Goal: Task Accomplishment & Management: Complete application form

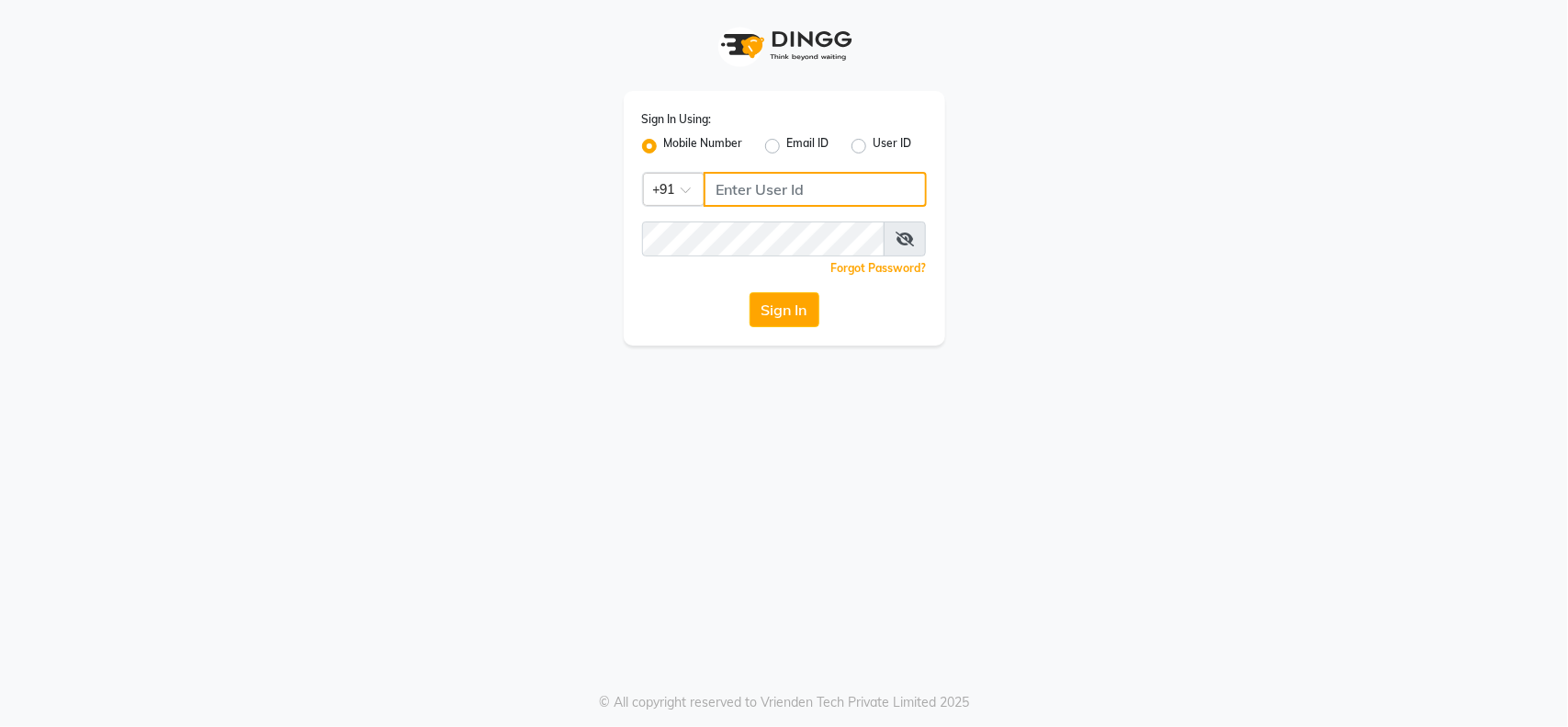
click at [776, 180] on input "Username" at bounding box center [815, 189] width 223 height 35
type input "9982351111"
click at [823, 303] on div "Sign In" at bounding box center [784, 309] width 284 height 35
click at [763, 303] on button "Sign In" at bounding box center [784, 309] width 70 height 35
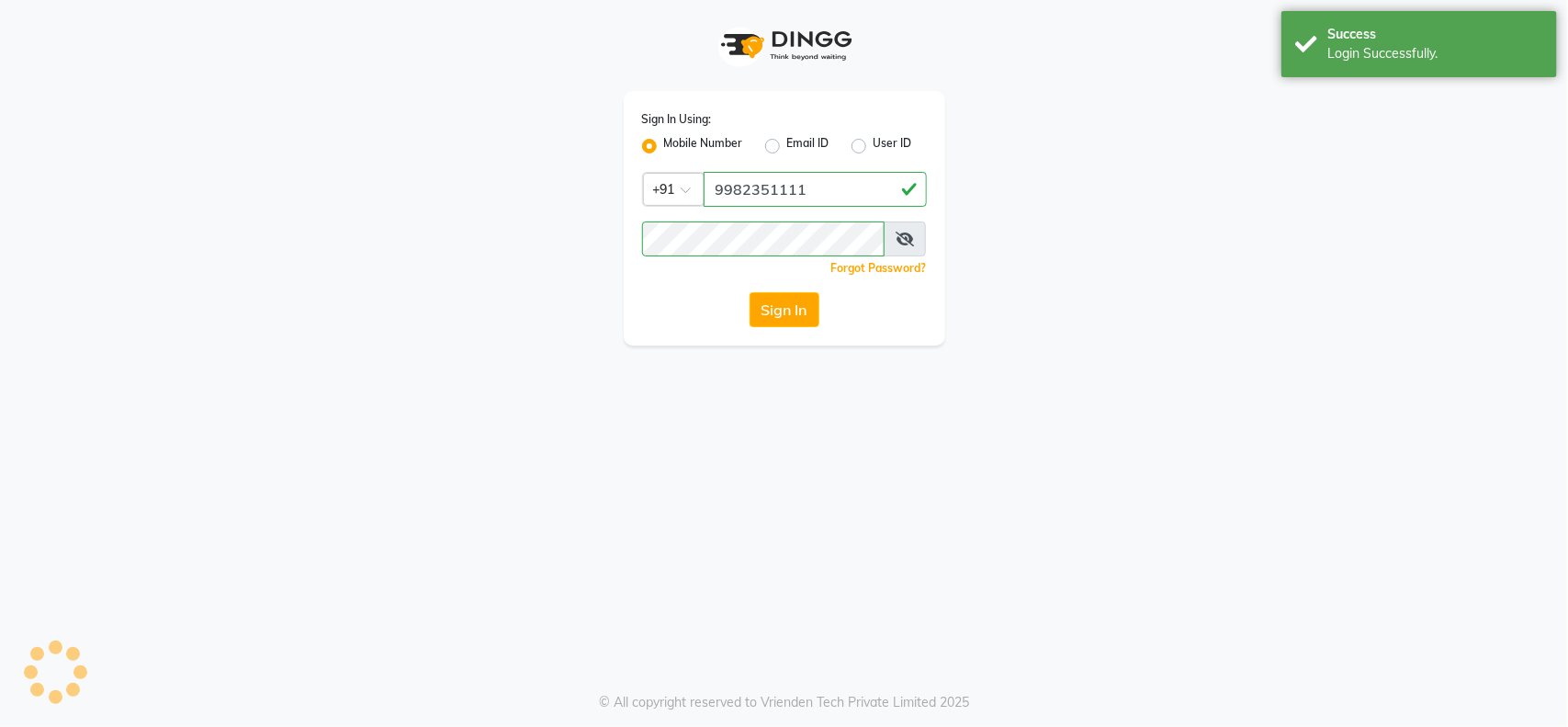
select select "5663"
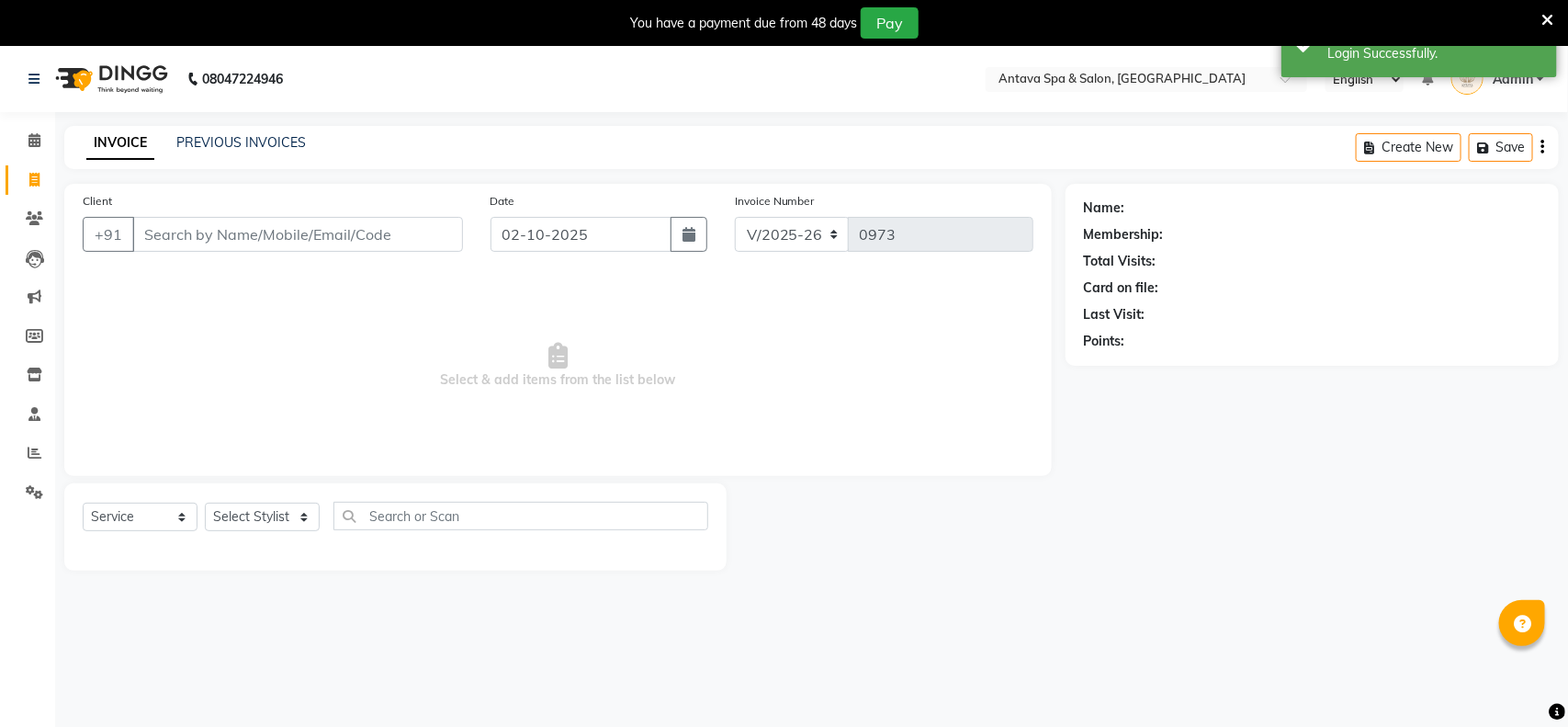
select select "package"
select select "41525"
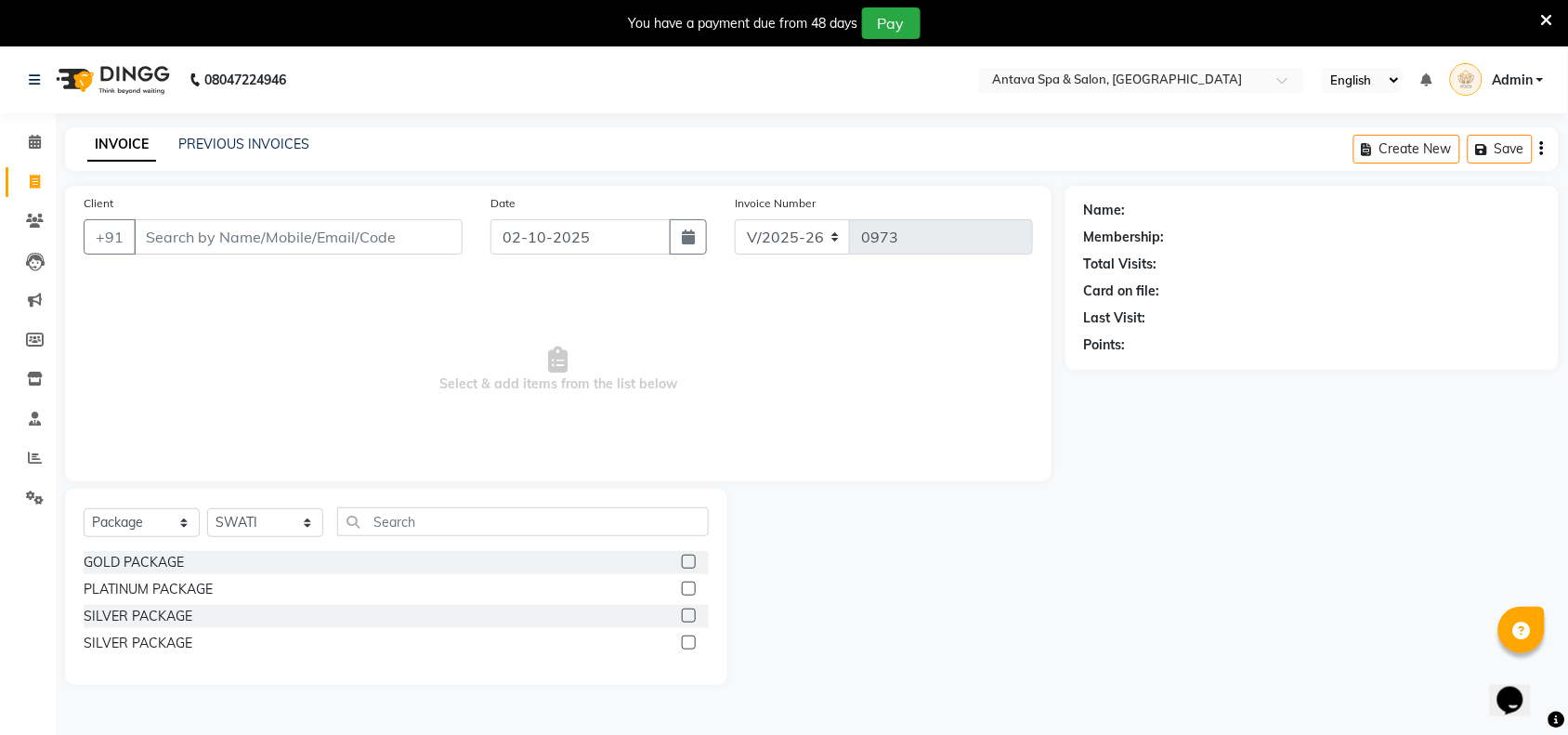
click at [1541, 12] on icon at bounding box center [1547, 20] width 12 height 17
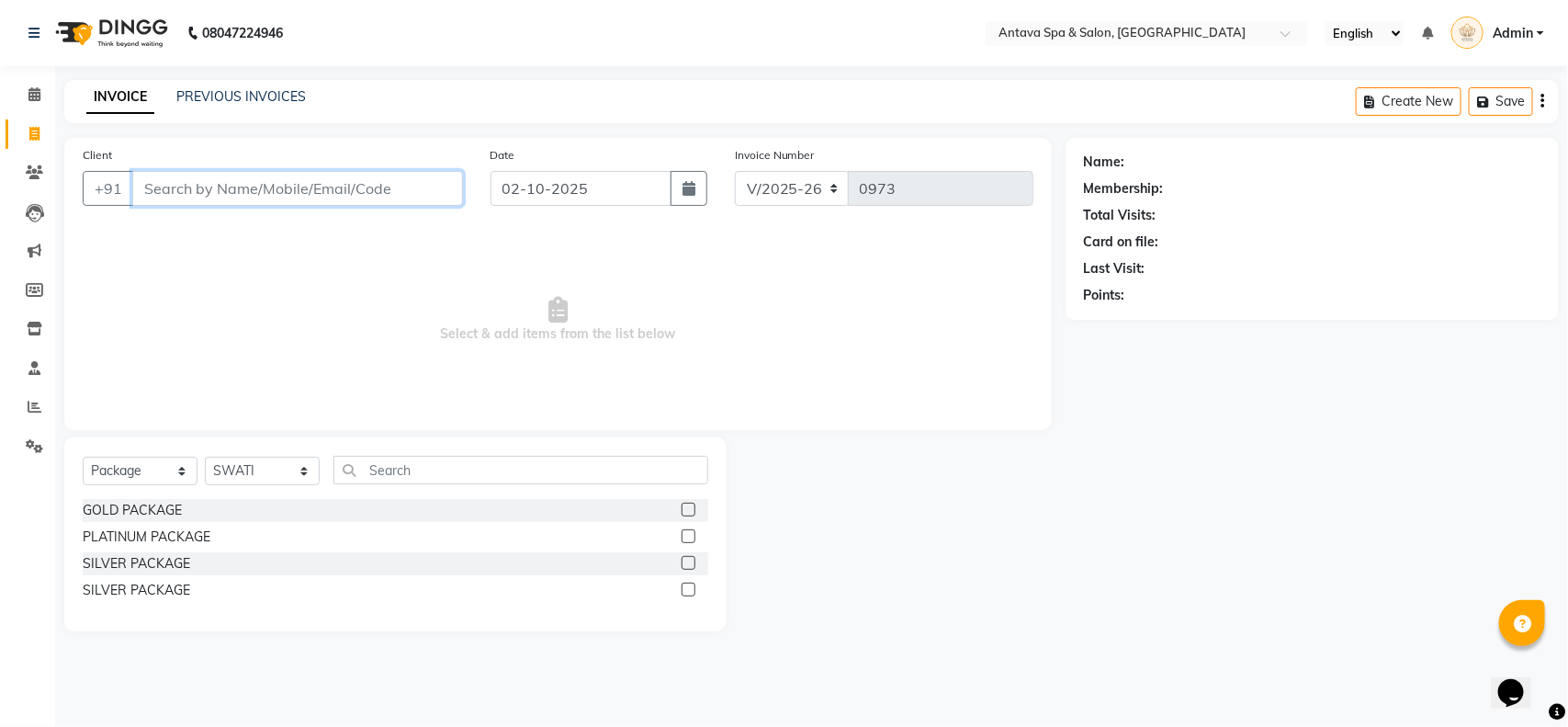
click at [191, 191] on input "Client" at bounding box center [297, 188] width 331 height 35
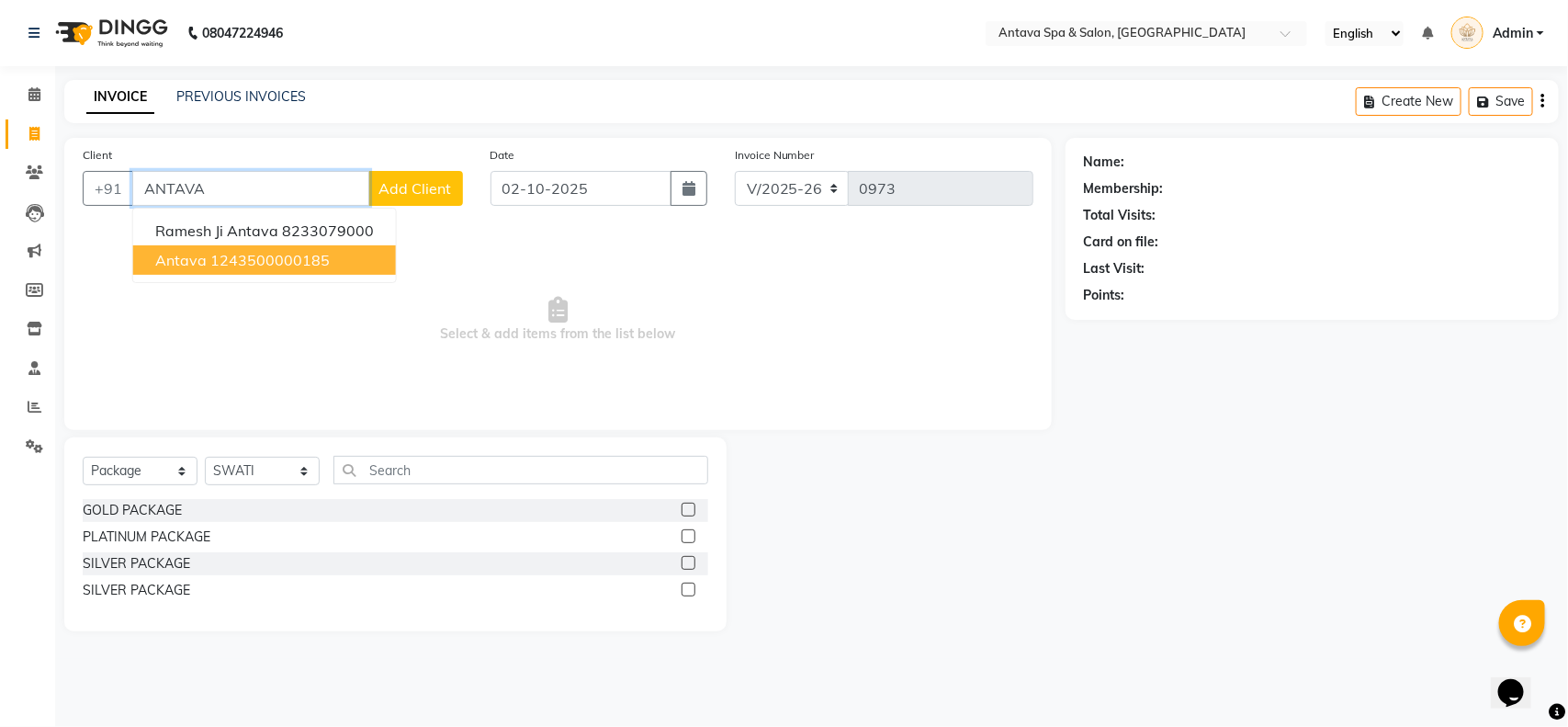
click at [256, 268] on ngb-highlight "1243500000185" at bounding box center [270, 260] width 119 height 19
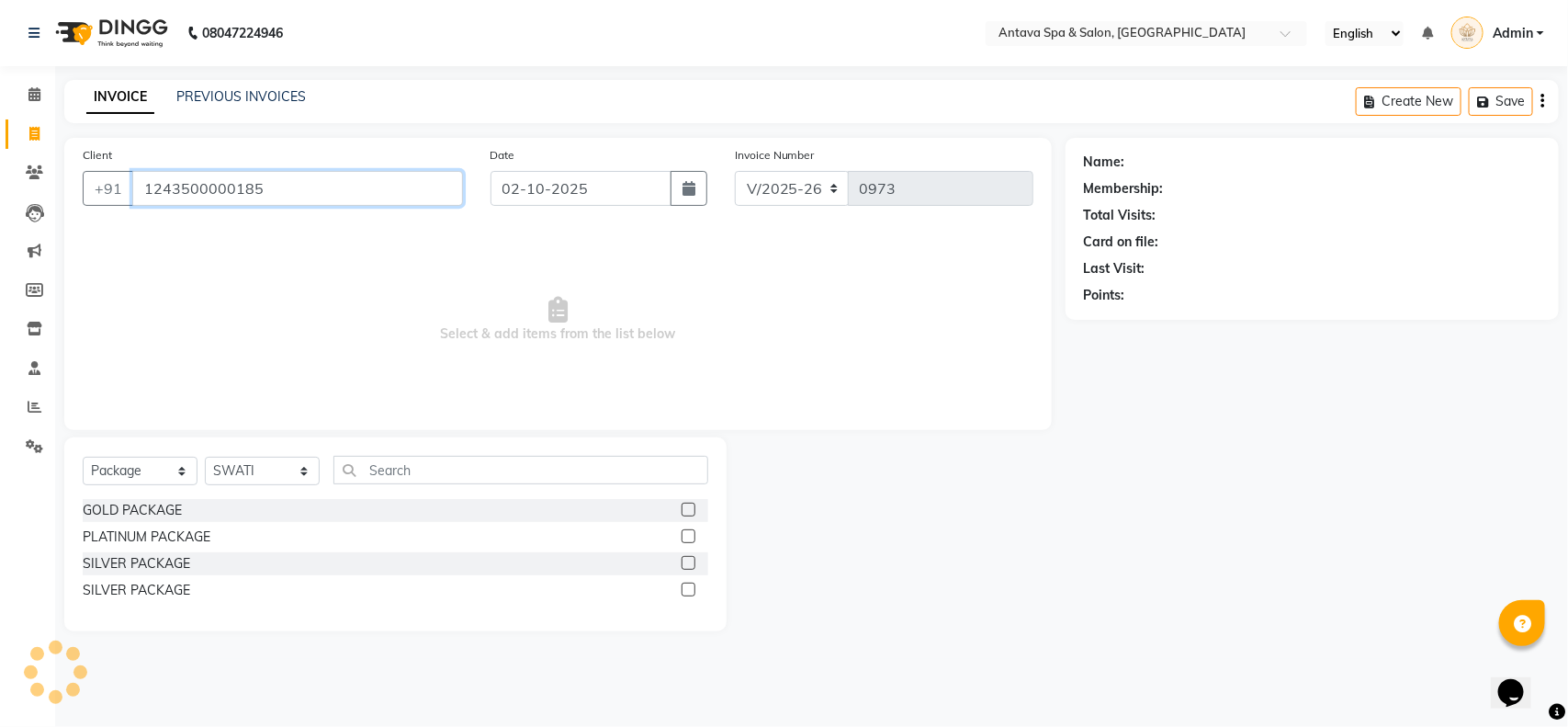
type input "1243500000185"
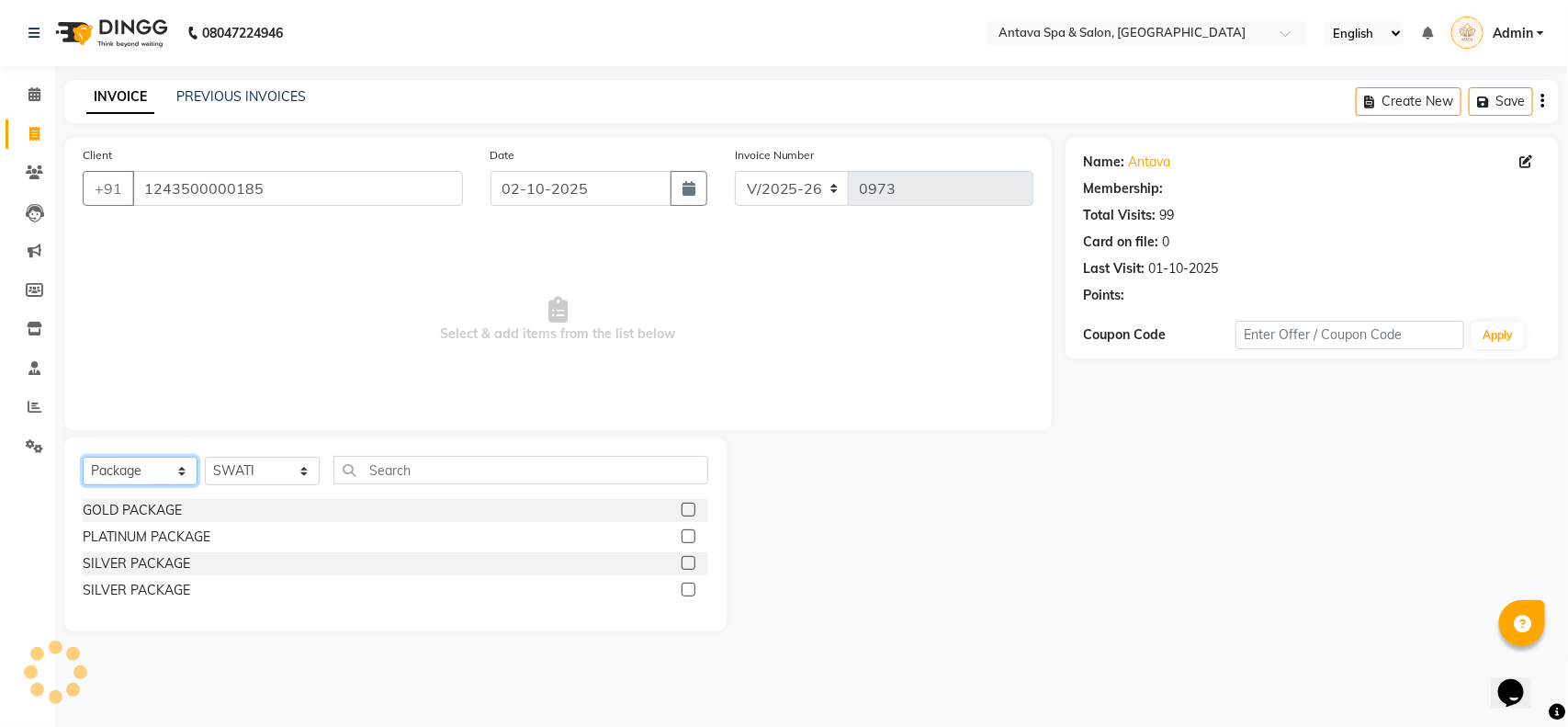
click at [152, 473] on select "Select Service Product Membership Package Voucher Prepaid Gift Card" at bounding box center [140, 470] width 115 height 29
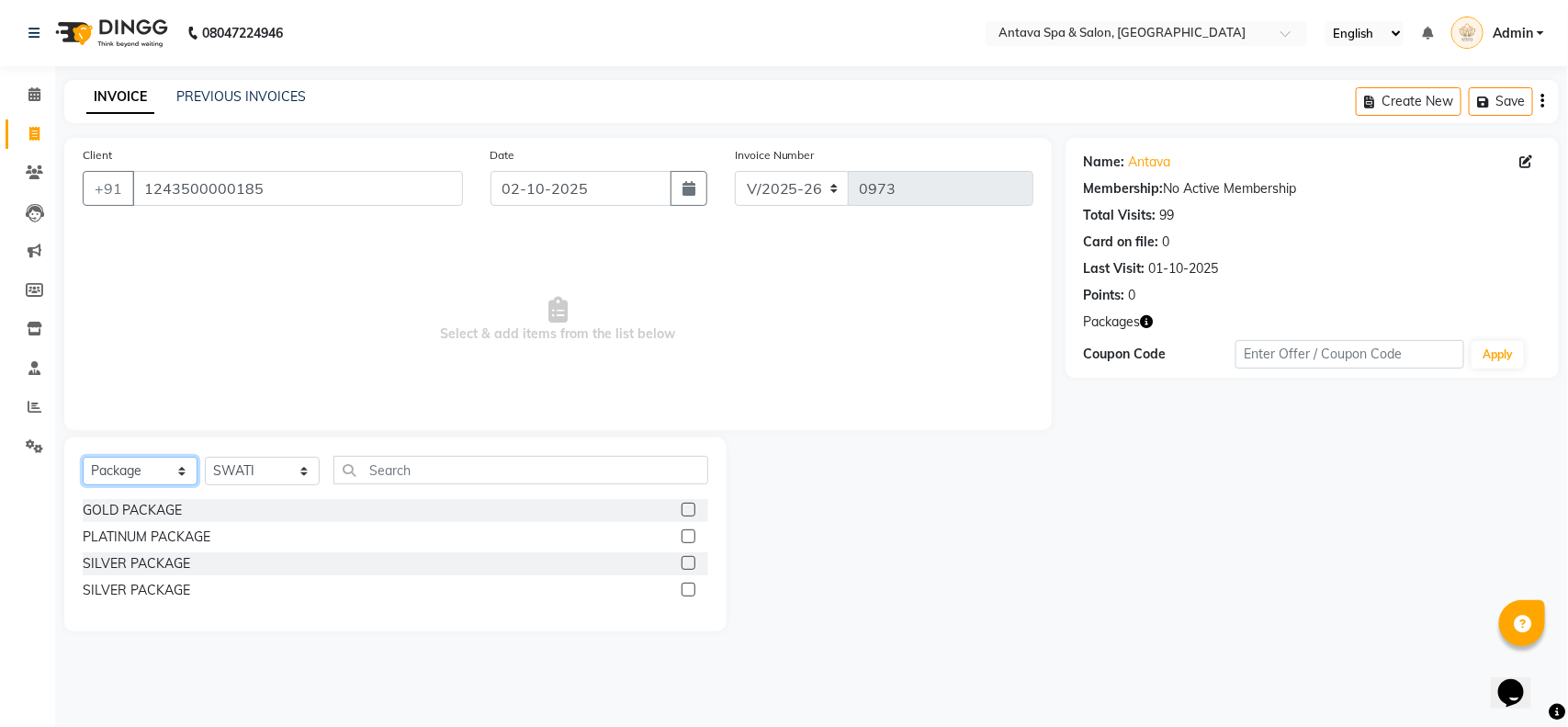
select select "service"
click at [83, 456] on select "Select Service Product Membership Package Voucher Prepaid Gift Card" at bounding box center [140, 470] width 115 height 29
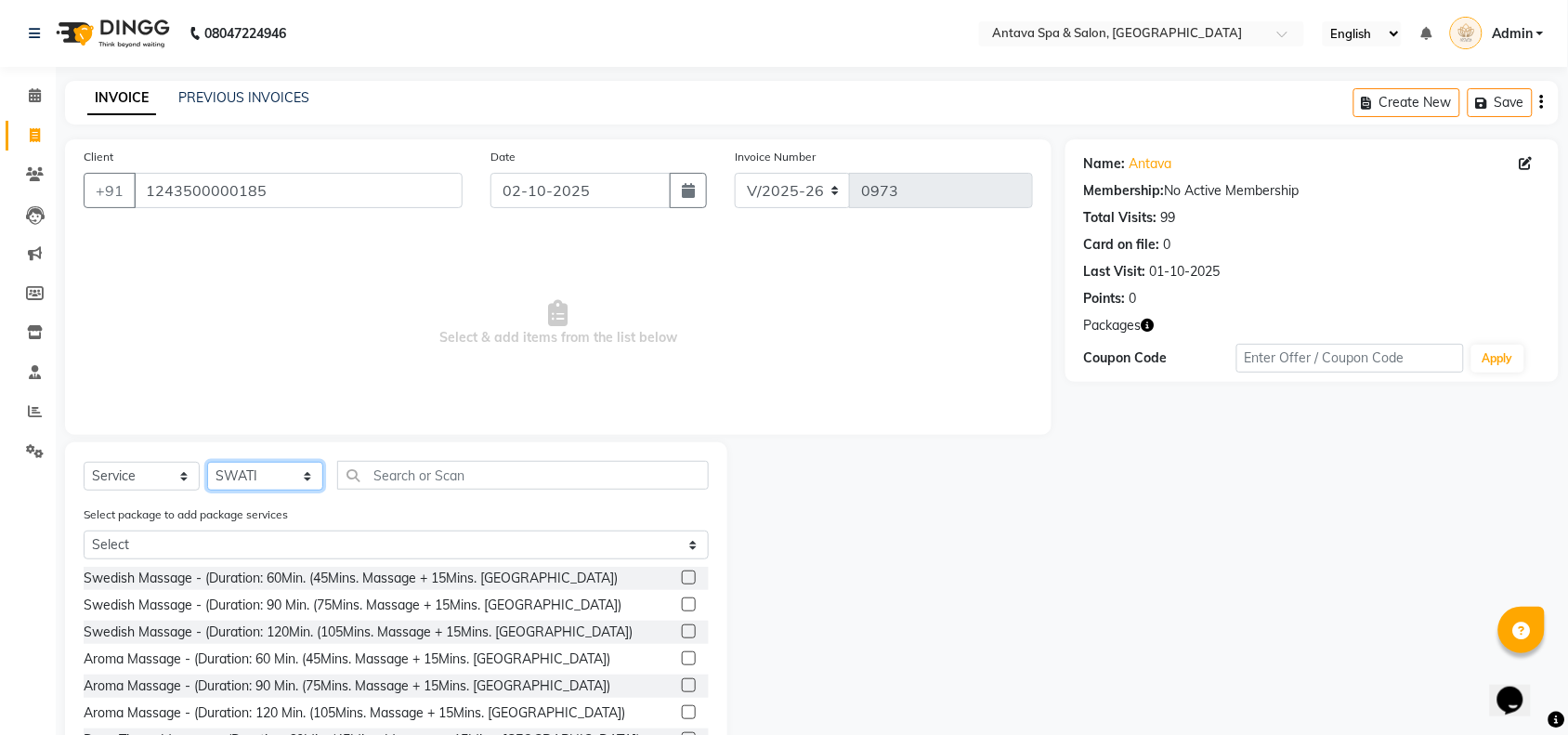
click at [258, 479] on select "Select Stylist ACHENO [PERSON_NAME] NUNU POOJA [PERSON_NAME]" at bounding box center [265, 475] width 116 height 29
select select "38644"
click at [207, 461] on select "Select Stylist ACHENO [PERSON_NAME] NUNU POOJA [PERSON_NAME]" at bounding box center [265, 475] width 116 height 29
click at [447, 481] on input "text" at bounding box center [523, 474] width 372 height 29
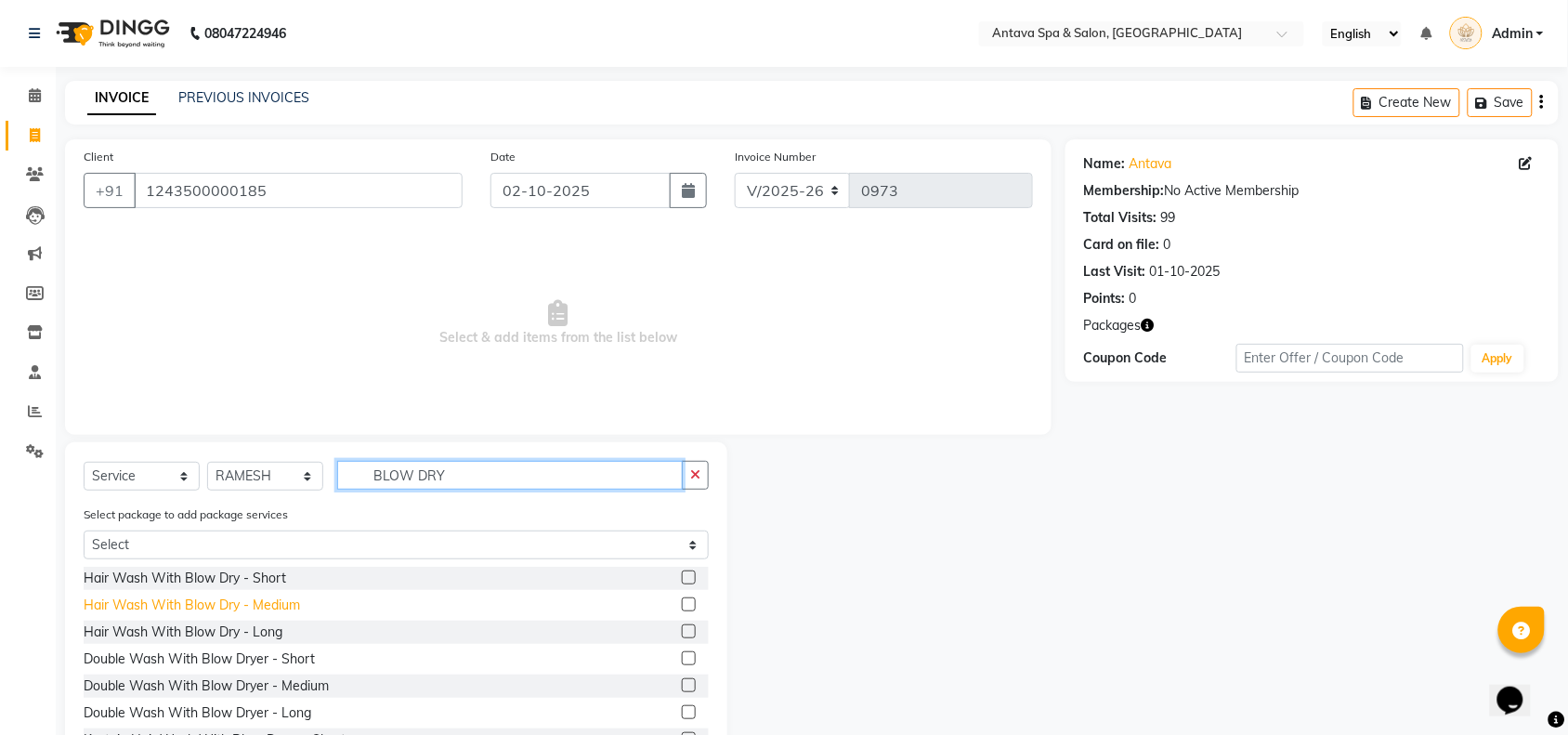
type input "BLOW DRY"
click at [210, 602] on div "Hair Wash With Blow Dry - Medium" at bounding box center [192, 605] width 217 height 20
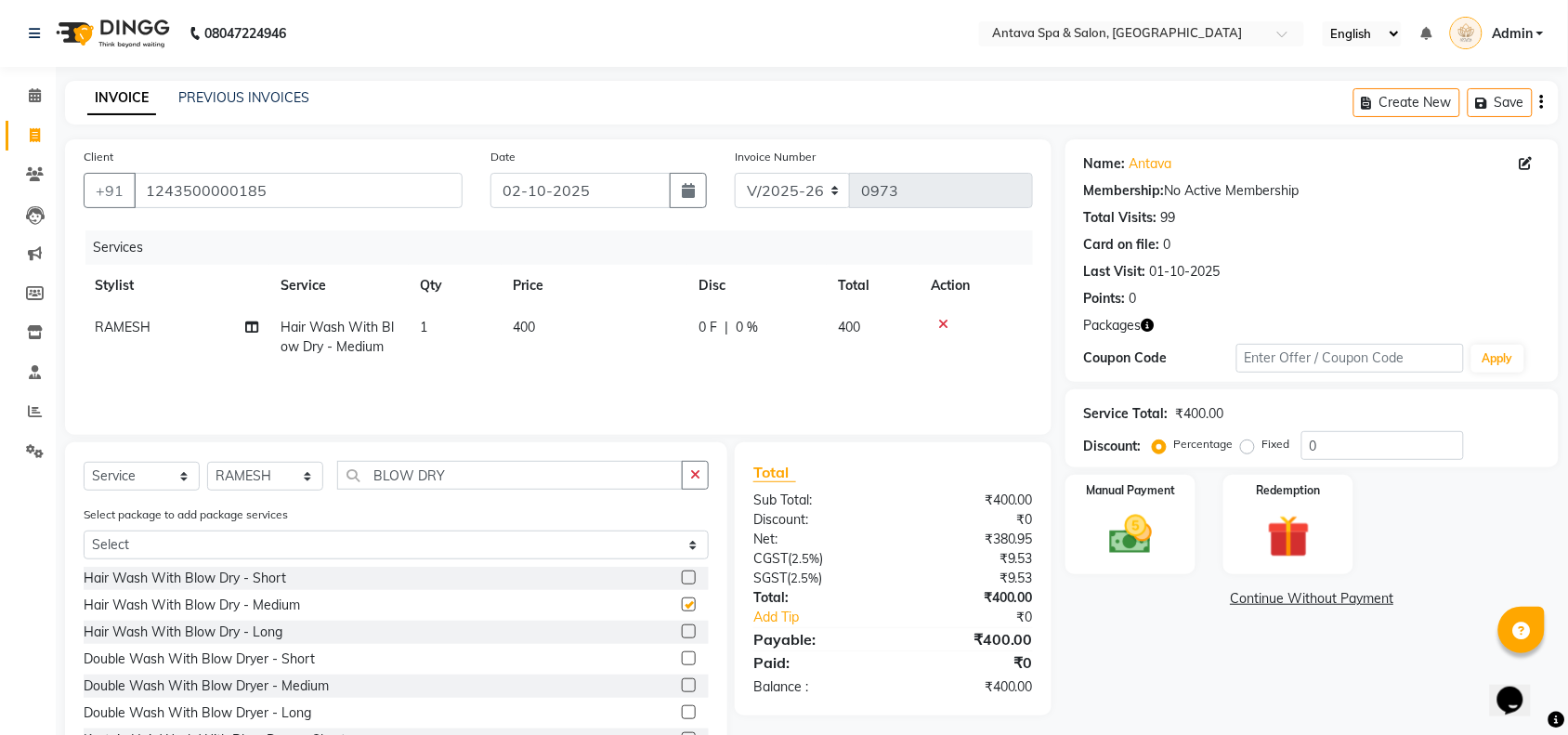
checkbox input "false"
click at [581, 331] on td "400" at bounding box center [594, 337] width 186 height 61
select select "38644"
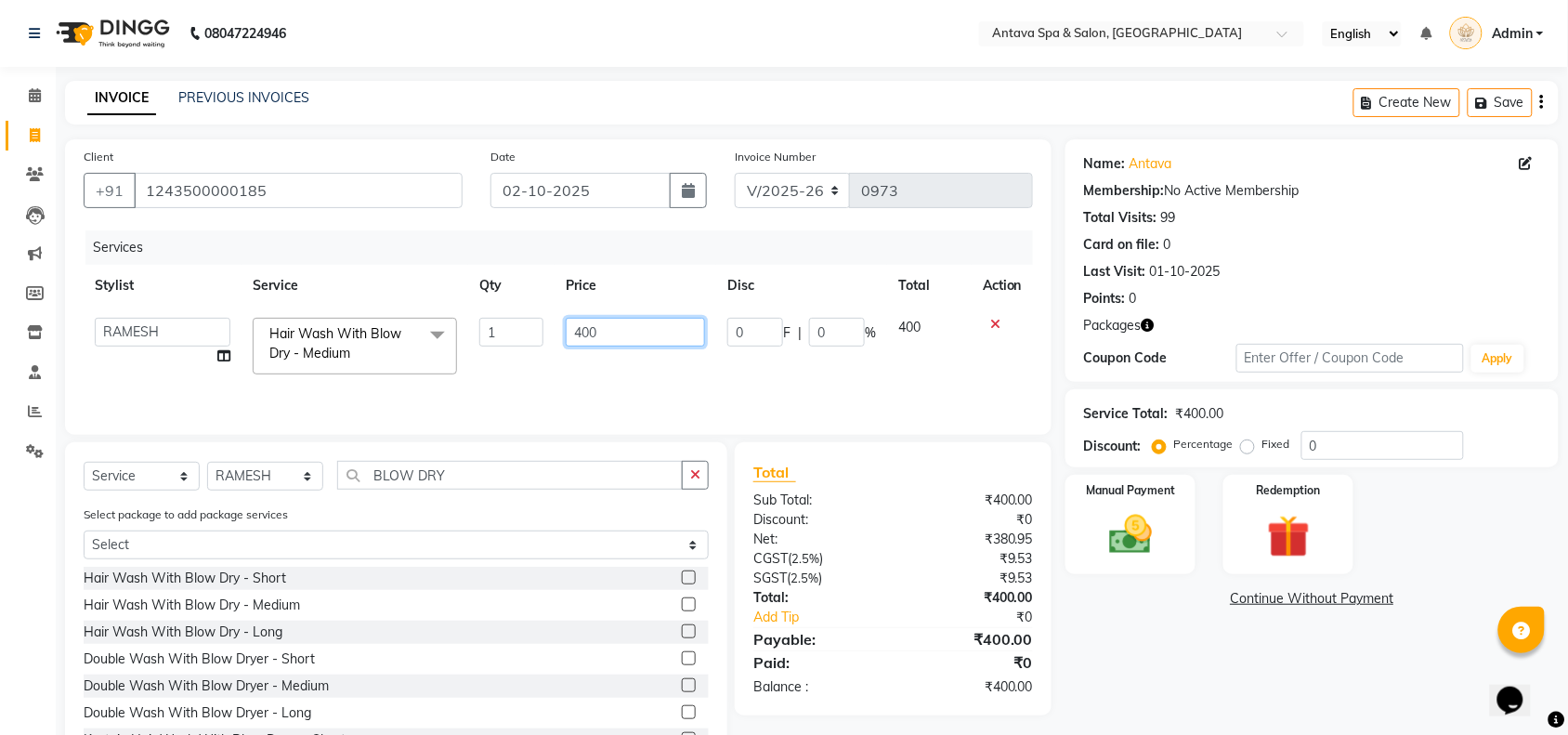
drag, startPoint x: 622, startPoint y: 331, endPoint x: 370, endPoint y: 360, distance: 253.7
click at [394, 351] on tr "[PERSON_NAME] NUNU POOJA [PERSON_NAME] SWATI Hair Wash With Blow Dry - Medium x…" at bounding box center [558, 346] width 950 height 79
type input "450"
click at [731, 359] on td "0 F | 0 %" at bounding box center [801, 346] width 171 height 79
select select "38644"
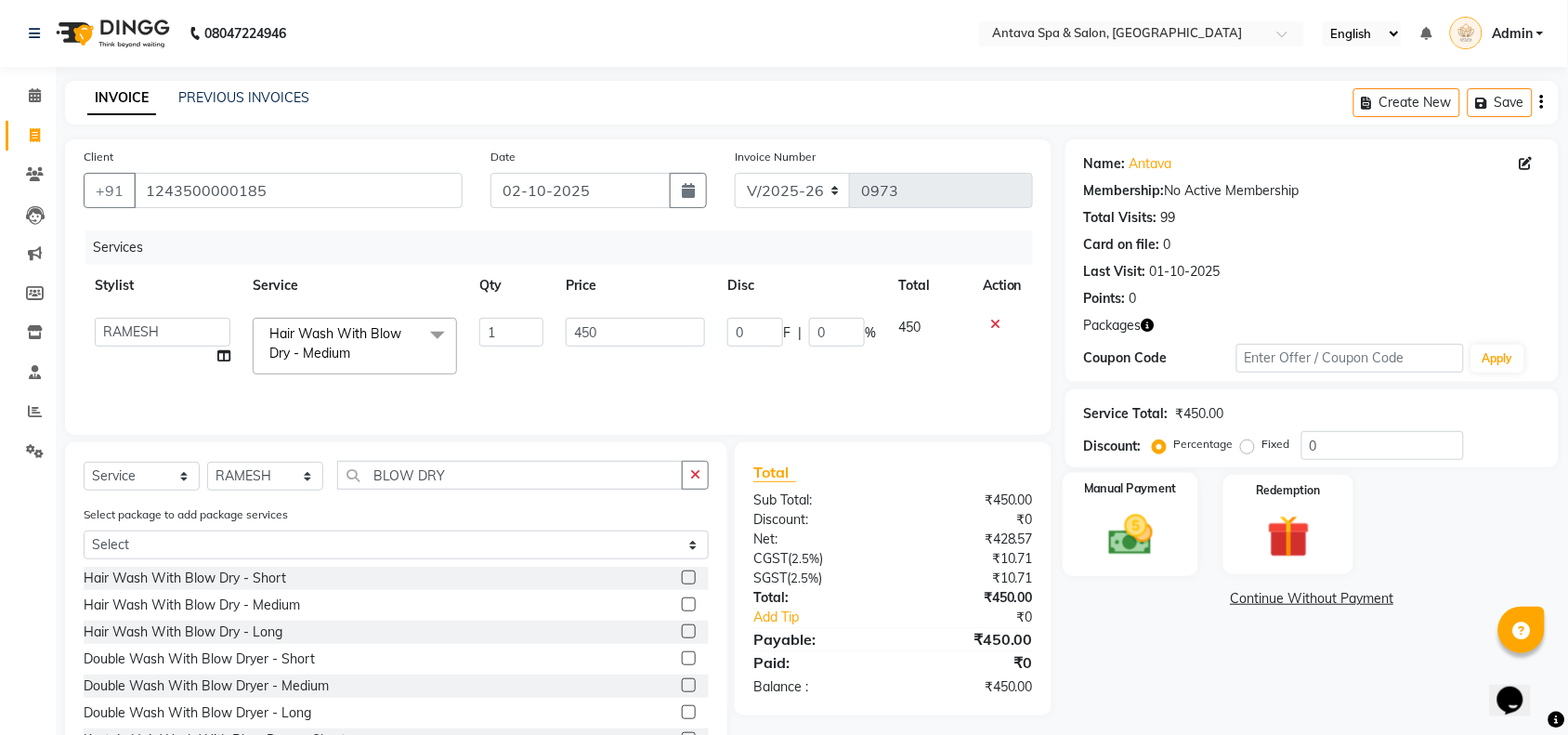
click at [1085, 560] on div "Manual Payment" at bounding box center [1131, 524] width 136 height 104
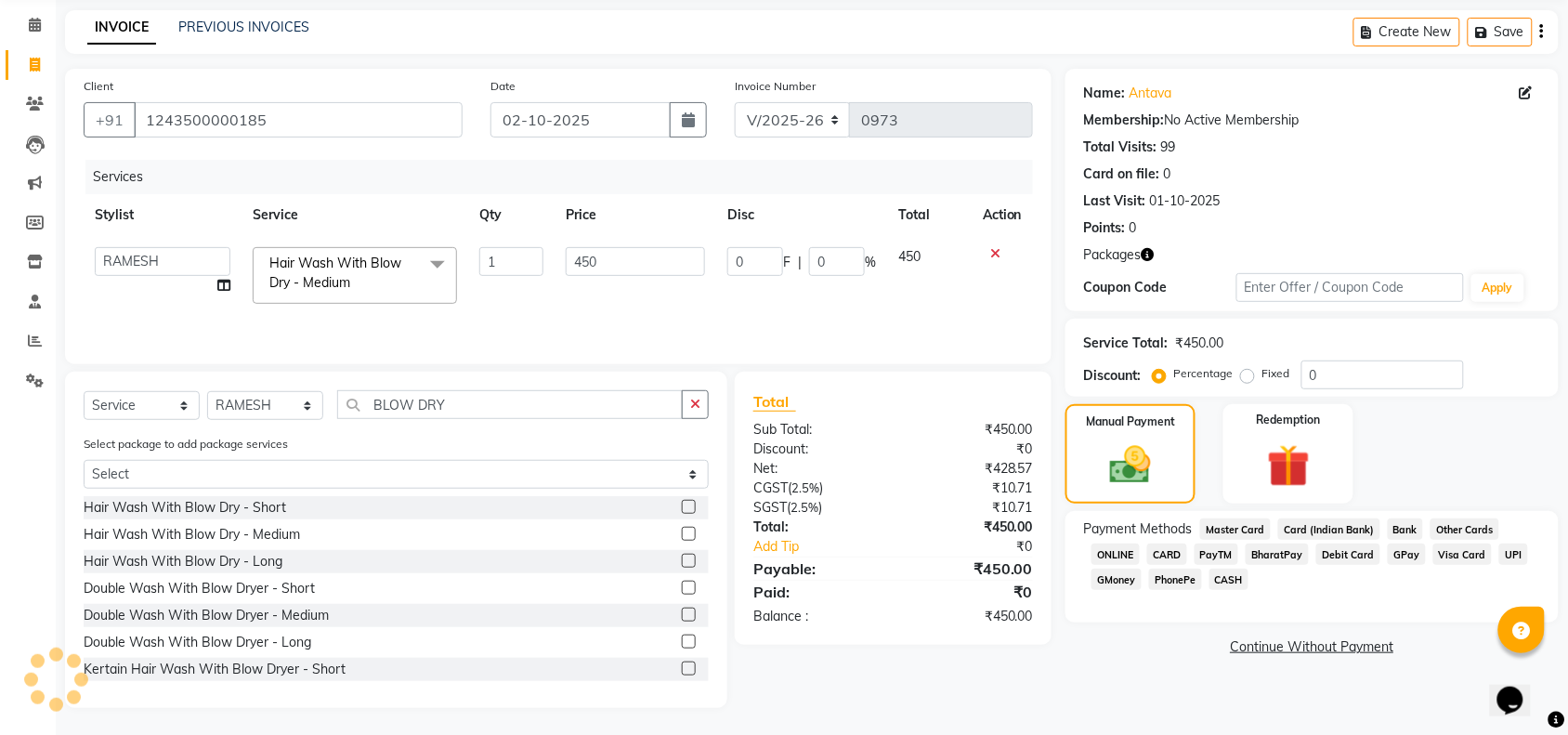
scroll to position [72, 0]
click at [1191, 555] on div "PayTM" at bounding box center [1213, 554] width 52 height 25
click at [1176, 542] on span "CARD" at bounding box center [1168, 552] width 40 height 21
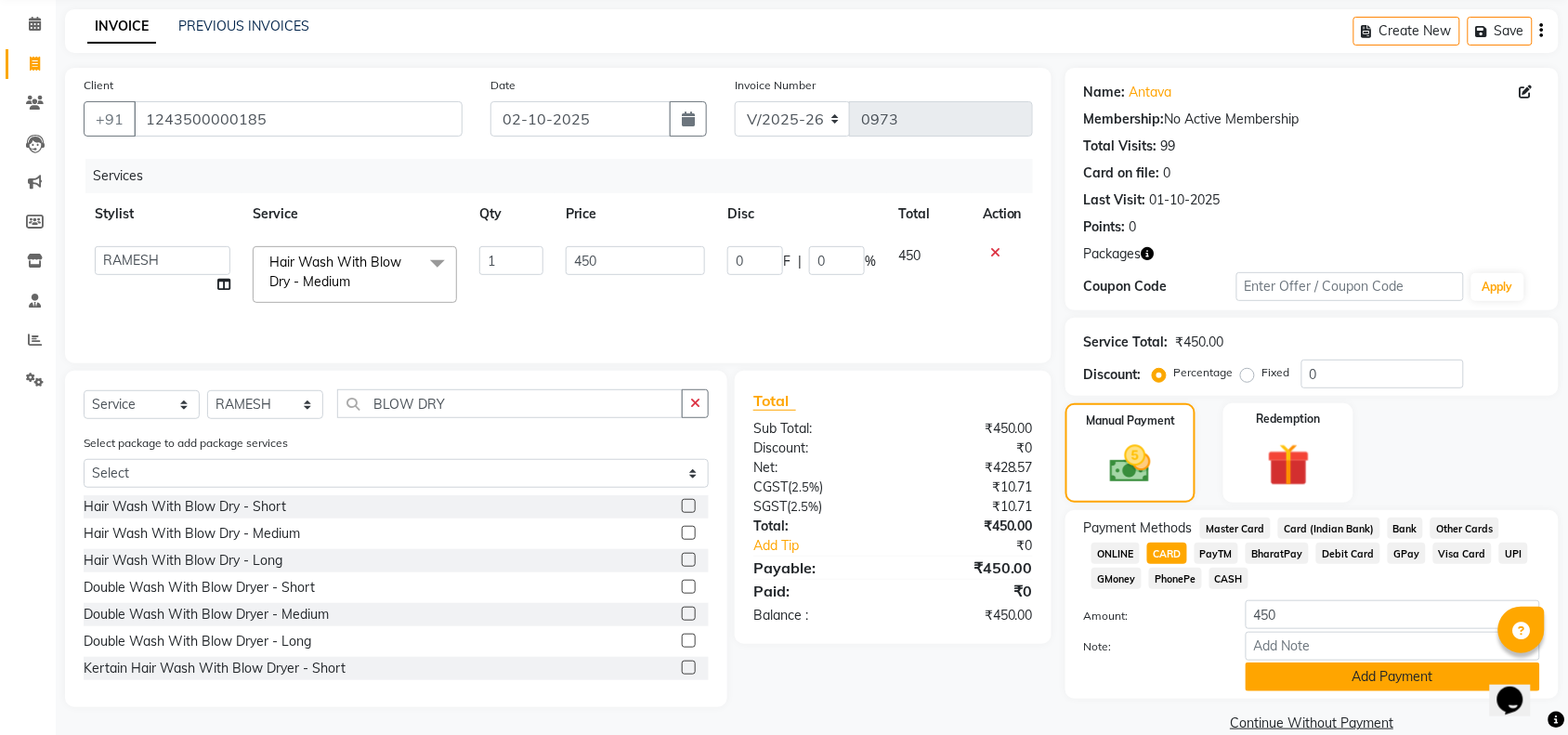
click at [1334, 669] on button "Add Payment" at bounding box center [1392, 676] width 295 height 29
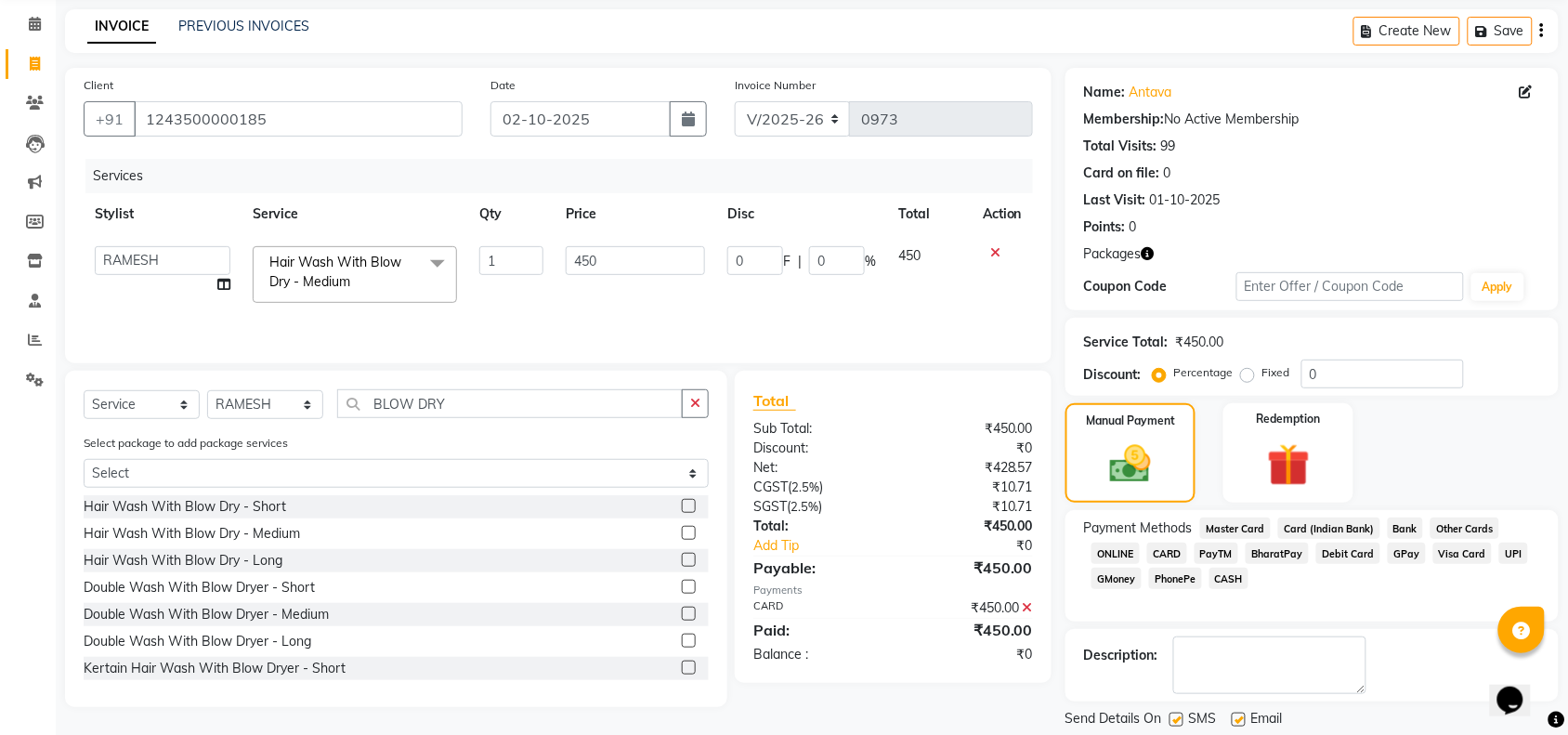
click at [1240, 718] on label at bounding box center [1238, 719] width 14 height 14
click at [1240, 718] on input "checkbox" at bounding box center [1237, 720] width 12 height 12
checkbox input "false"
click at [1181, 722] on label at bounding box center [1176, 719] width 14 height 14
click at [1181, 722] on input "checkbox" at bounding box center [1176, 720] width 12 height 12
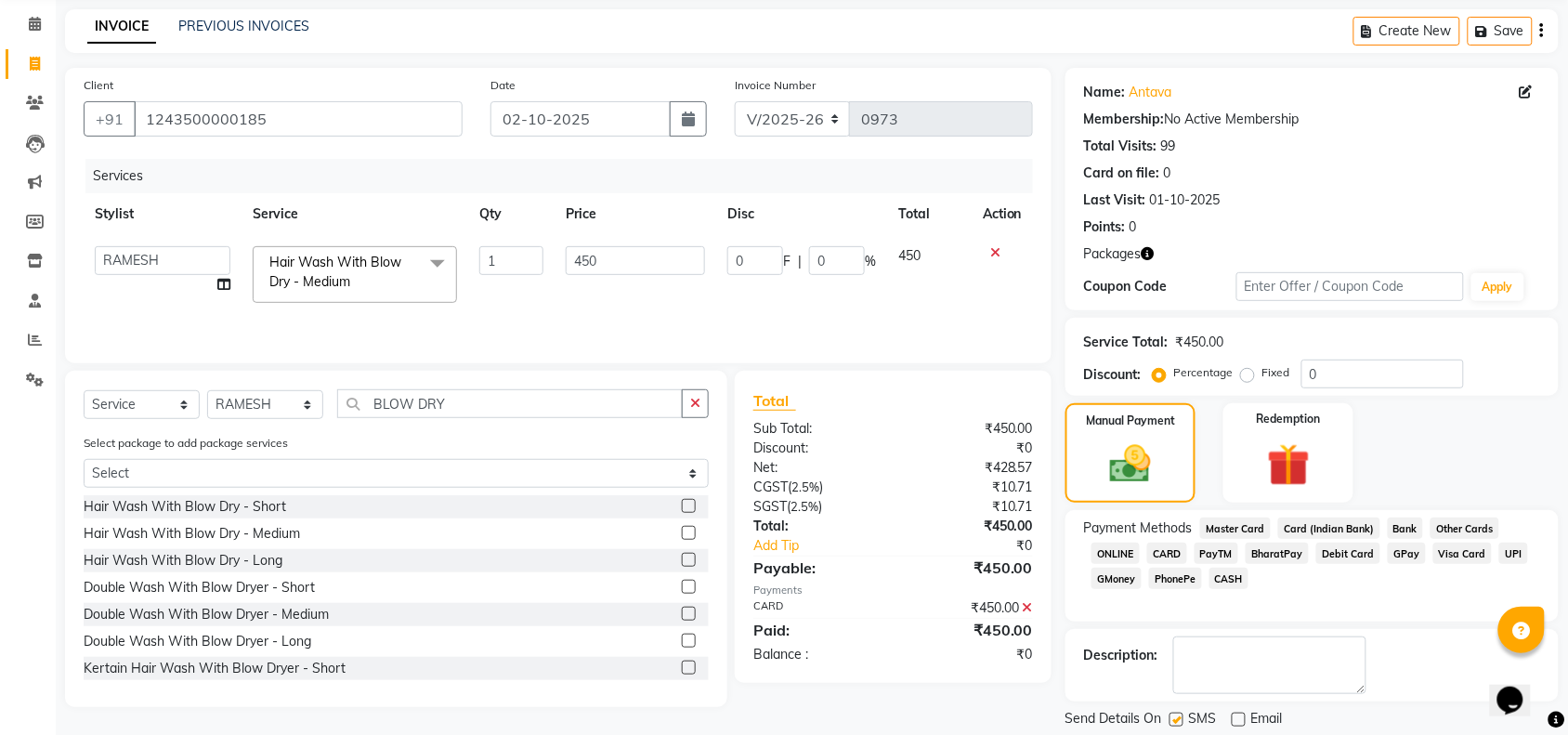
checkbox input "false"
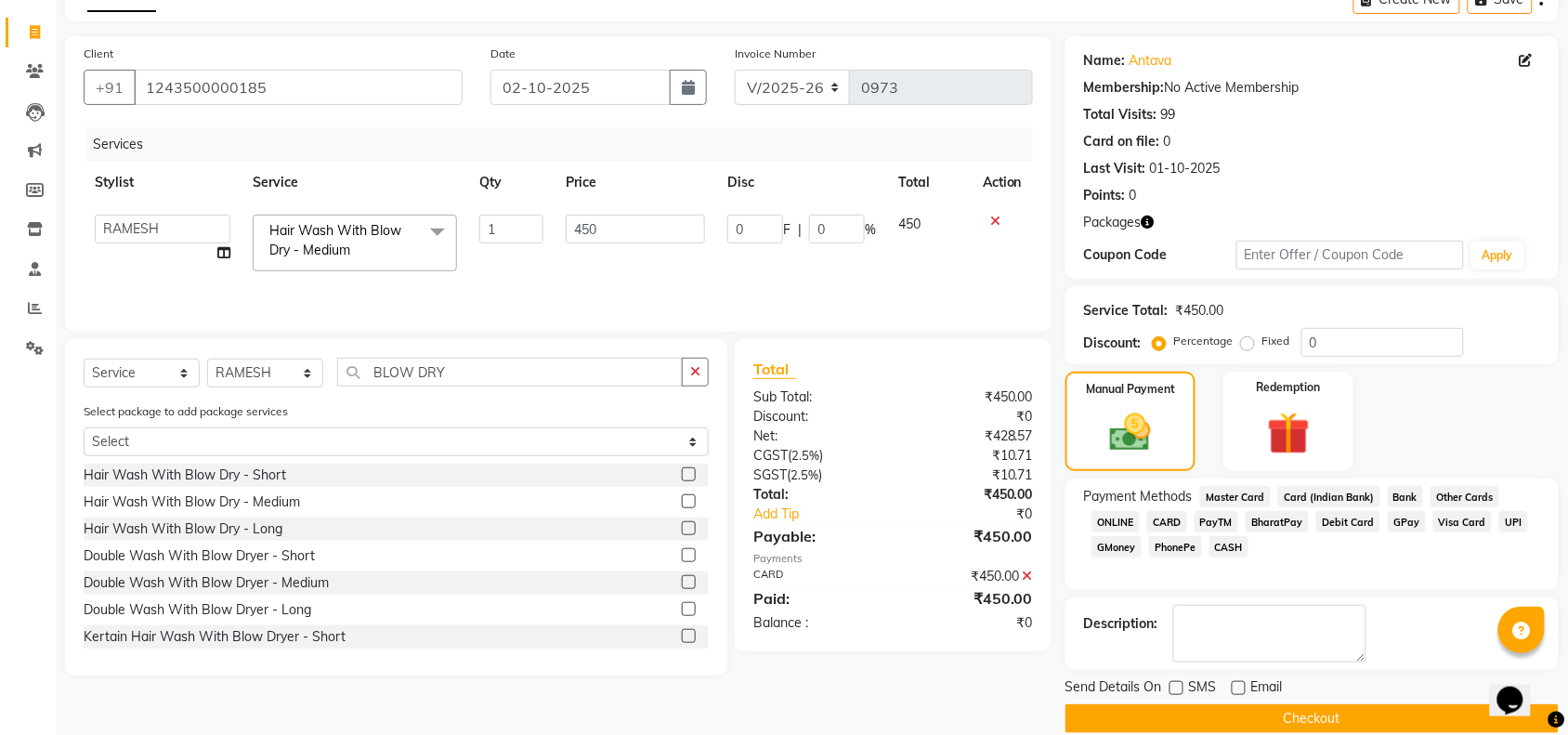
scroll to position [130, 0]
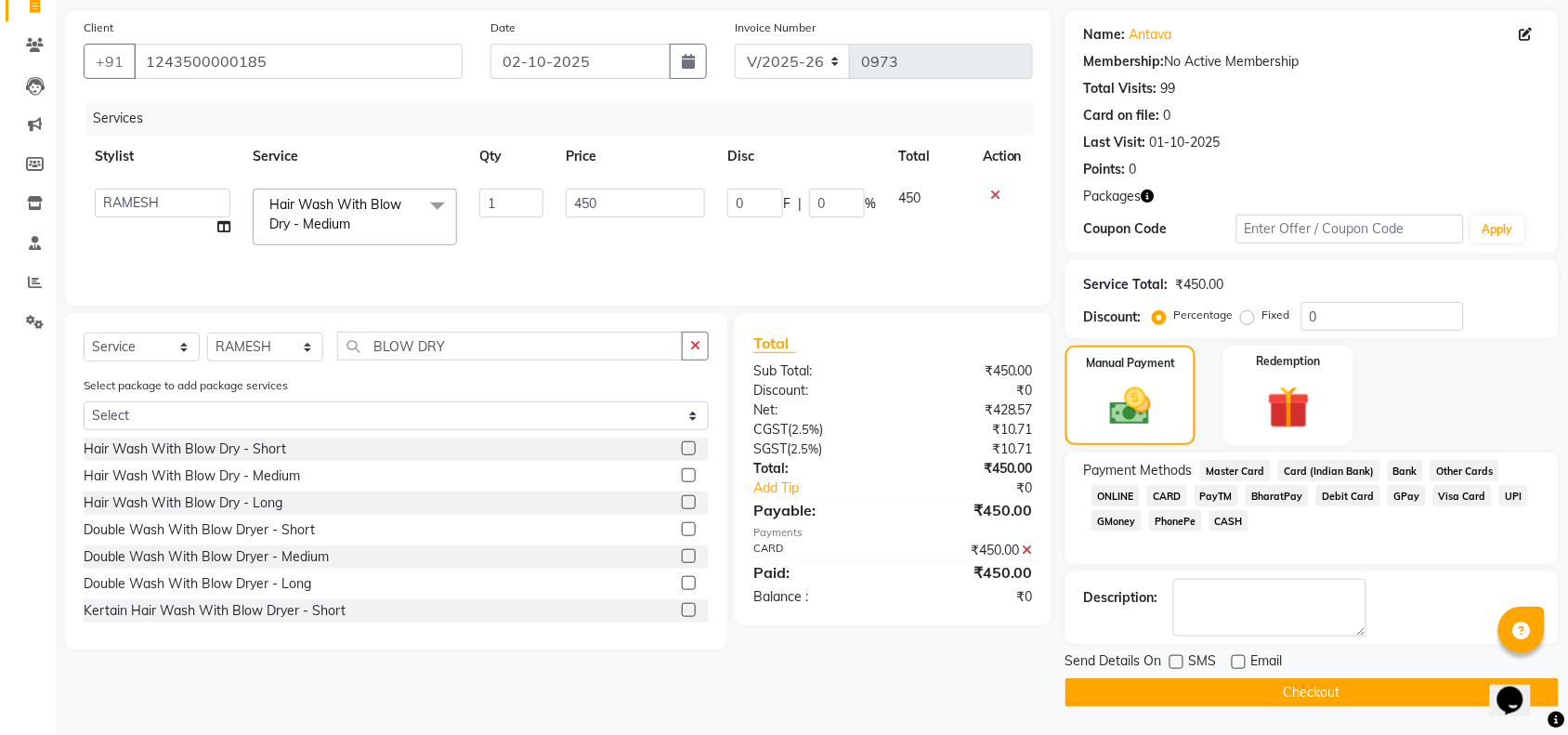
click at [1204, 693] on button "Checkout" at bounding box center [1312, 692] width 493 height 29
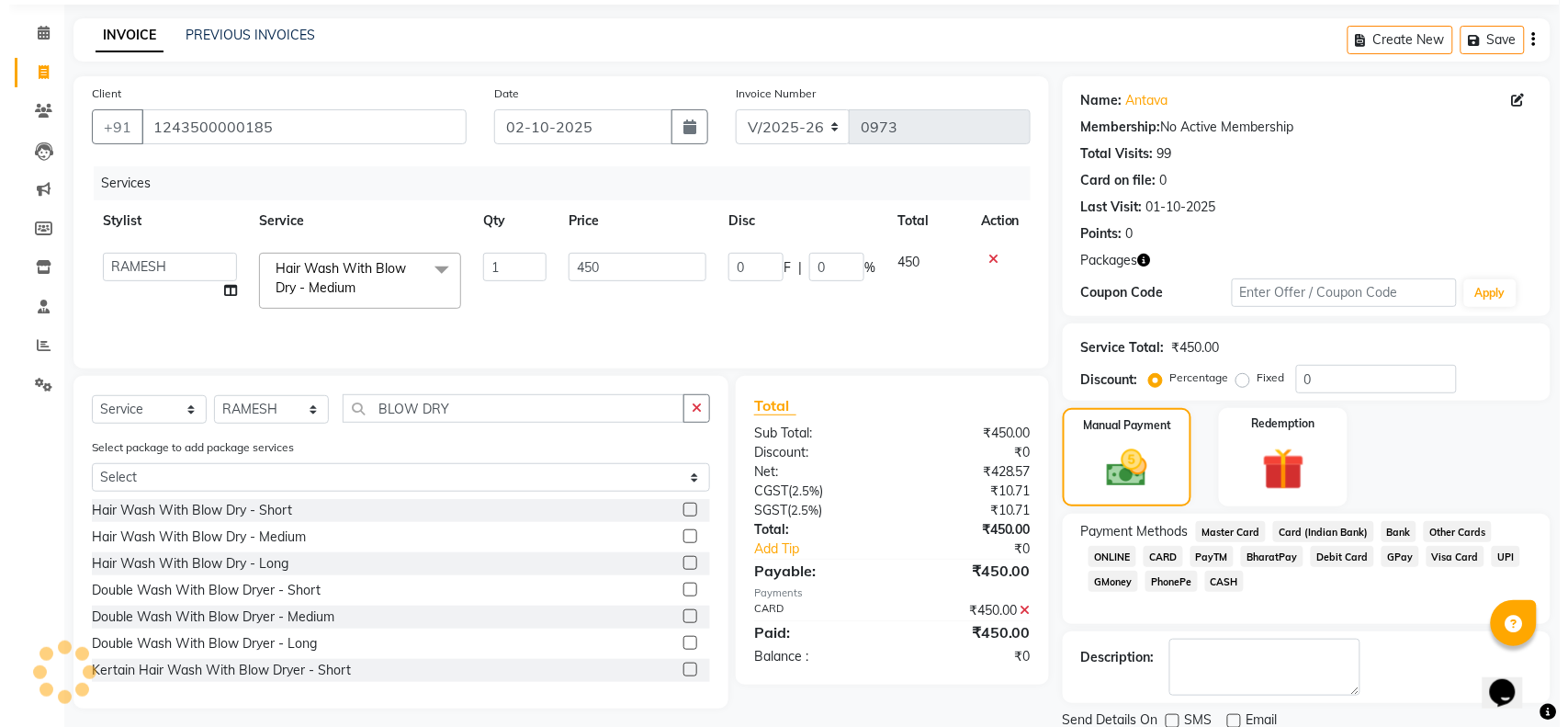
scroll to position [0, 0]
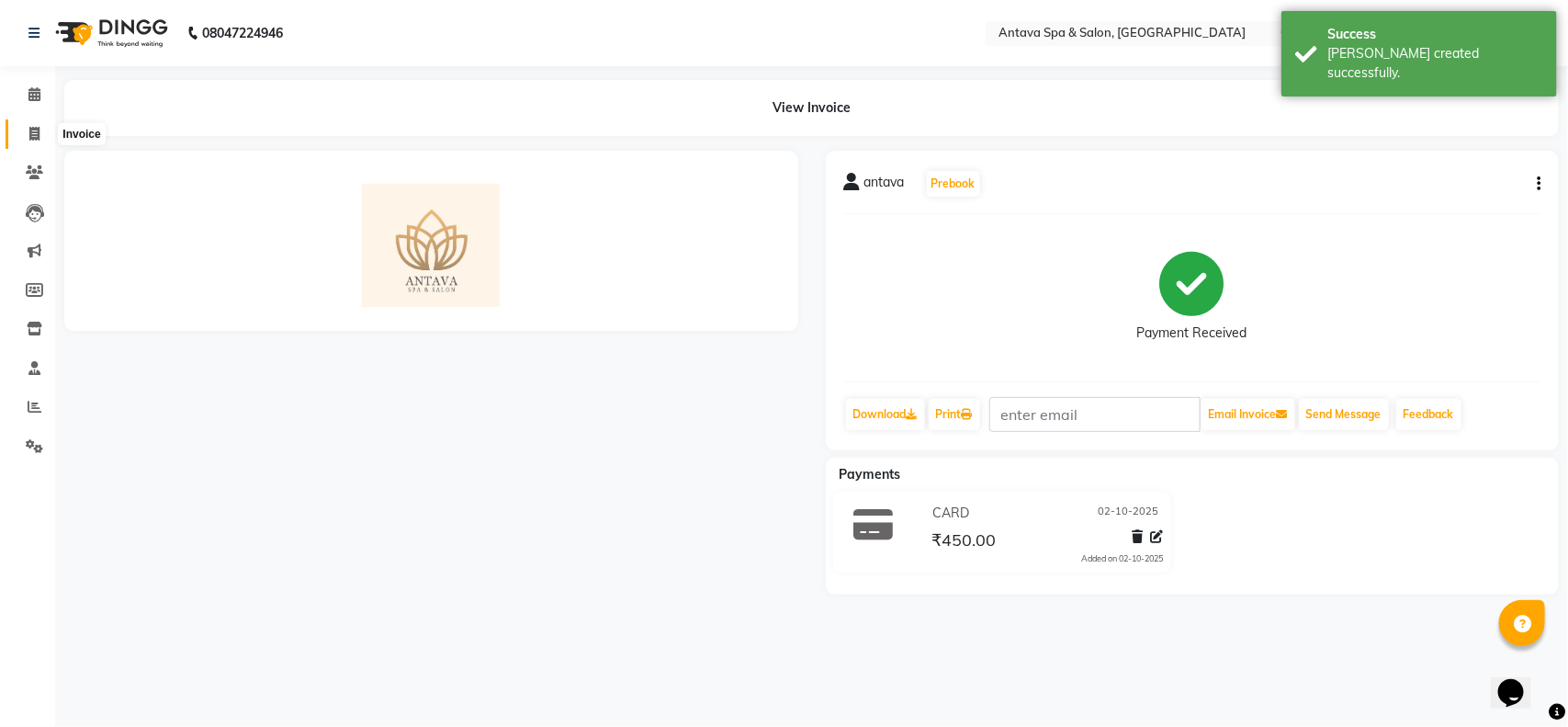
click at [46, 131] on span at bounding box center [35, 134] width 33 height 21
select select "service"
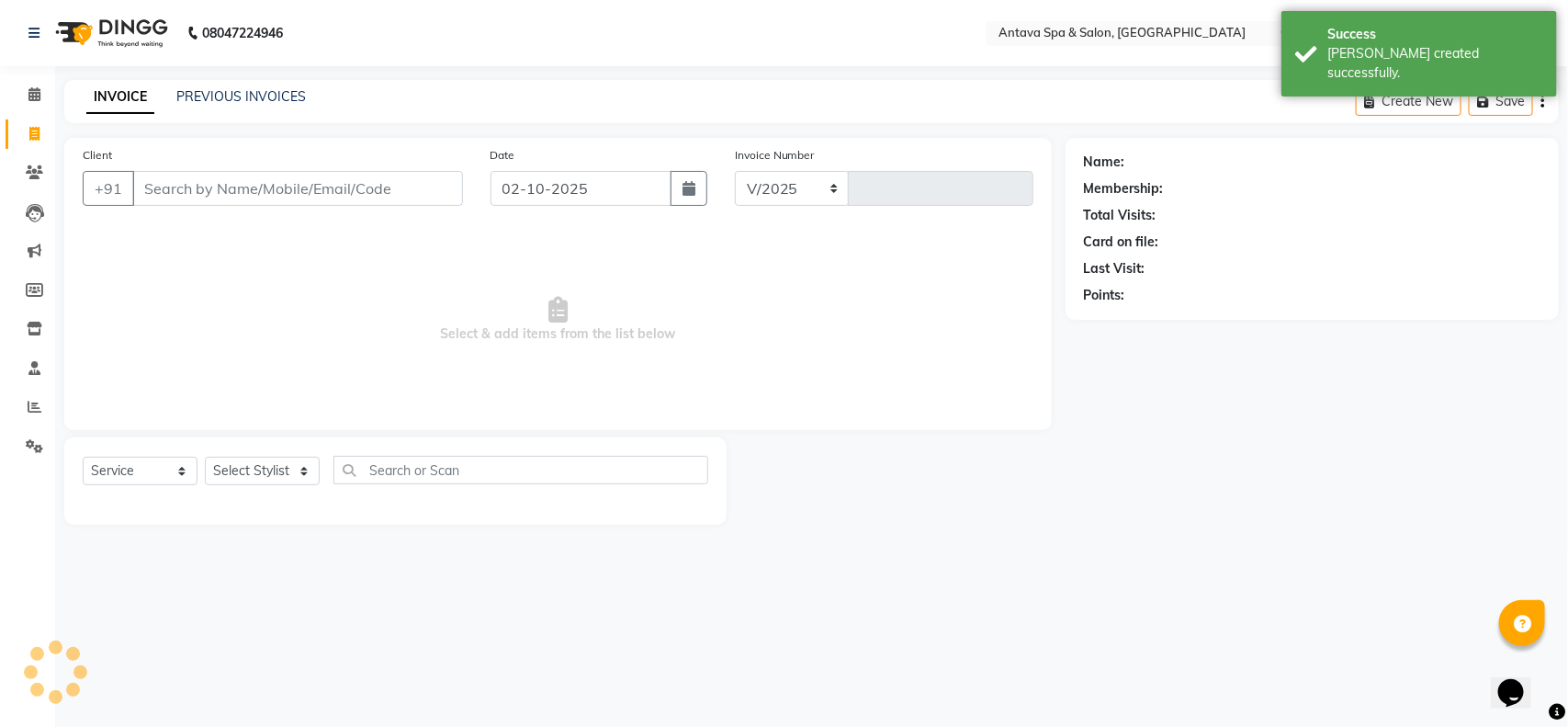
select select "5663"
type input "0974"
click at [303, 184] on input "Client" at bounding box center [297, 188] width 331 height 35
select select "package"
select select "41525"
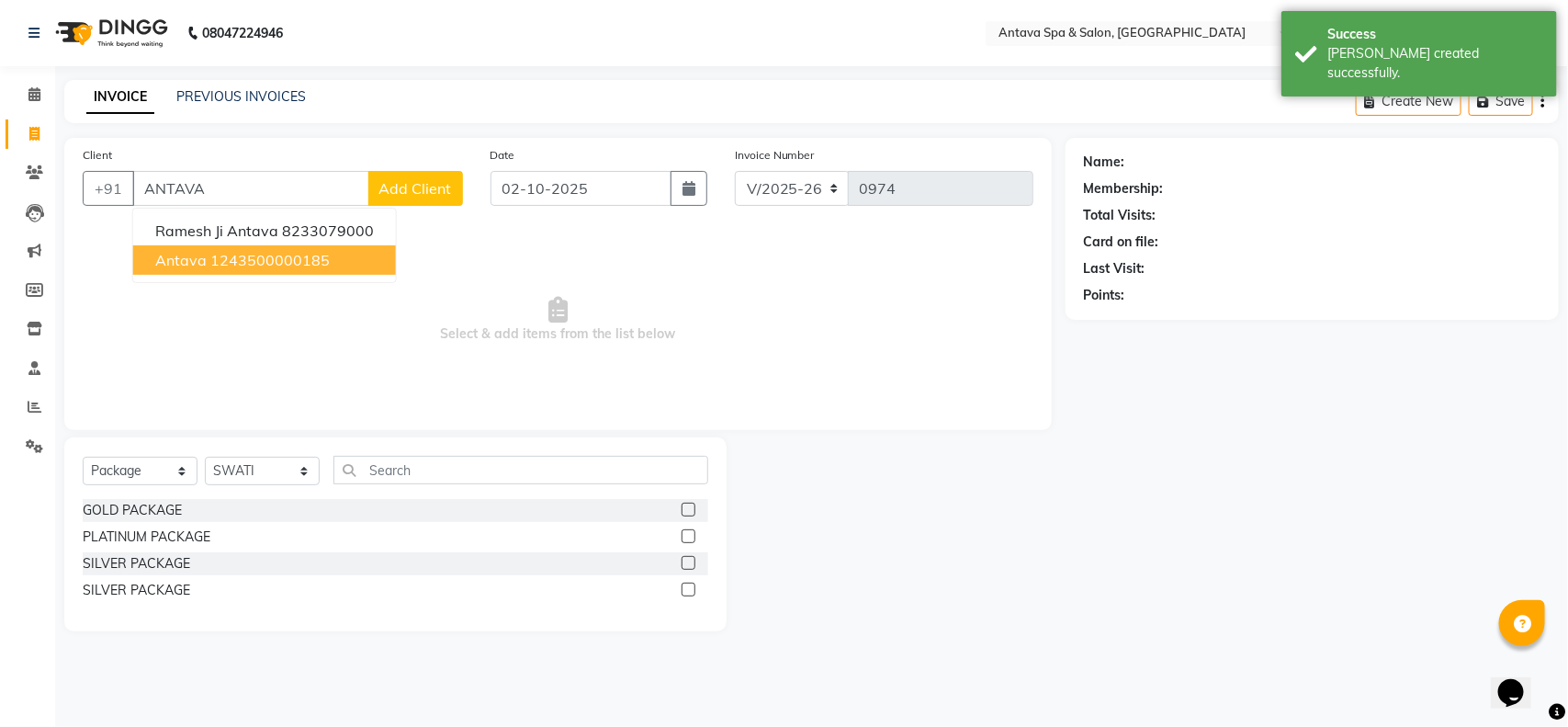
click at [256, 272] on button "antava 1243500000185" at bounding box center [265, 260] width 263 height 30
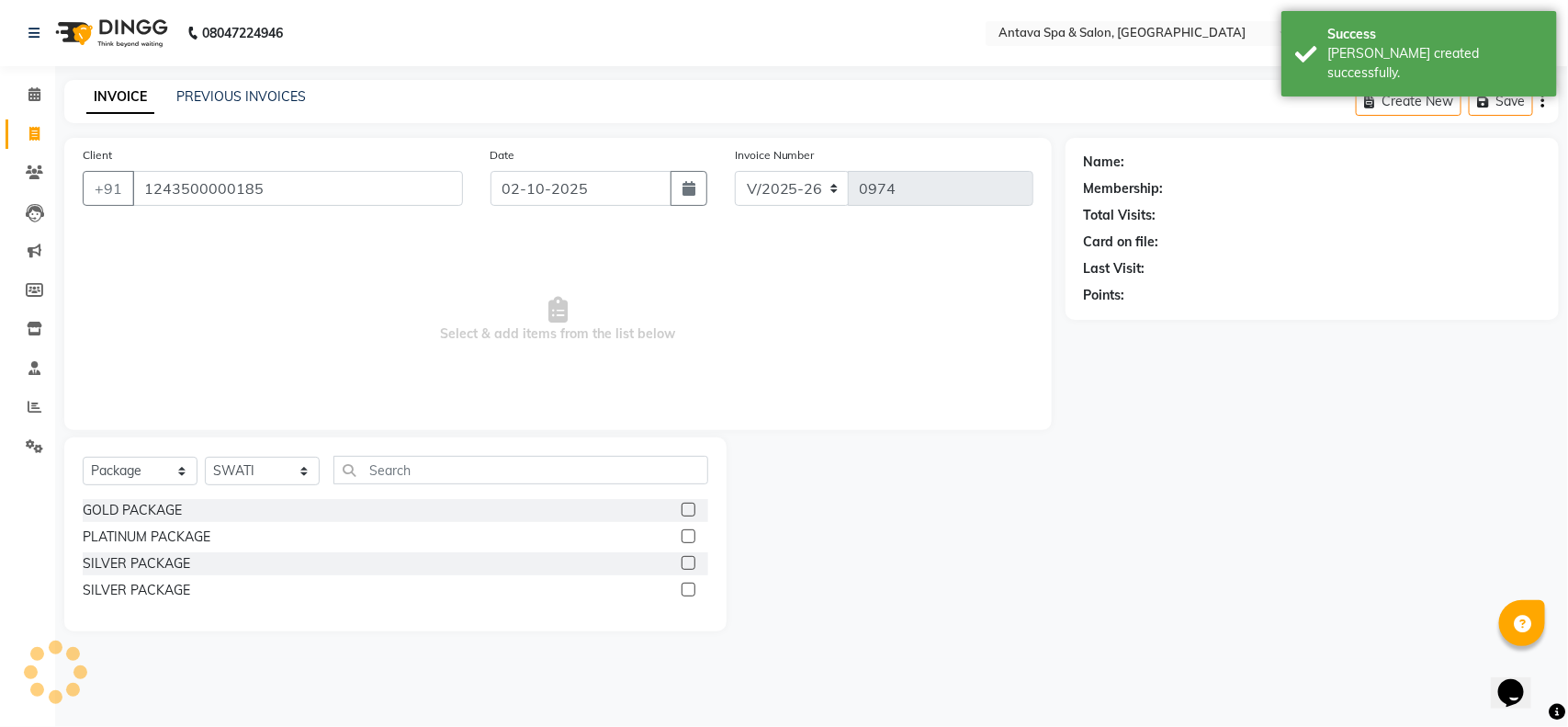
type input "1243500000185"
click at [148, 479] on select "Select Service Product Membership Package Voucher Prepaid Gift Card" at bounding box center [140, 470] width 115 height 29
select select "service"
click at [83, 456] on select "Select Service Product Membership Package Voucher Prepaid Gift Card" at bounding box center [140, 470] width 115 height 29
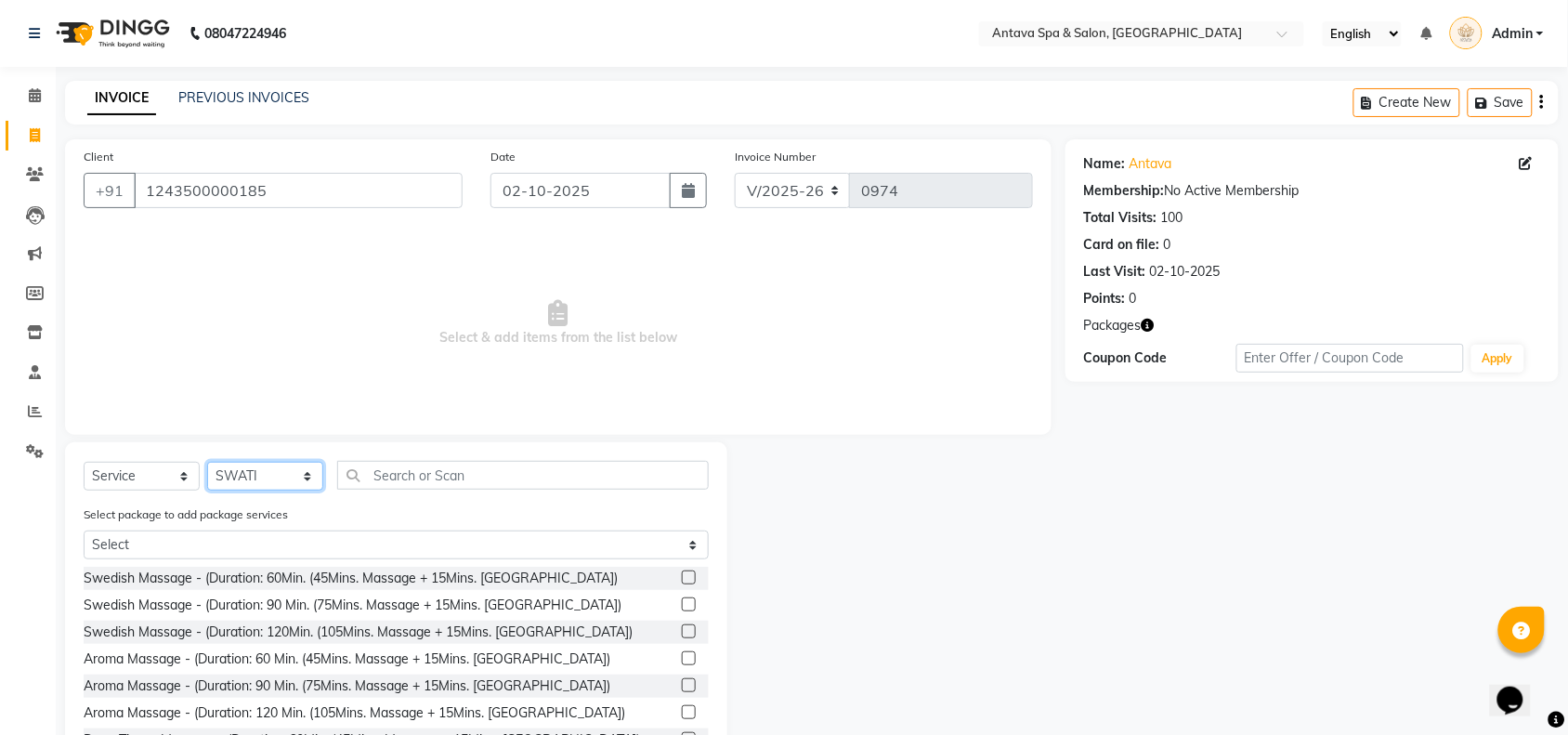
click at [237, 481] on select "Select Stylist ACHENO [PERSON_NAME] NUNU POOJA [PERSON_NAME]" at bounding box center [265, 475] width 116 height 29
select select "87741"
click at [207, 461] on select "Select Stylist ACHENO [PERSON_NAME] NUNU POOJA [PERSON_NAME]" at bounding box center [265, 475] width 116 height 29
click at [444, 483] on input "text" at bounding box center [523, 474] width 372 height 29
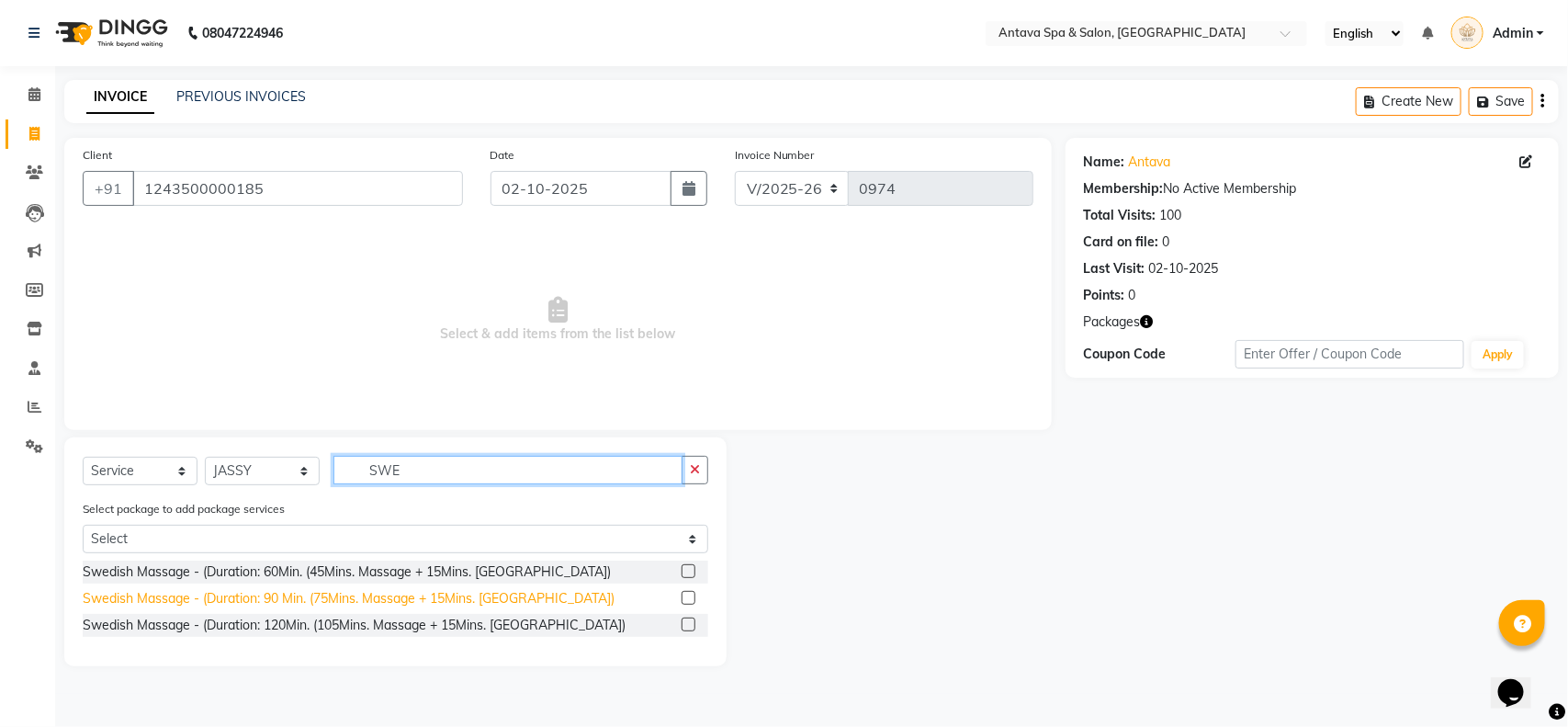
type input "SWE"
click at [352, 604] on div "Swedish Massage - (Duration: 90 Min. (75Mins. Massage + 15Mins. [GEOGRAPHIC_DAT…" at bounding box center [349, 599] width 532 height 20
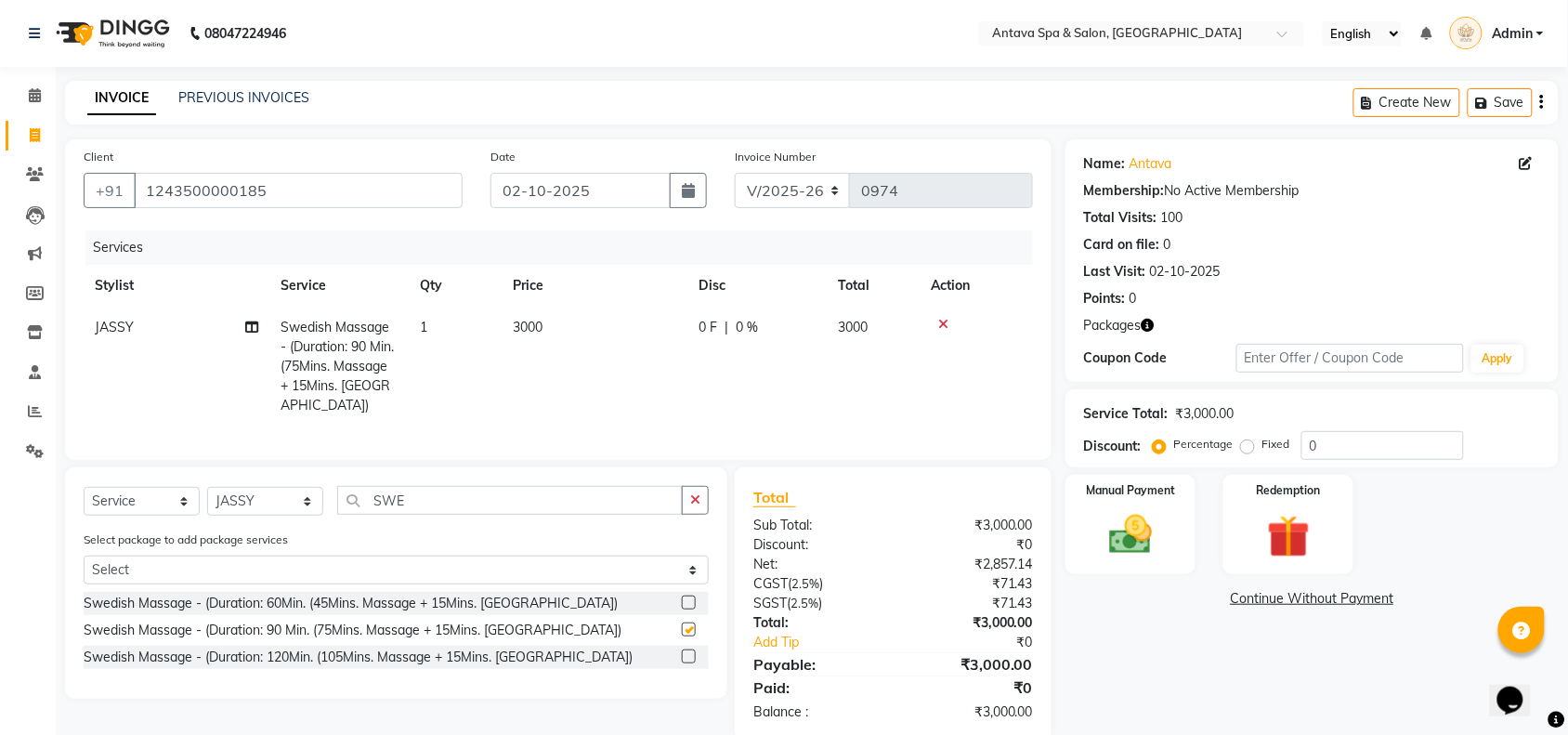
checkbox input "false"
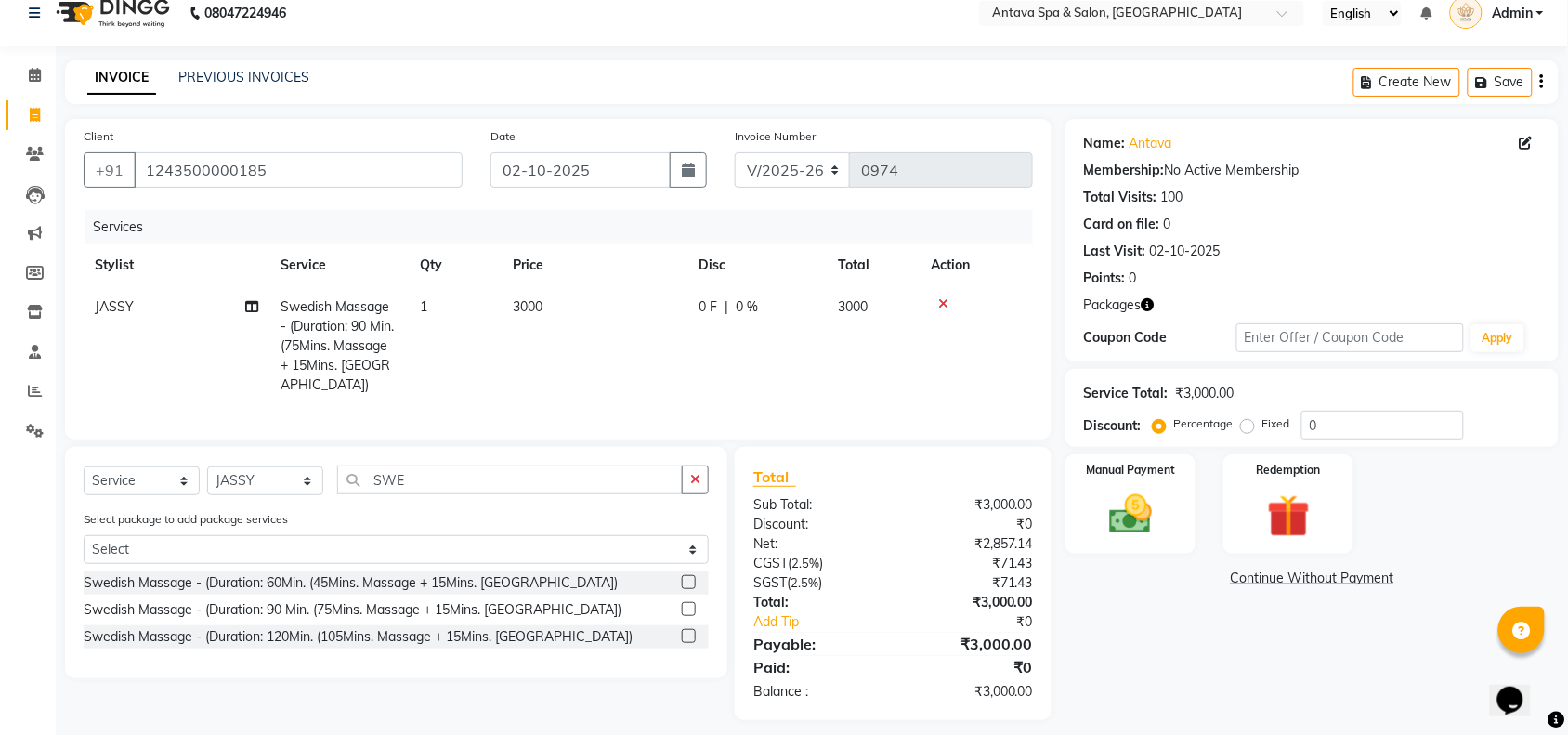
scroll to position [31, 0]
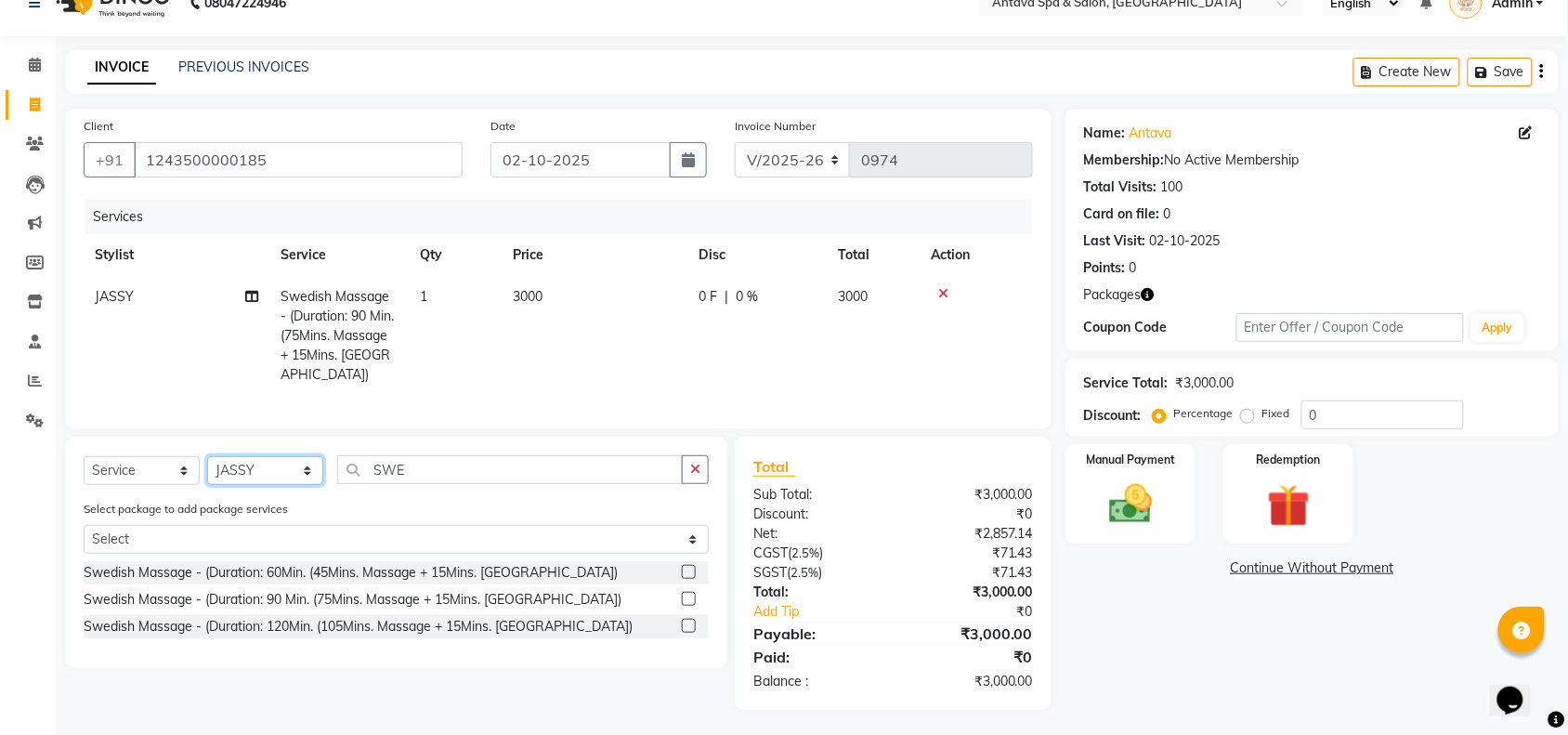
click at [257, 474] on select "Select Stylist ACHENO [PERSON_NAME] NUNU POOJA [PERSON_NAME]" at bounding box center [265, 470] width 116 height 29
select select "38645"
click at [207, 456] on select "Select Stylist ACHENO [PERSON_NAME] NUNU POOJA [PERSON_NAME]" at bounding box center [265, 470] width 116 height 29
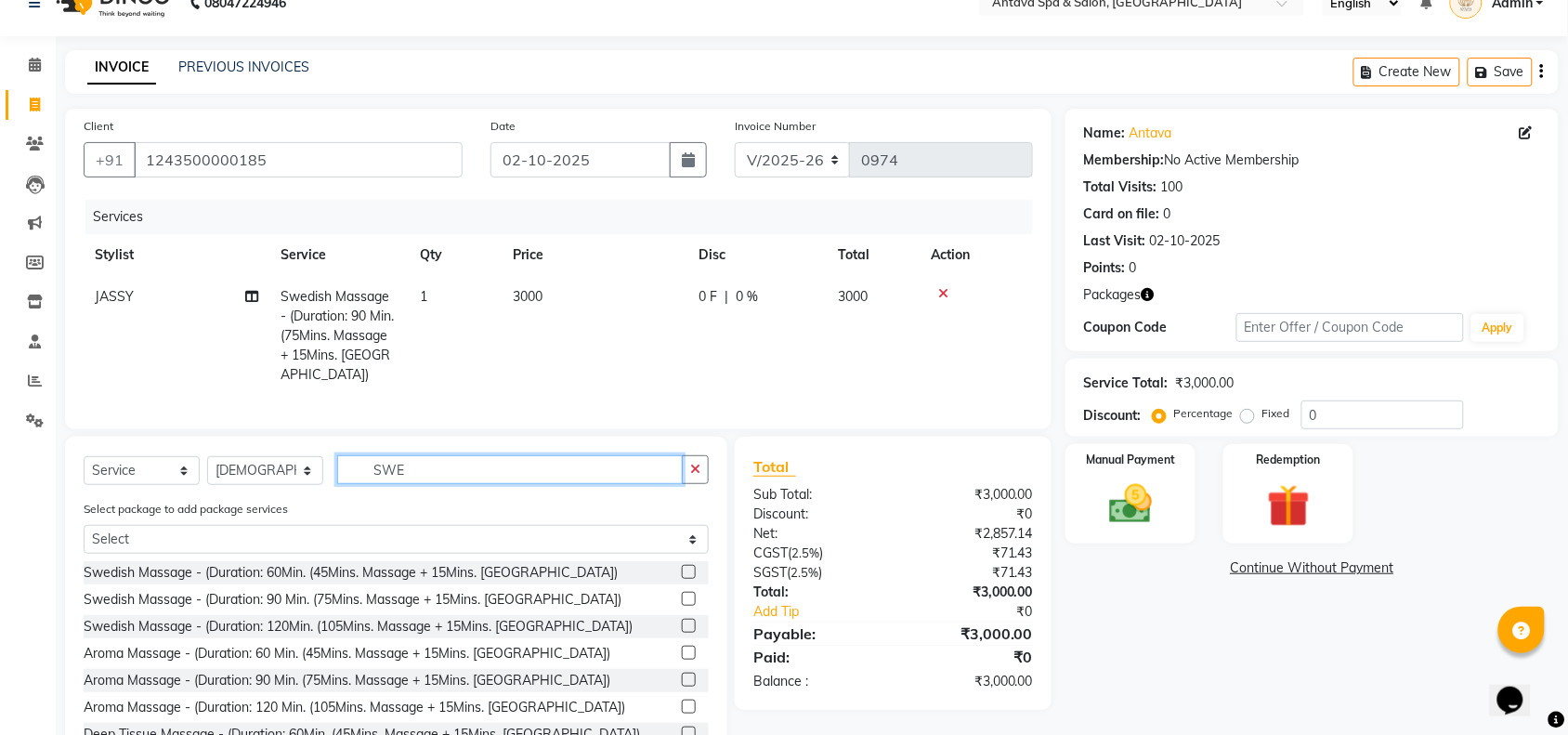
drag, startPoint x: 418, startPoint y: 472, endPoint x: 86, endPoint y: 503, distance: 333.4
click at [206, 484] on div "Select Service Product Membership Package Voucher Prepaid Gift Card Select Styl…" at bounding box center [396, 477] width 625 height 44
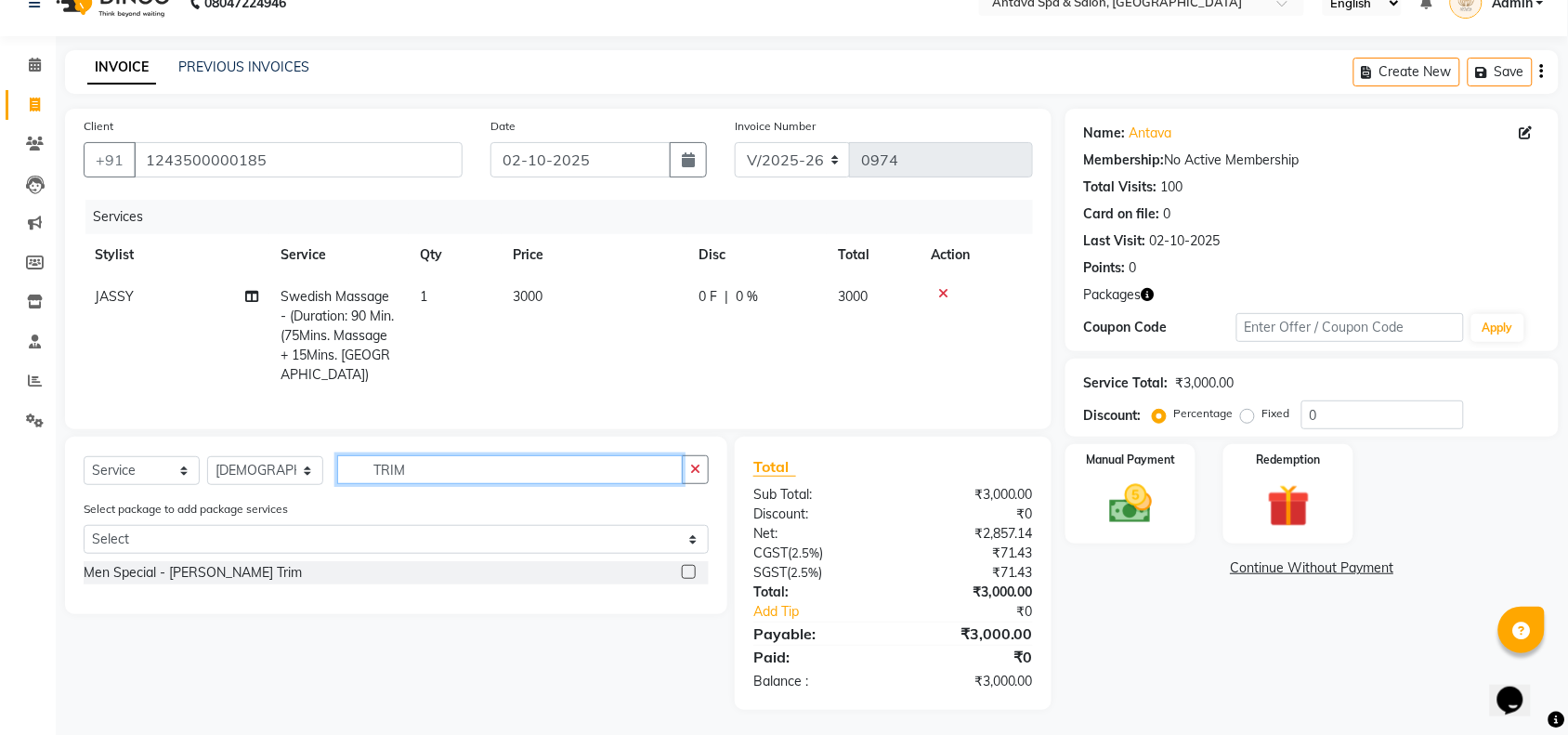
type input "TRIM"
click at [170, 590] on div "Men Special - [PERSON_NAME] Trim" at bounding box center [396, 578] width 625 height 34
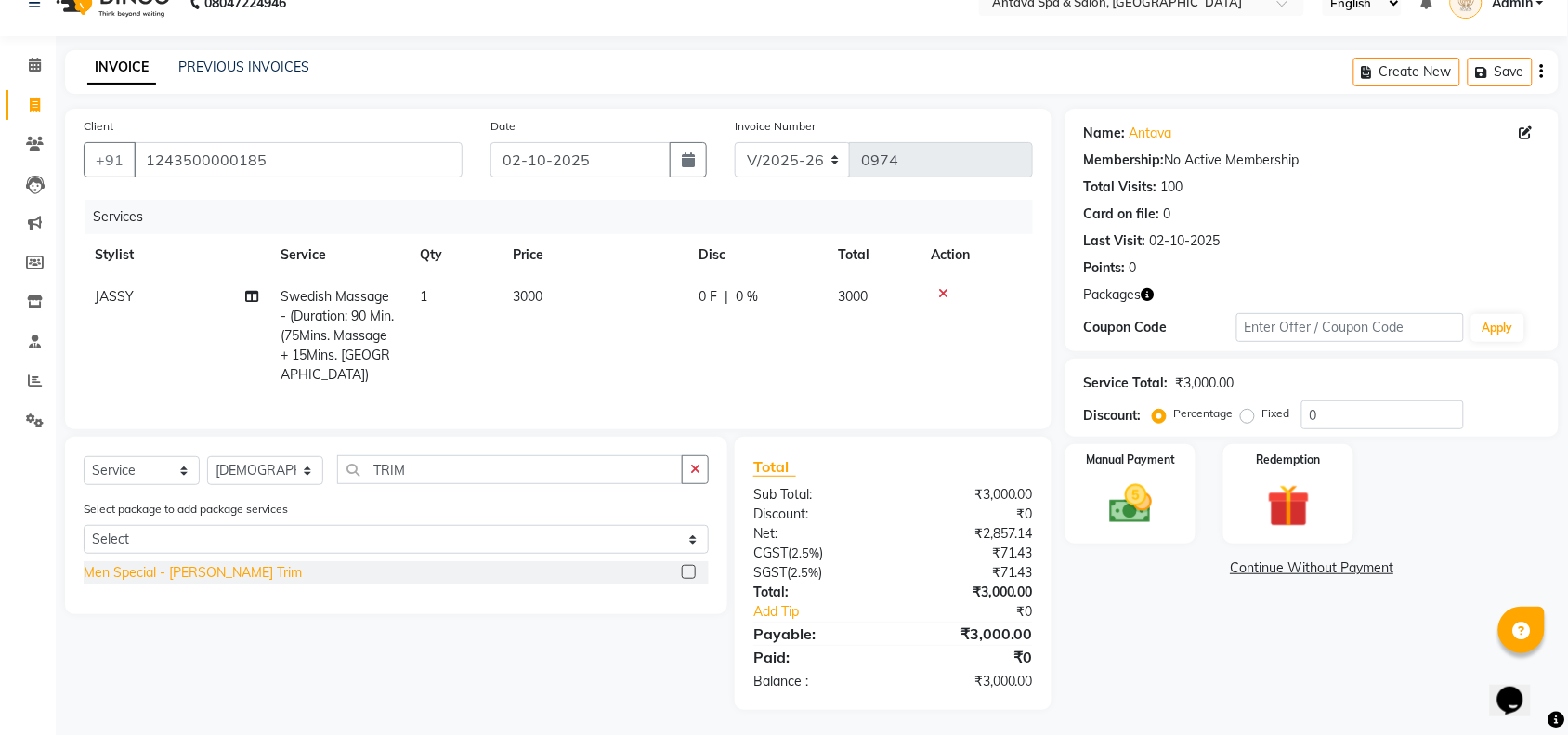
click at [184, 567] on div "Men Special - [PERSON_NAME] Trim" at bounding box center [193, 573] width 219 height 20
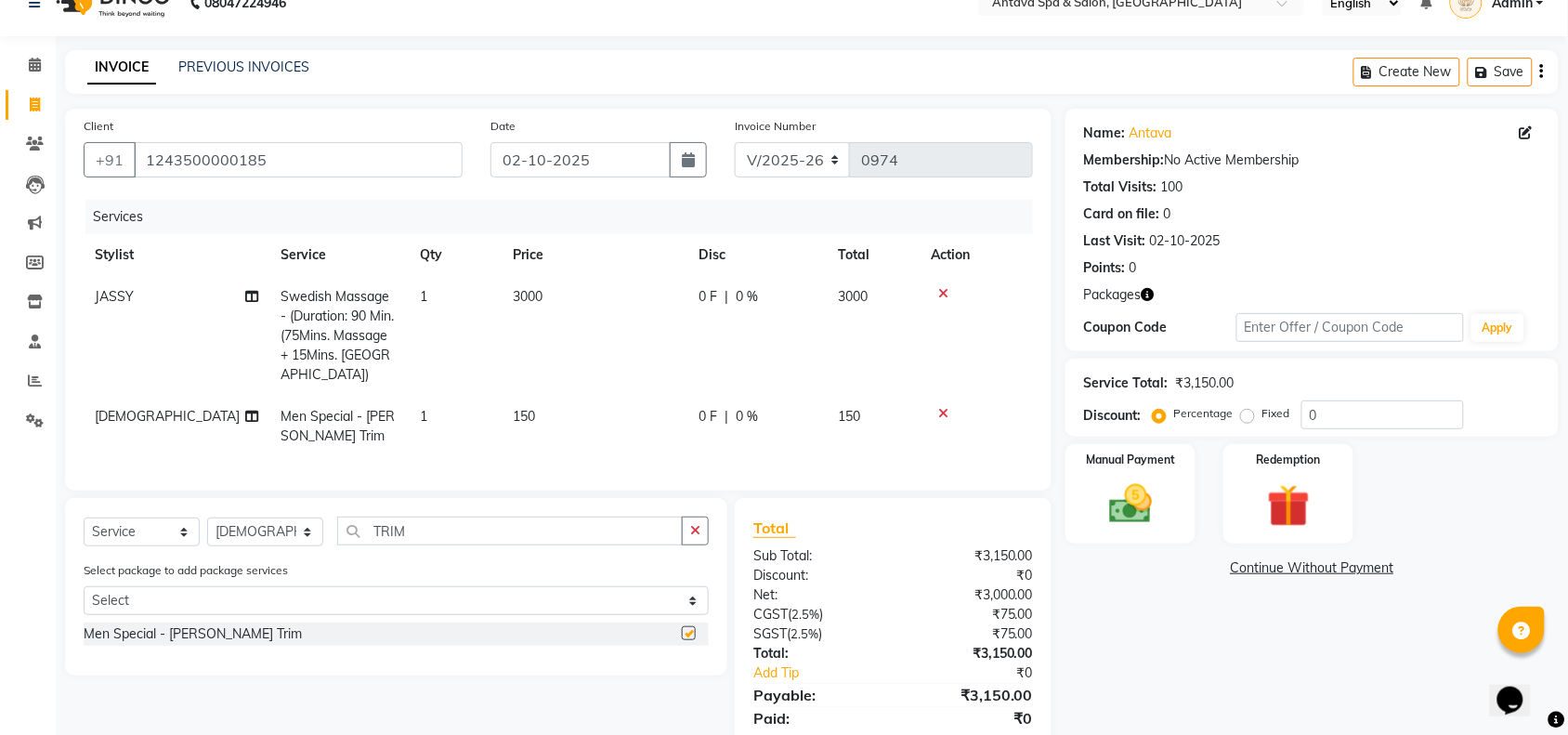
checkbox input "false"
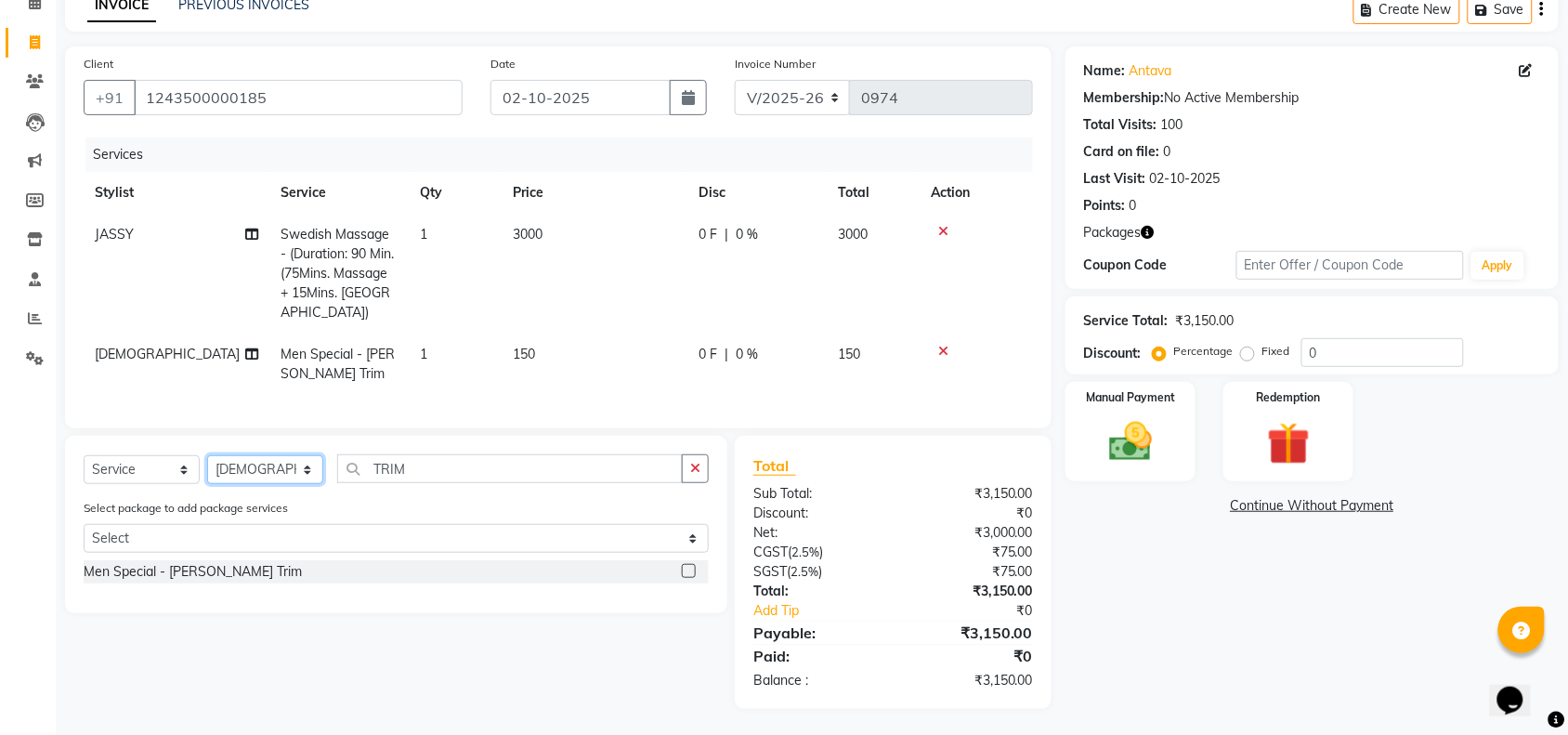
click at [279, 462] on select "Select Stylist ACHENO [PERSON_NAME] NUNU POOJA [PERSON_NAME]" at bounding box center [265, 469] width 116 height 29
select select "38644"
click at [207, 455] on select "Select Stylist ACHENO [PERSON_NAME] NUNU POOJA [PERSON_NAME]" at bounding box center [265, 469] width 116 height 29
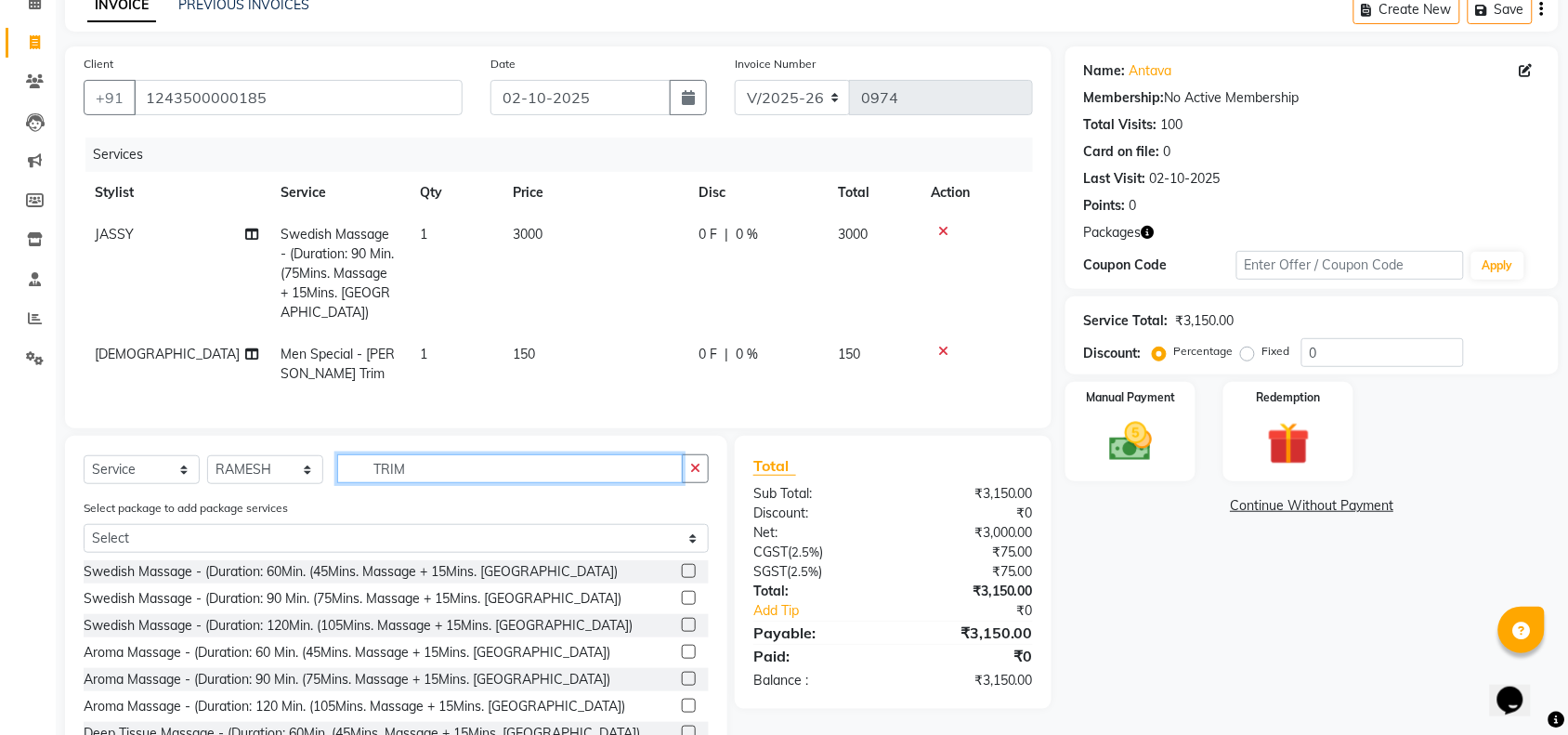
click at [265, 494] on div "Select Service Product Membership Package Voucher Prepaid Gift Card Select Styl…" at bounding box center [395, 603] width 662 height 337
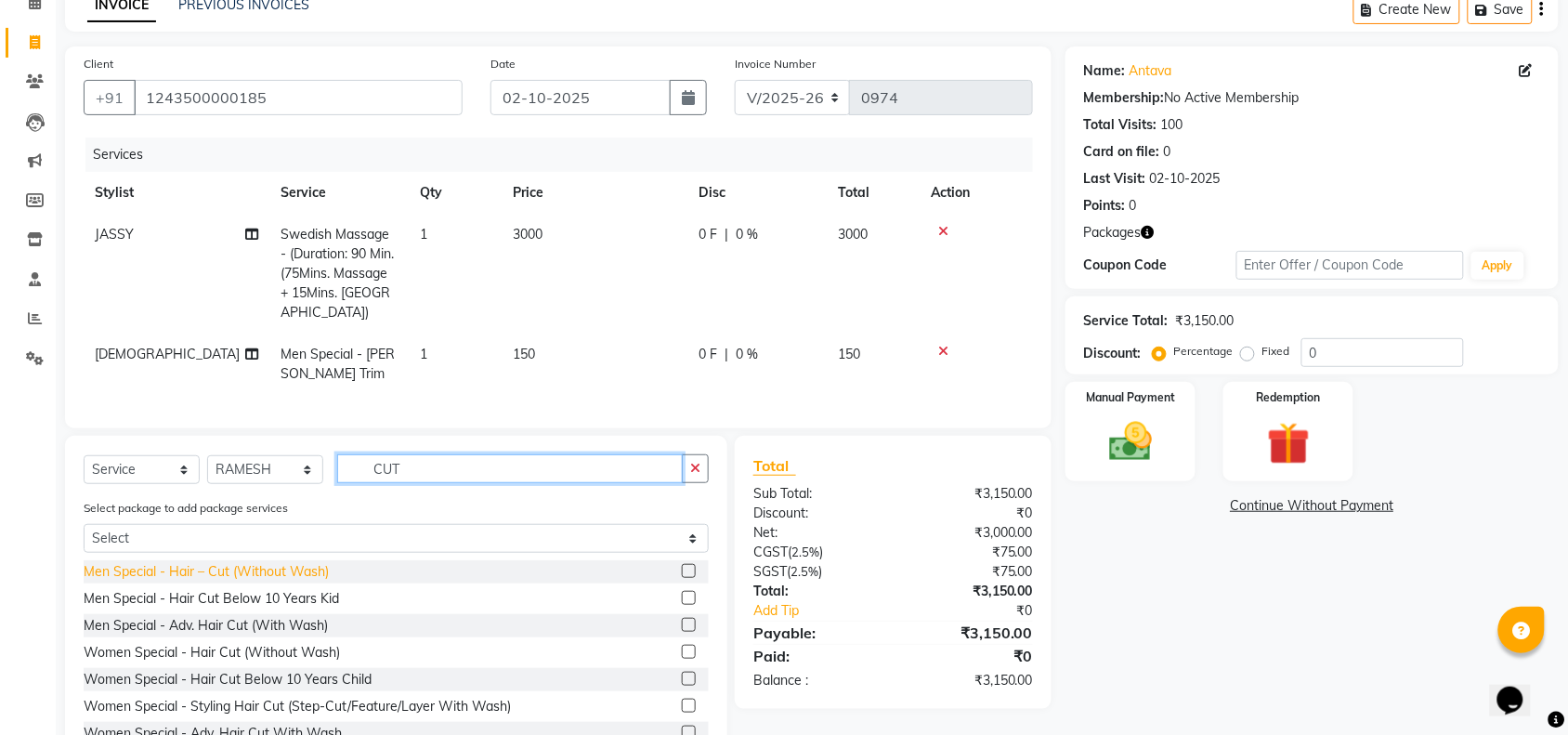
type input "CUT"
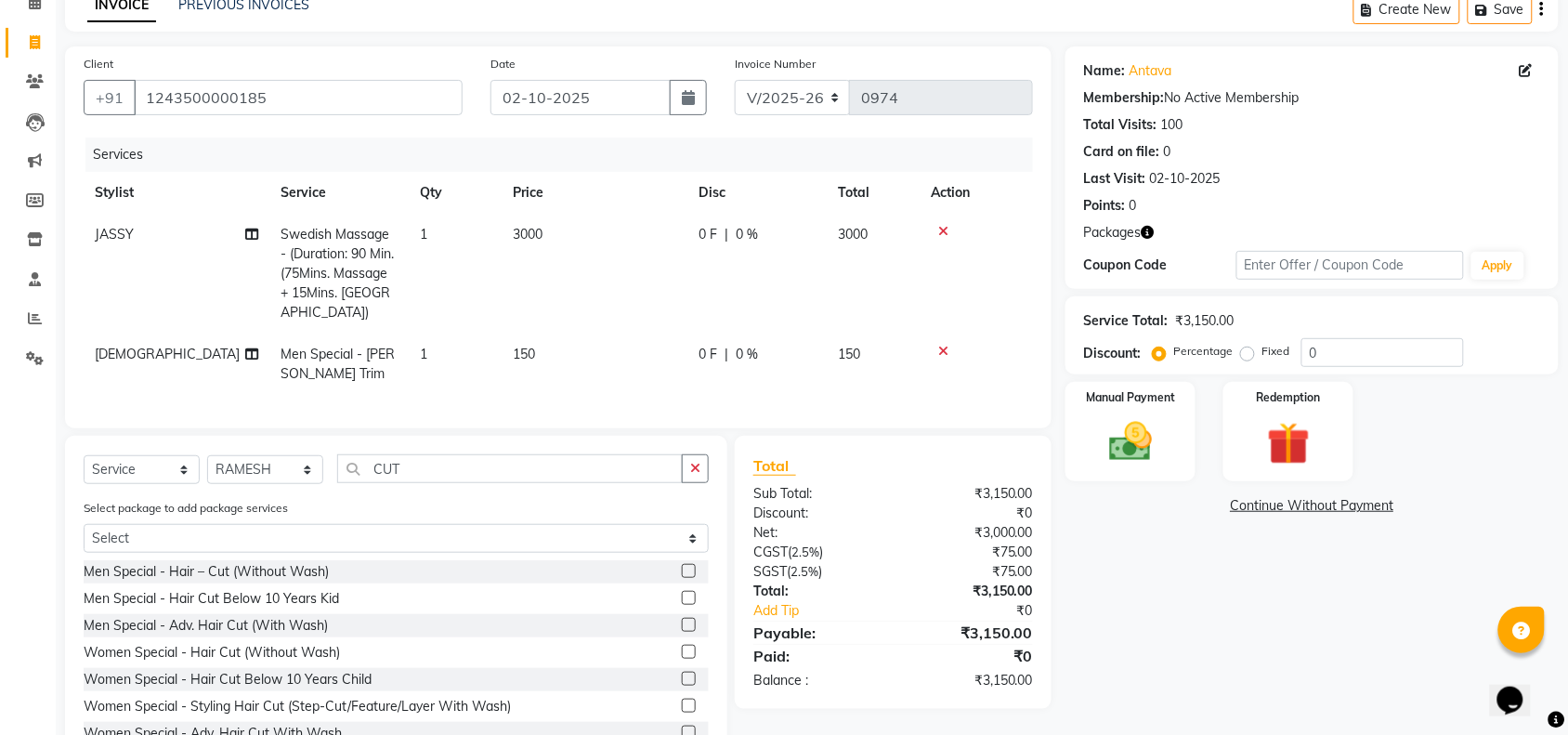
drag, startPoint x: 247, startPoint y: 564, endPoint x: 347, endPoint y: 493, distance: 122.6
click at [247, 565] on div "Men Special - Hair – Cut (Without Wash)" at bounding box center [207, 572] width 246 height 20
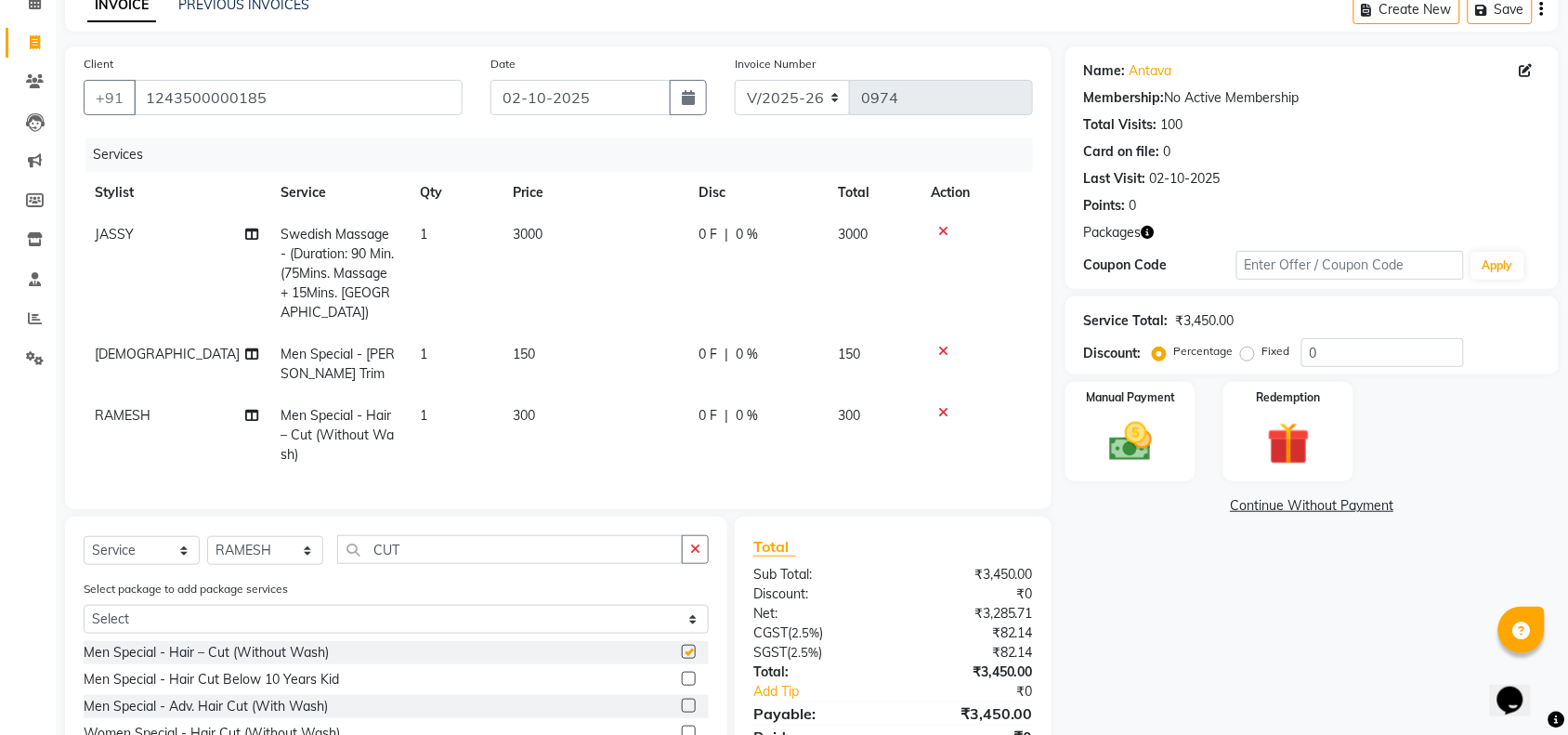
checkbox input "false"
click at [588, 368] on td "150" at bounding box center [594, 364] width 186 height 61
select select "38645"
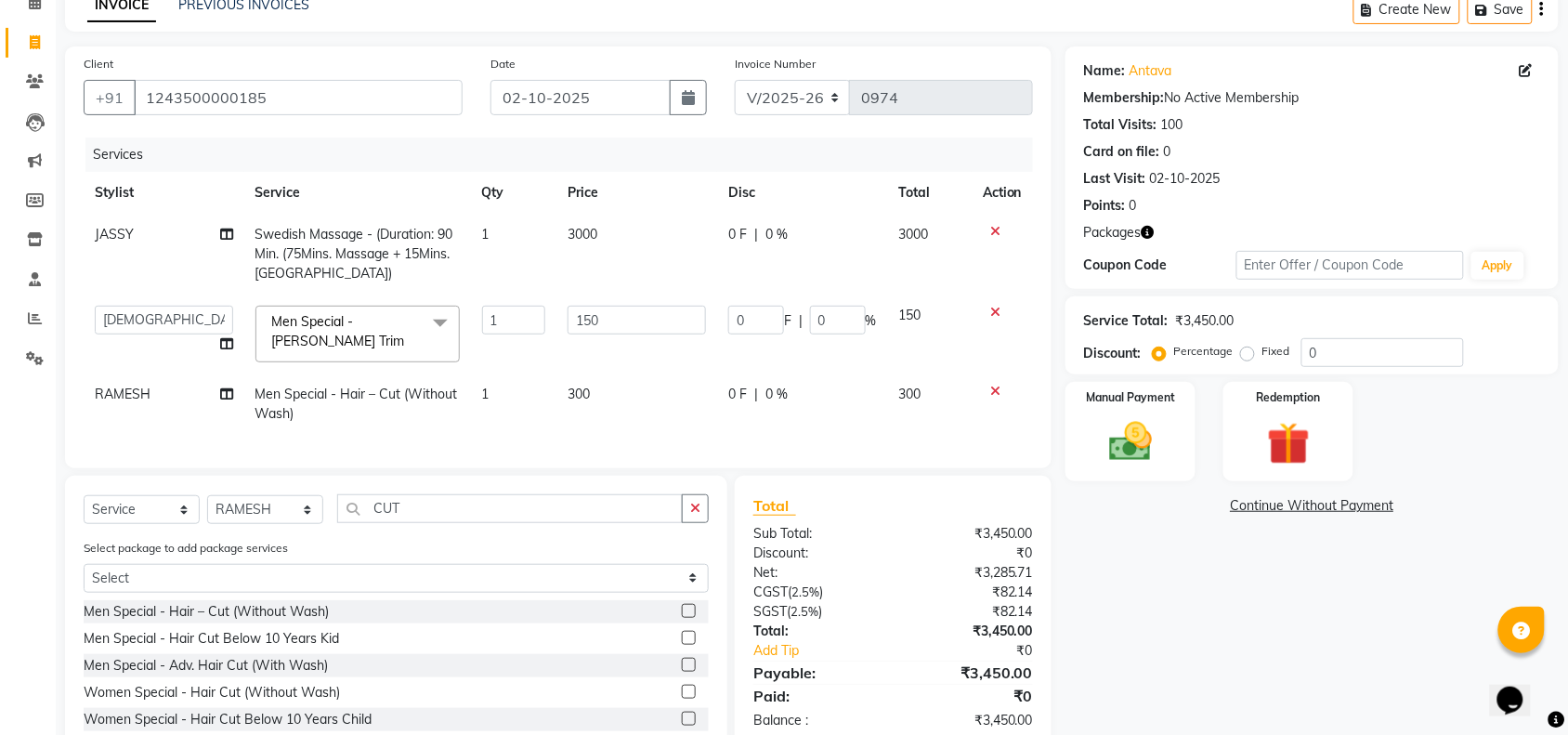
click at [642, 392] on td "300" at bounding box center [636, 403] width 161 height 61
select select "38644"
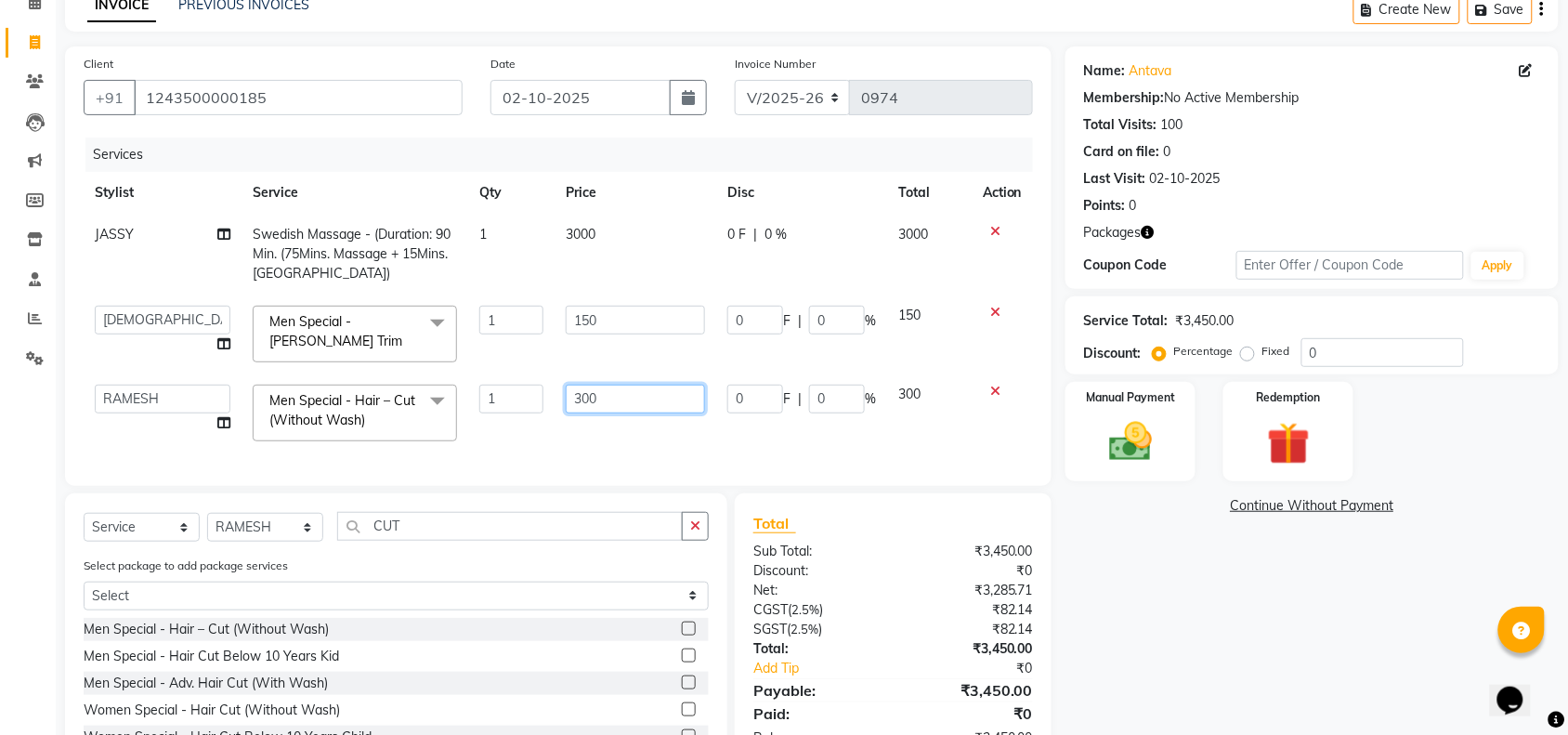
drag, startPoint x: 642, startPoint y: 392, endPoint x: 233, endPoint y: 452, distance: 413.4
click at [256, 444] on tr "[PERSON_NAME] NUNU POOJA [PERSON_NAME] SWATI Men Special - Hair – Cut (Without …" at bounding box center [558, 412] width 950 height 79
click at [653, 402] on input "300" at bounding box center [635, 398] width 140 height 29
drag, startPoint x: 653, startPoint y: 401, endPoint x: 389, endPoint y: 409, distance: 264.1
click at [402, 402] on tr "[PERSON_NAME] NUNU POOJA [PERSON_NAME] SWATI Men Special - Hair – Cut (Without …" at bounding box center [558, 412] width 950 height 79
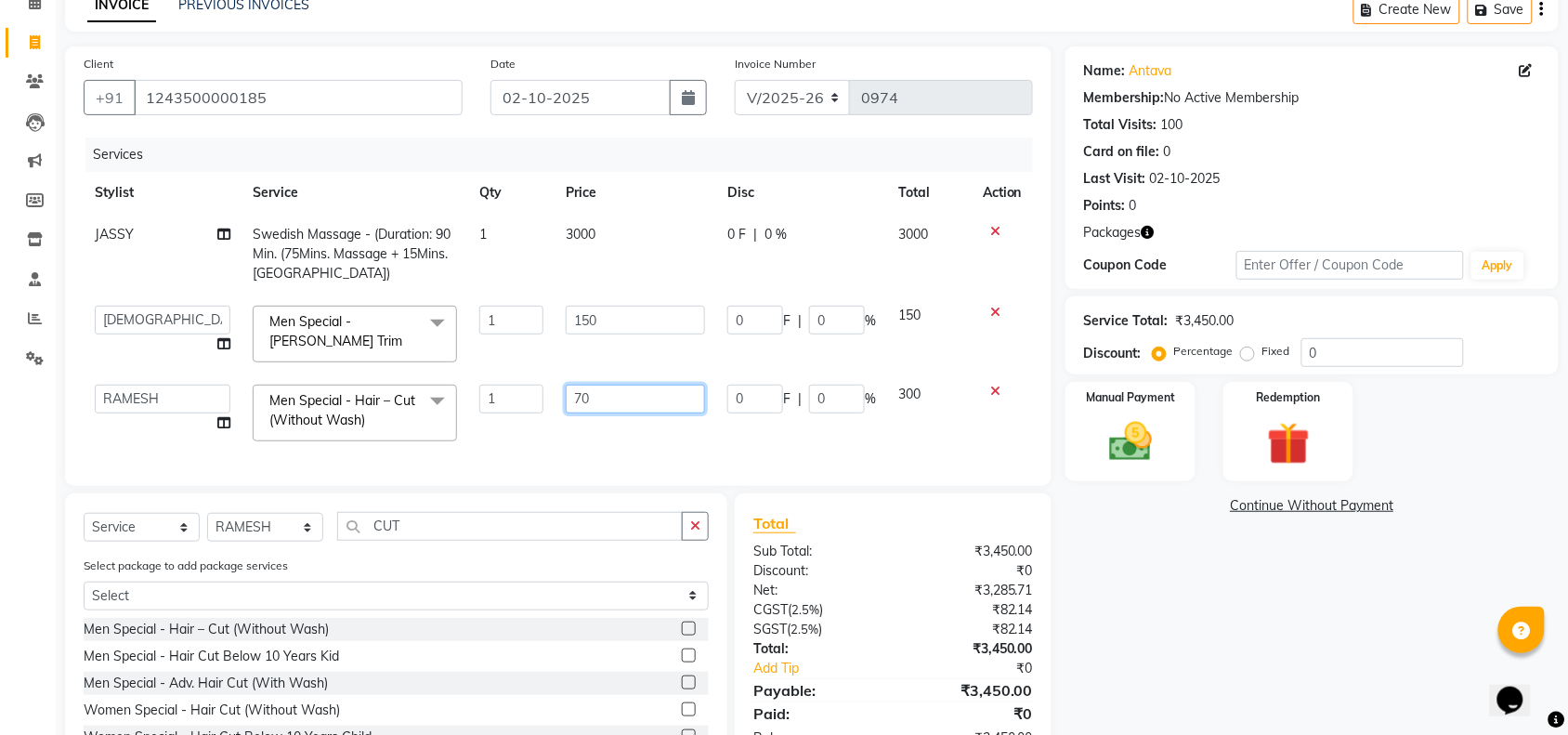
type input "700"
click at [282, 539] on select "Select Stylist ACHENO [PERSON_NAME] NUNU POOJA [PERSON_NAME]" at bounding box center [265, 526] width 116 height 29
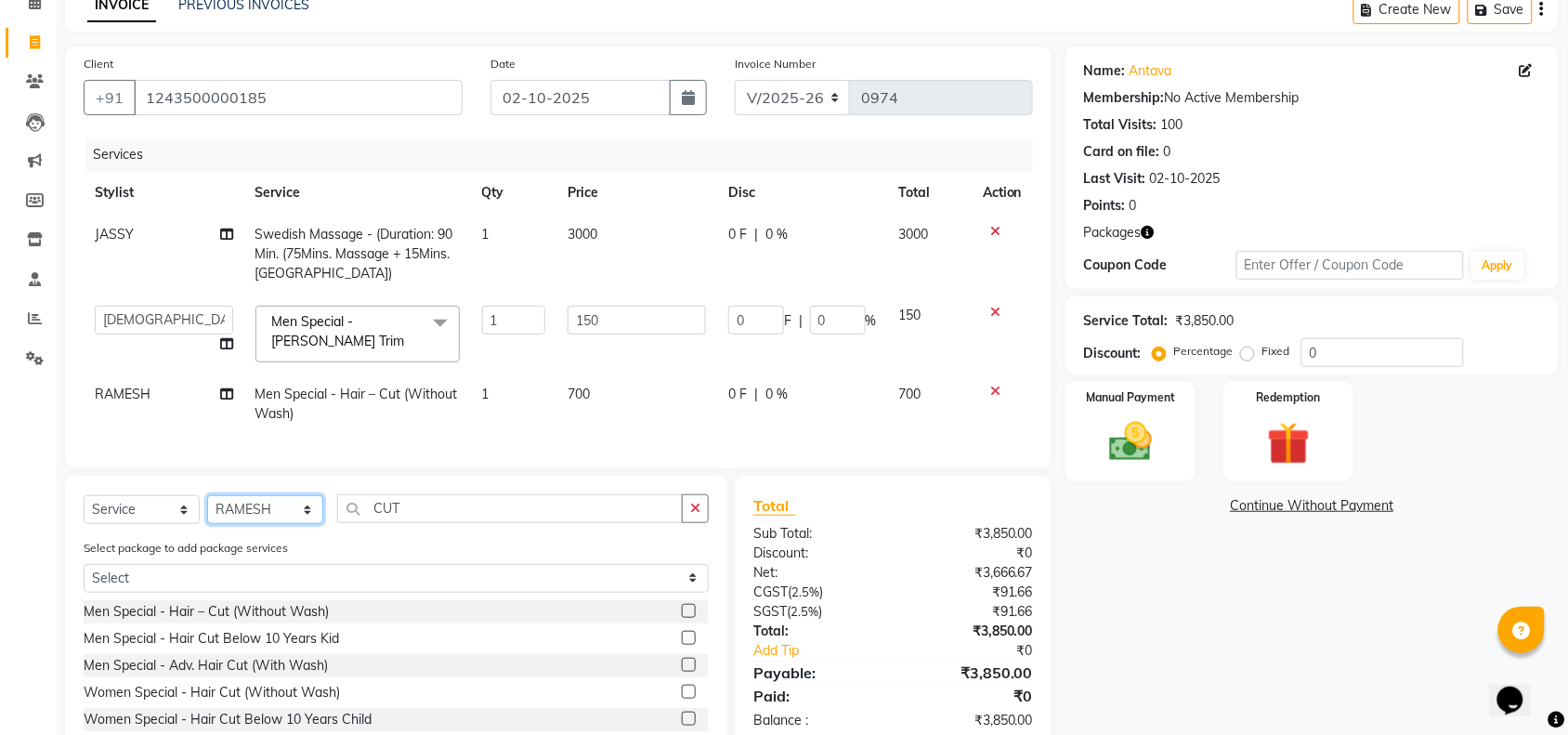
select select "38647"
click at [207, 512] on select "Select Stylist ACHENO [PERSON_NAME] NUNU POOJA [PERSON_NAME]" at bounding box center [265, 509] width 116 height 29
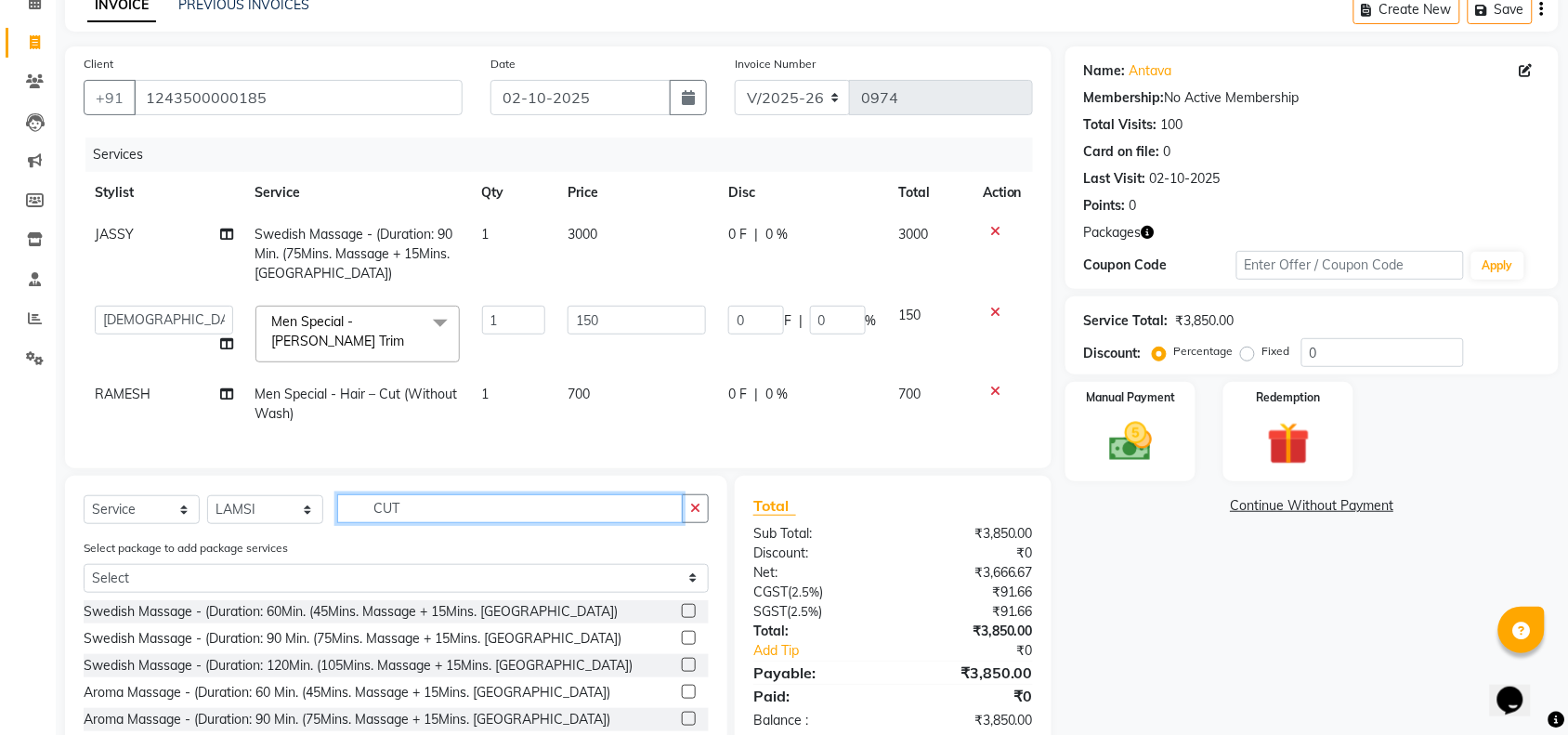
click at [175, 525] on div "Select Service Product Membership Package Voucher Prepaid Gift Card Select Styl…" at bounding box center [396, 516] width 625 height 44
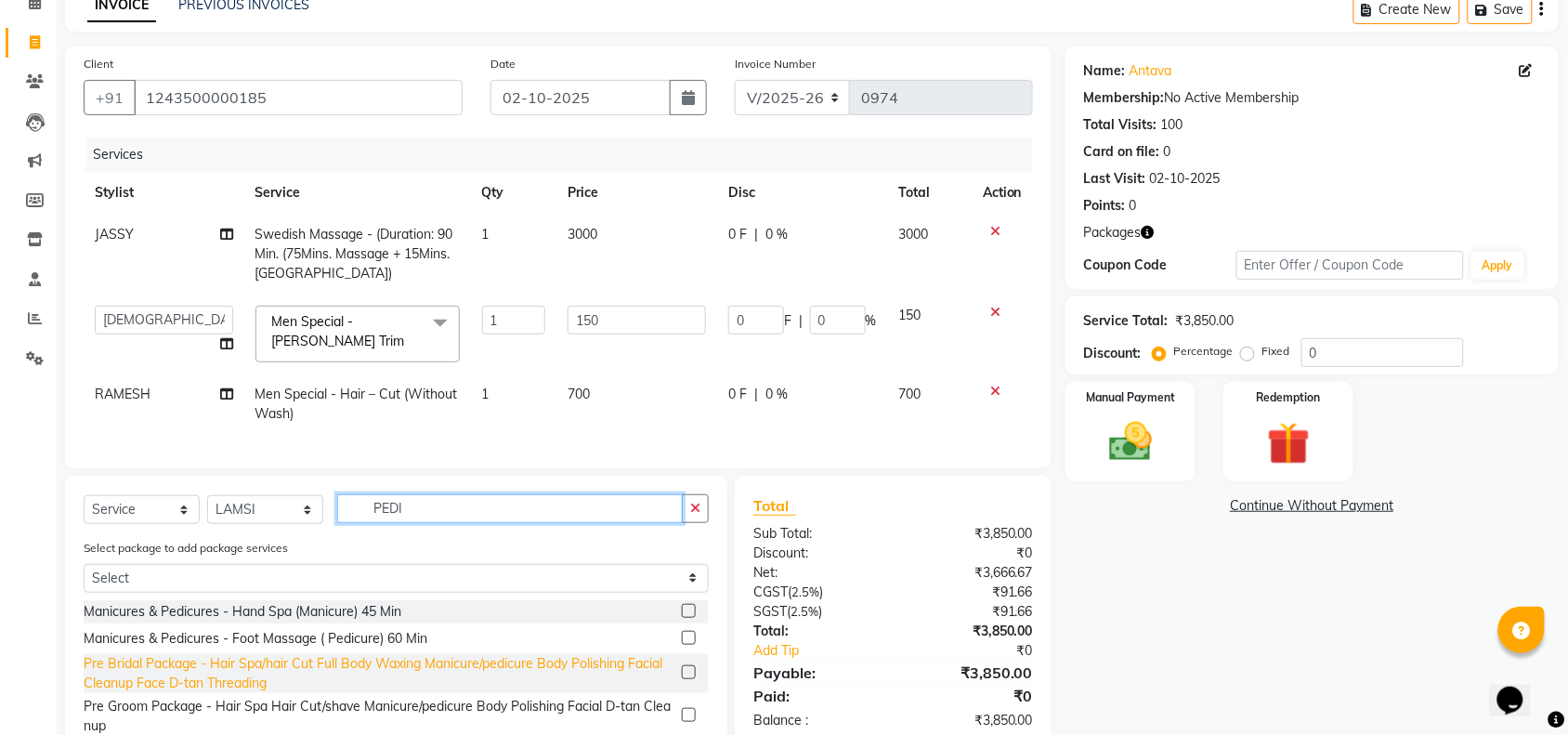
type input "PEDI"
click at [310, 670] on div "Pre Bridal Package - Hair Spa/hair Cut Full Body Waxing Manicure/pedicure Body …" at bounding box center [380, 673] width 591 height 39
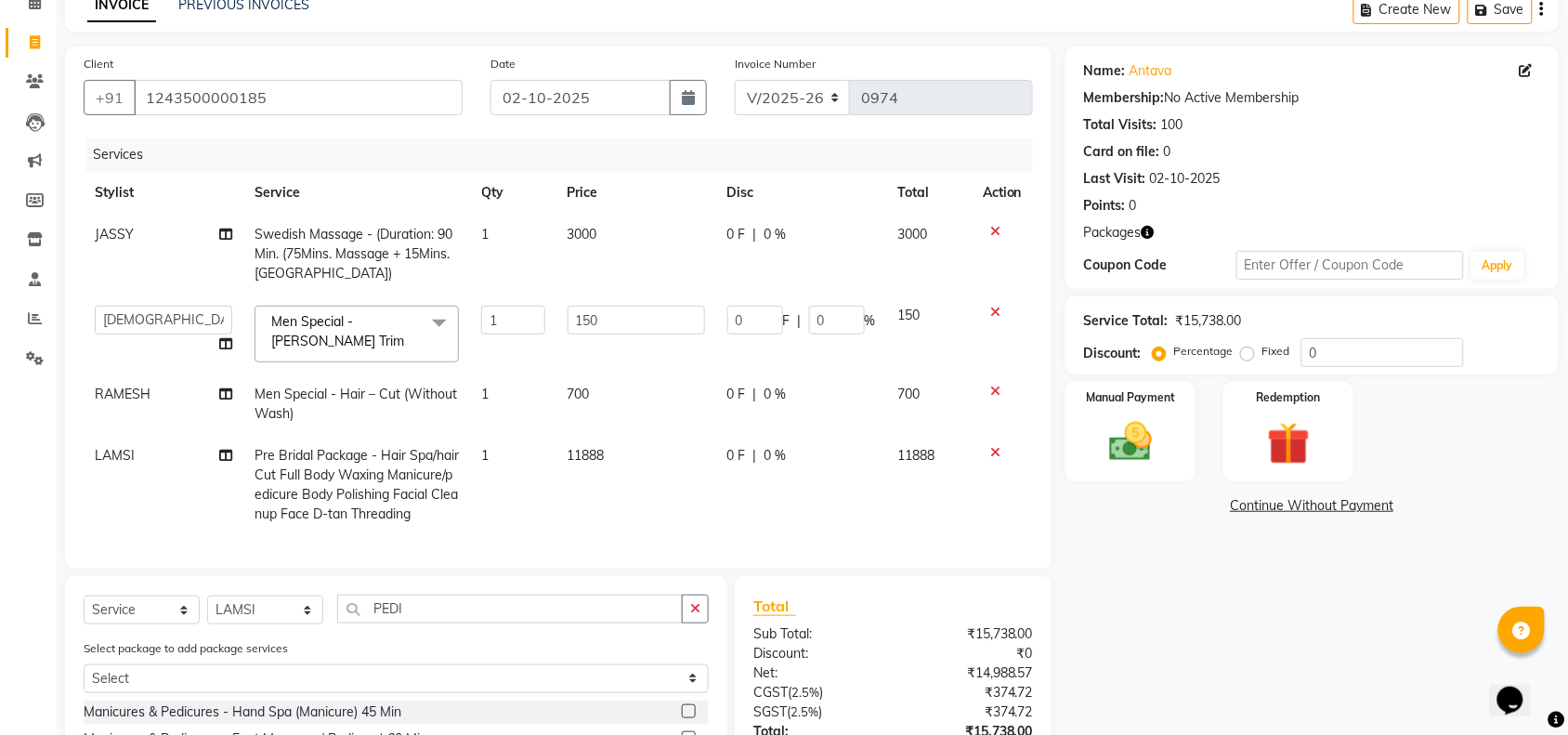
checkbox input "false"
click at [991, 448] on icon at bounding box center [996, 451] width 10 height 13
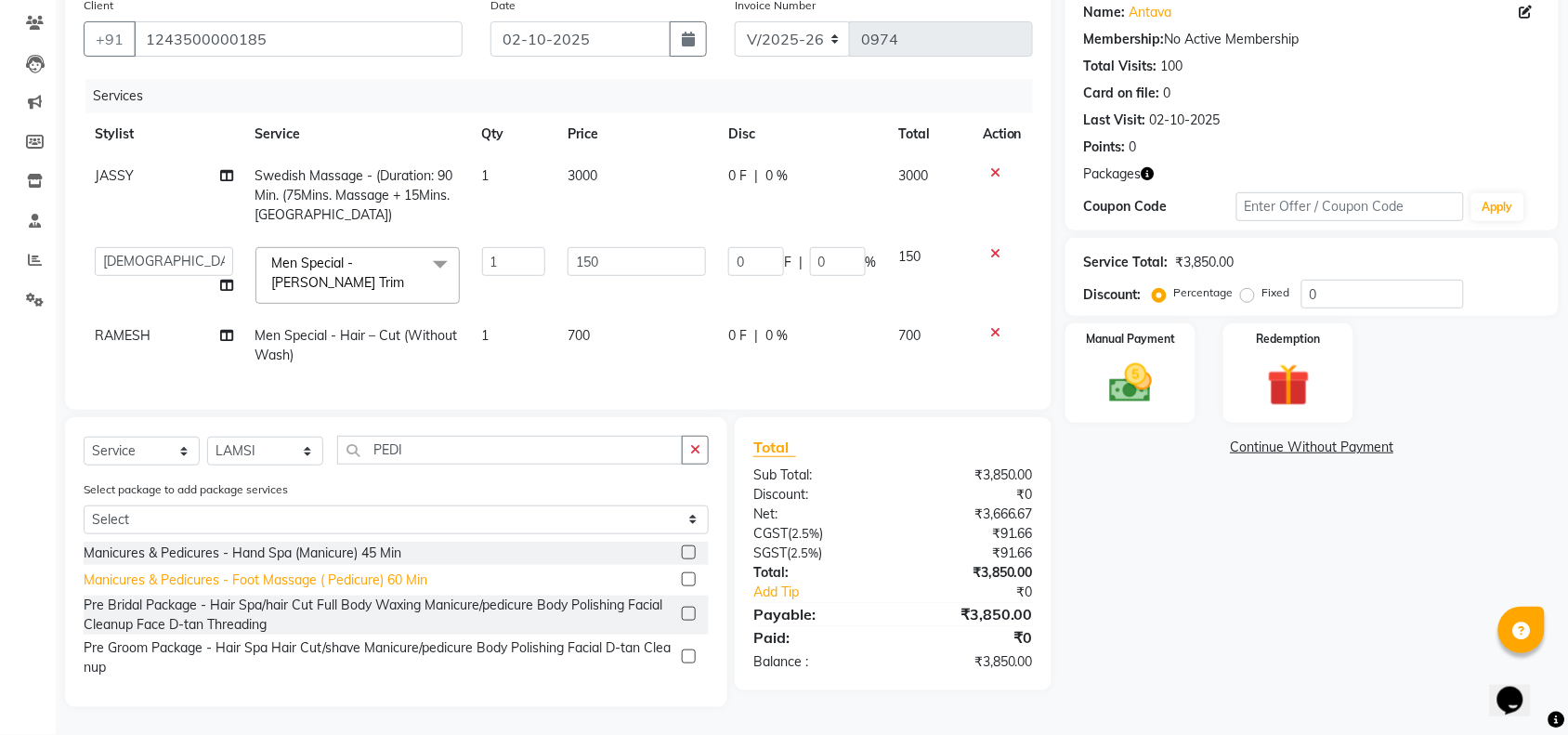
click at [244, 576] on div "Manicures & Pedicures - Foot Massage ( Pedicure) 60 Min" at bounding box center [256, 580] width 344 height 20
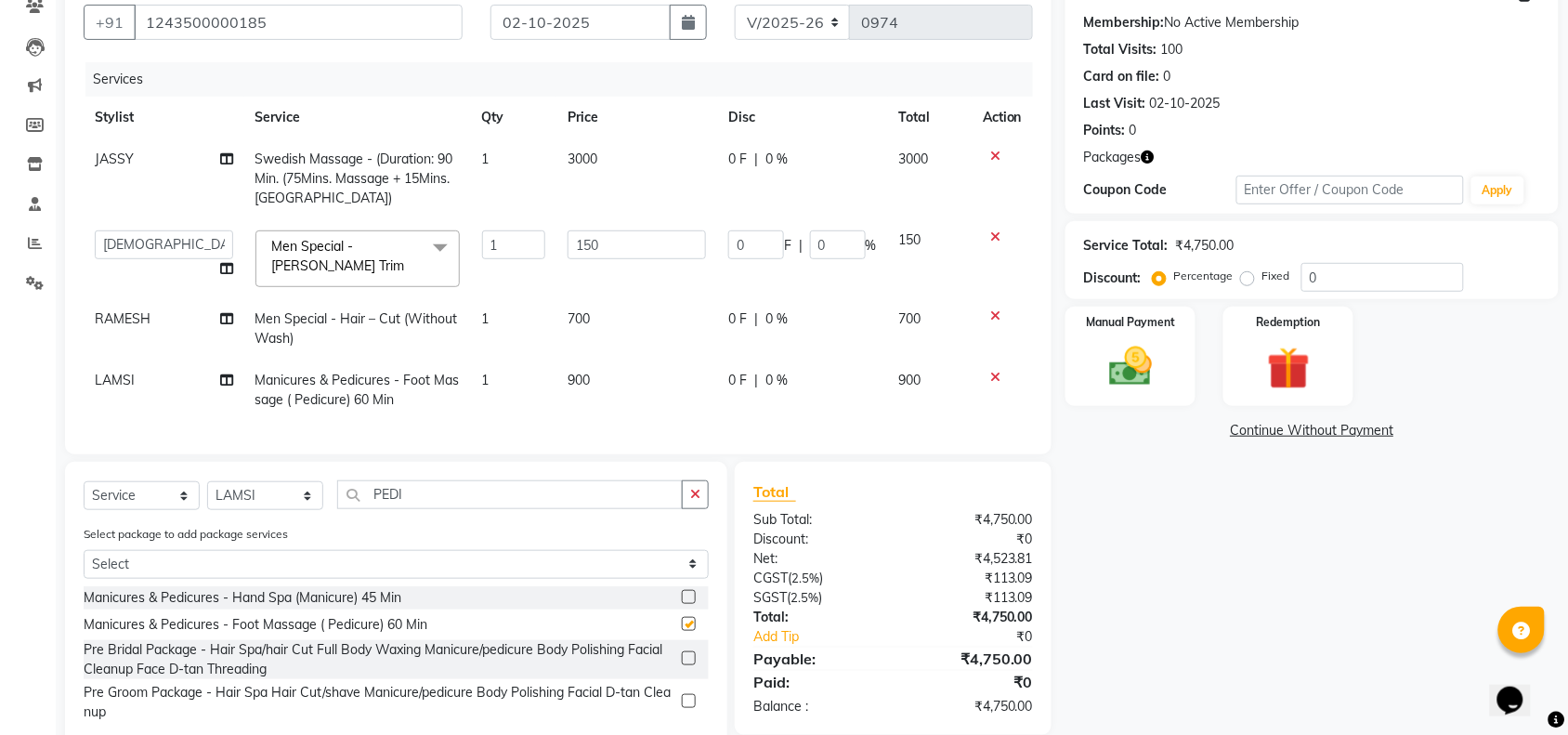
checkbox input "false"
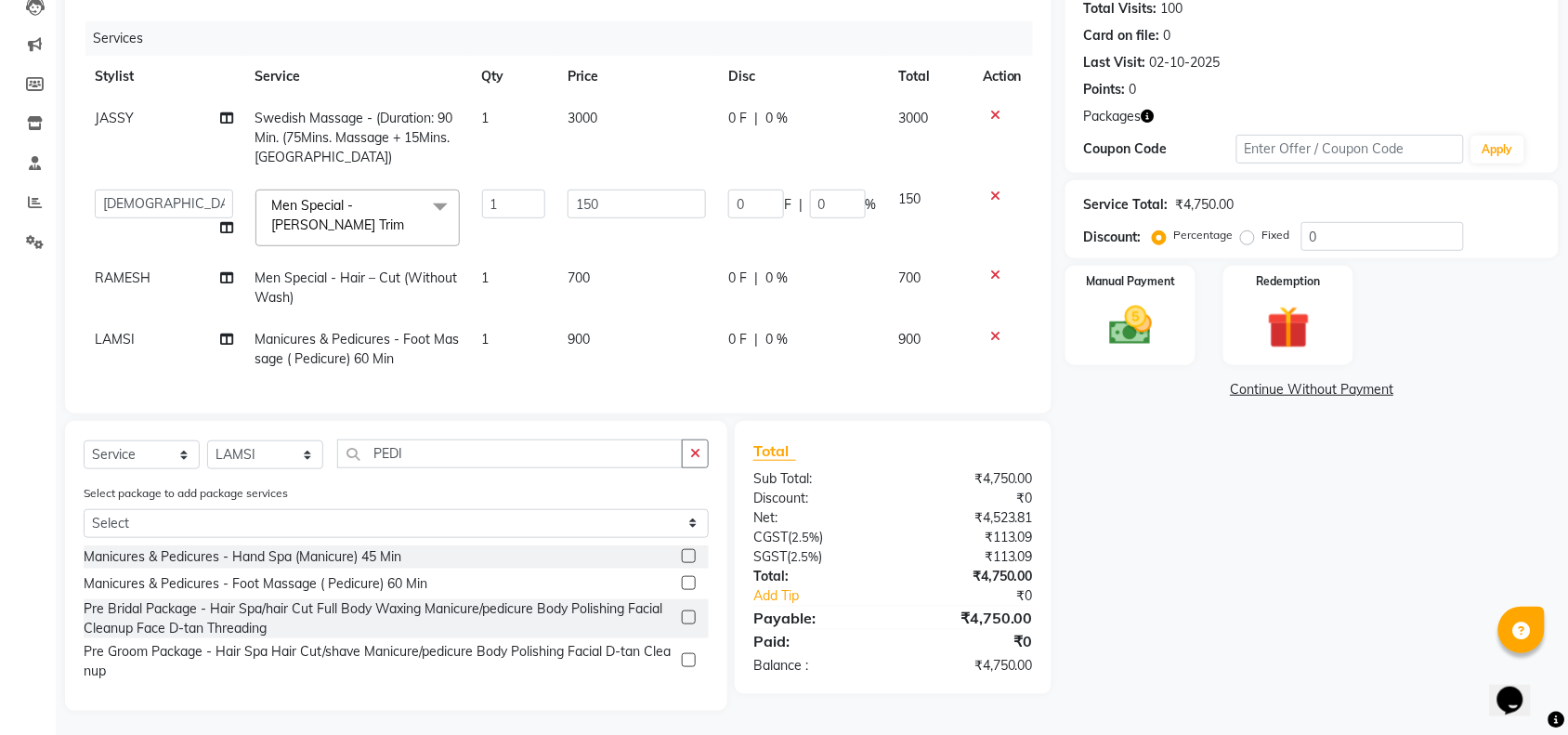
scroll to position [229, 0]
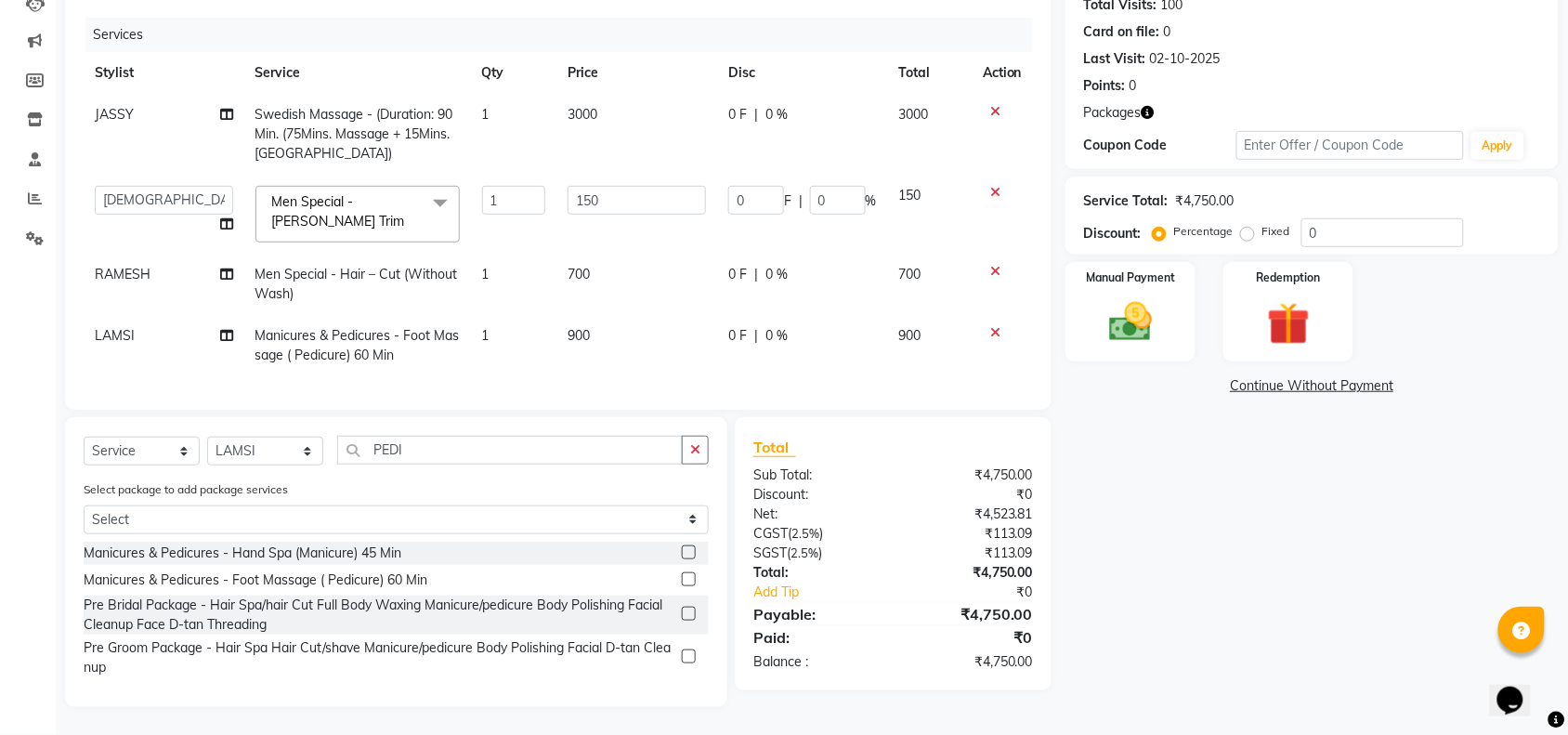
click at [643, 296] on td "700" at bounding box center [636, 284] width 161 height 61
select select "38644"
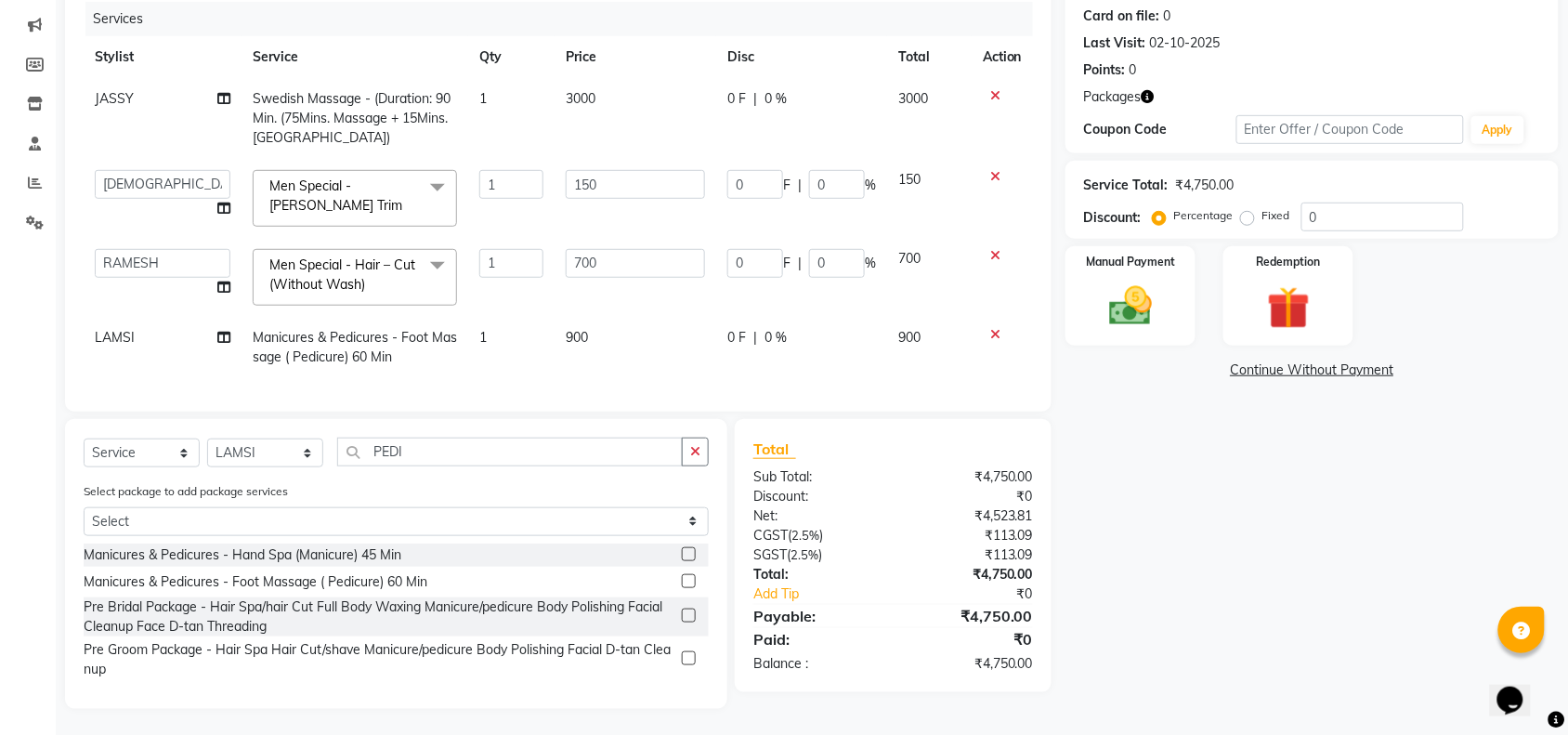
click at [671, 326] on td "900" at bounding box center [635, 347] width 162 height 61
select select "38647"
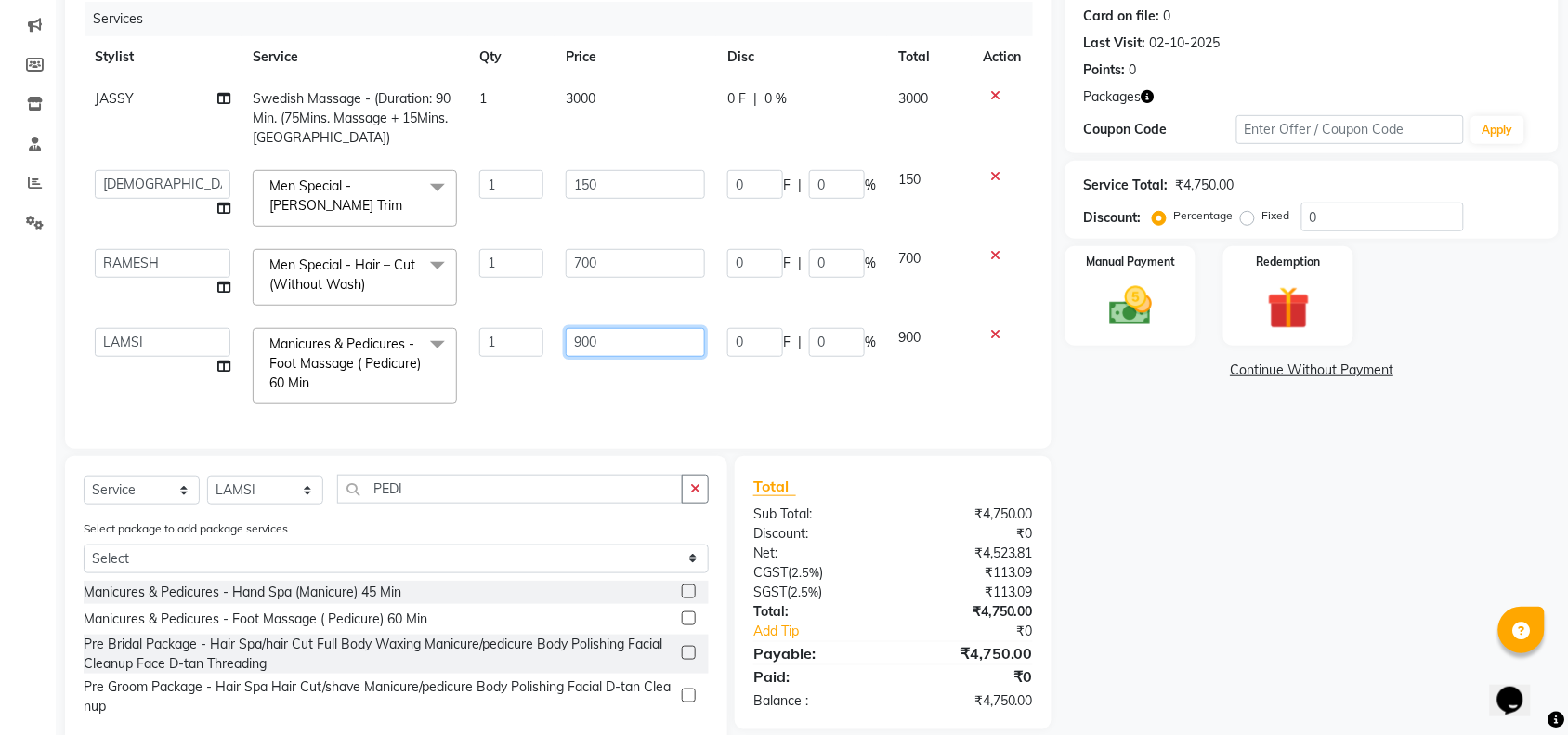
drag, startPoint x: 670, startPoint y: 332, endPoint x: 34, endPoint y: 469, distance: 650.6
click at [265, 430] on div "Services Stylist Service Qty Price Disc Total Action JASSY Swedish Massage - (D…" at bounding box center [558, 216] width 950 height 428
type input "1500"
click at [574, 352] on input "1500" at bounding box center [635, 342] width 140 height 29
click at [557, 411] on div "Client [PHONE_NUMBER] Date [DATE] Invoice Number V/2025 V/[PHONE_NUMBER] Servic…" at bounding box center [558, 180] width 987 height 538
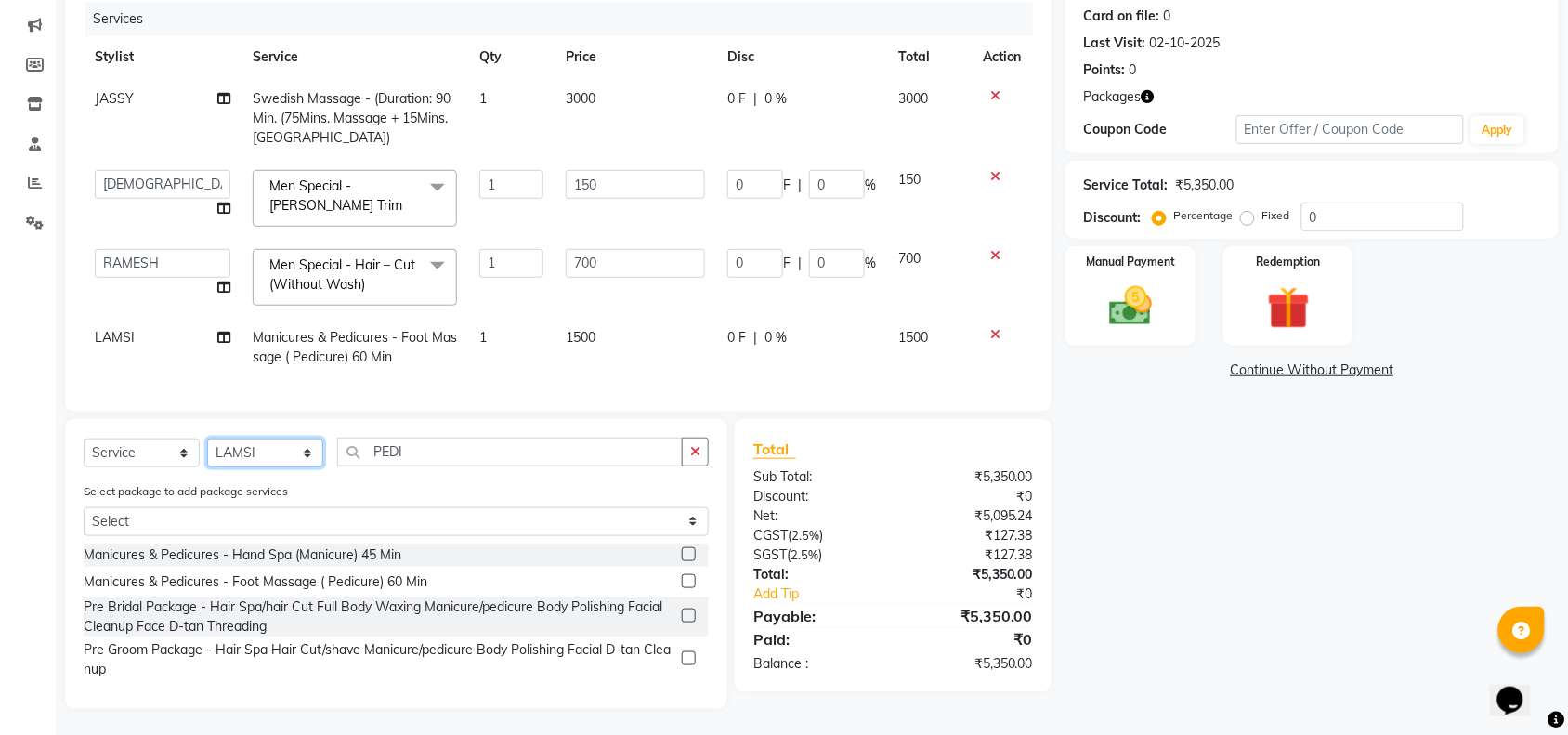
click at [231, 467] on select "Select Stylist ACHENO [PERSON_NAME] NUNU POOJA [PERSON_NAME]" at bounding box center [265, 452] width 116 height 29
select select "38645"
click at [207, 455] on select "Select Stylist ACHENO [PERSON_NAME] NUNU POOJA [PERSON_NAME]" at bounding box center [265, 452] width 116 height 29
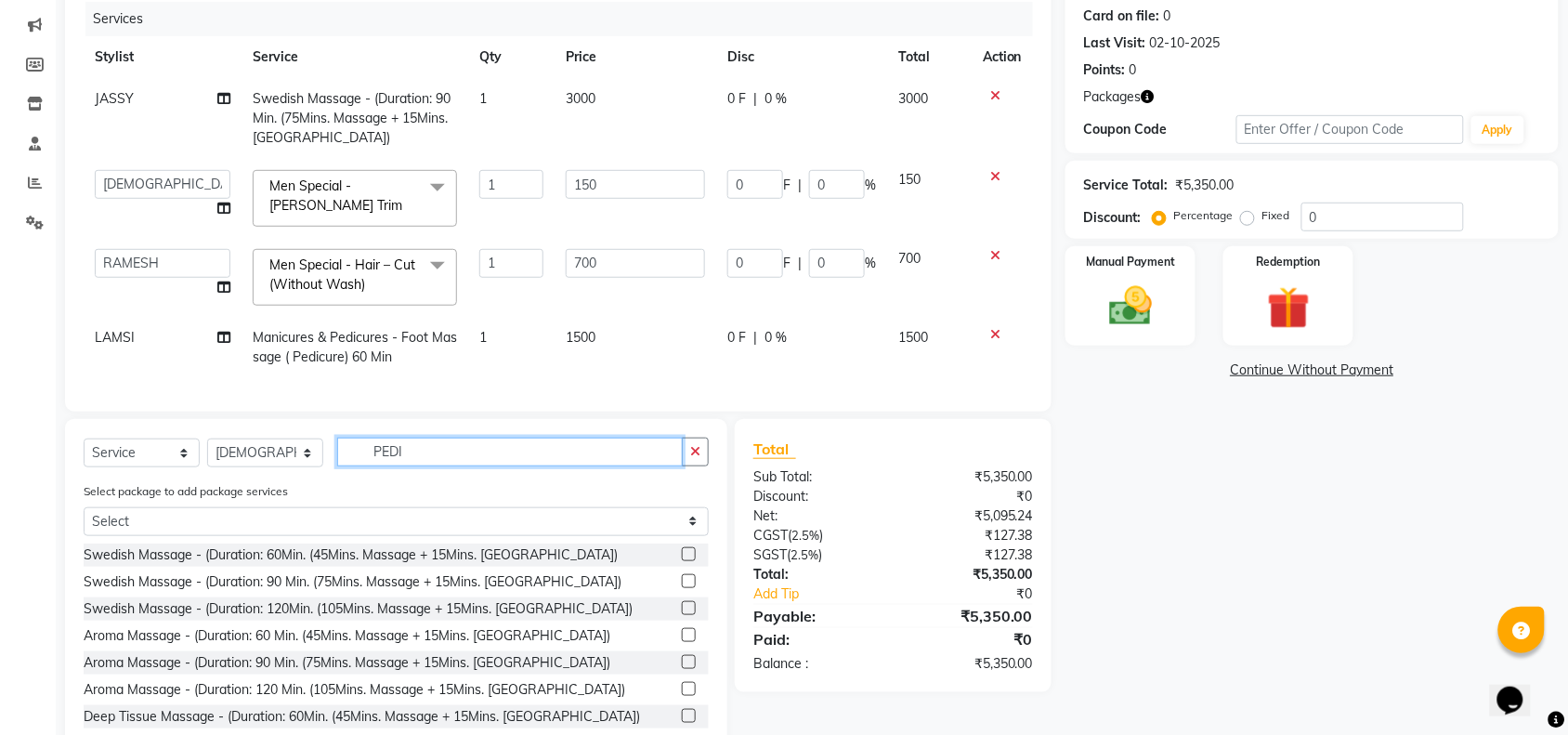
drag, startPoint x: 422, startPoint y: 478, endPoint x: 305, endPoint y: 512, distance: 121.8
click at [309, 512] on div "Select Service Product Membership Package Voucher Prepaid Gift Card Select Styl…" at bounding box center [395, 586] width 662 height 337
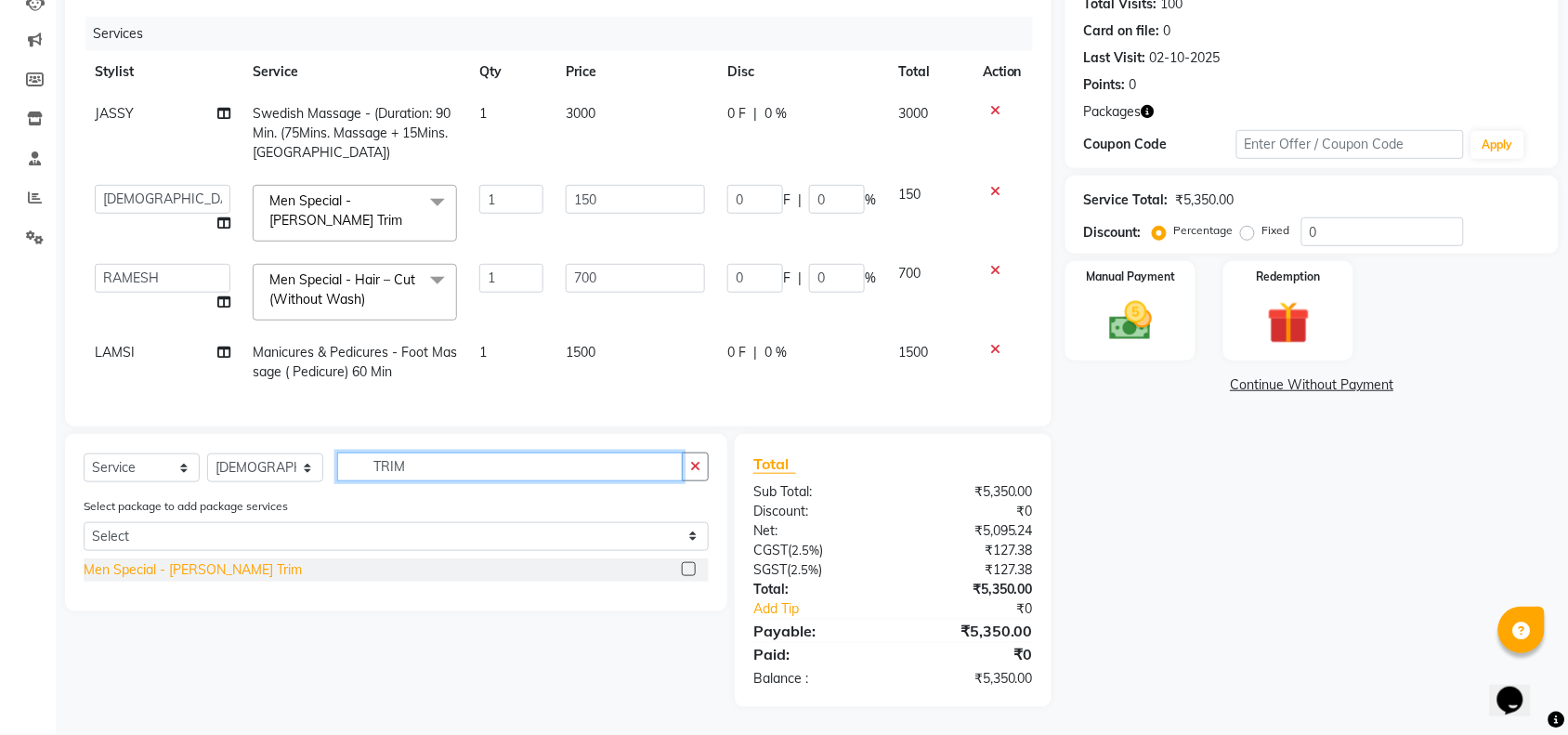
type input "TRIM"
click at [163, 578] on div "Men Special - [PERSON_NAME] Trim" at bounding box center [193, 570] width 219 height 20
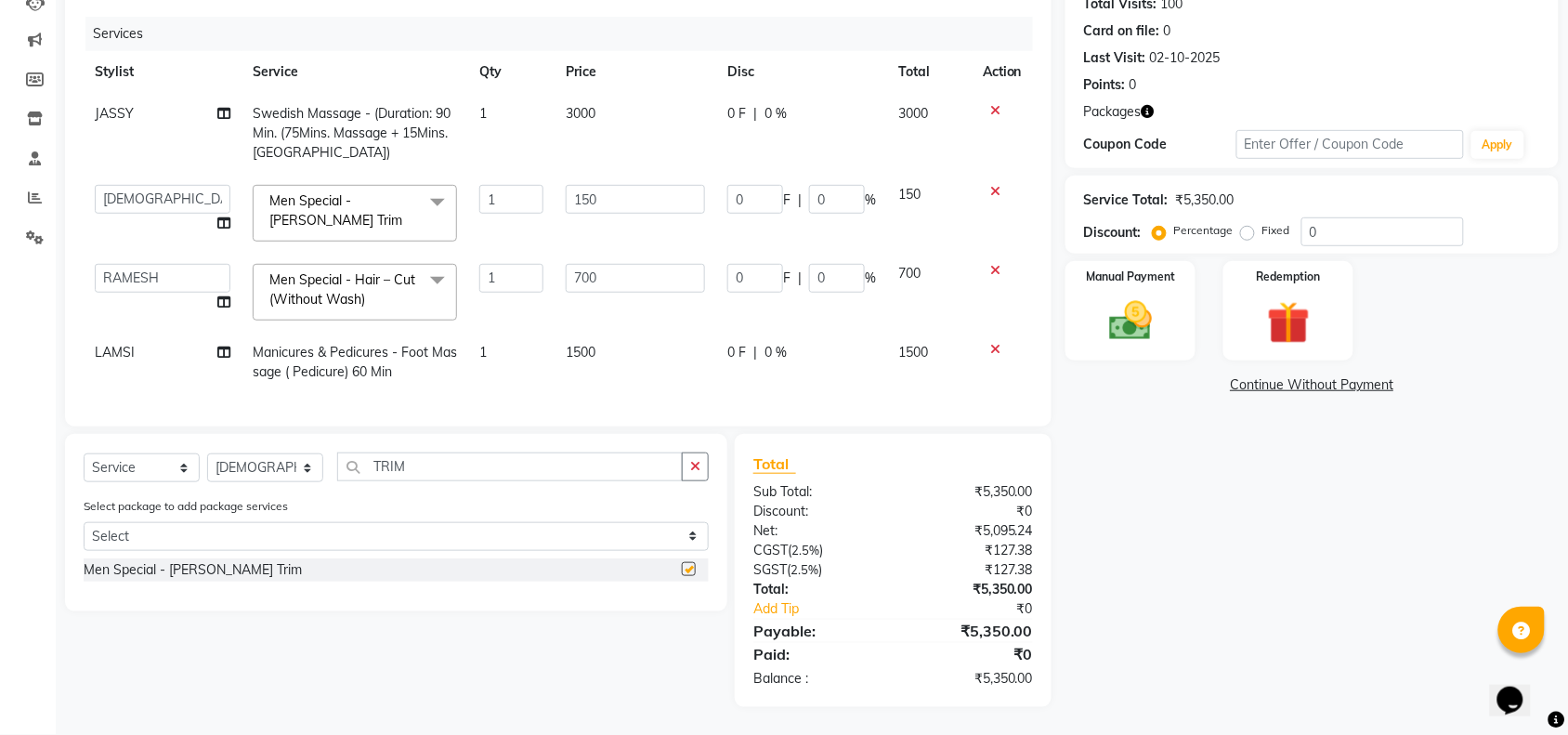
checkbox input "false"
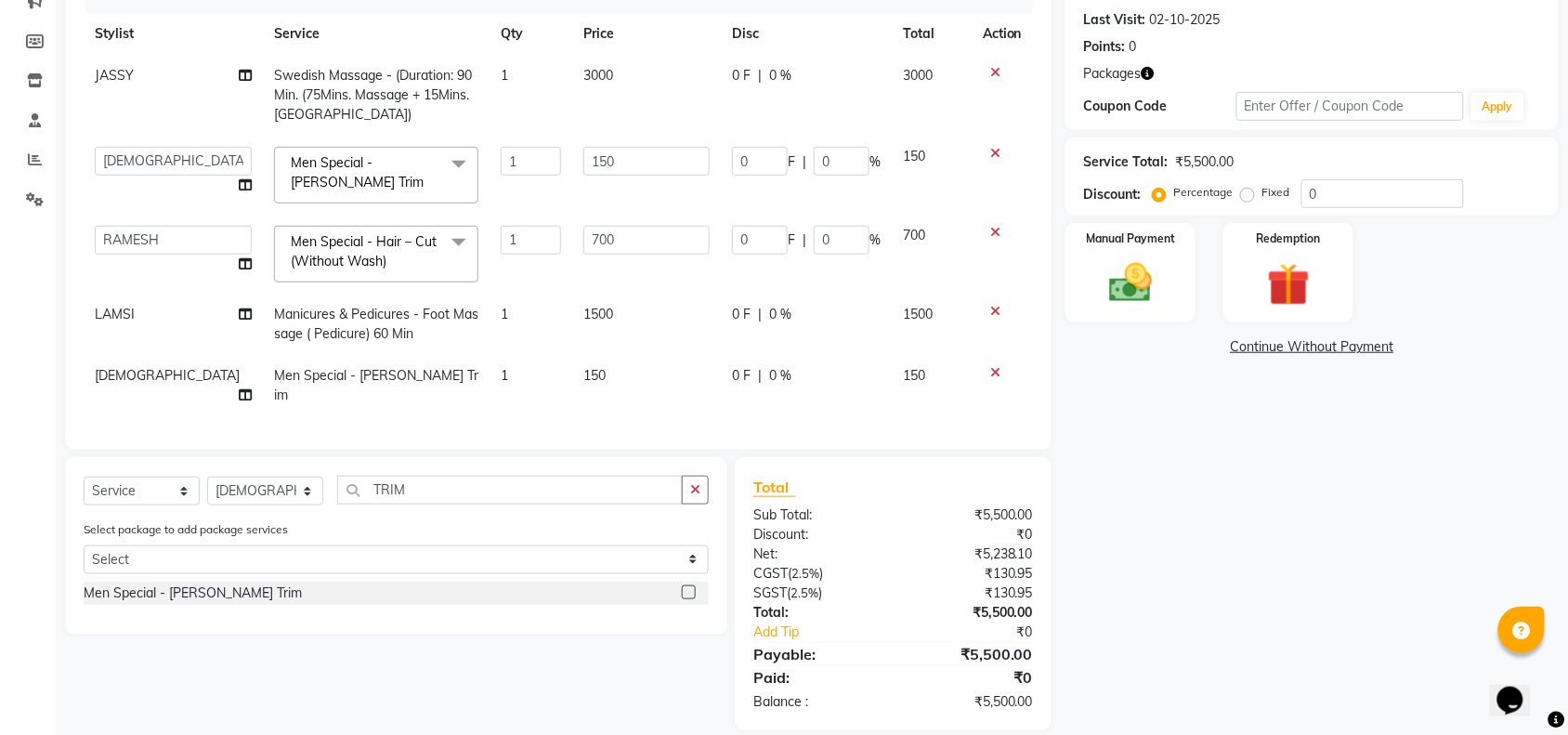
scroll to position [273, 0]
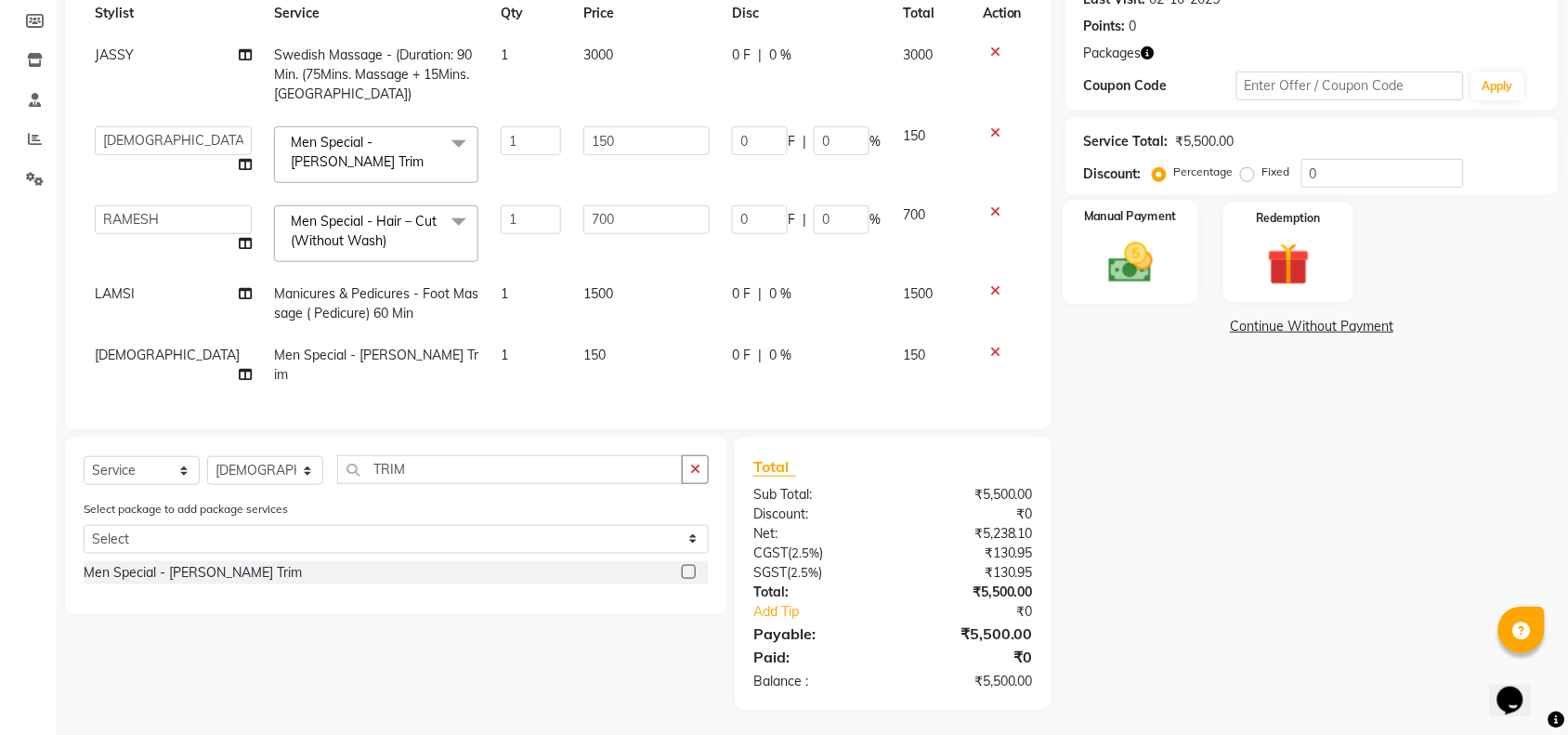
click at [1069, 282] on div "Manual Payment" at bounding box center [1131, 253] width 136 height 104
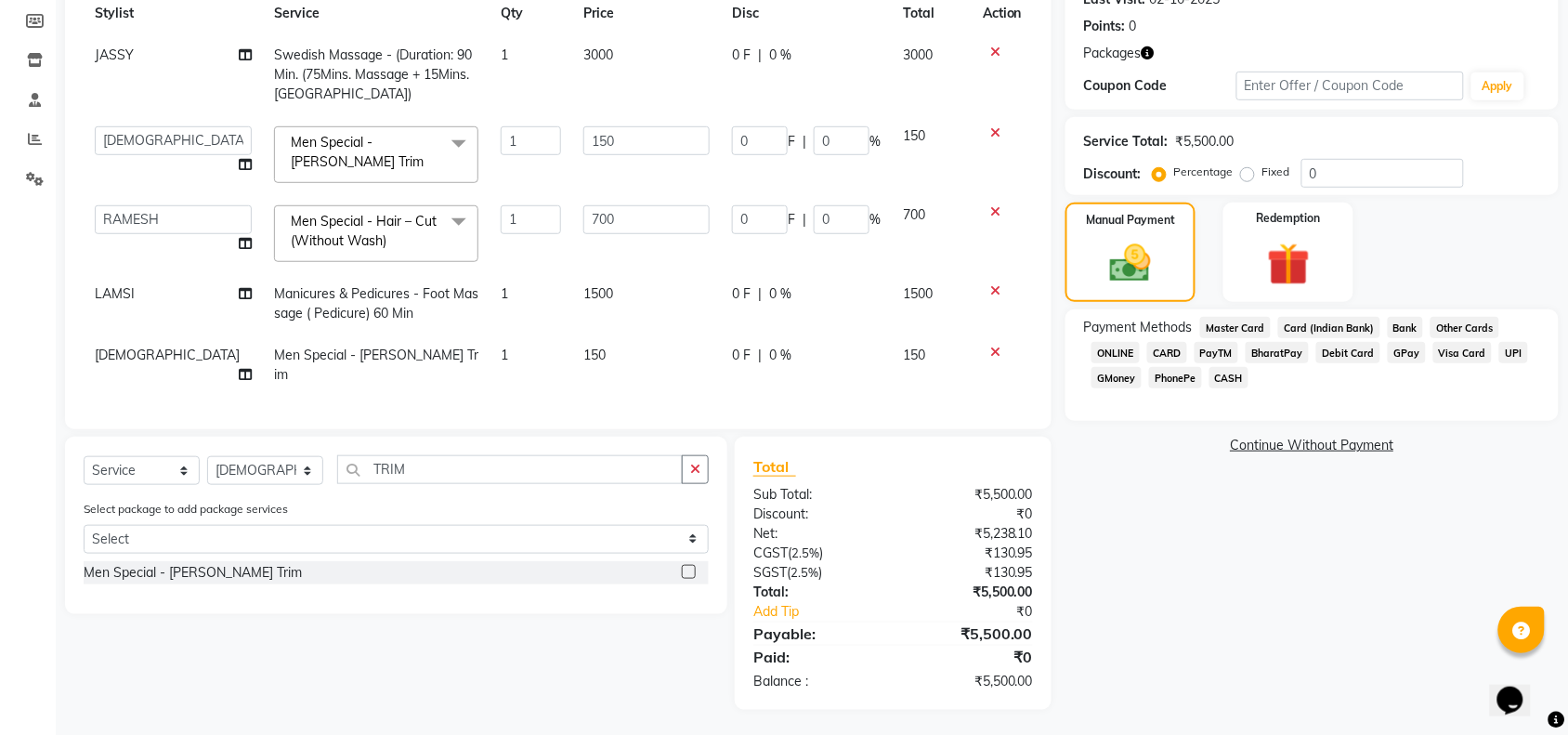
click at [1107, 349] on span "ONLINE" at bounding box center [1116, 352] width 48 height 21
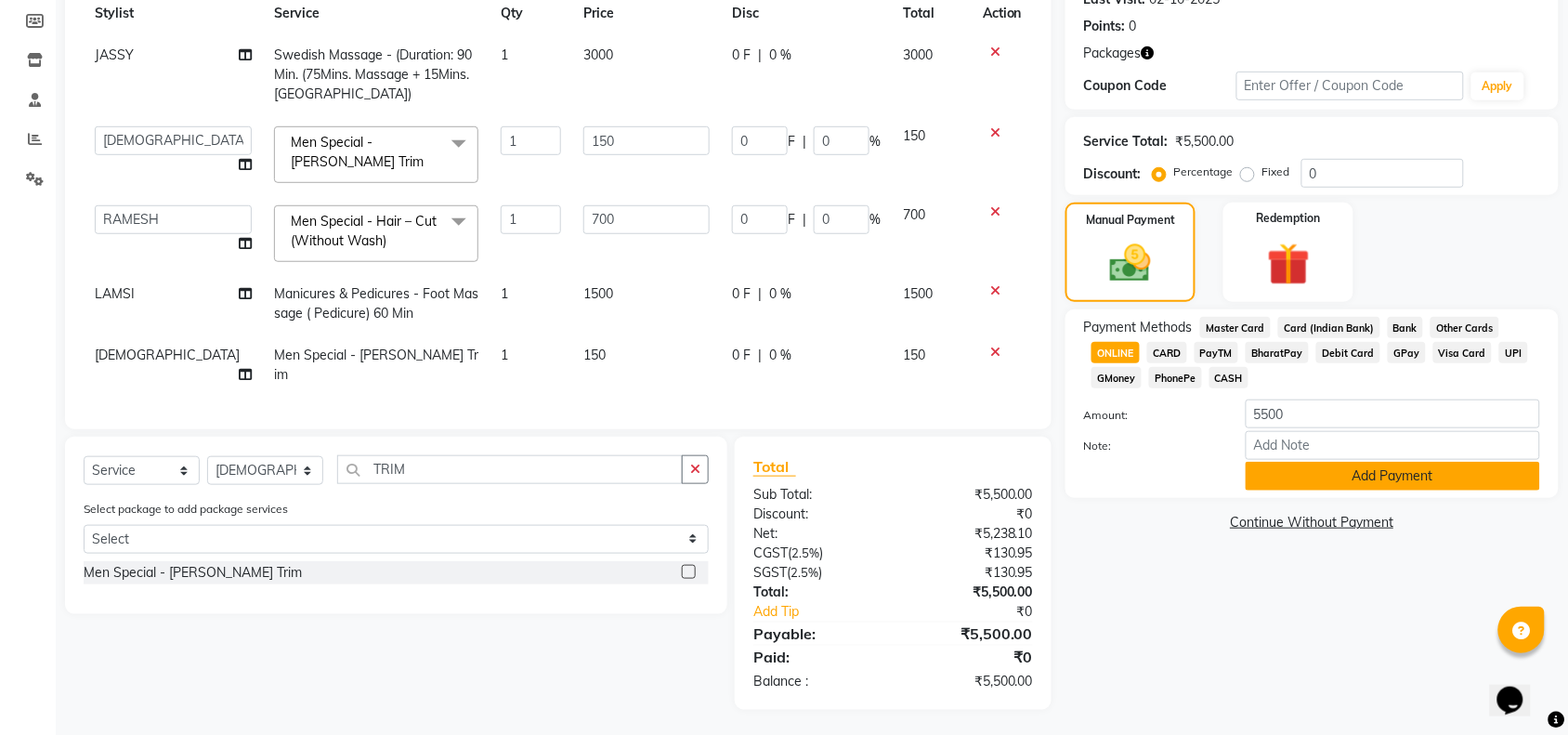
click at [1256, 474] on button "Add Payment" at bounding box center [1392, 475] width 295 height 29
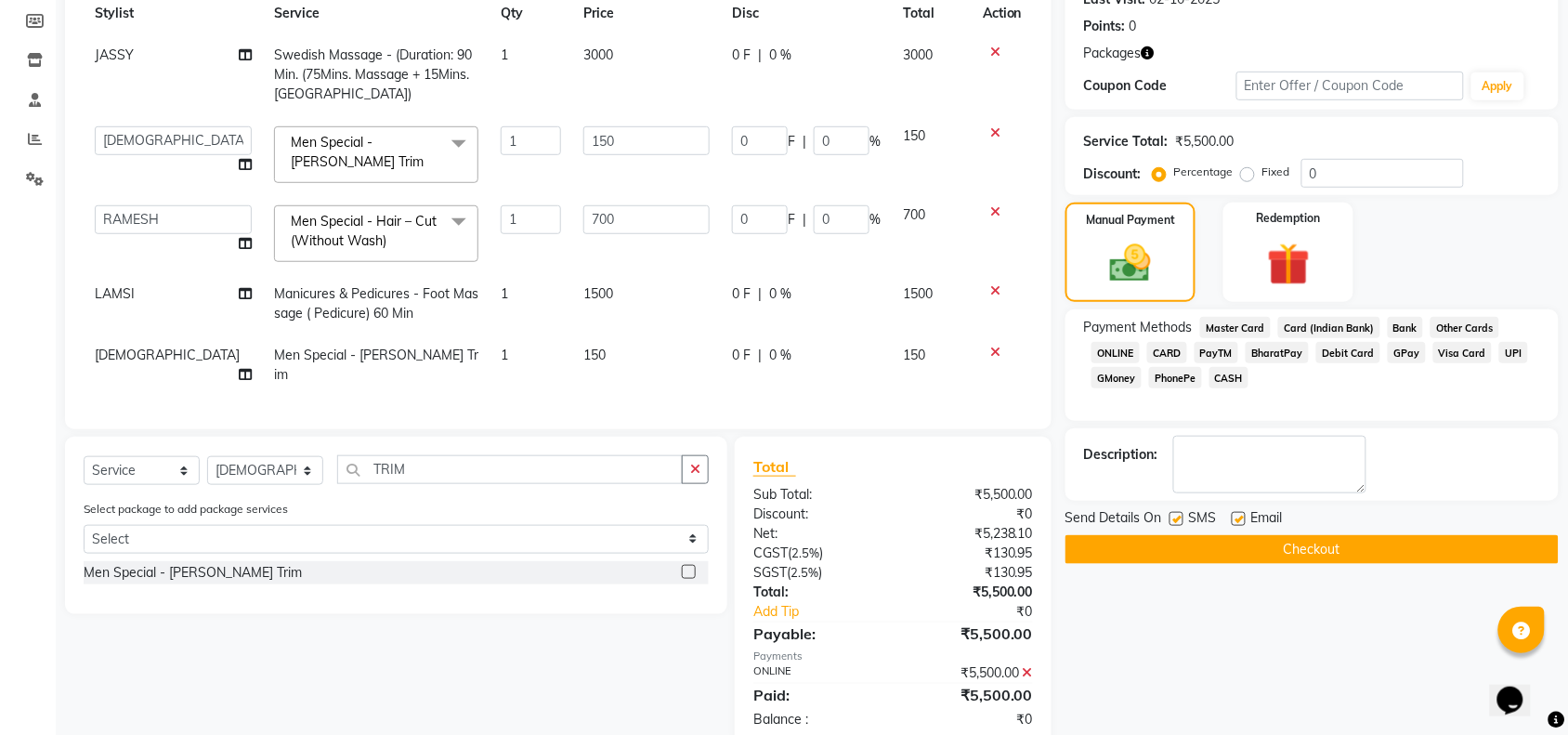
drag, startPoint x: 1241, startPoint y: 526, endPoint x: 1240, endPoint y: 511, distance: 15.0
click at [1240, 526] on div at bounding box center [1237, 522] width 12 height 20
drag, startPoint x: 1240, startPoint y: 511, endPoint x: 1232, endPoint y: 531, distance: 21.5
click at [1240, 509] on div "Email" at bounding box center [1264, 519] width 66 height 23
click at [1176, 521] on label at bounding box center [1176, 519] width 14 height 14
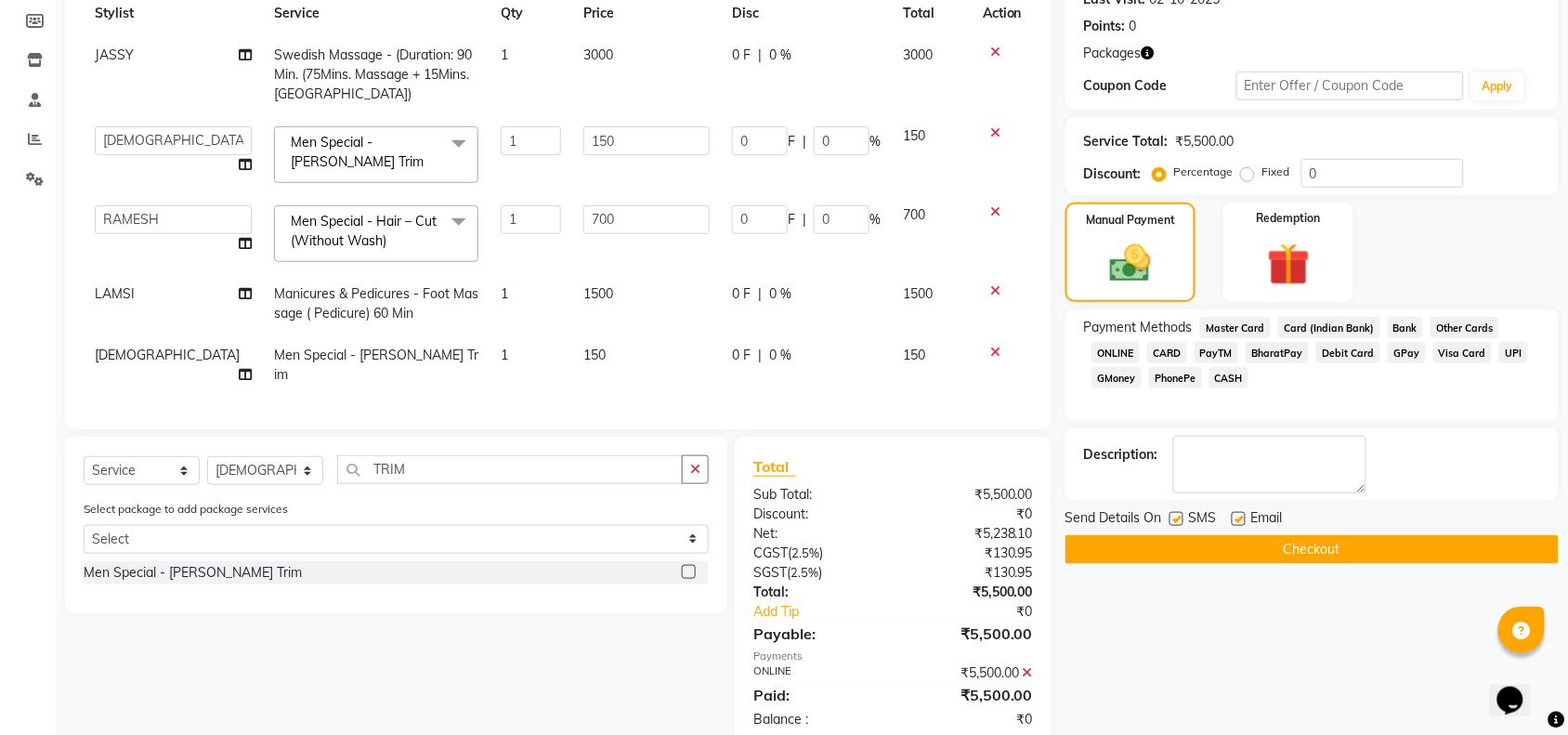
click at [1176, 521] on input "checkbox" at bounding box center [1176, 519] width 12 height 12
checkbox input "false"
drag, startPoint x: 1233, startPoint y: 513, endPoint x: 1246, endPoint y: 536, distance: 26.4
click at [1235, 516] on label at bounding box center [1238, 519] width 14 height 14
click at [1235, 516] on input "checkbox" at bounding box center [1237, 519] width 12 height 12
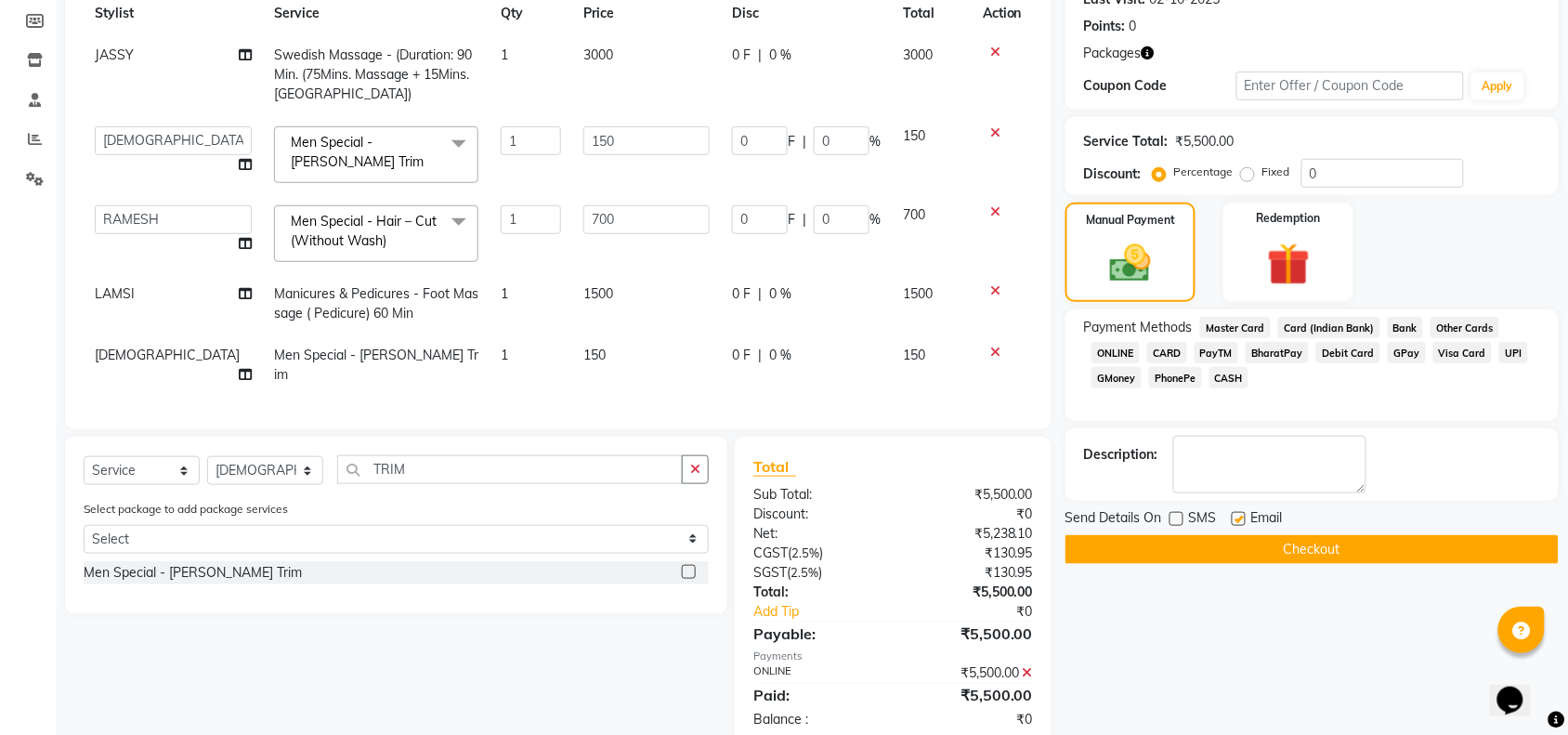
checkbox input "false"
click at [1246, 540] on button "Checkout" at bounding box center [1312, 549] width 493 height 29
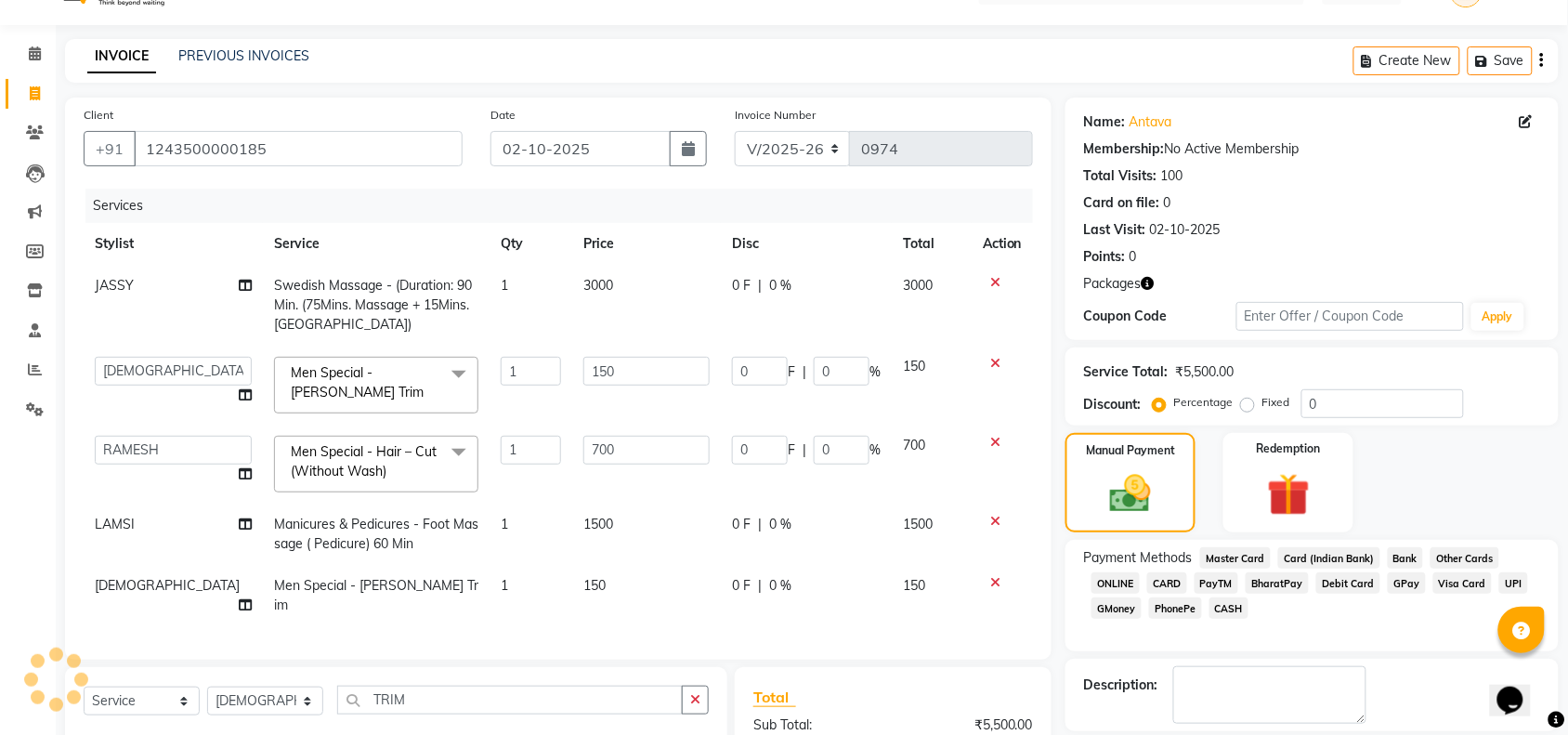
scroll to position [40, 0]
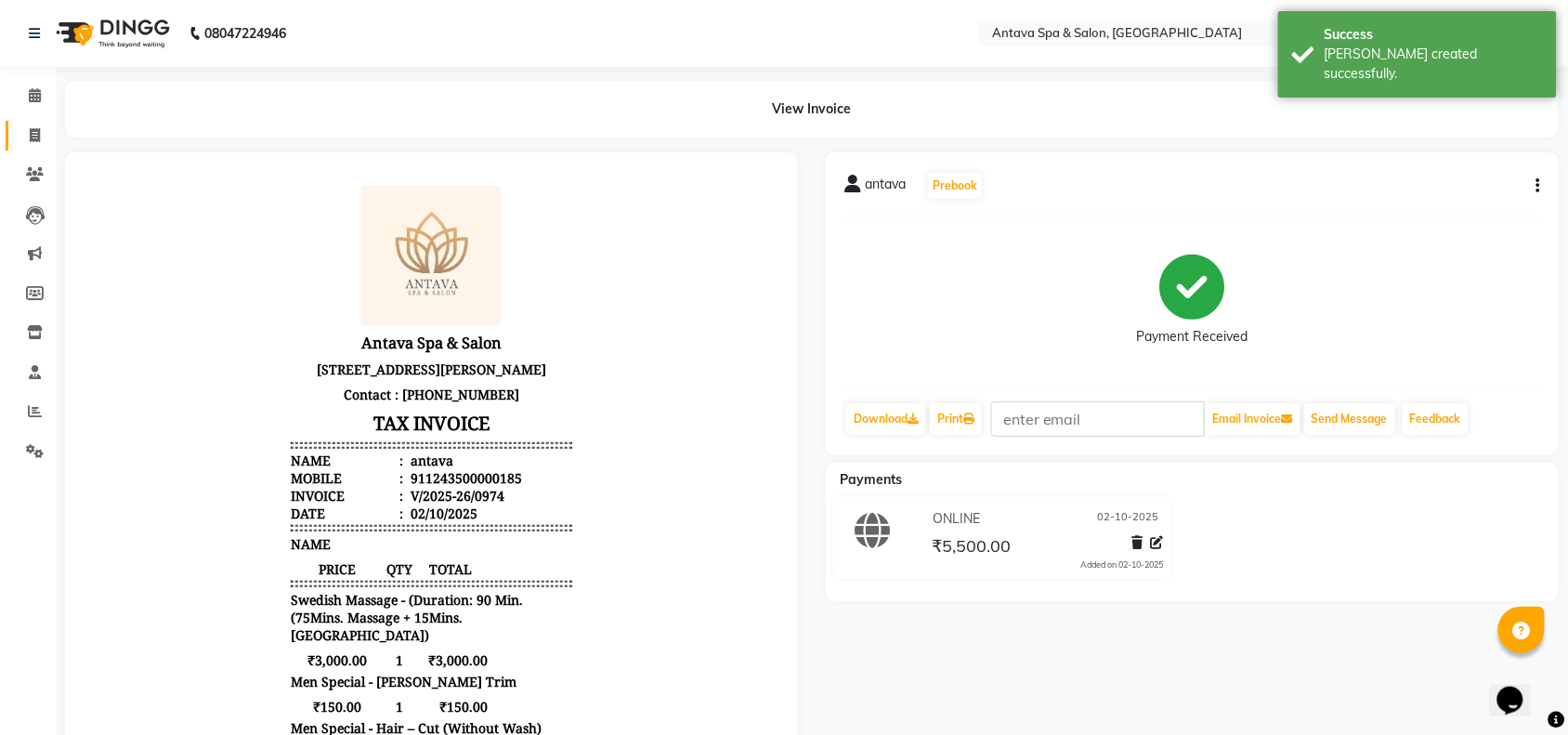
click at [34, 123] on link "Invoice" at bounding box center [28, 136] width 45 height 31
select select "service"
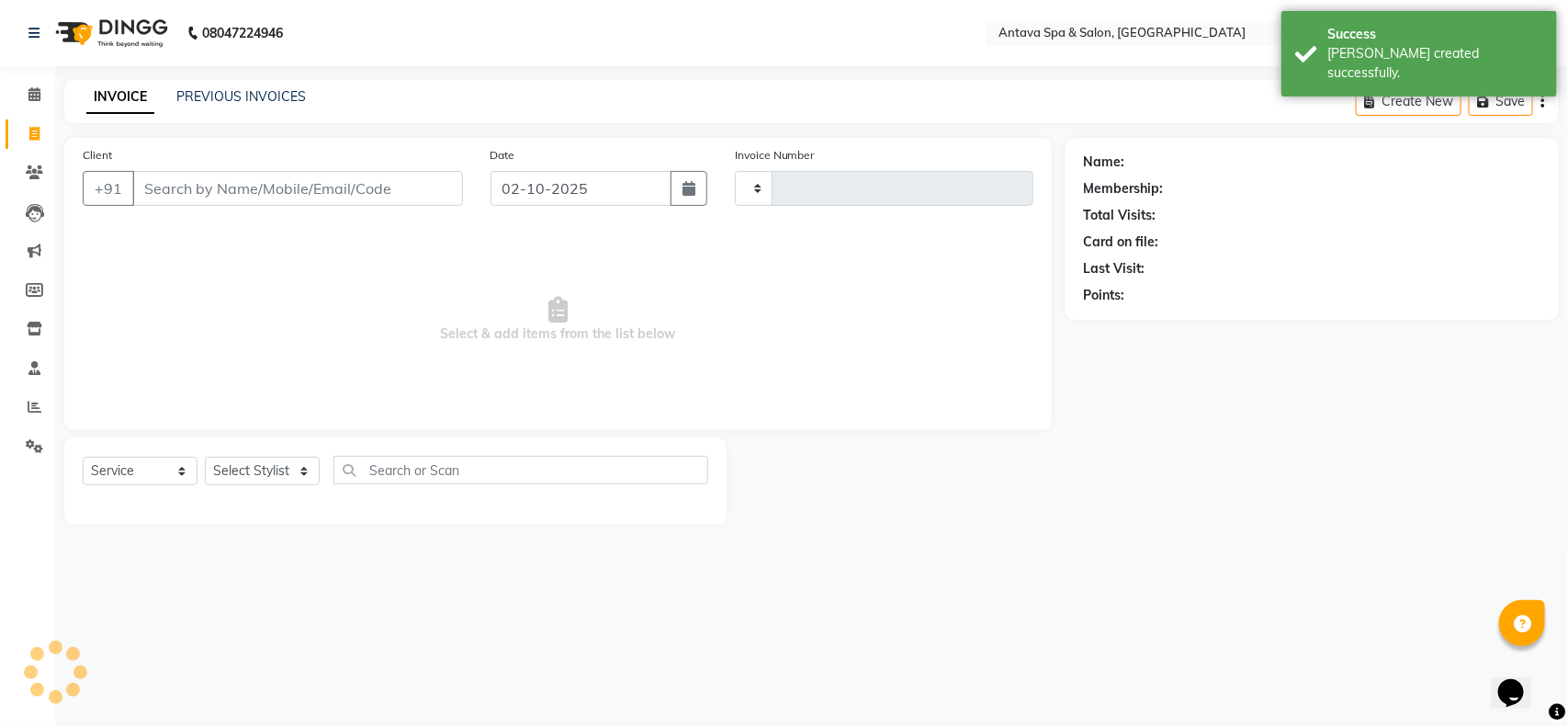
type input "0975"
click at [181, 173] on input "Client" at bounding box center [297, 188] width 331 height 35
select select "5663"
click at [180, 184] on input "Client" at bounding box center [297, 188] width 331 height 35
select select "package"
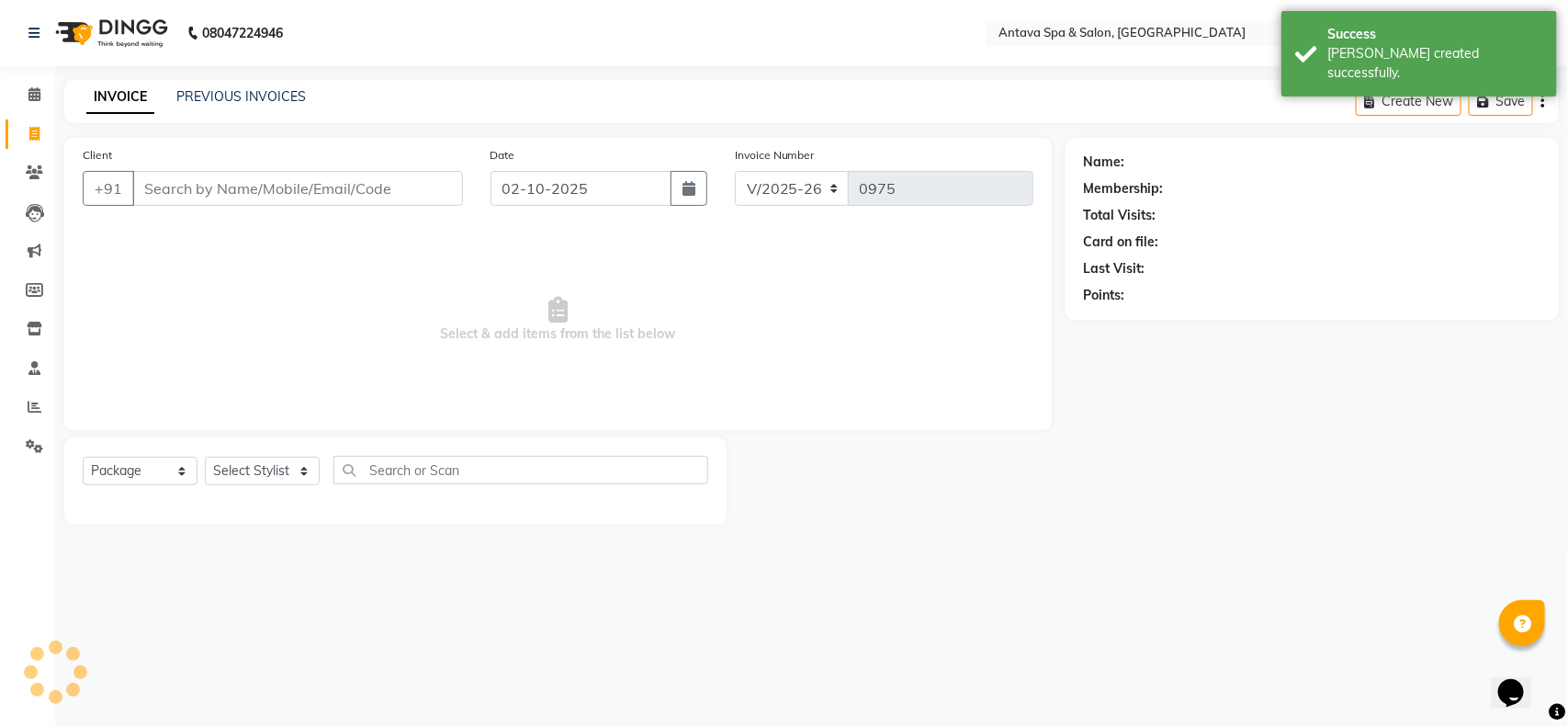
select select "41525"
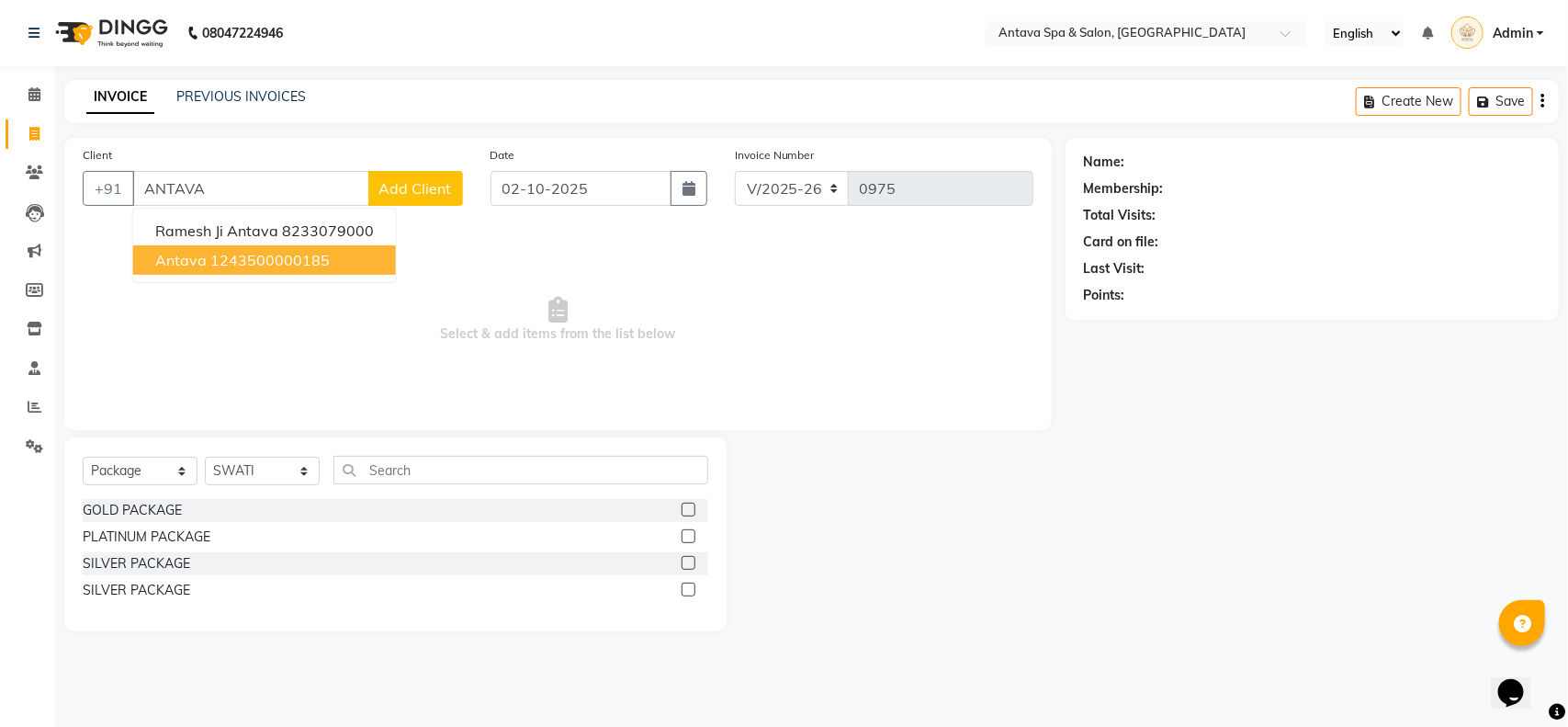
drag, startPoint x: 212, startPoint y: 256, endPoint x: 179, endPoint y: 295, distance: 51.1
click at [212, 255] on ngb-highlight "1243500000185" at bounding box center [270, 260] width 119 height 19
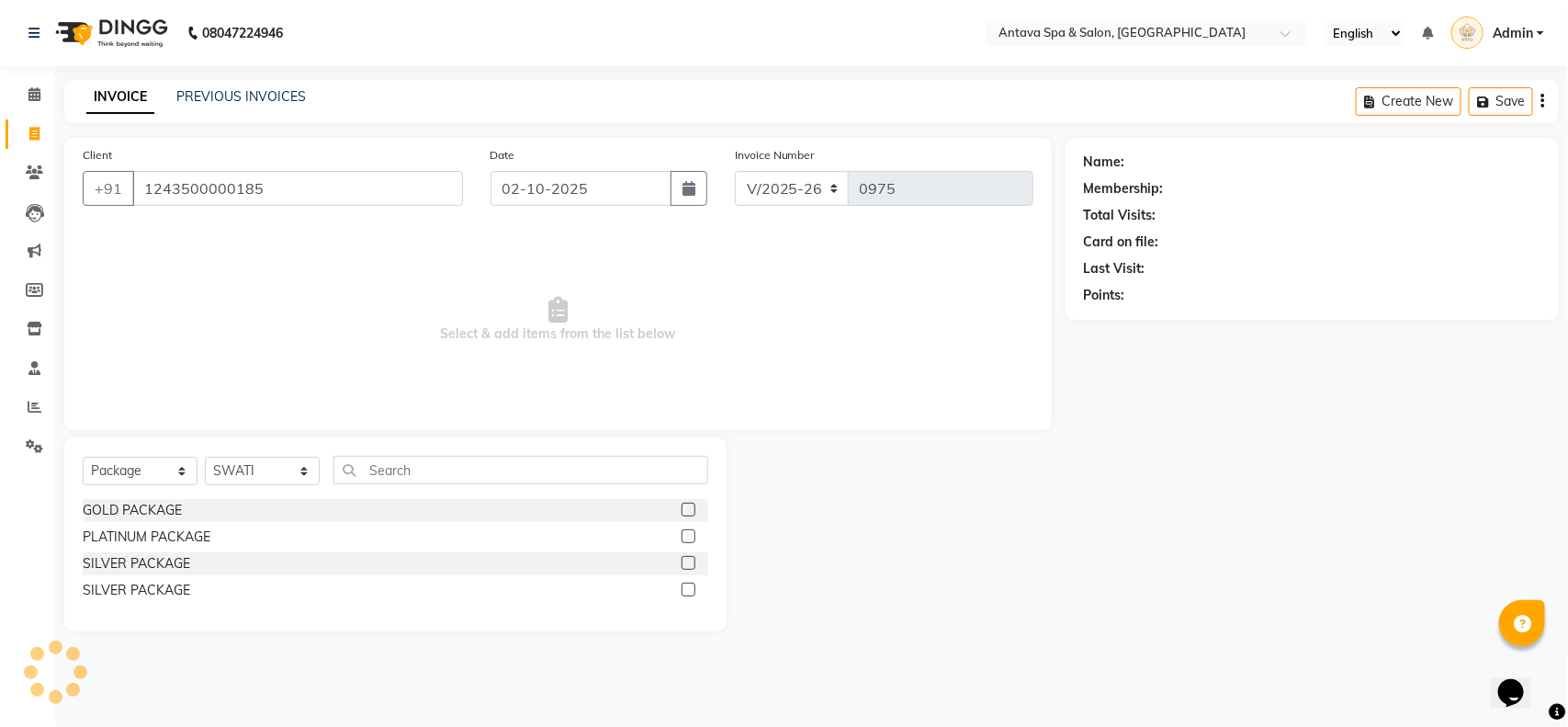
type input "1243500000185"
click at [138, 455] on div "Select Service Product Membership Package Voucher Prepaid Gift Card Select Styl…" at bounding box center [395, 477] width 625 height 43
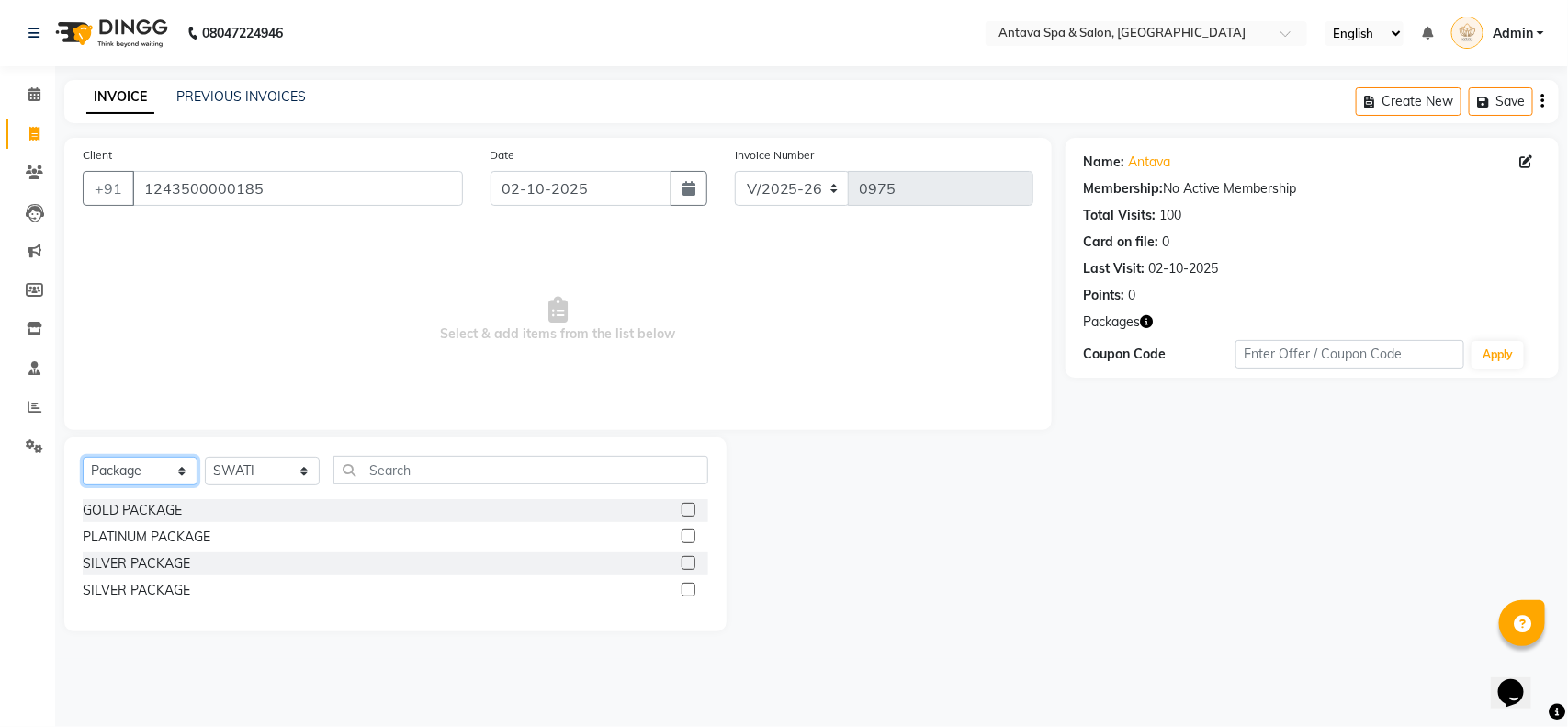
click at [158, 480] on select "Select Service Product Membership Package Voucher Prepaid Gift Card" at bounding box center [140, 470] width 115 height 29
select select "service"
click at [83, 456] on select "Select Service Product Membership Package Voucher Prepaid Gift Card" at bounding box center [140, 470] width 115 height 29
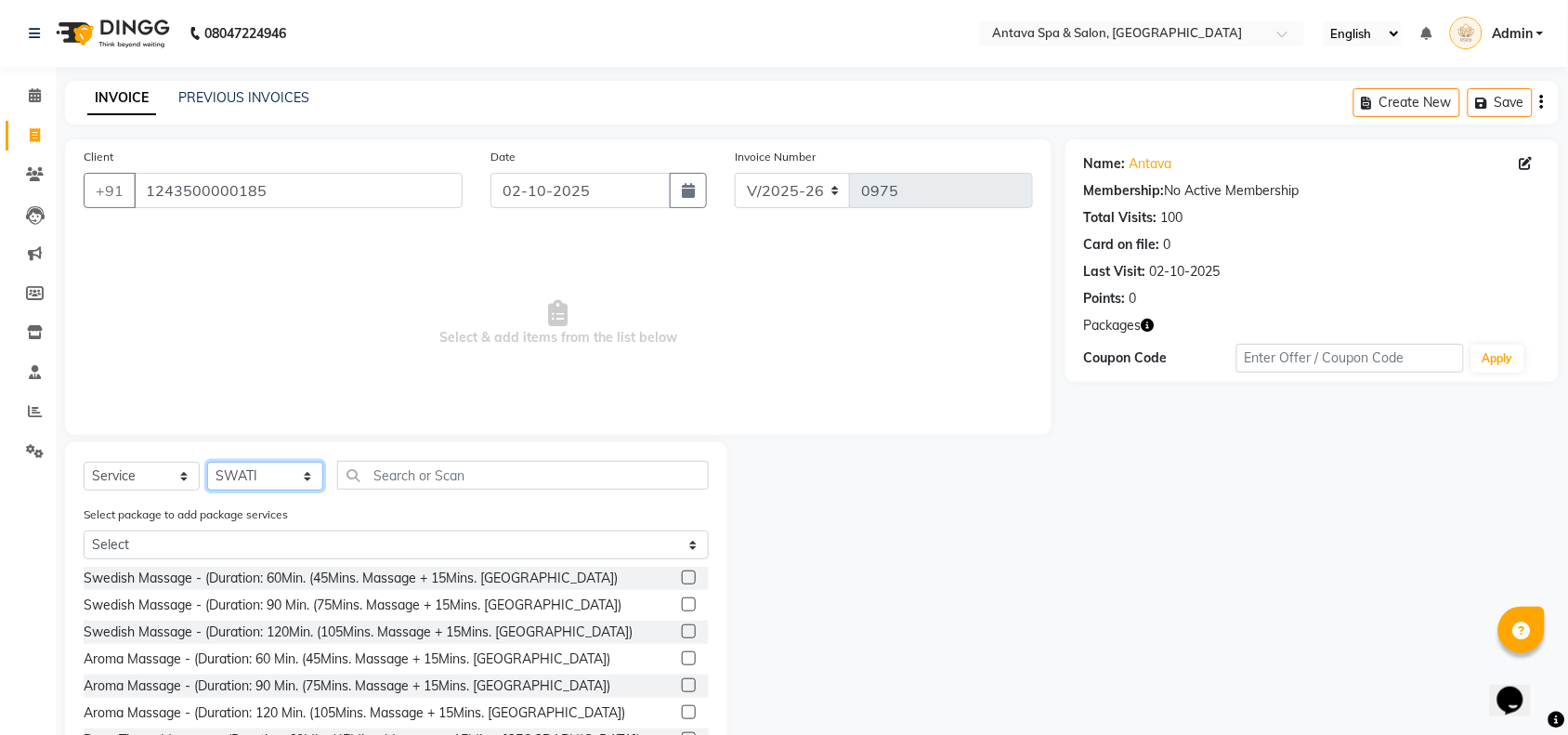
click at [279, 478] on select "Select Stylist ACHENO [PERSON_NAME] NUNU POOJA [PERSON_NAME]" at bounding box center [265, 475] width 116 height 29
click at [408, 479] on input "text" at bounding box center [523, 474] width 372 height 29
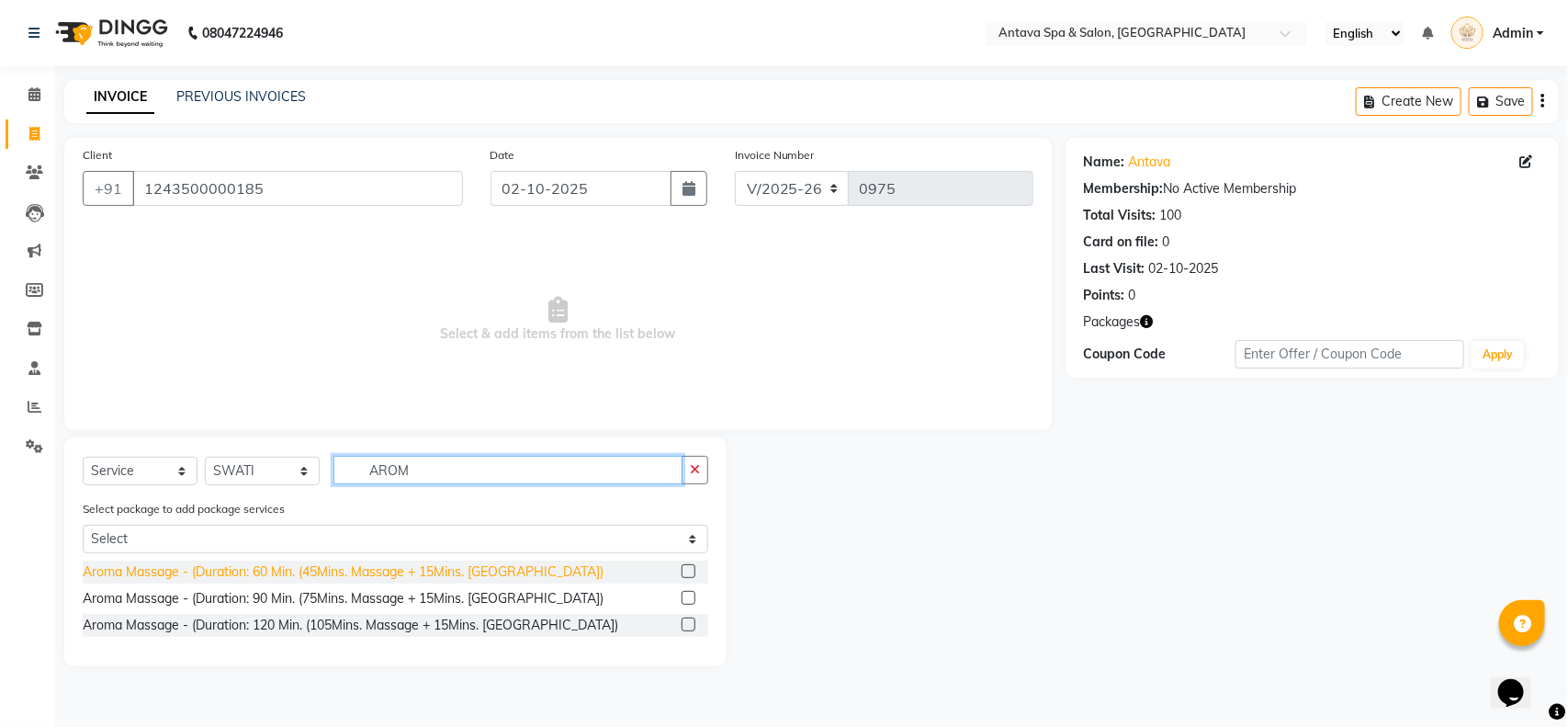
type input "AROM"
click at [475, 570] on div "Aroma Massage - (Duration: 60 Min. (45Mins. Massage + 15Mins. [GEOGRAPHIC_DATA])" at bounding box center [343, 572] width 520 height 20
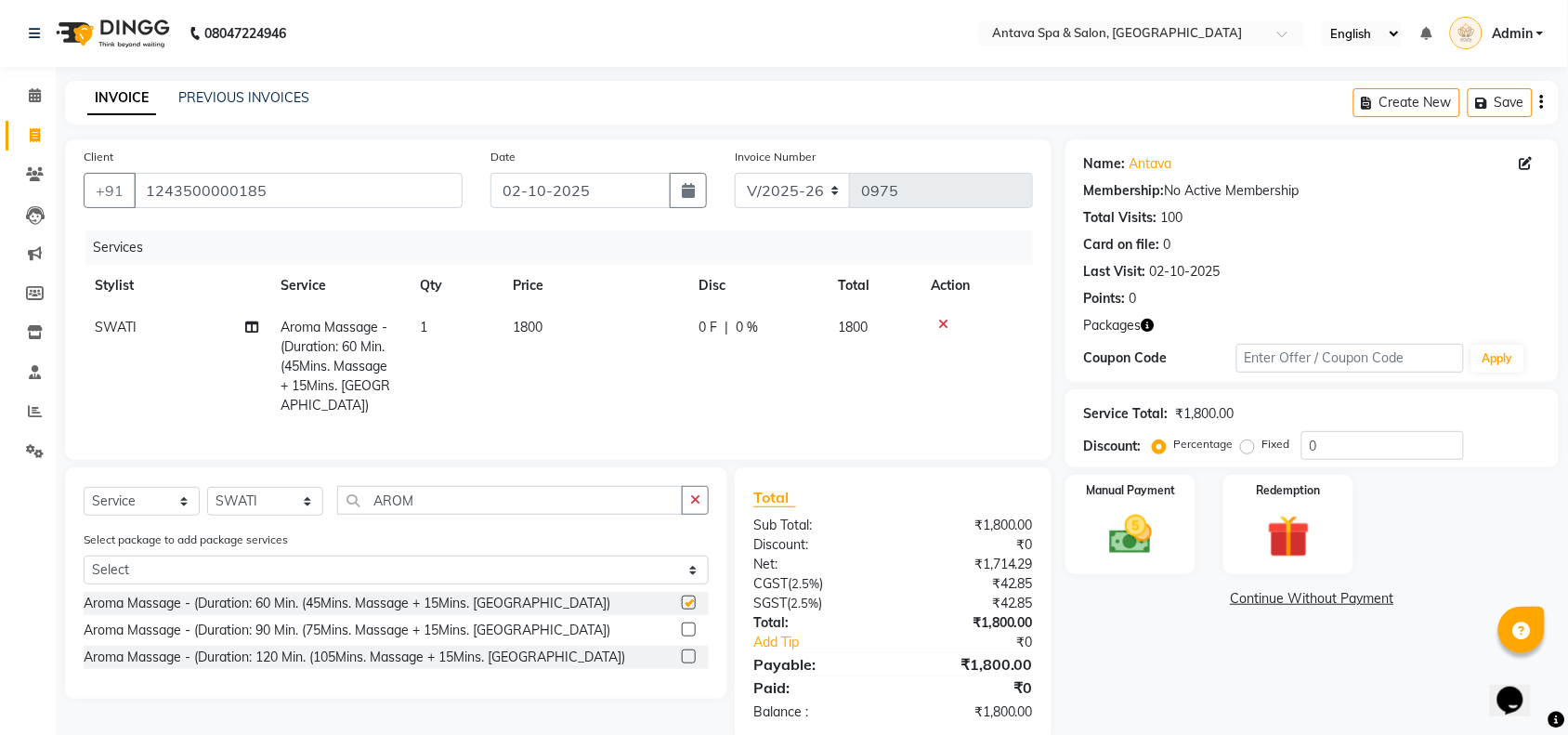
checkbox input "false"
click at [303, 498] on select "Select Stylist ACHENO [PERSON_NAME] NUNU POOJA [PERSON_NAME]" at bounding box center [265, 500] width 116 height 29
select select "38644"
click at [207, 486] on select "Select Stylist ACHENO [PERSON_NAME] NUNU POOJA [PERSON_NAME]" at bounding box center [265, 500] width 116 height 29
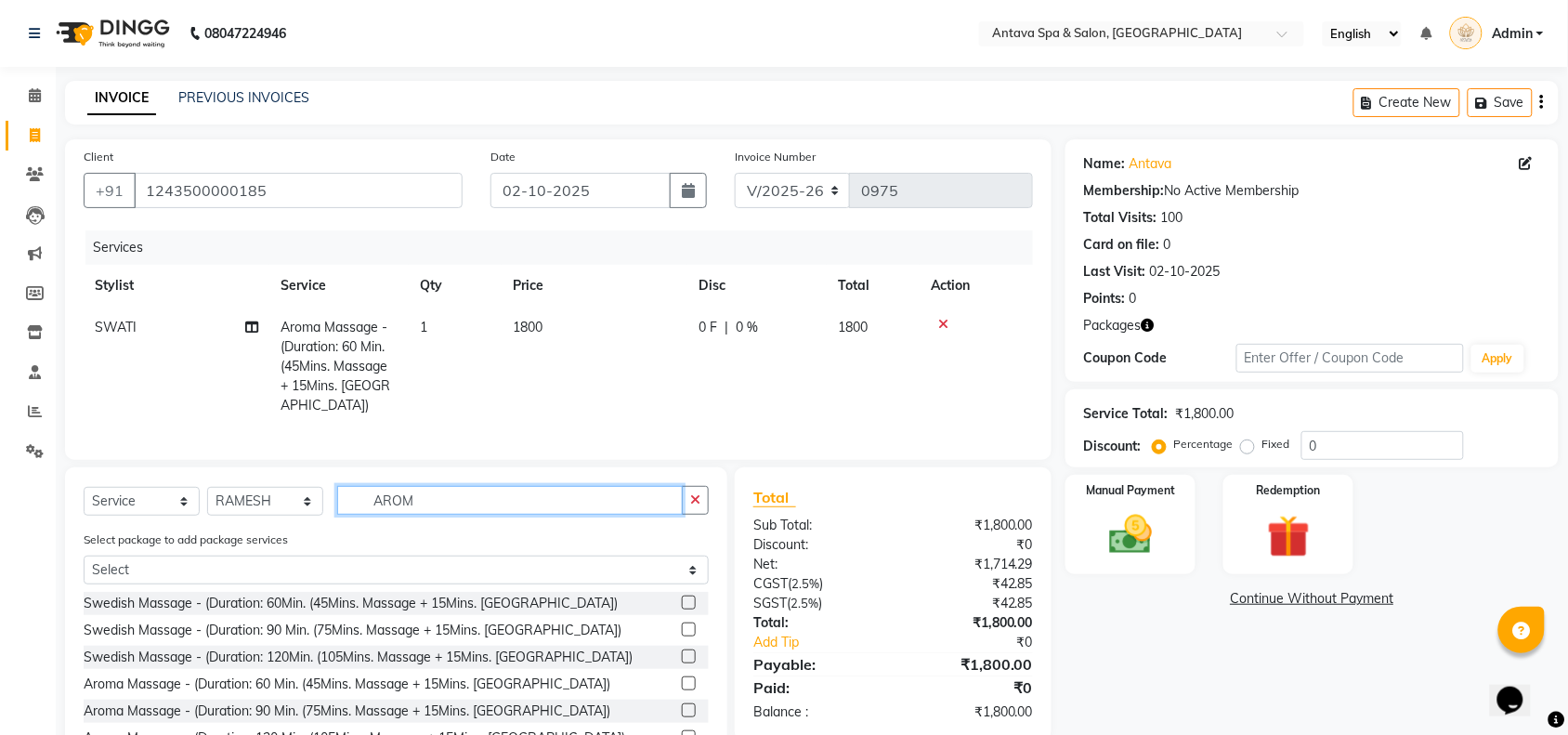
click at [17, 502] on app-home "08047224946 Select Location × Antava Spa & Salon, [GEOGRAPHIC_DATA] English ENG…" at bounding box center [784, 415] width 1568 height 831
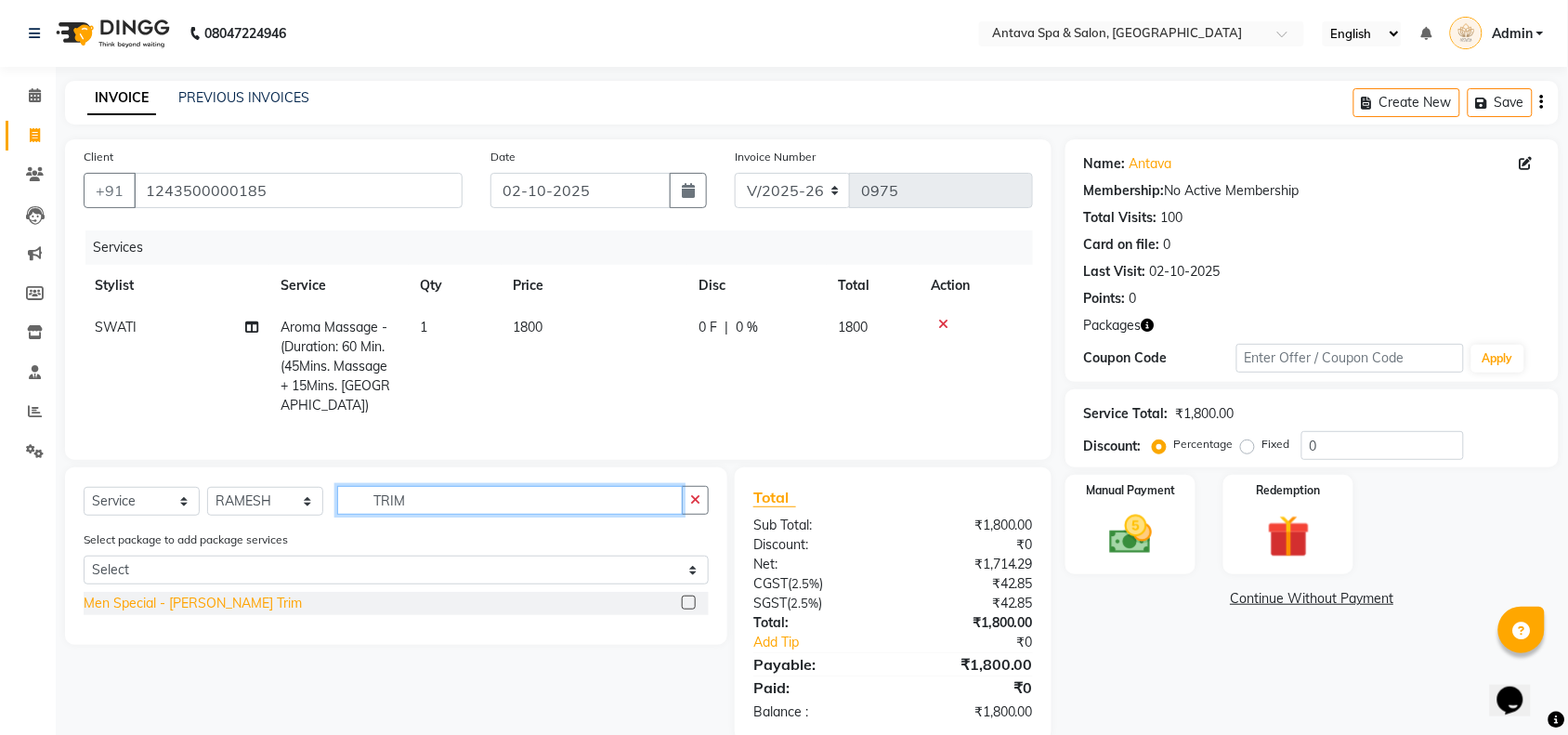
type input "TRIM"
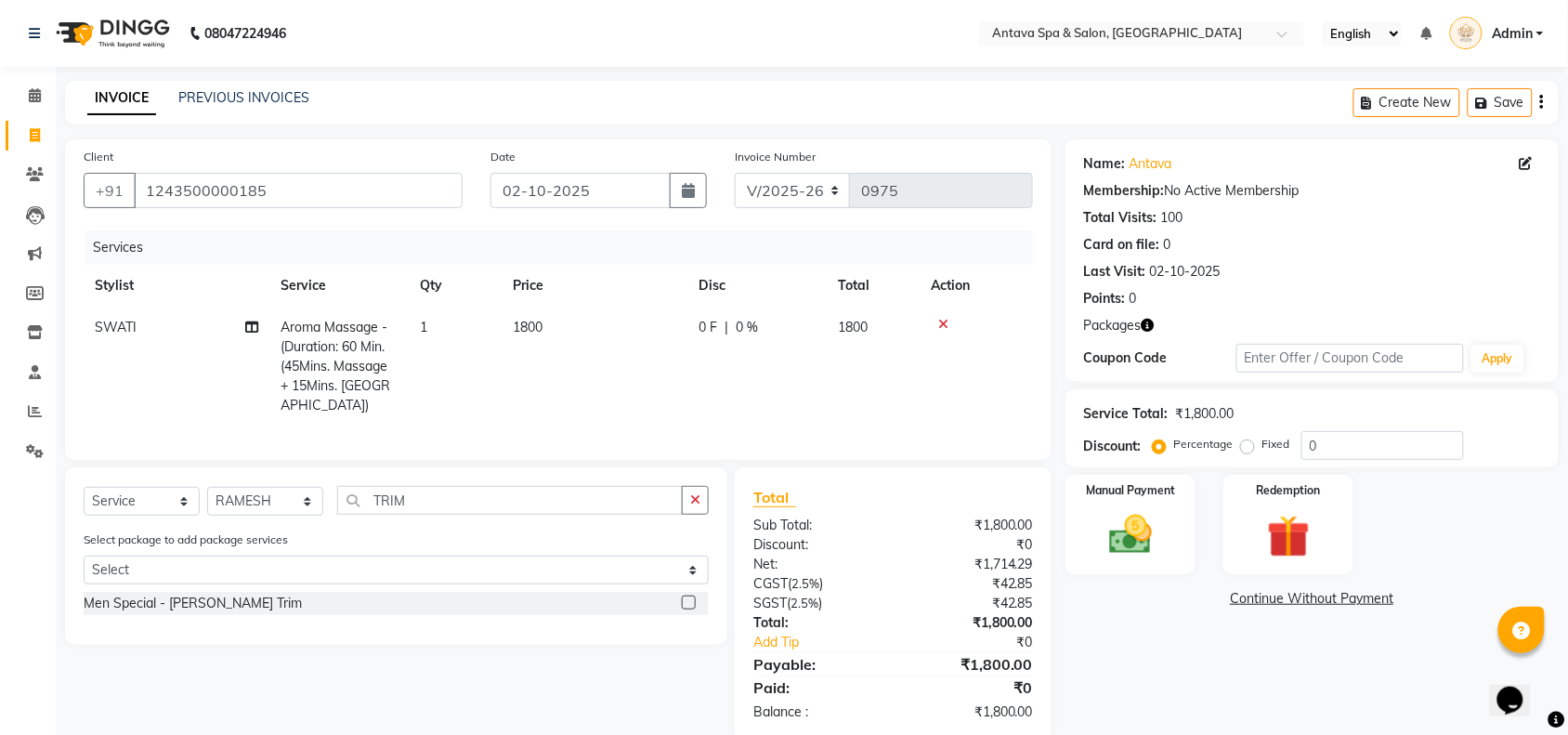
drag, startPoint x: 136, startPoint y: 597, endPoint x: 174, endPoint y: 520, distance: 85.9
click at [144, 594] on div "Men Special - [PERSON_NAME] Trim" at bounding box center [193, 603] width 219 height 20
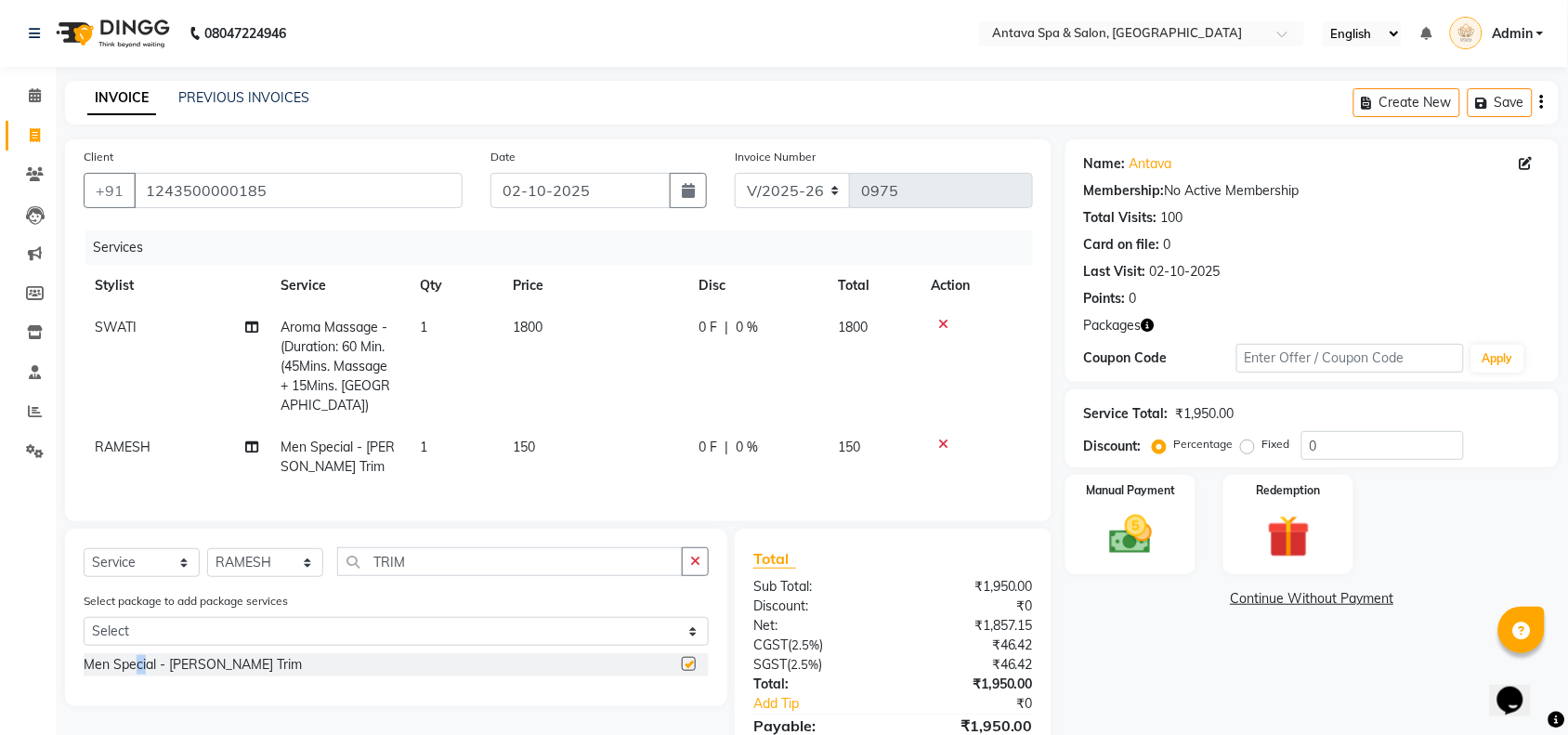
checkbox input "false"
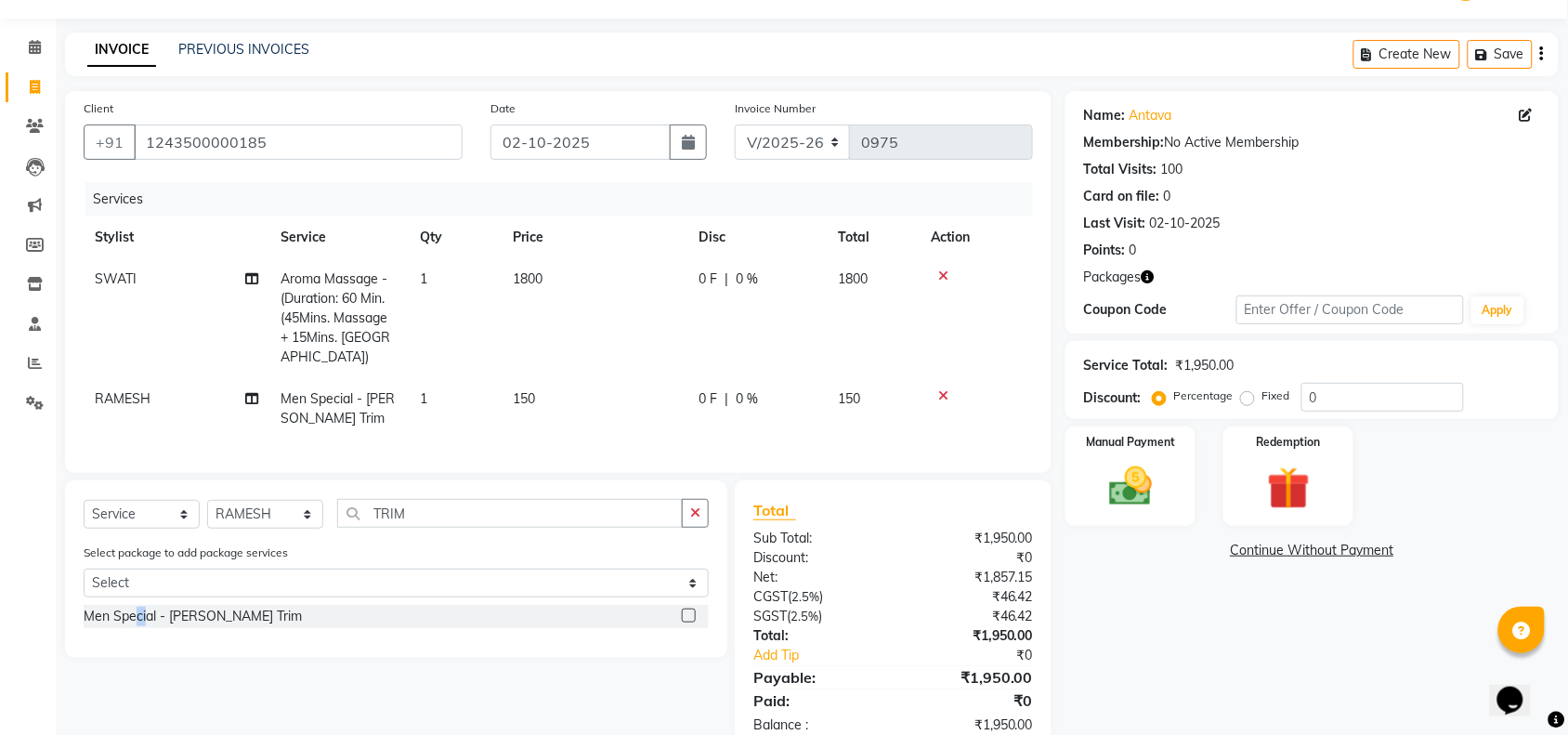
scroll to position [93, 0]
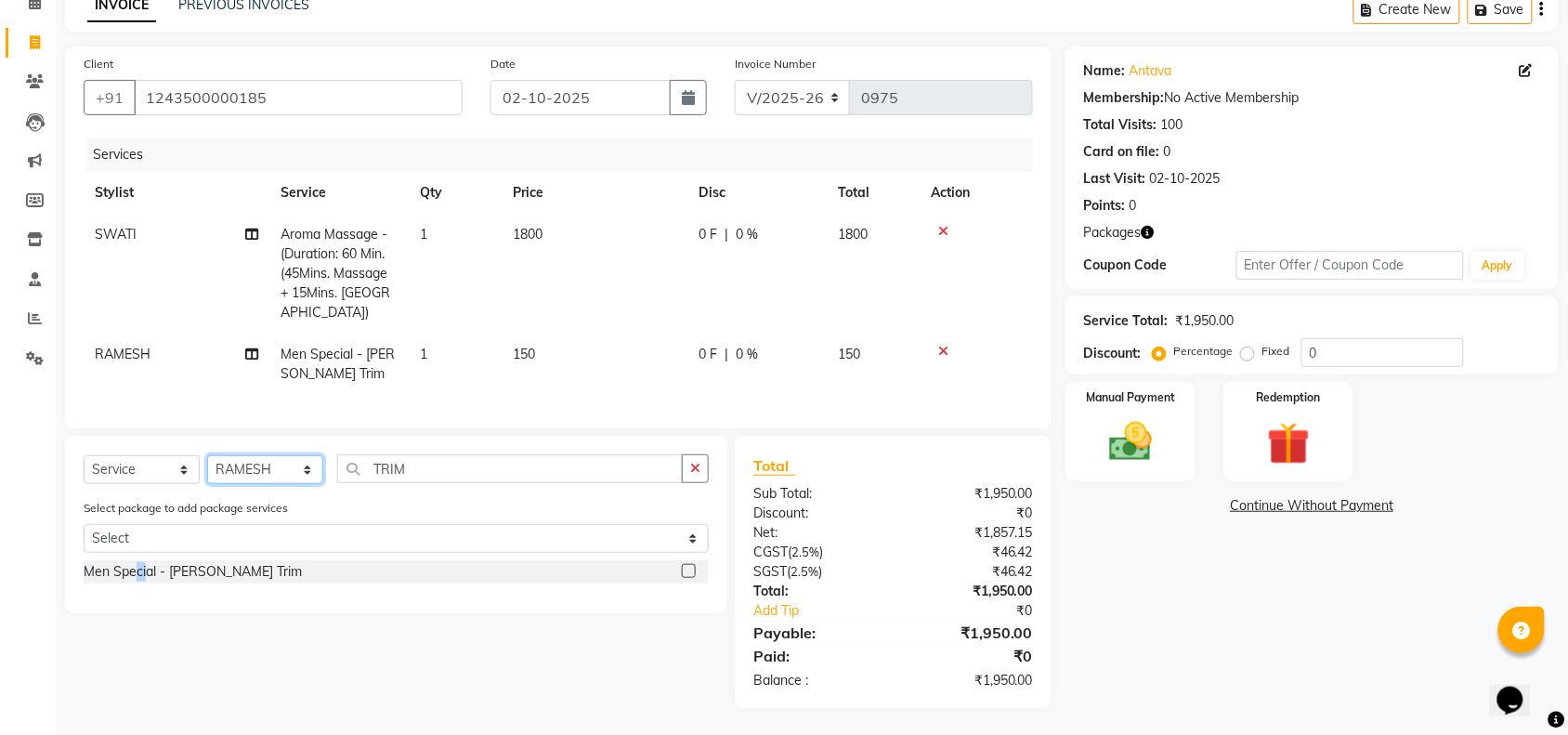
drag, startPoint x: 237, startPoint y: 467, endPoint x: 251, endPoint y: 465, distance: 14.1
click at [237, 467] on select "Select Stylist ACHENO [PERSON_NAME] NUNU POOJA [PERSON_NAME]" at bounding box center [265, 469] width 116 height 29
select select "87741"
click at [207, 455] on select "Select Stylist ACHENO [PERSON_NAME] NUNU POOJA [PERSON_NAME]" at bounding box center [265, 469] width 116 height 29
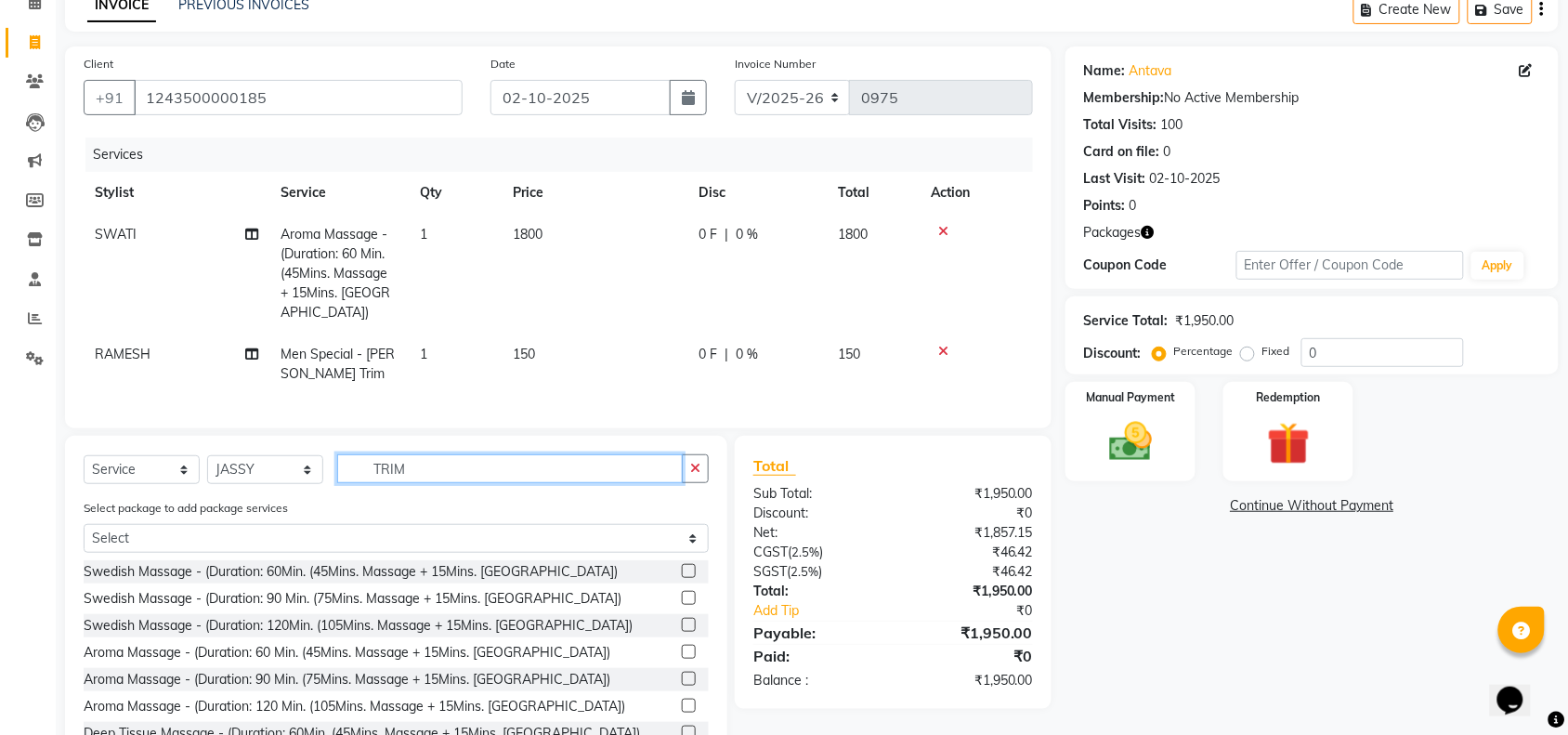
drag, startPoint x: 424, startPoint y: 464, endPoint x: 146, endPoint y: 459, distance: 278.0
click at [146, 459] on div "Select Service Product Membership Package Voucher Prepaid Gift Card Select Styl…" at bounding box center [396, 476] width 625 height 44
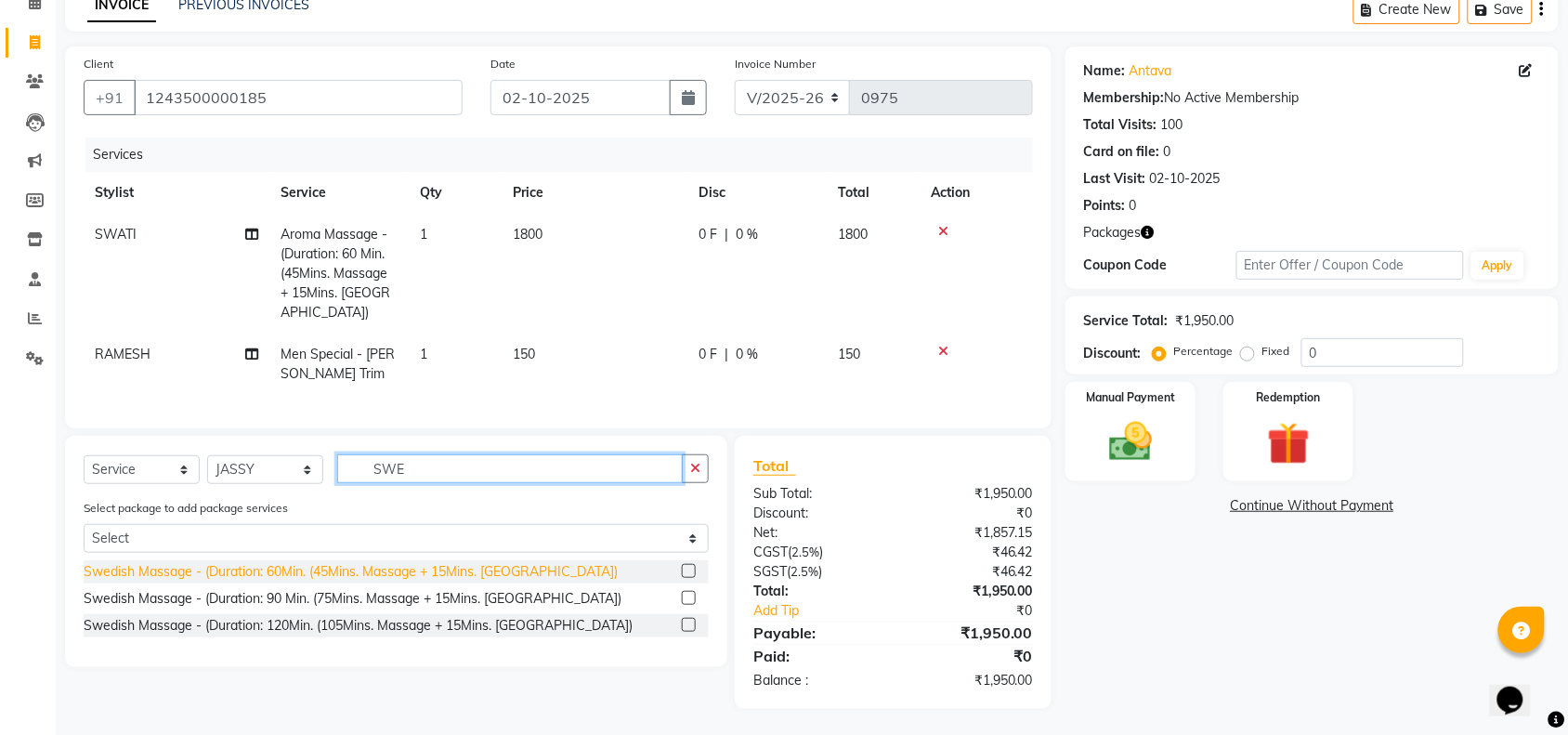
type input "SWE"
click at [275, 564] on div "Swedish Massage - (Duration: 60Min. (45Mins. Massage + 15Mins. [GEOGRAPHIC_DATA…" at bounding box center [351, 572] width 534 height 20
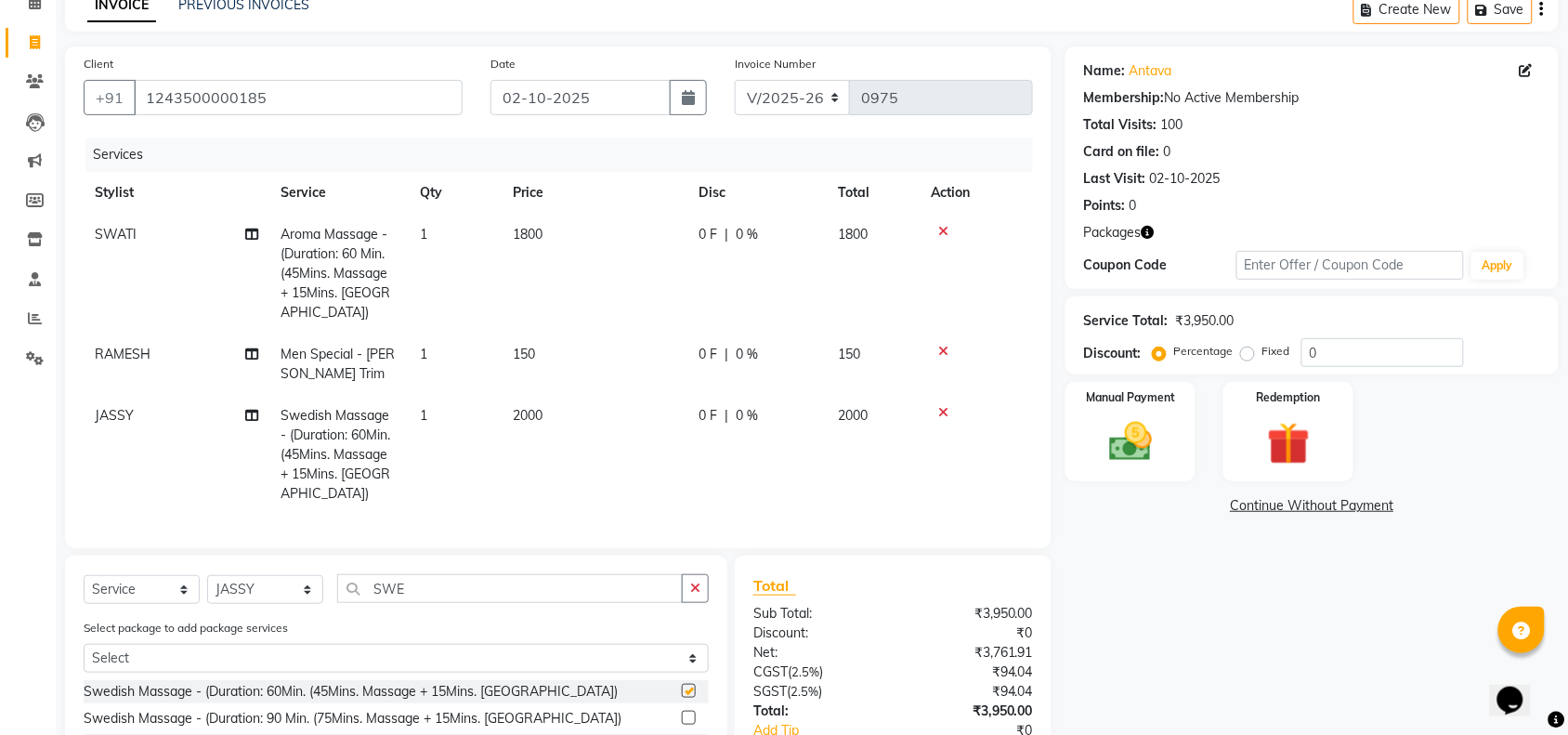
checkbox input "false"
drag, startPoint x: 564, startPoint y: 392, endPoint x: 581, endPoint y: 396, distance: 17.5
click at [571, 395] on td "2000" at bounding box center [594, 454] width 186 height 120
select select "87741"
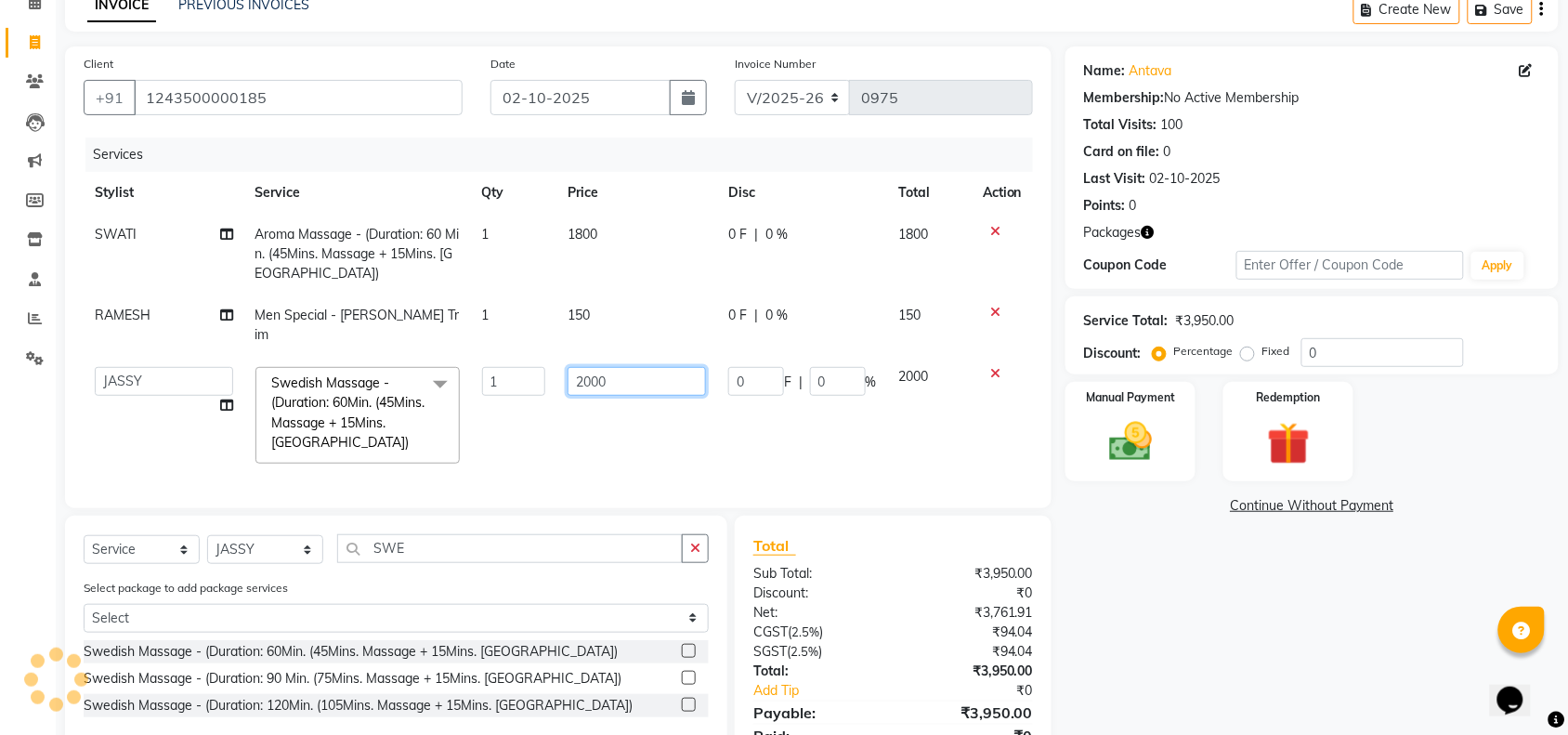
drag, startPoint x: 628, startPoint y: 376, endPoint x: 430, endPoint y: 364, distance: 198.4
click at [502, 368] on tr "[PERSON_NAME] NUNU POOJA [PERSON_NAME] SWATI Swedish Massage - (Duration: 60Min…" at bounding box center [558, 414] width 950 height 119
type input "1850"
click at [291, 549] on div "Select Service Product Membership Package Voucher Prepaid Gift Card Select Styl…" at bounding box center [395, 631] width 662 height 232
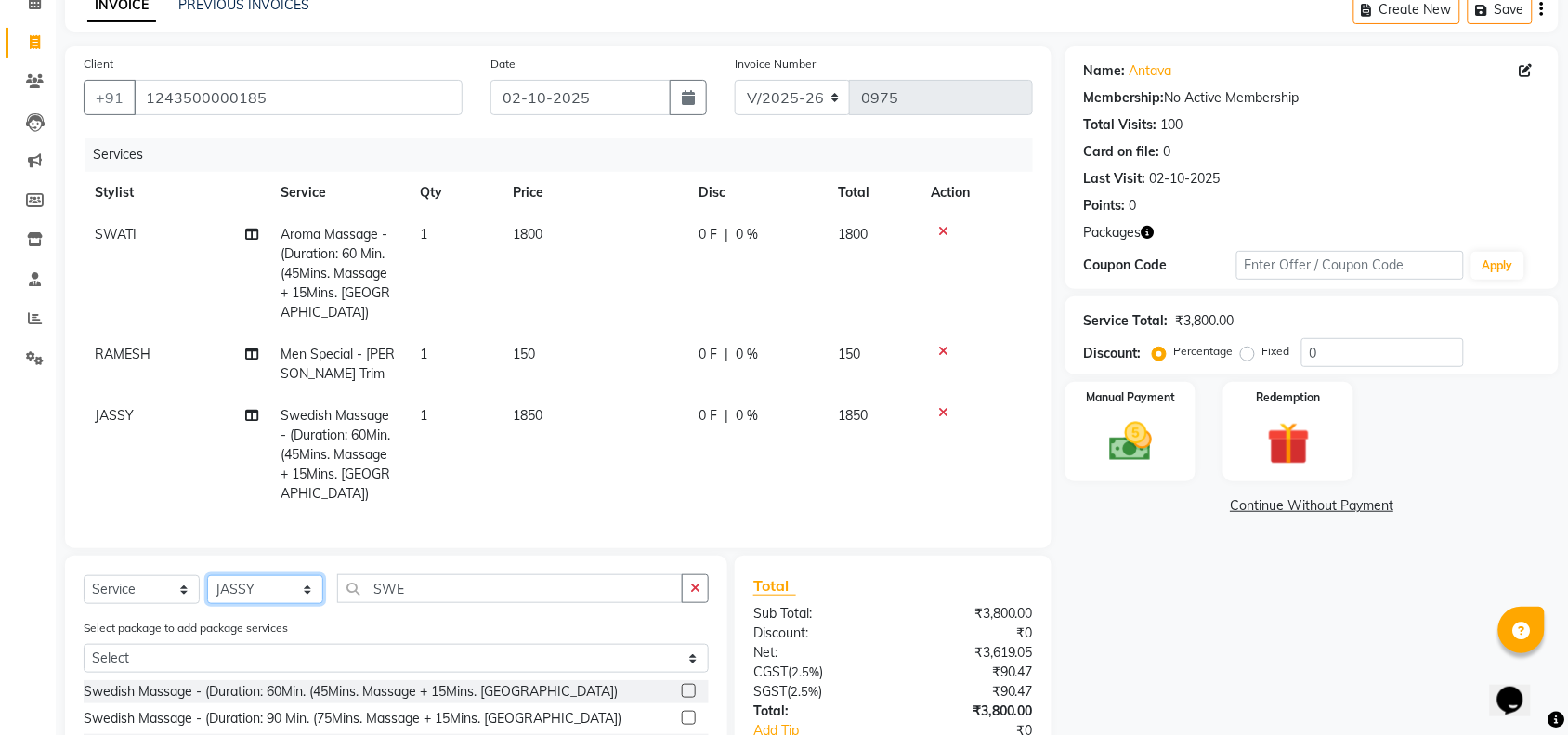
select select "41525"
click at [207, 575] on select "Select Stylist ACHENO [PERSON_NAME] NUNU POOJA [PERSON_NAME]" at bounding box center [265, 589] width 116 height 29
drag, startPoint x: 167, startPoint y: 529, endPoint x: 121, endPoint y: 522, distance: 46.5
click at [121, 522] on div "Client [PHONE_NUMBER] Date [DATE] Invoice Number V/2025 V/[PHONE_NUMBER] Servic…" at bounding box center [558, 469] width 1015 height 845
click at [392, 682] on div "Swedish Massage - (Duration: 60Min. (45Mins. Massage + 15Mins. [GEOGRAPHIC_DATA…" at bounding box center [351, 692] width 534 height 20
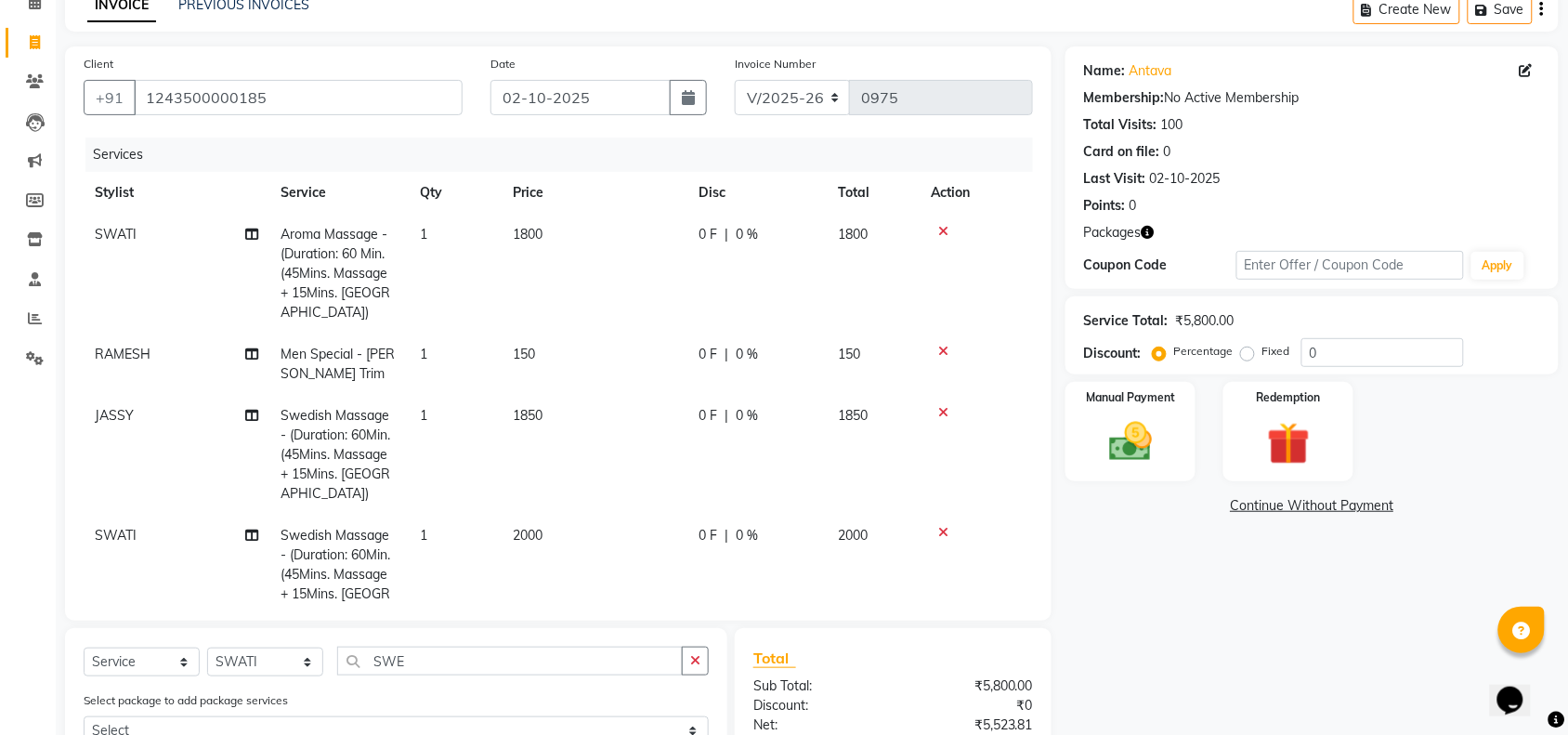
checkbox input "false"
click at [587, 514] on td "2000" at bounding box center [594, 574] width 186 height 120
select select "41525"
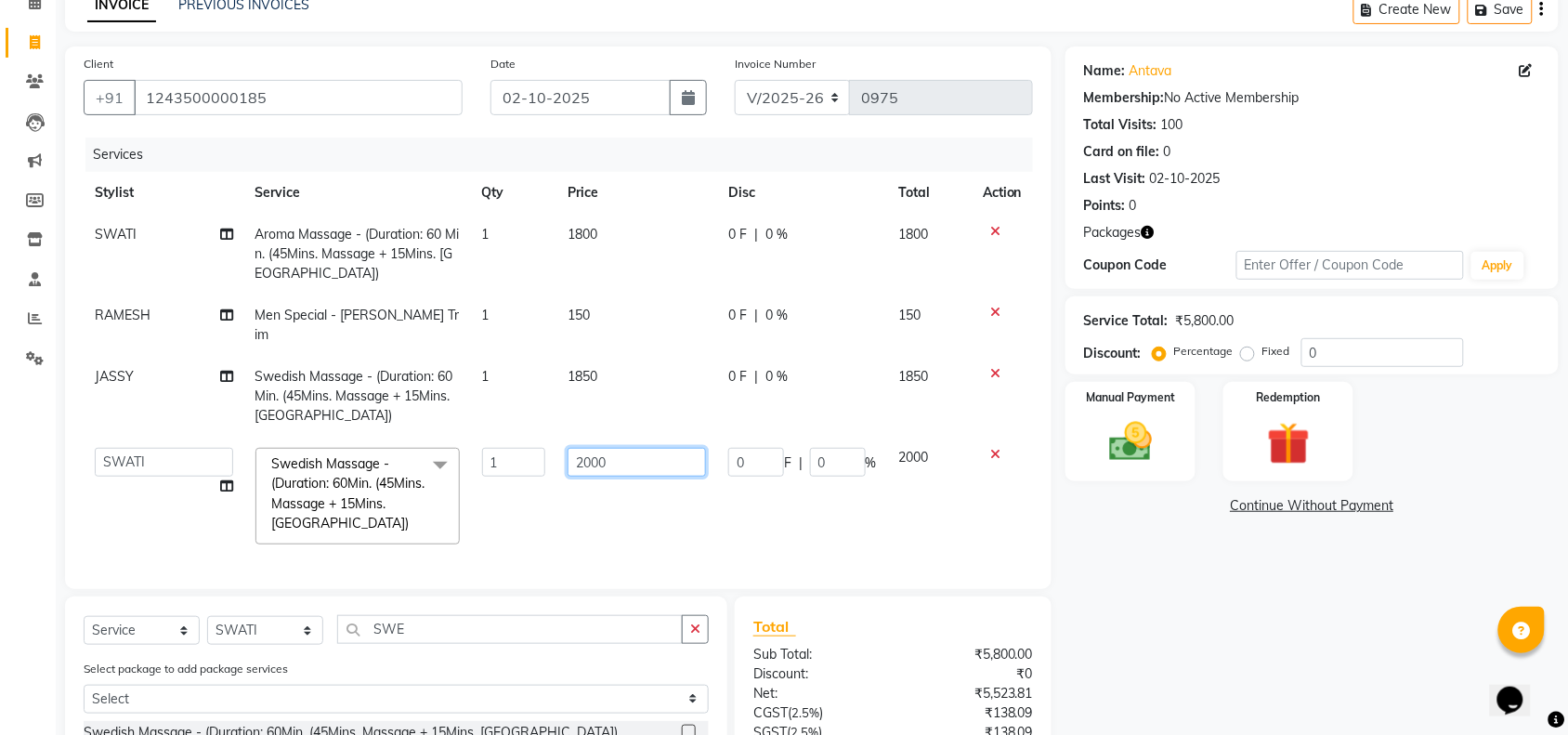
drag, startPoint x: 428, startPoint y: 441, endPoint x: 350, endPoint y: 434, distance: 78.3
click at [351, 436] on tr "[PERSON_NAME] NUNU POOJA [PERSON_NAME] SWATI Swedish Massage - (Duration: 60Min…" at bounding box center [558, 495] width 950 height 119
type input "1850"
click at [447, 526] on tr "[PERSON_NAME] NUNU POOJA [PERSON_NAME] SWATI Swedish Massage - (Duration: 60Min…" at bounding box center [558, 495] width 950 height 119
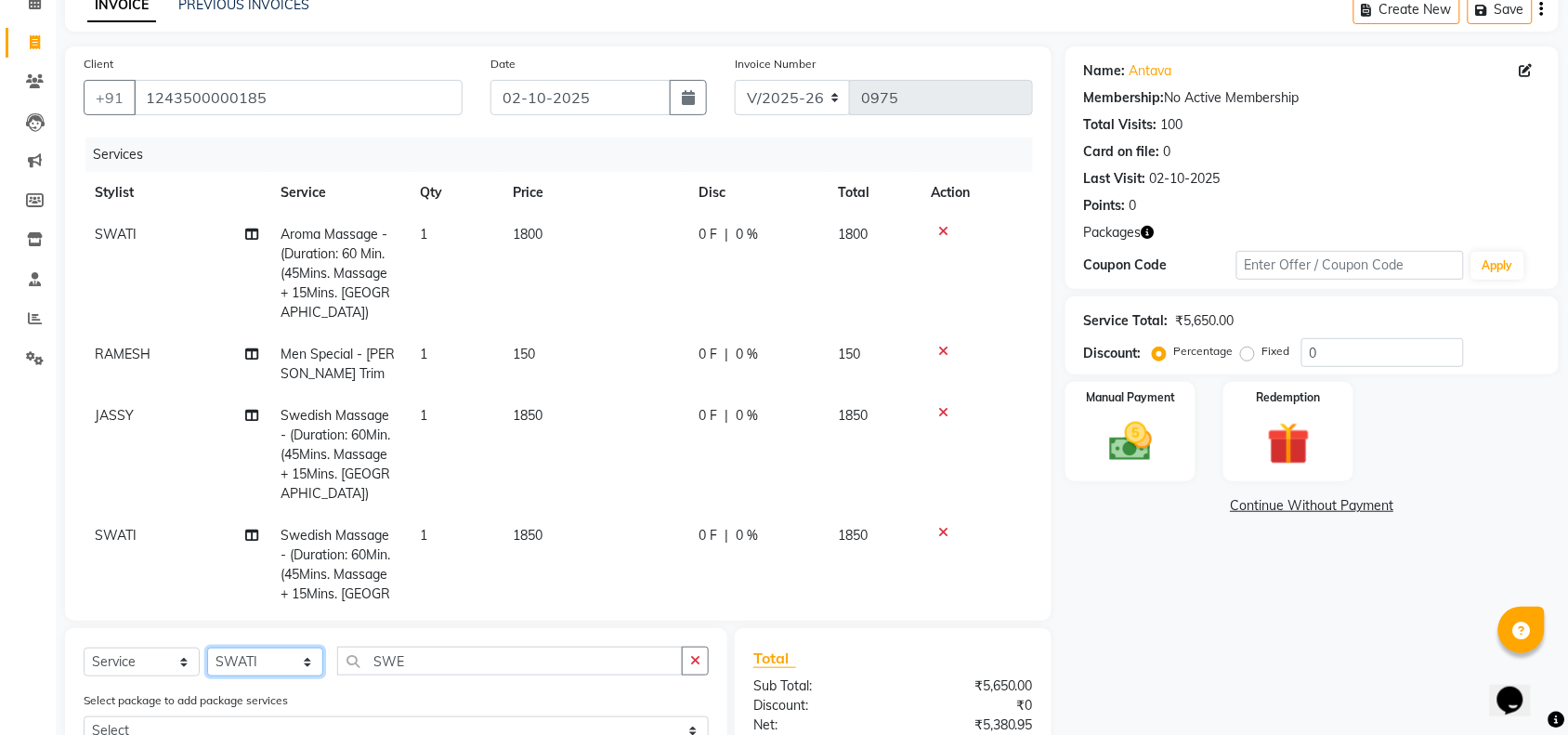
click at [274, 650] on select "Select Stylist ACHENO [PERSON_NAME] NUNU POOJA [PERSON_NAME]" at bounding box center [265, 661] width 116 height 29
click at [207, 647] on select "Select Stylist ACHENO [PERSON_NAME] NUNU POOJA [PERSON_NAME]" at bounding box center [265, 661] width 116 height 29
click at [248, 664] on select "Select Stylist ACHENO [PERSON_NAME] NUNU POOJA [PERSON_NAME]" at bounding box center [265, 661] width 116 height 29
select select "87741"
click at [207, 647] on select "Select Stylist ACHENO [PERSON_NAME] NUNU POOJA [PERSON_NAME]" at bounding box center [265, 661] width 116 height 29
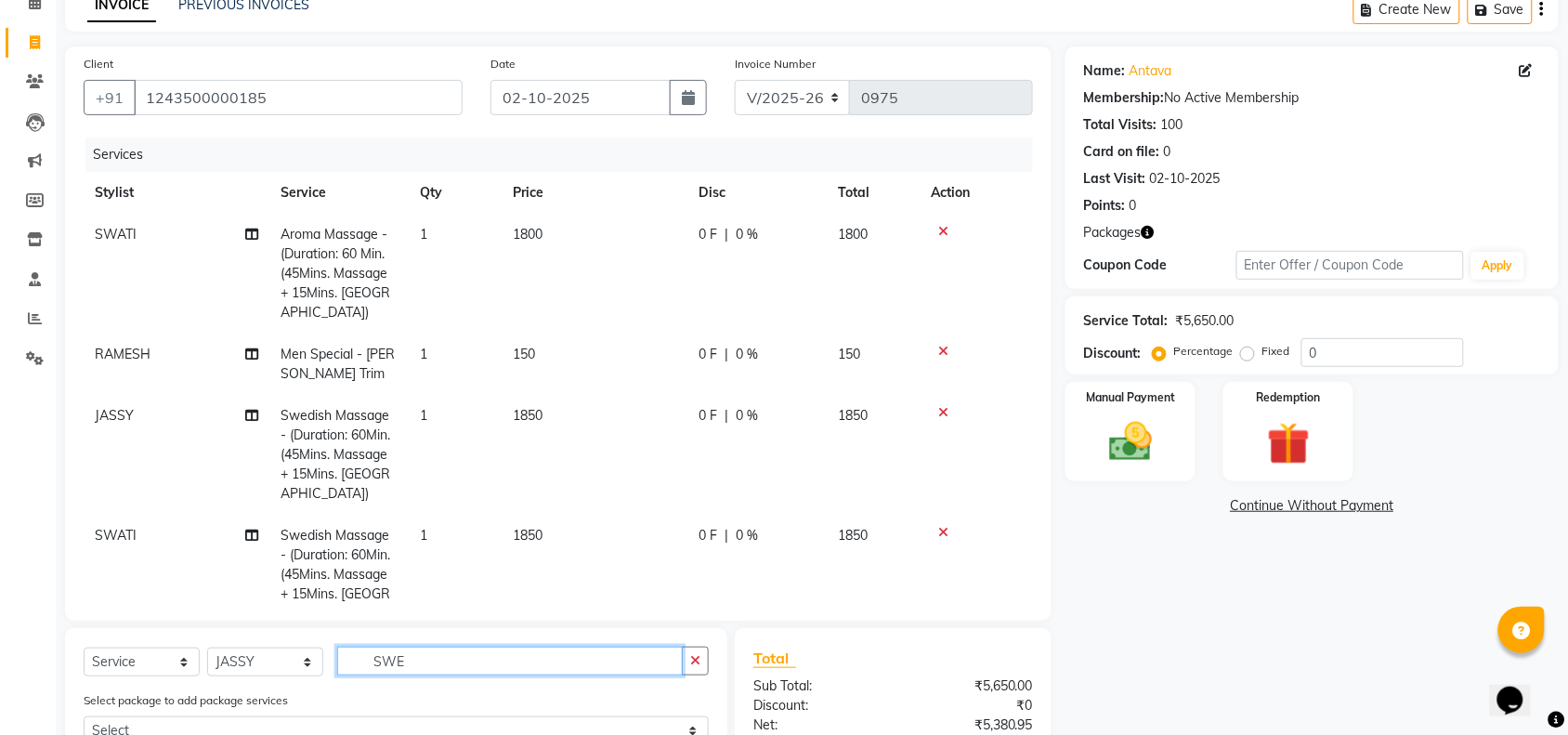
drag, startPoint x: 178, startPoint y: 653, endPoint x: 118, endPoint y: 652, distance: 60.0
click at [118, 652] on div "Select Service Product Membership Package Voucher Prepaid Gift Card Select Styl…" at bounding box center [396, 668] width 625 height 44
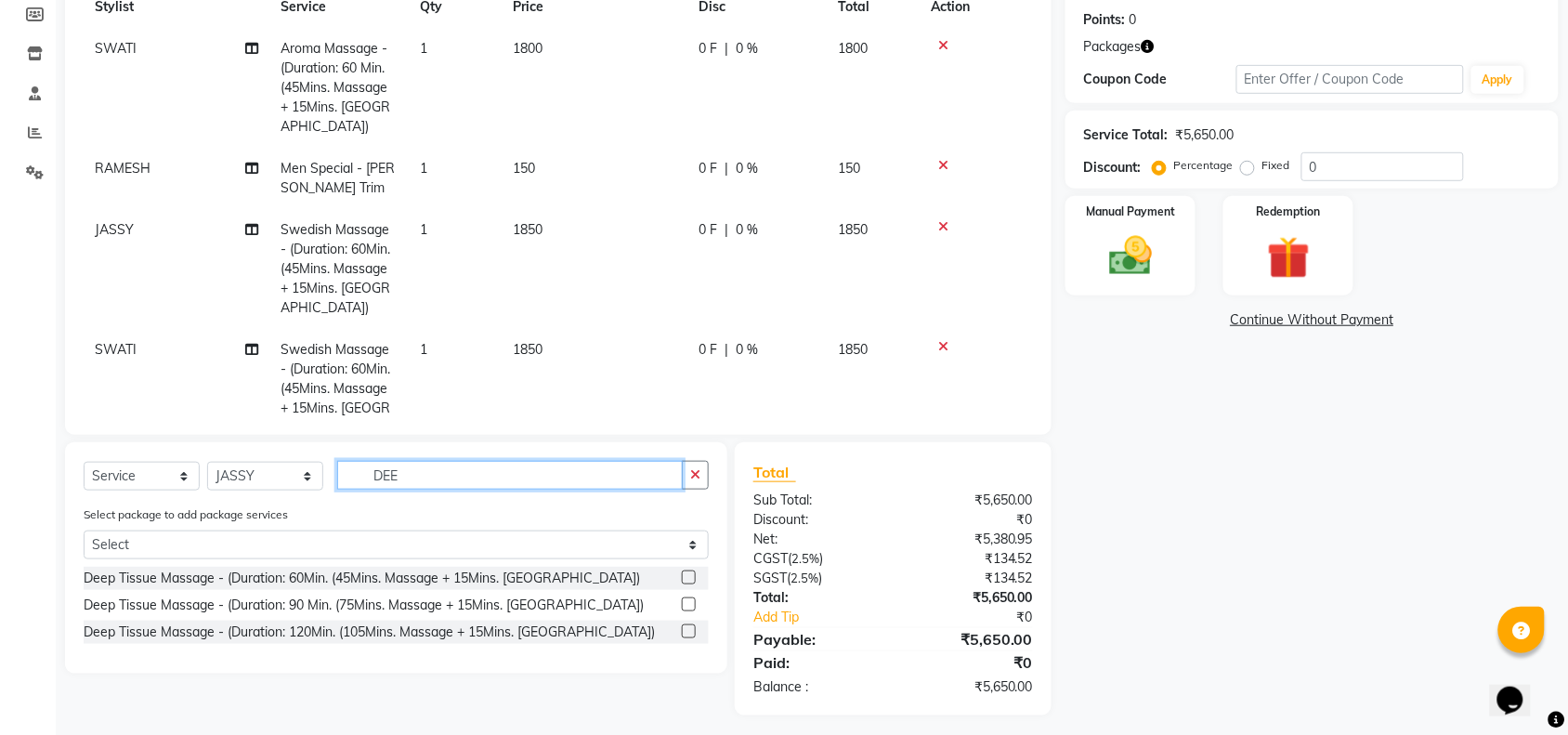
scroll to position [286, 0]
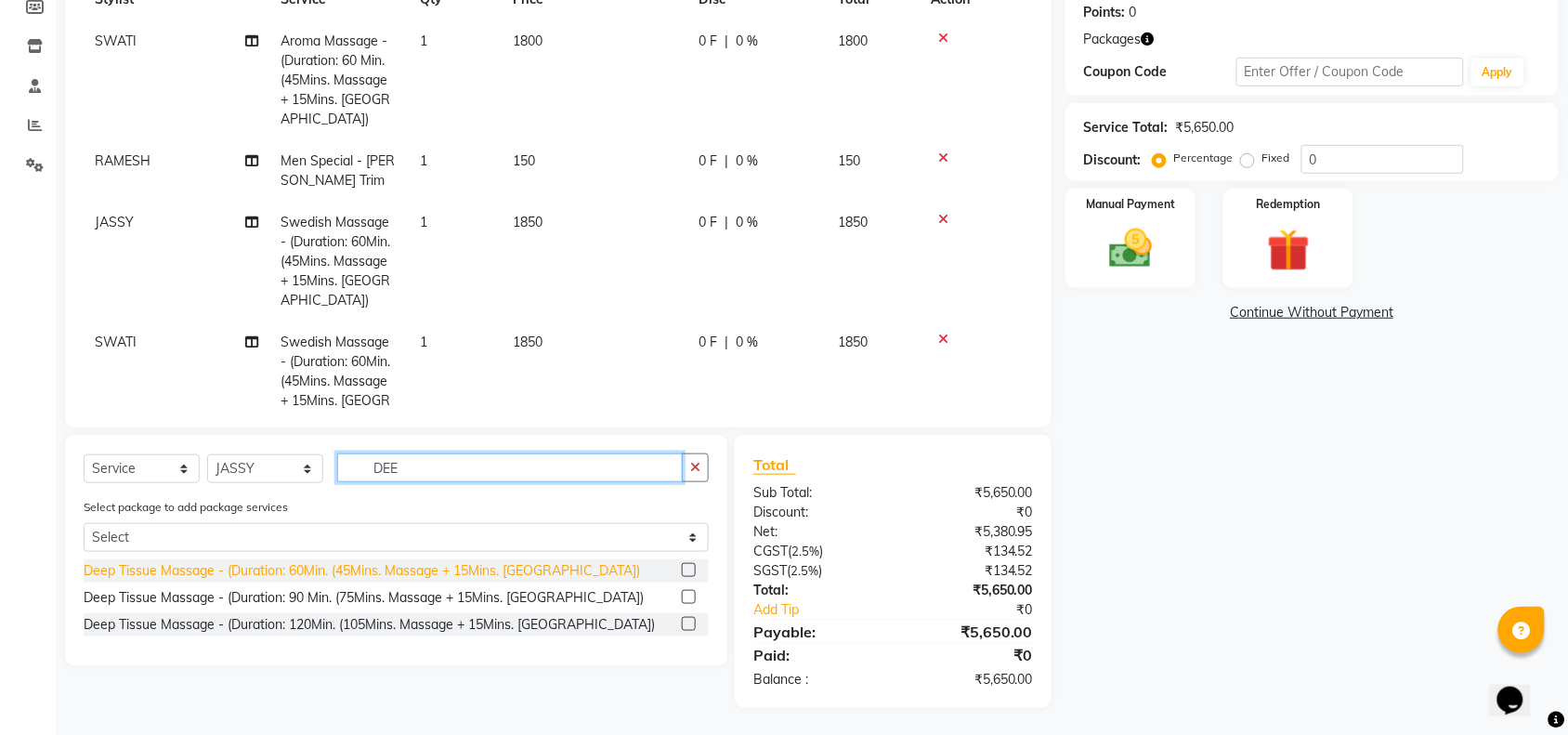
type input "DEE"
click at [216, 564] on div "Deep Tissue Massage - (Duration: 60Min. (45Mins. Massage + 15Mins. [GEOGRAPHIC_…" at bounding box center [362, 571] width 556 height 20
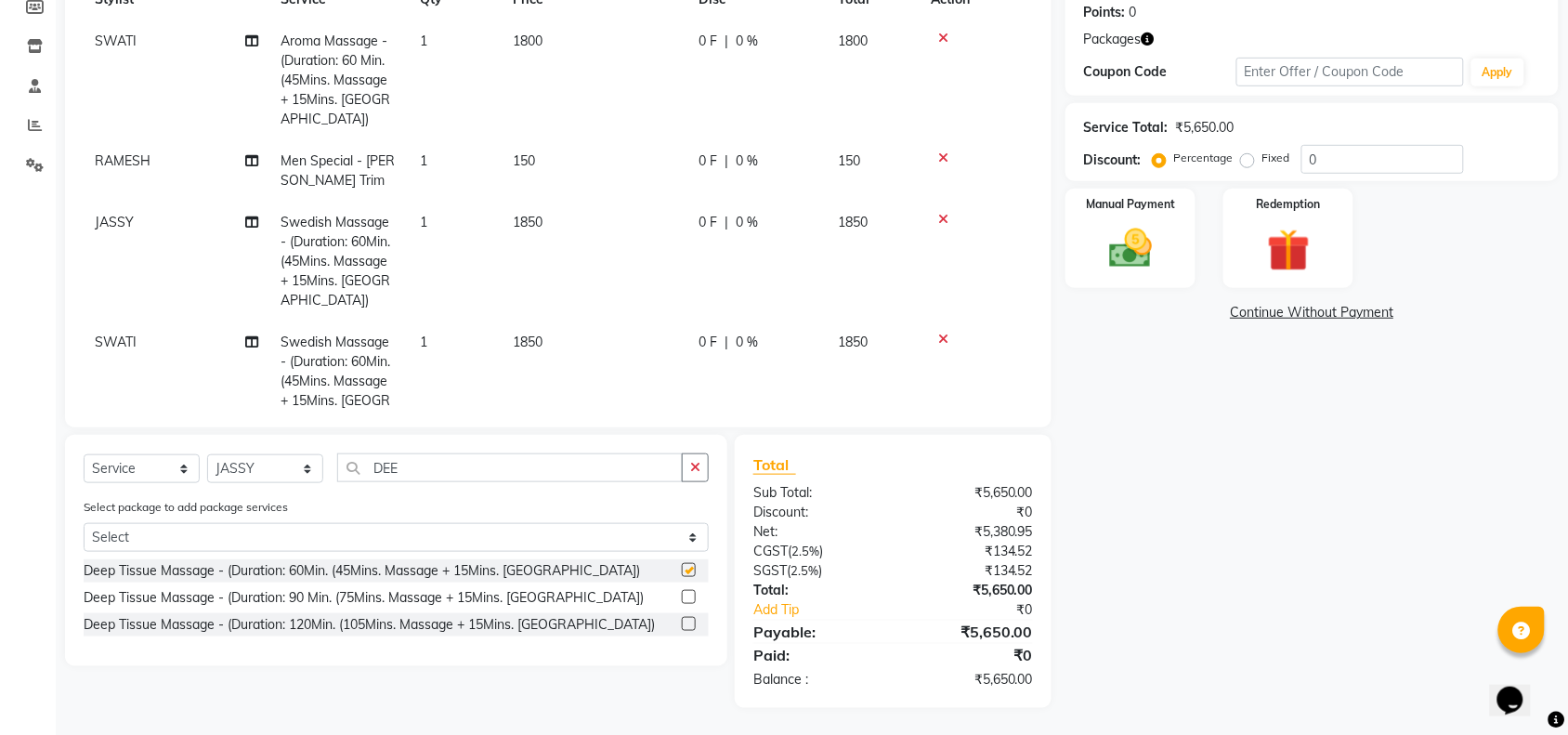
checkbox input "false"
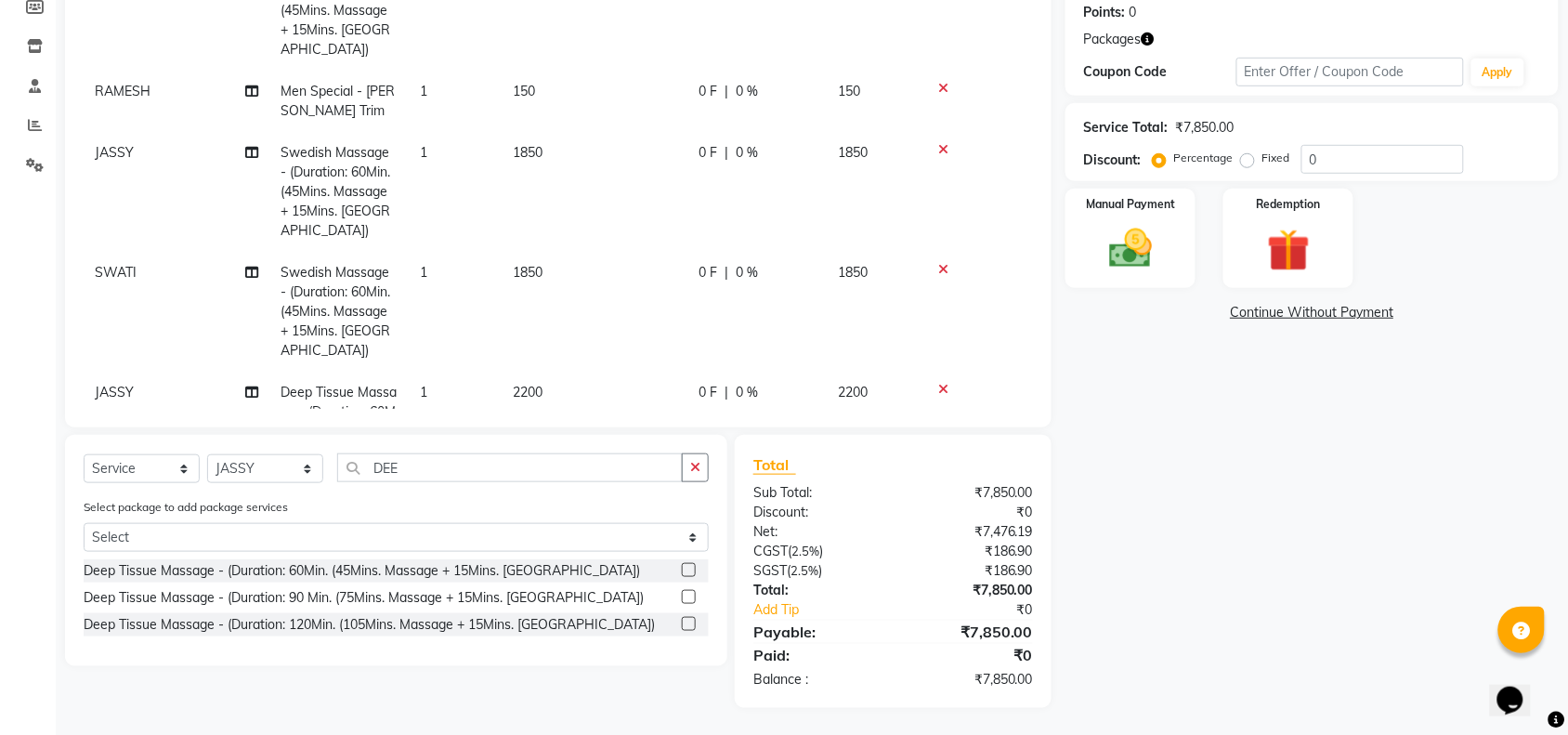
scroll to position [107, 0]
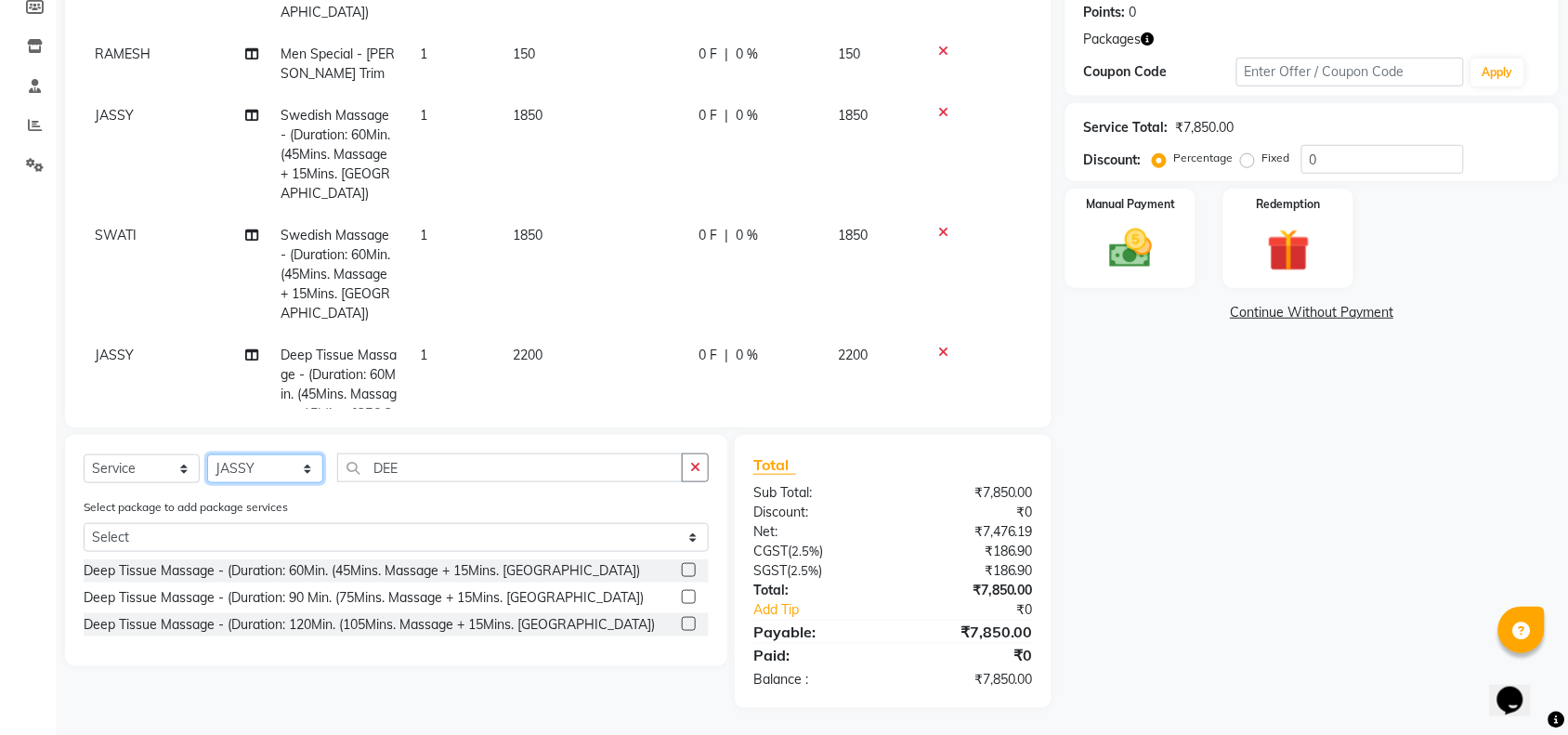
click at [303, 475] on select "Select Stylist ACHENO [PERSON_NAME] NUNU POOJA [PERSON_NAME]" at bounding box center [265, 468] width 116 height 29
select select "38645"
click at [207, 454] on select "Select Stylist ACHENO [PERSON_NAME] NUNU POOJA [PERSON_NAME]" at bounding box center [265, 468] width 116 height 29
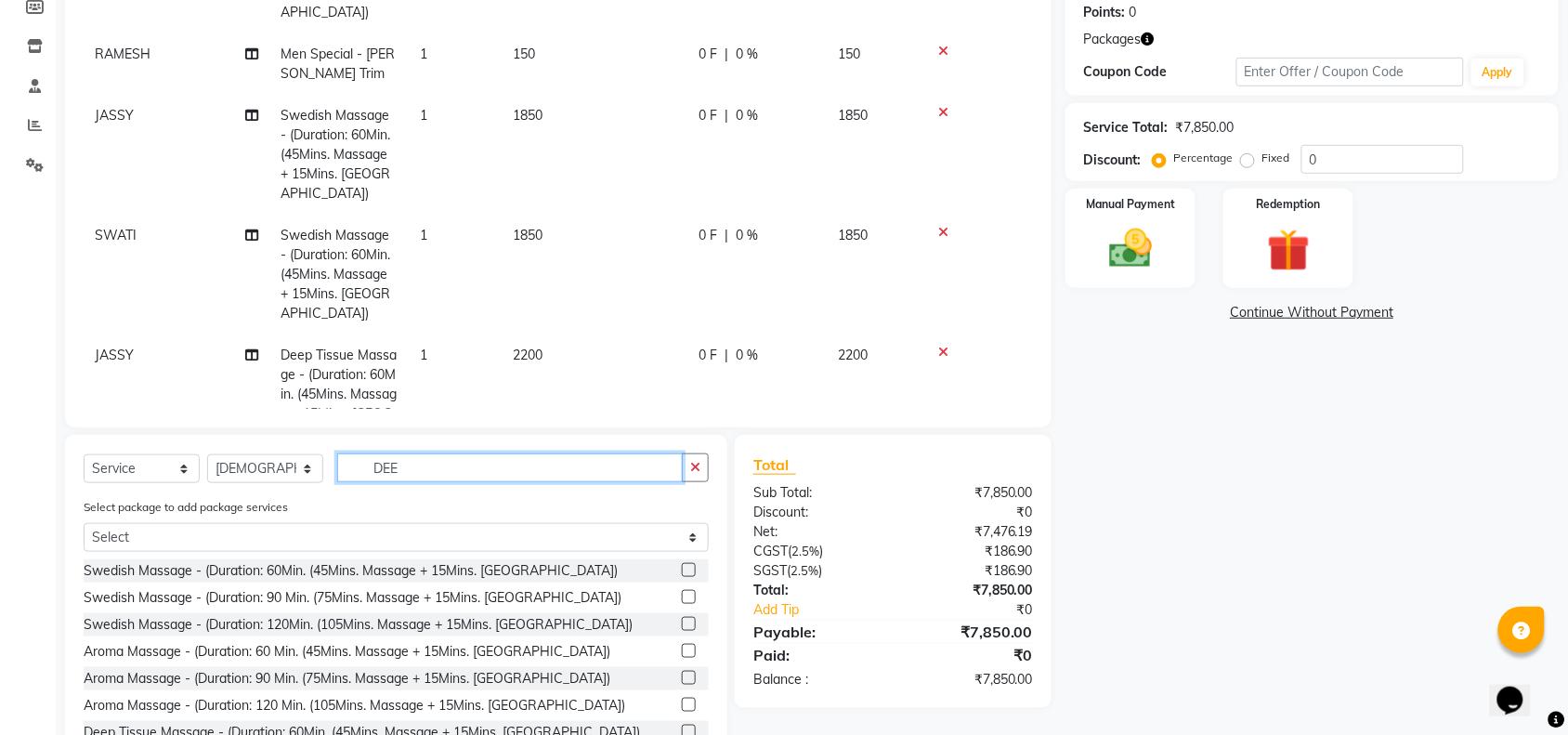
drag, startPoint x: 429, startPoint y: 471, endPoint x: 266, endPoint y: 453, distance: 164.0
click at [266, 453] on div "Select Service Product Membership Package Voucher Prepaid Gift Card Select Styl…" at bounding box center [396, 475] width 625 height 44
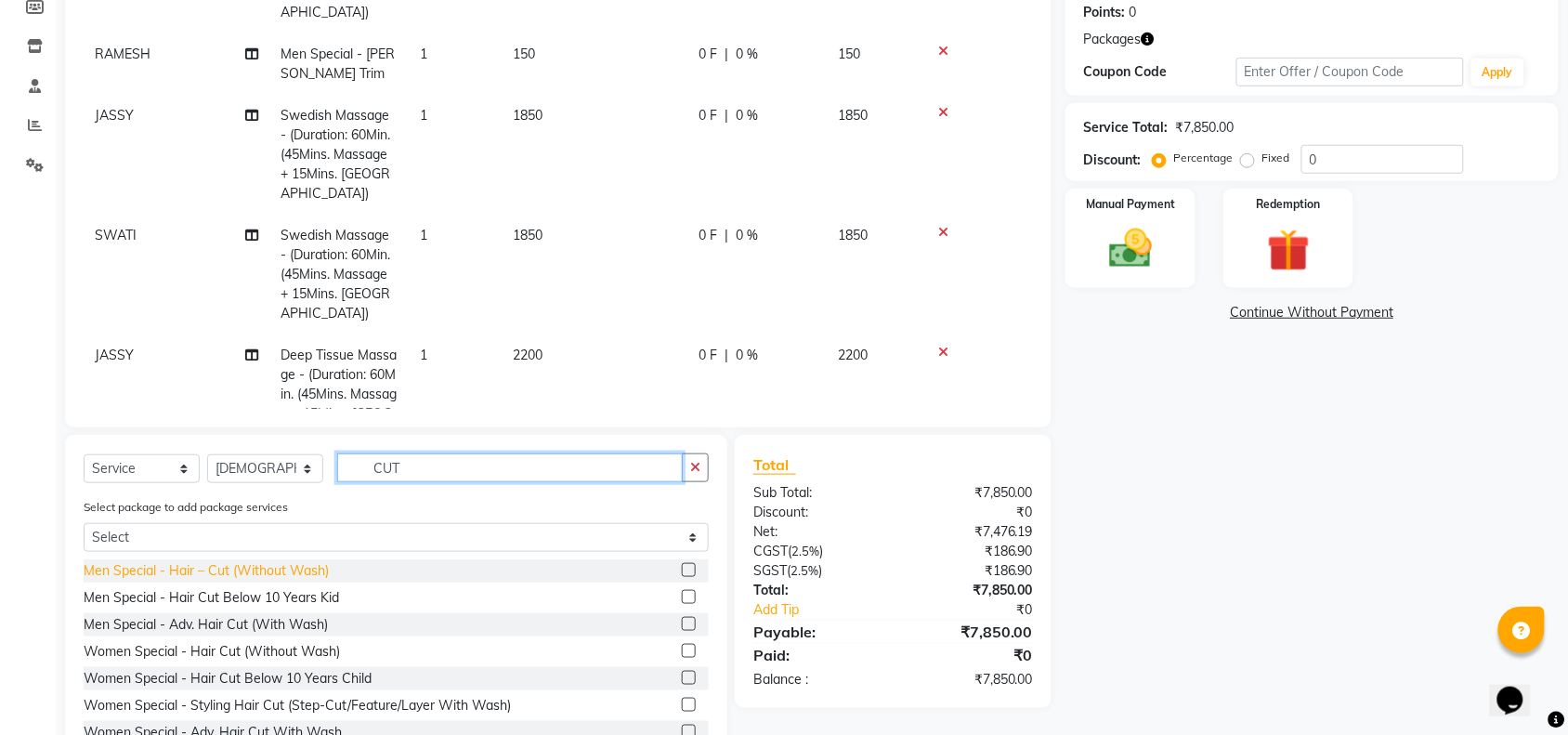
type input "CUT"
click at [271, 580] on div "Men Special - Hair – Cut (Without Wash)" at bounding box center [396, 570] width 625 height 23
click at [260, 561] on div "Men Special - Hair – Cut (Without Wash)" at bounding box center [207, 571] width 246 height 20
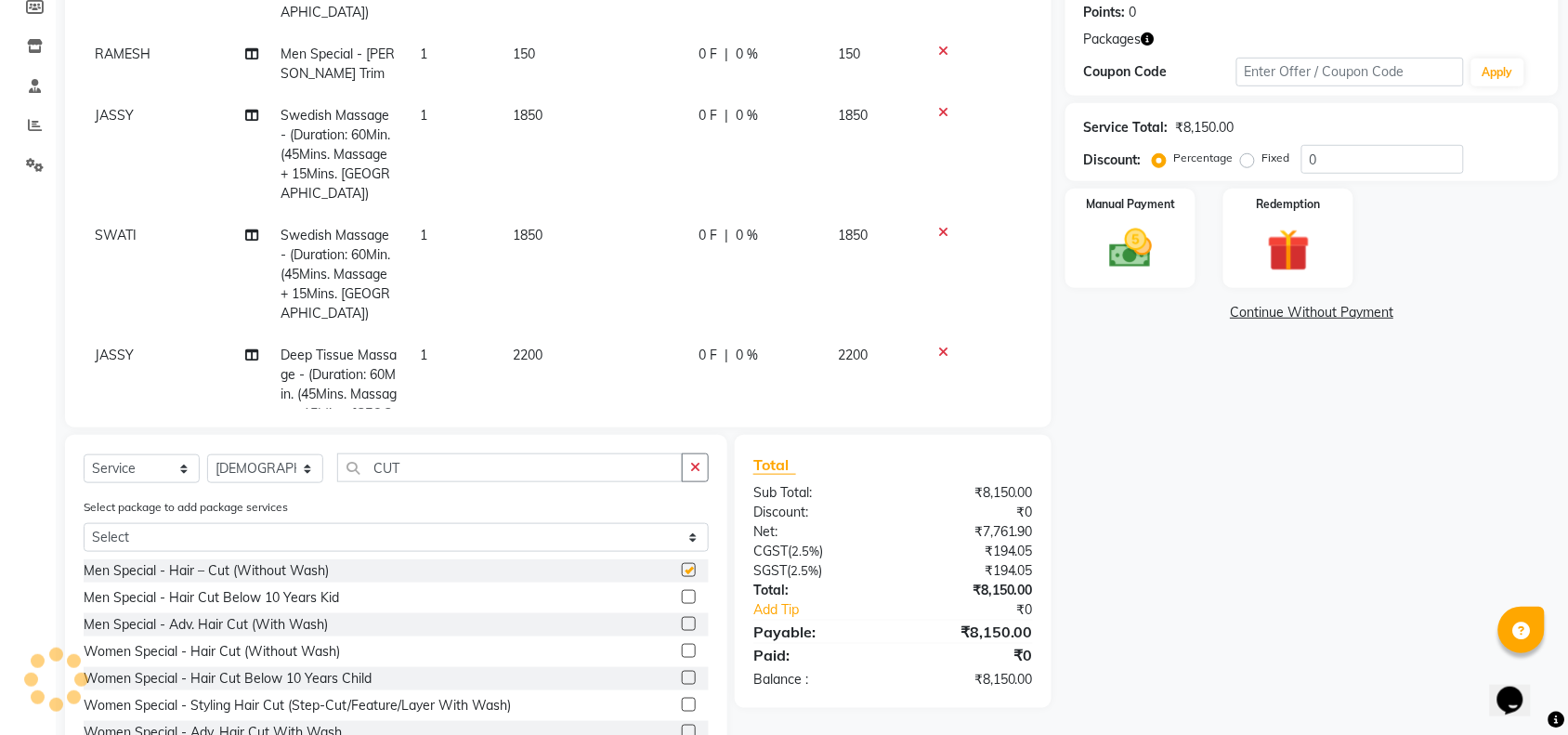
checkbox input "false"
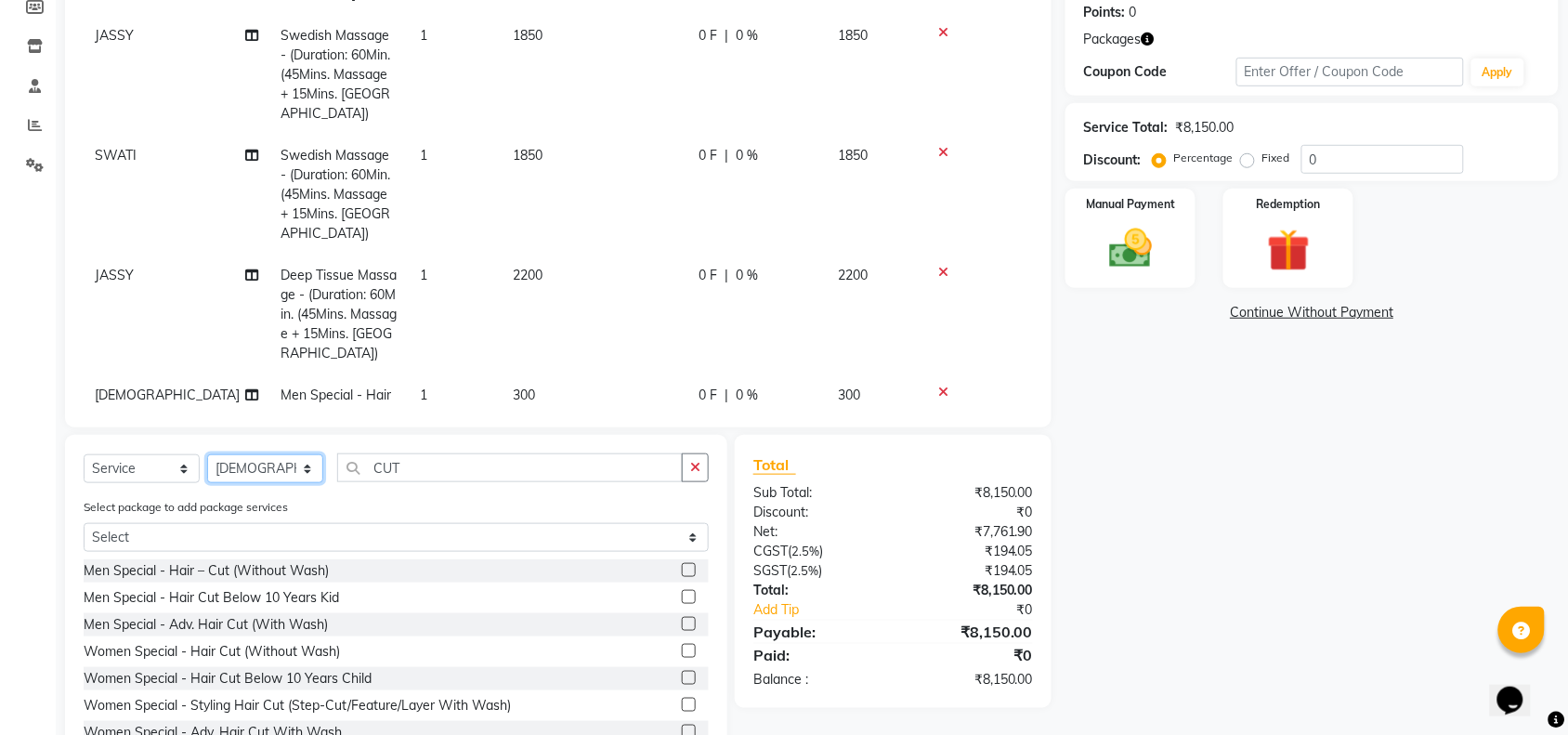
drag, startPoint x: 246, startPoint y: 462, endPoint x: 300, endPoint y: 460, distance: 54.0
click at [246, 462] on select "Select Stylist ACHENO [PERSON_NAME] NUNU POOJA [PERSON_NAME]" at bounding box center [265, 468] width 116 height 29
select select "41525"
click at [207, 454] on select "Select Stylist ACHENO [PERSON_NAME] NUNU POOJA [PERSON_NAME]" at bounding box center [265, 468] width 116 height 29
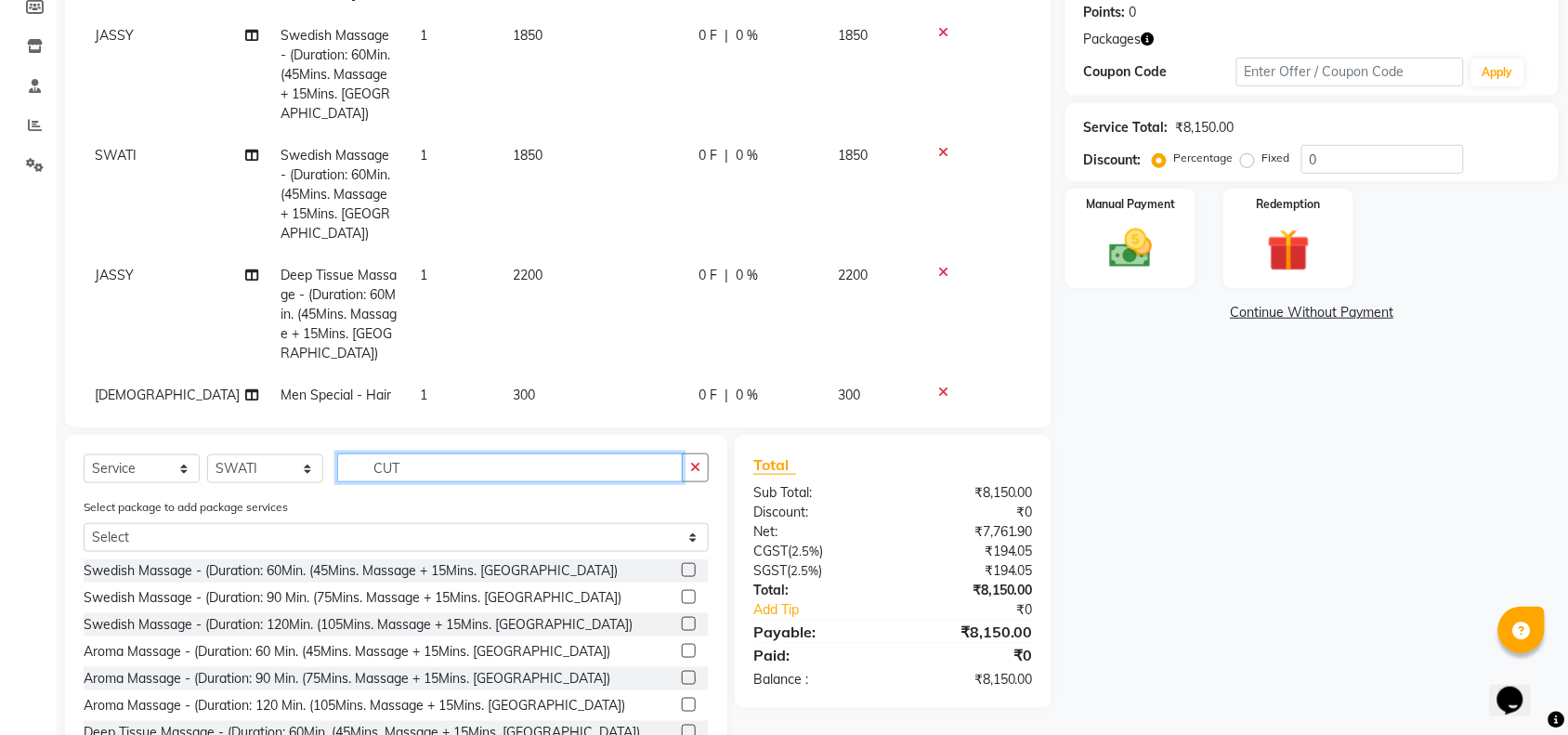
drag, startPoint x: 418, startPoint y: 458, endPoint x: 242, endPoint y: 448, distance: 176.3
click at [242, 448] on div "Select Service Product Membership Package Voucher Prepaid Gift Card Select Styl…" at bounding box center [395, 602] width 662 height 337
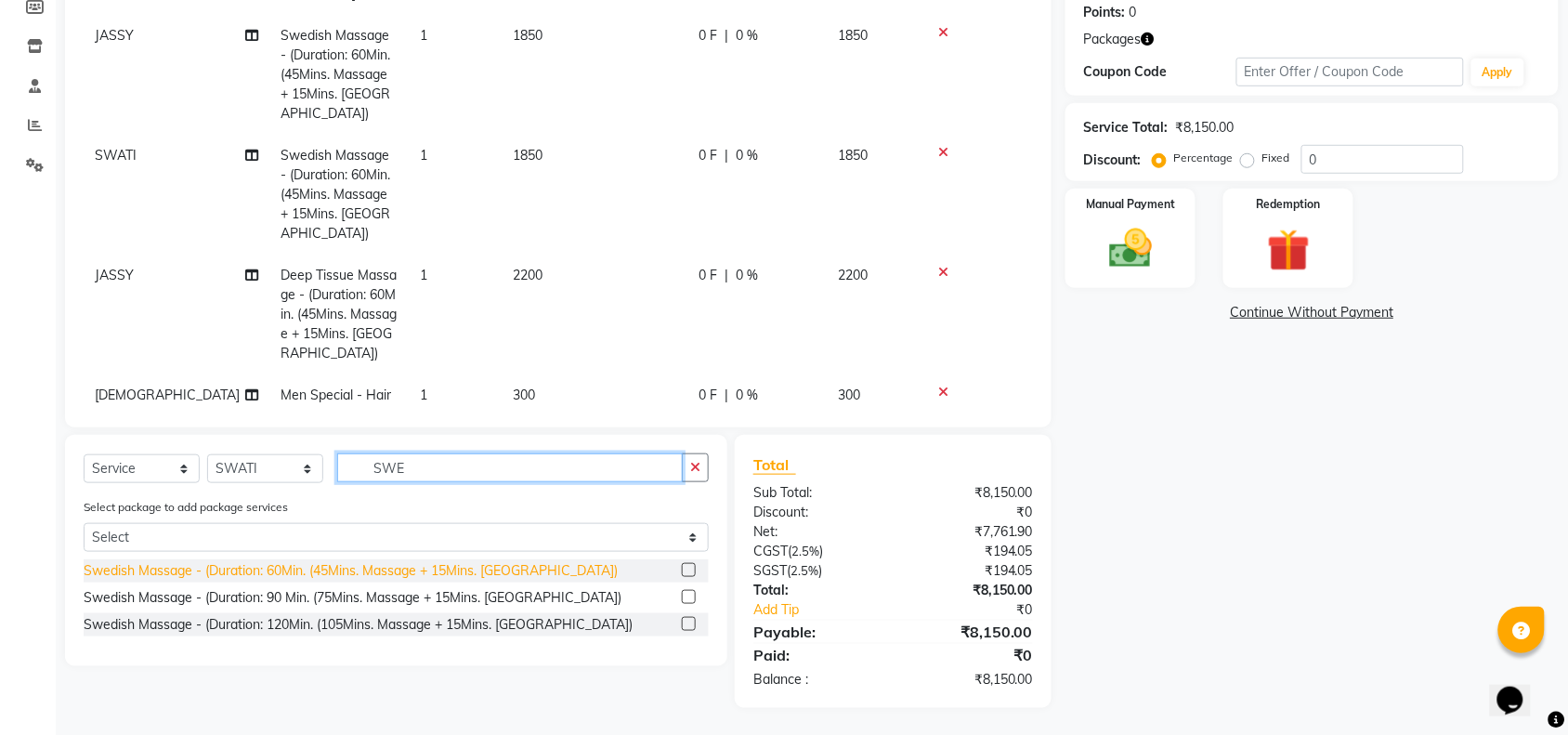
type input "SWE"
click at [300, 576] on div "Swedish Massage - (Duration: 60Min. (45Mins. Massage + 15Mins. [GEOGRAPHIC_DATA…" at bounding box center [351, 571] width 534 height 20
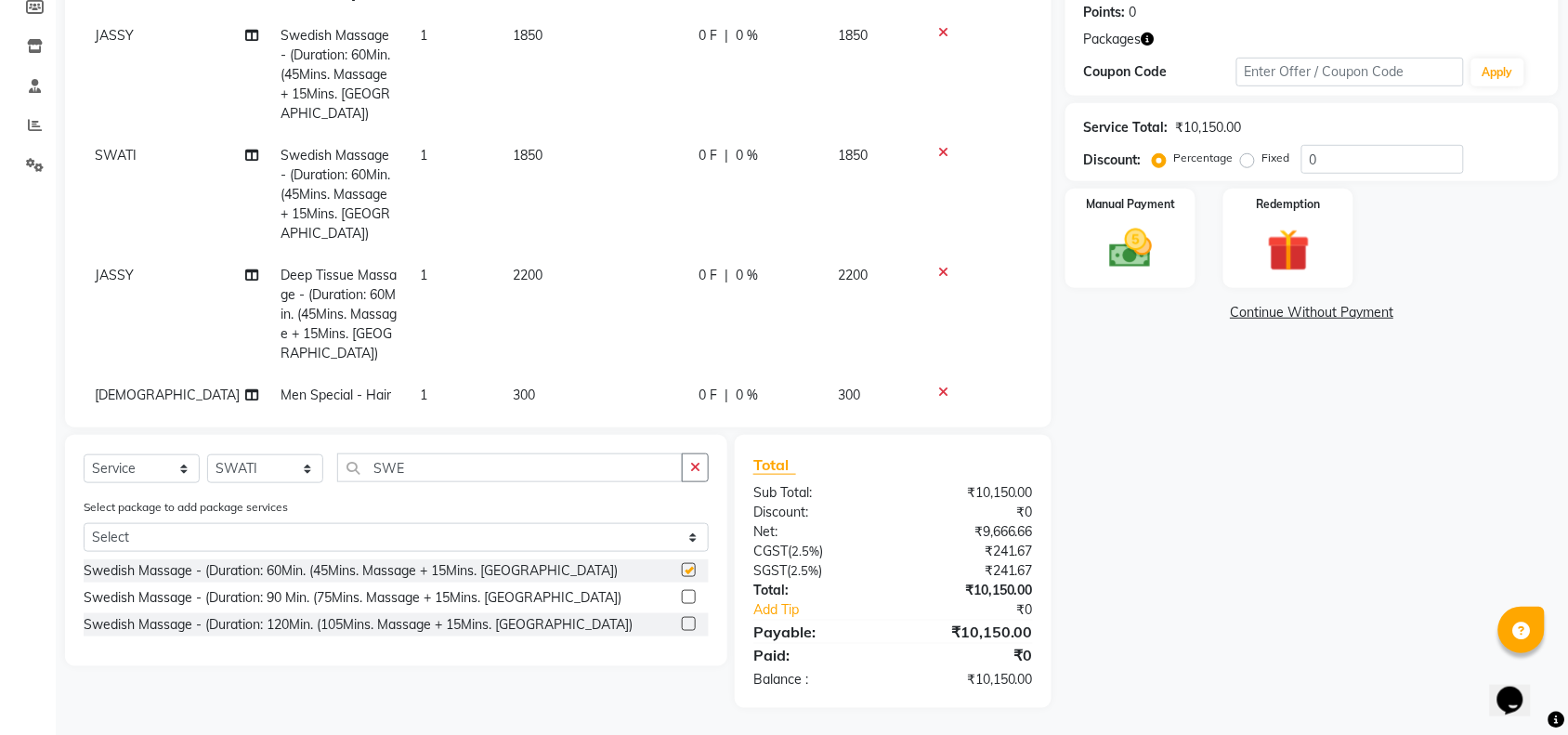
checkbox input "false"
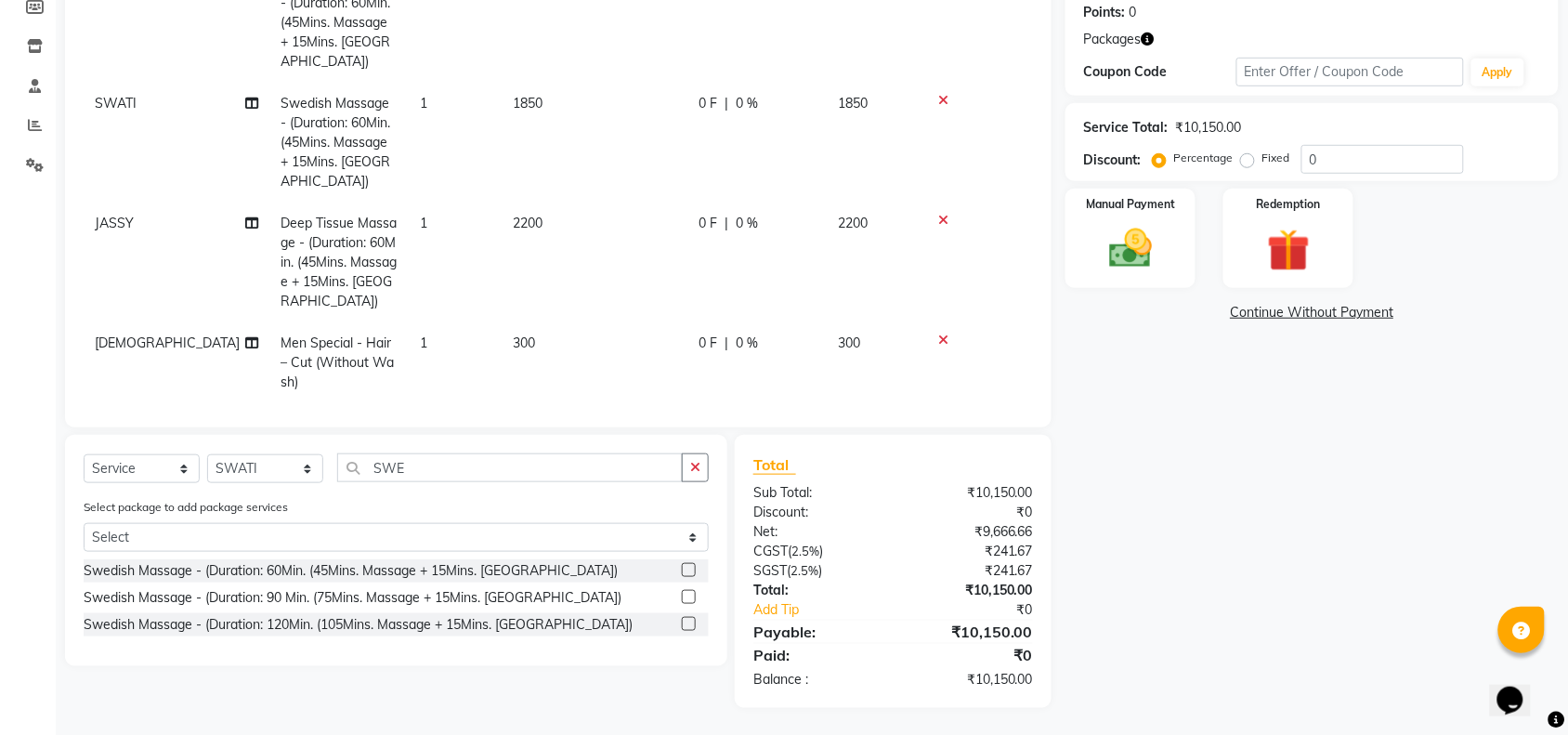
scroll to position [288, 0]
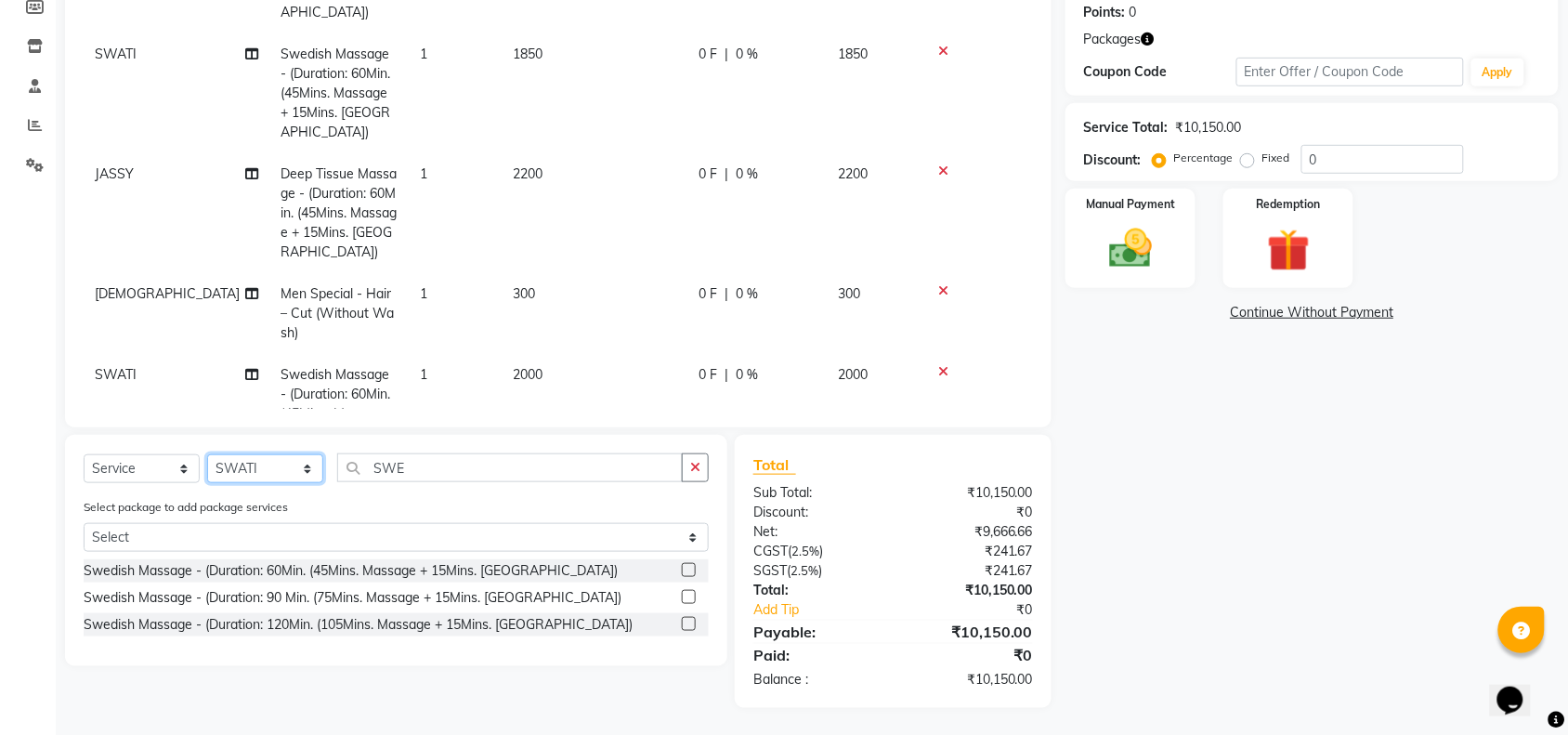
drag, startPoint x: 253, startPoint y: 467, endPoint x: 262, endPoint y: 453, distance: 16.6
click at [258, 467] on select "Select Stylist ACHENO [PERSON_NAME] NUNU POOJA [PERSON_NAME]" at bounding box center [265, 468] width 116 height 29
select select "87741"
click at [207, 454] on select "Select Stylist ACHENO [PERSON_NAME] NUNU POOJA [PERSON_NAME]" at bounding box center [265, 468] width 116 height 29
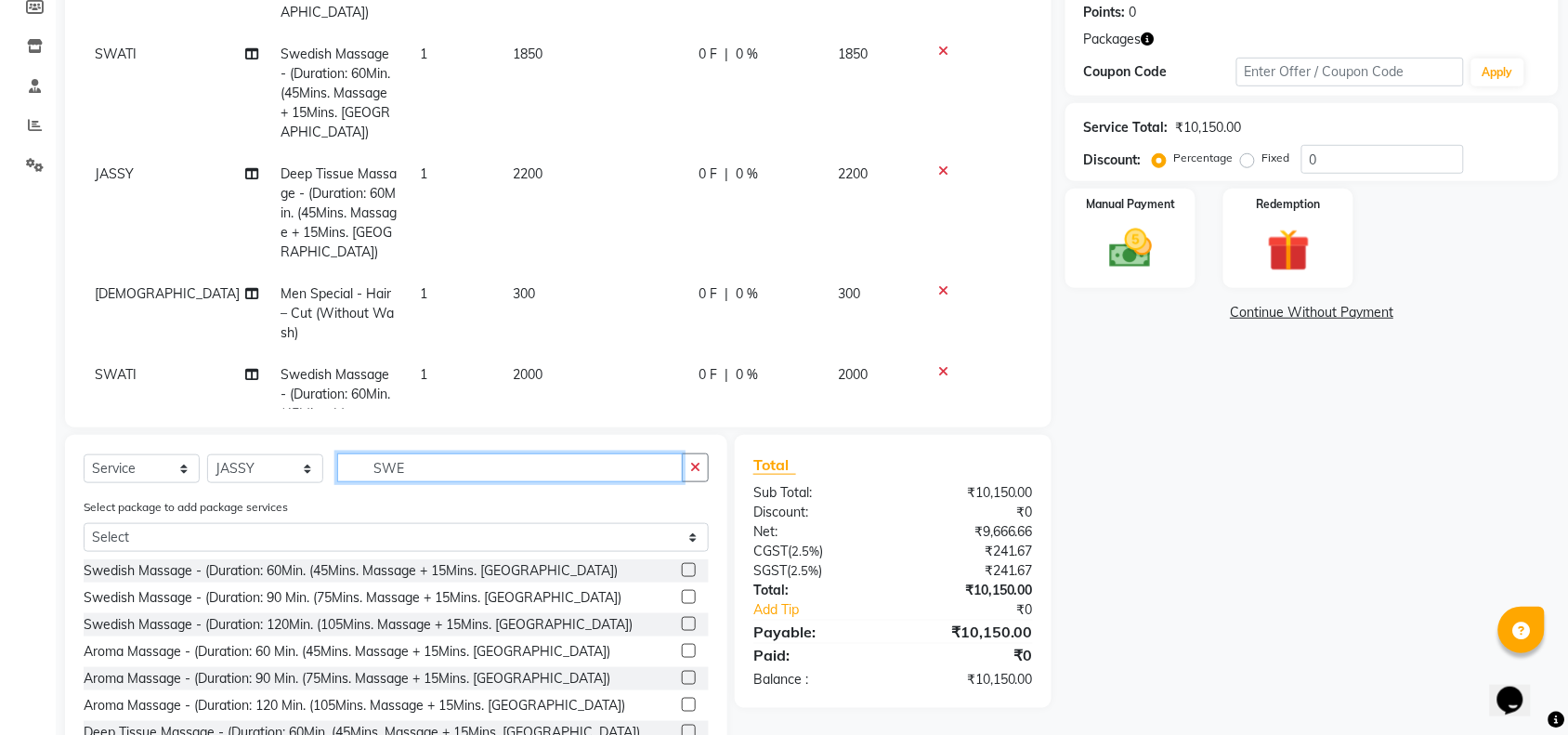
drag, startPoint x: 434, startPoint y: 464, endPoint x: 109, endPoint y: 464, distance: 325.0
click at [180, 464] on div "Select Service Product Membership Package Voucher Prepaid Gift Card Select Styl…" at bounding box center [396, 475] width 625 height 44
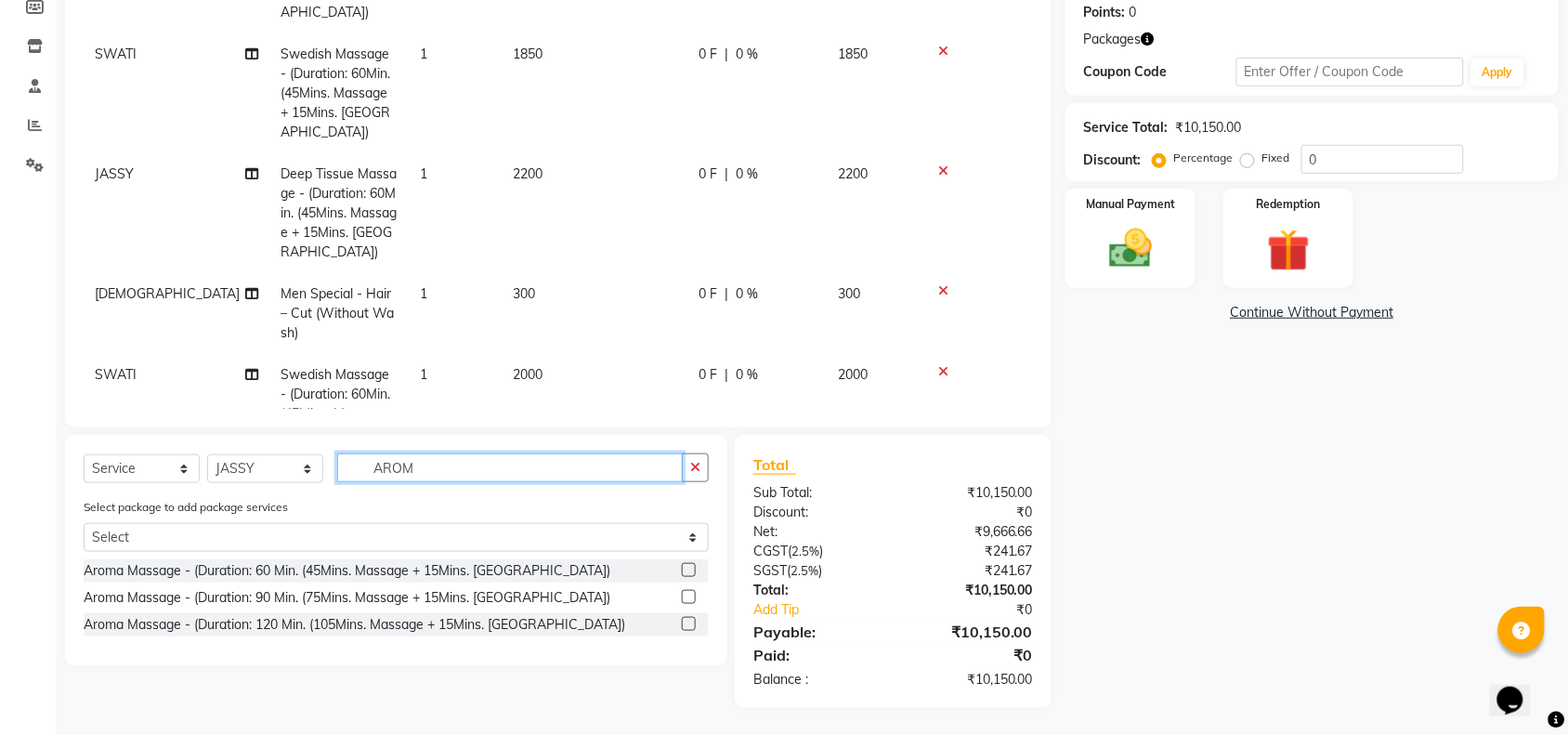
type input "AROM"
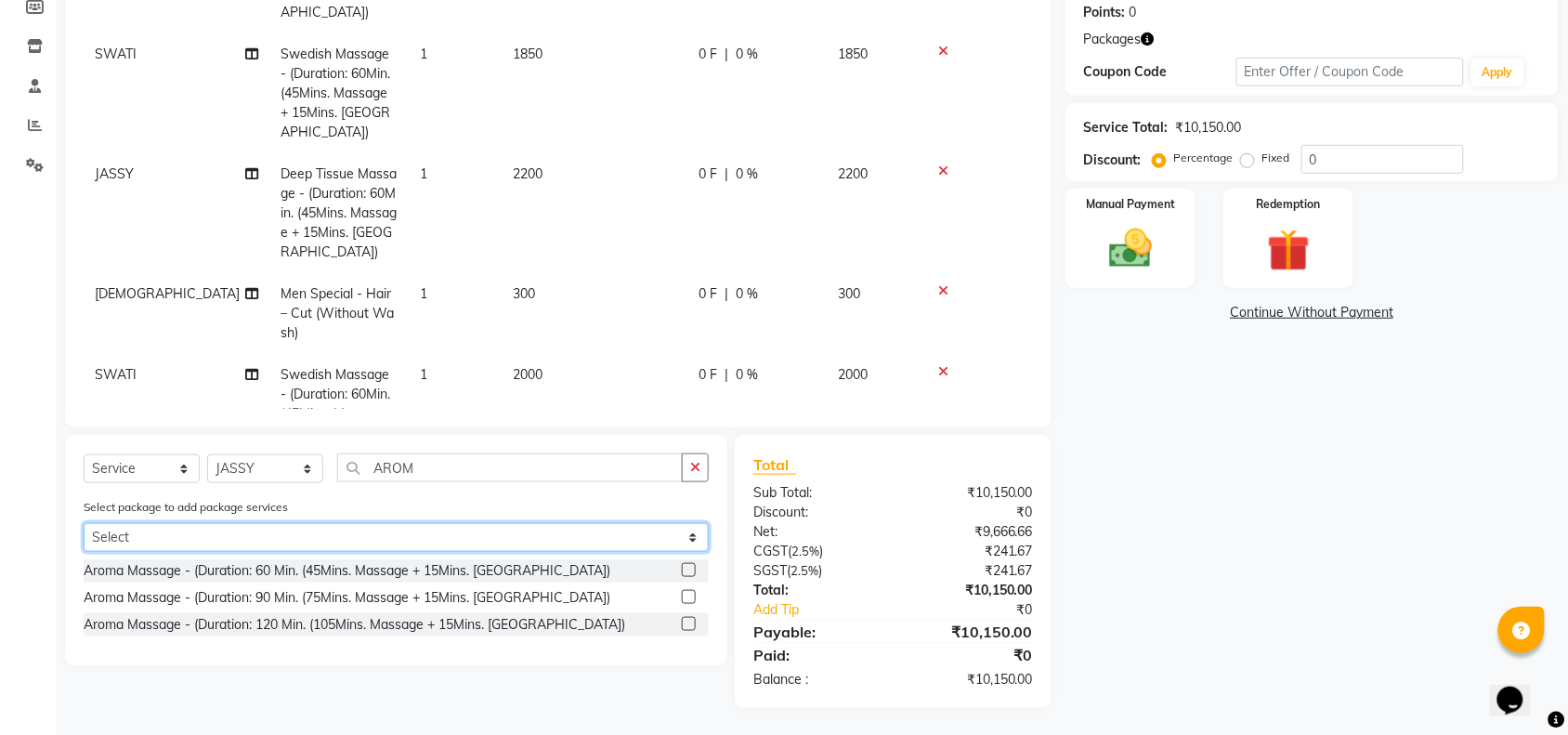
click at [212, 546] on select "Select PLATINUM PACKAGE" at bounding box center [396, 537] width 625 height 29
click at [234, 498] on label "Select package to add package services" at bounding box center [186, 506] width 205 height 17
drag, startPoint x: 244, startPoint y: 563, endPoint x: 244, endPoint y: 543, distance: 20.0
click at [244, 564] on div "Aroma Massage - (Duration: 60 Min. (45Mins. Massage + 15Mins. [GEOGRAPHIC_DATA])" at bounding box center [347, 571] width 526 height 20
checkbox input "false"
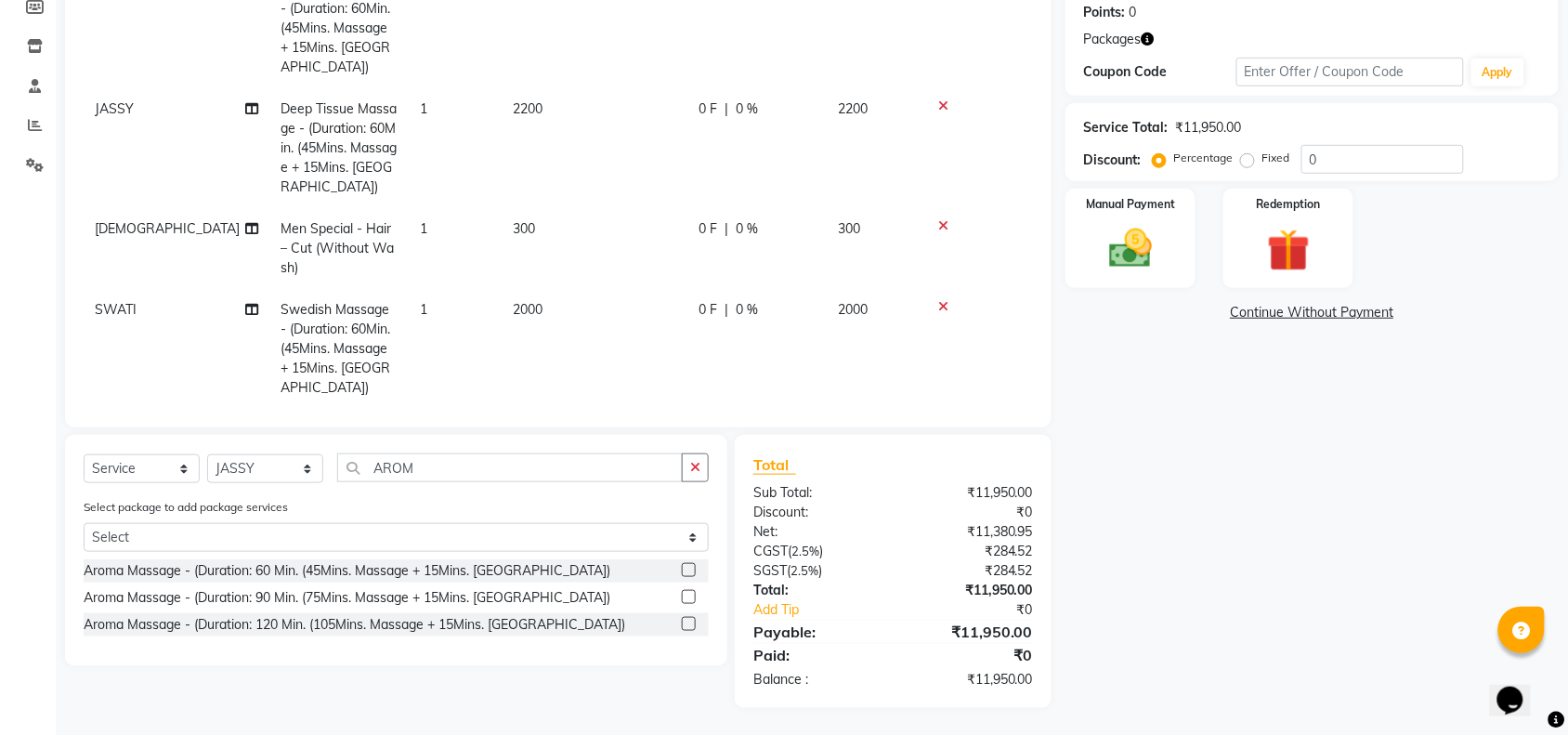
scroll to position [387, 0]
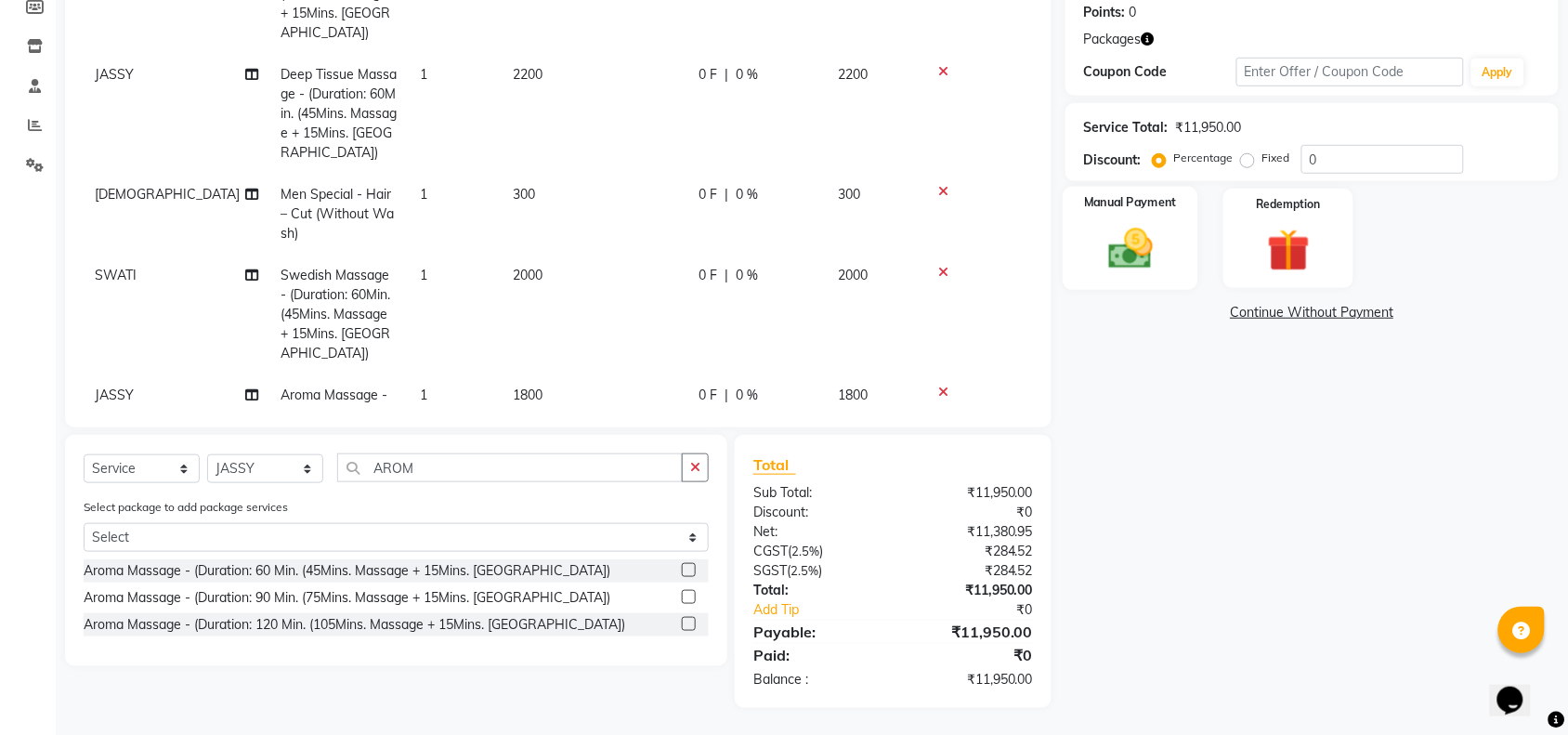
click at [1099, 280] on div "Manual Payment" at bounding box center [1131, 239] width 136 height 104
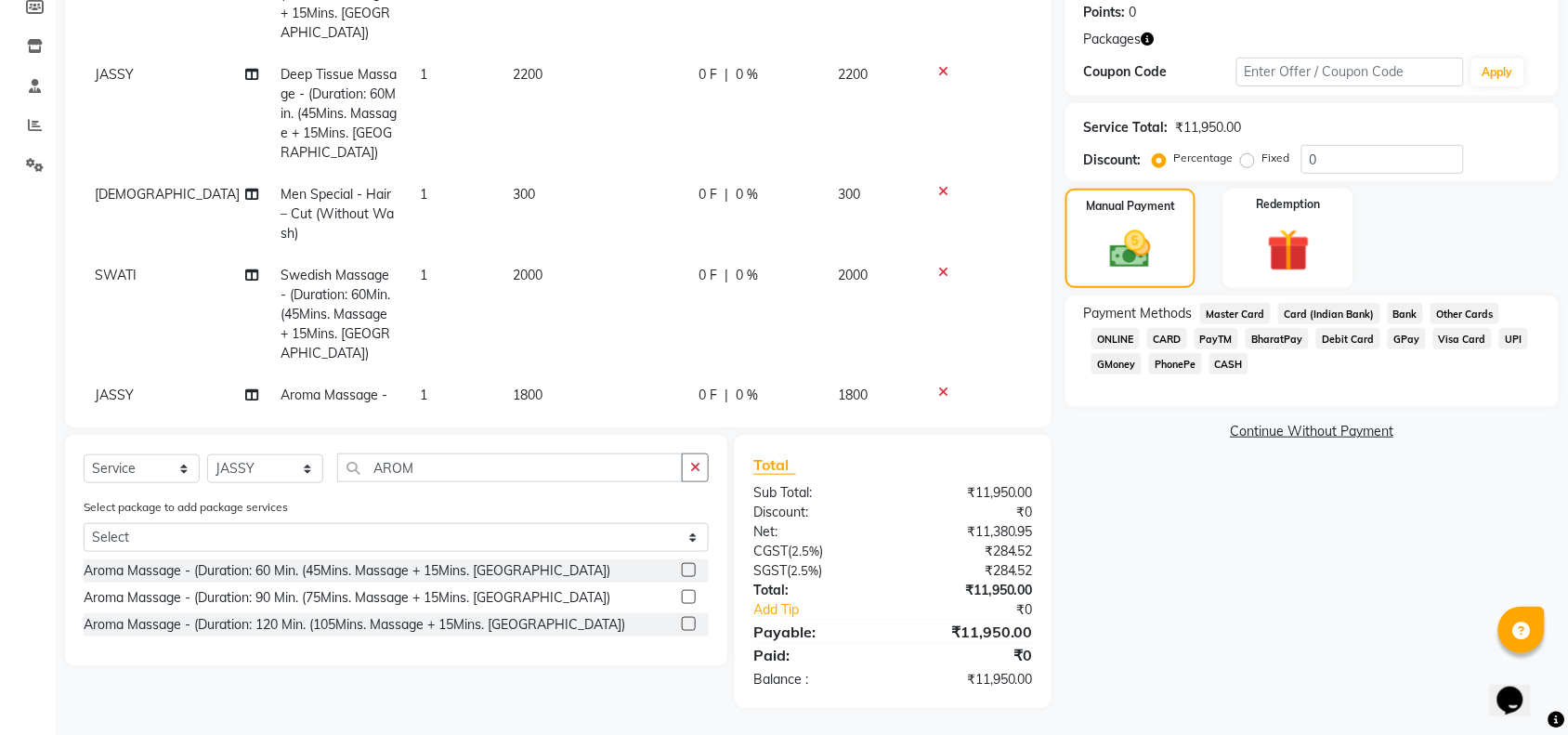
click at [1223, 356] on span "CASH" at bounding box center [1229, 363] width 40 height 21
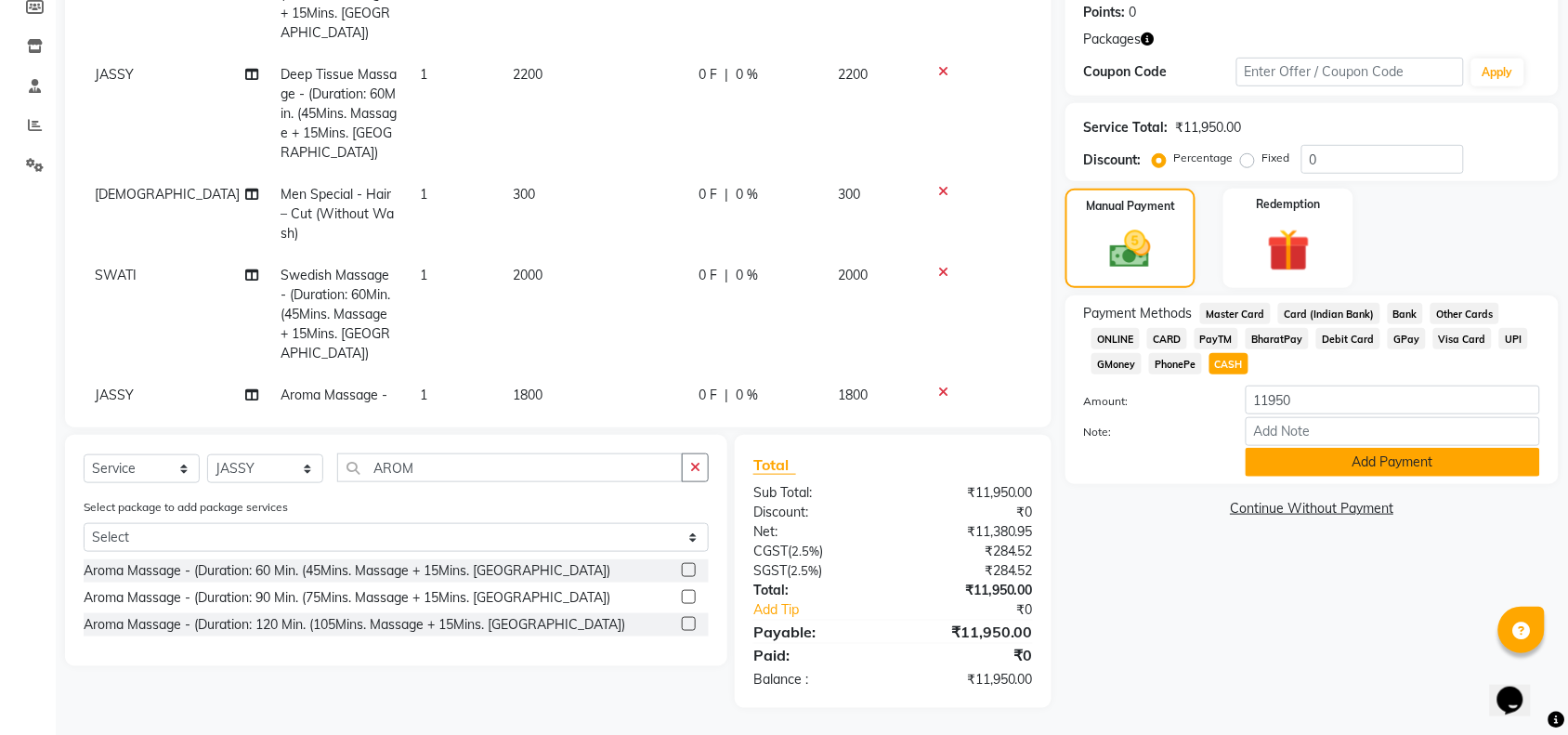
click at [1272, 464] on button "Add Payment" at bounding box center [1392, 461] width 295 height 29
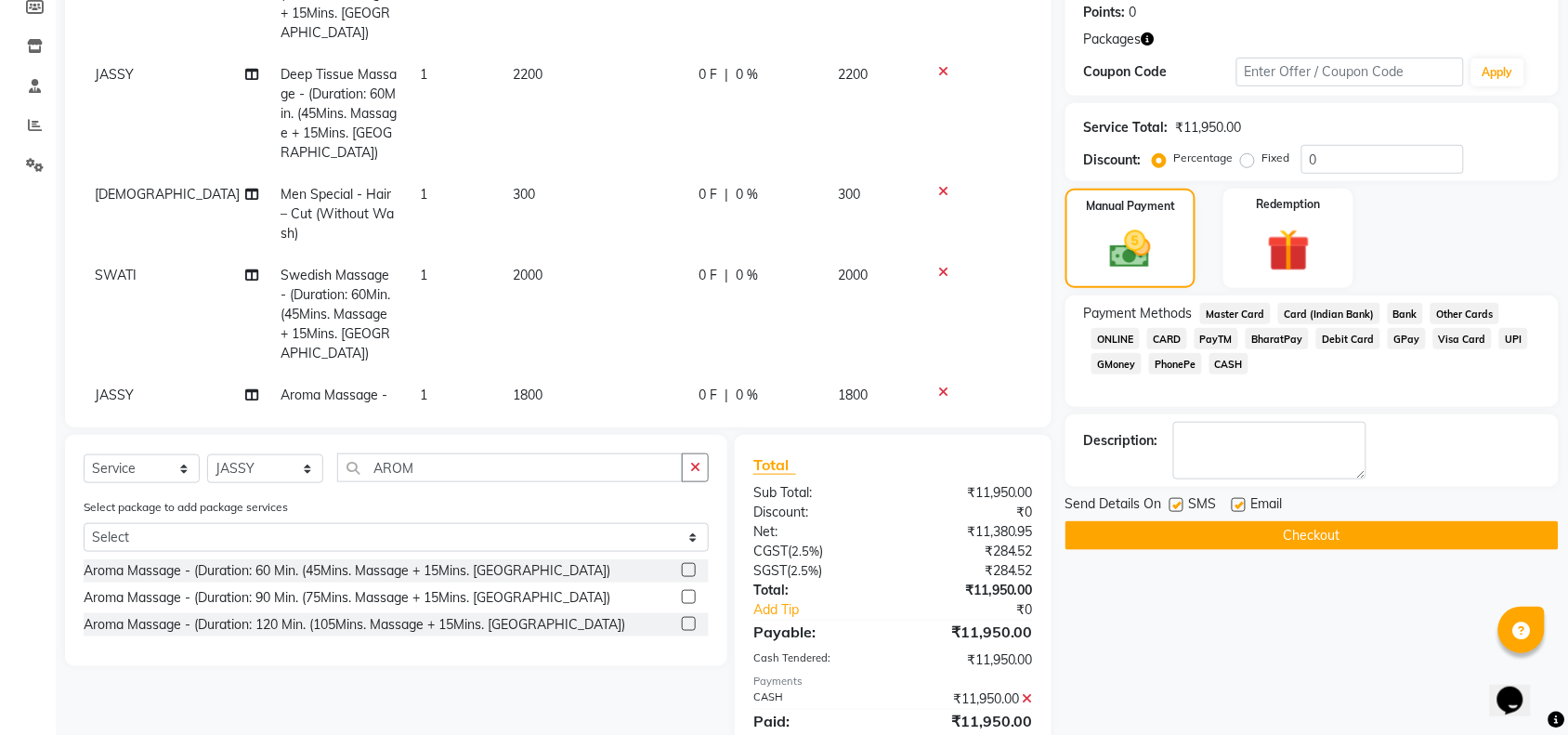
click at [1233, 506] on label at bounding box center [1238, 505] width 14 height 14
click at [1233, 506] on input "checkbox" at bounding box center [1237, 505] width 12 height 12
checkbox input "false"
click at [1177, 499] on label at bounding box center [1176, 505] width 14 height 14
click at [1177, 499] on input "checkbox" at bounding box center [1176, 505] width 12 height 12
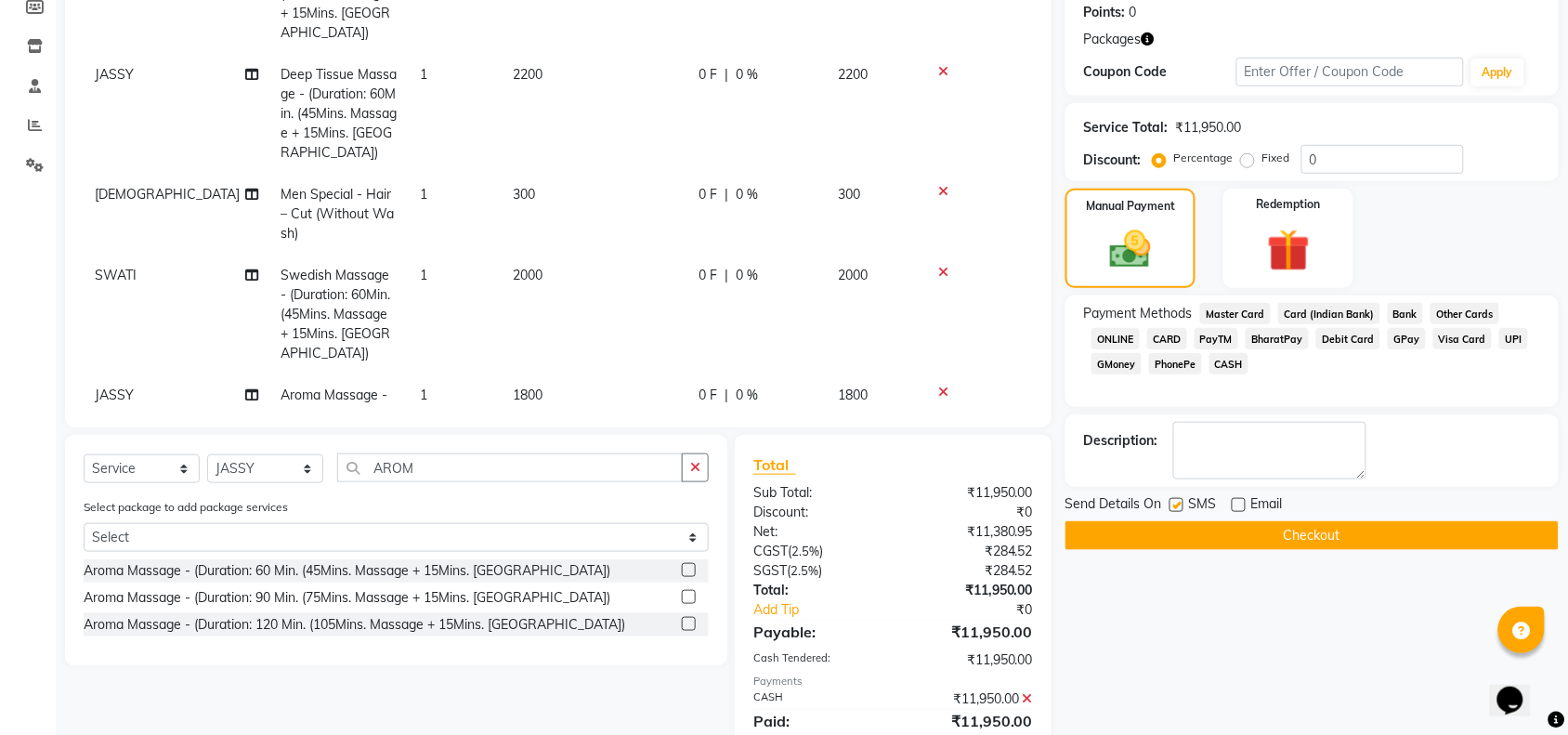
checkbox input "false"
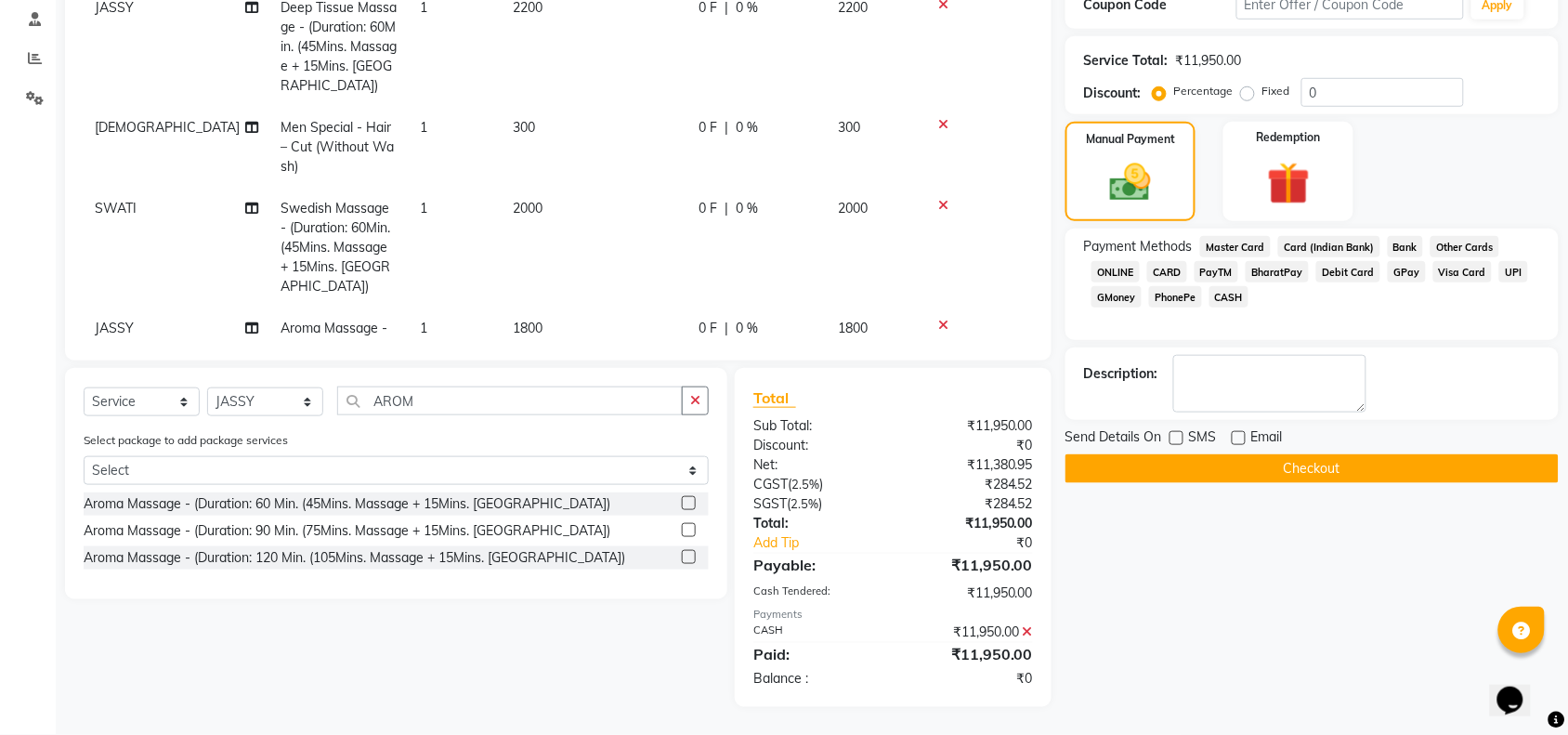
click at [1179, 478] on button "Checkout" at bounding box center [1312, 468] width 493 height 29
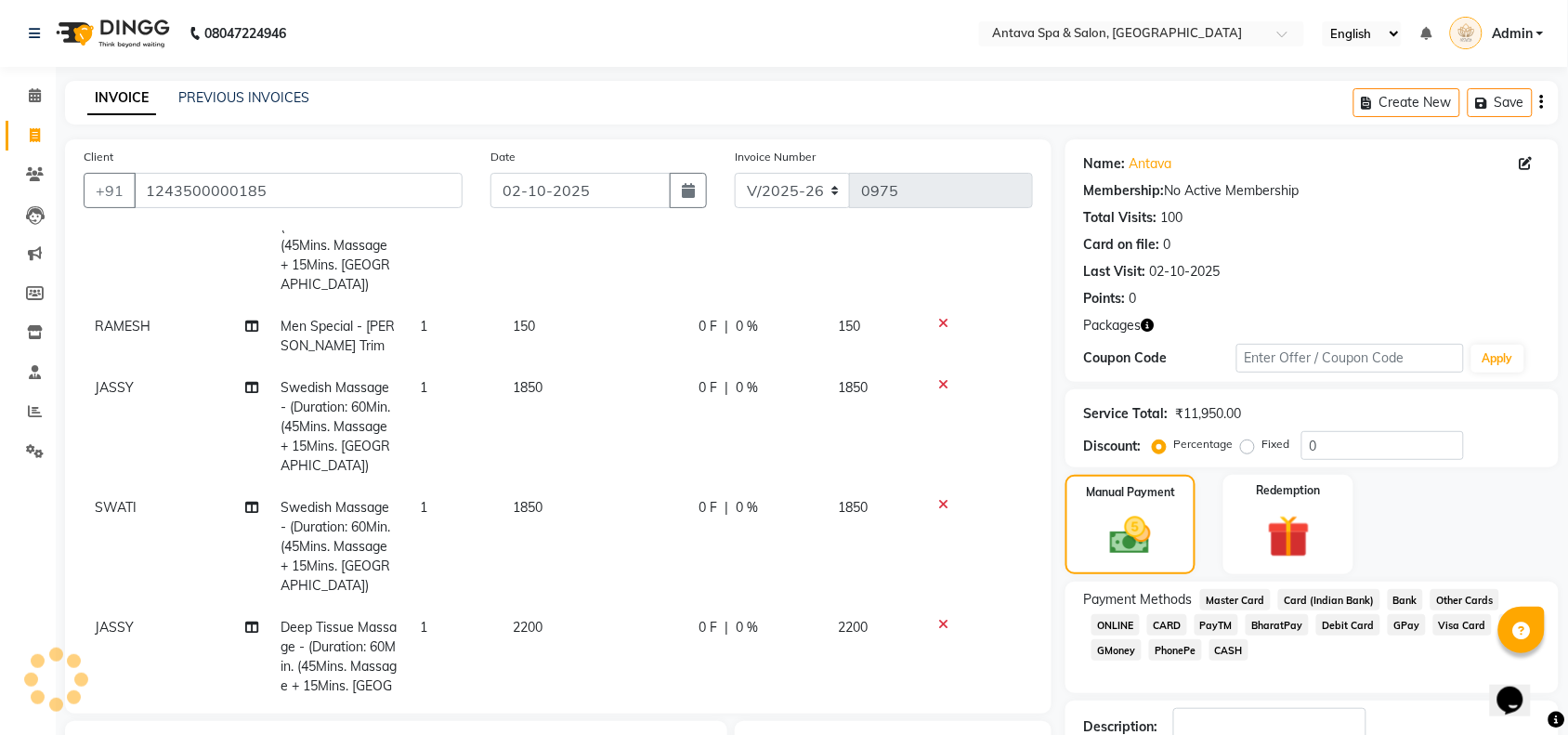
scroll to position [39, 0]
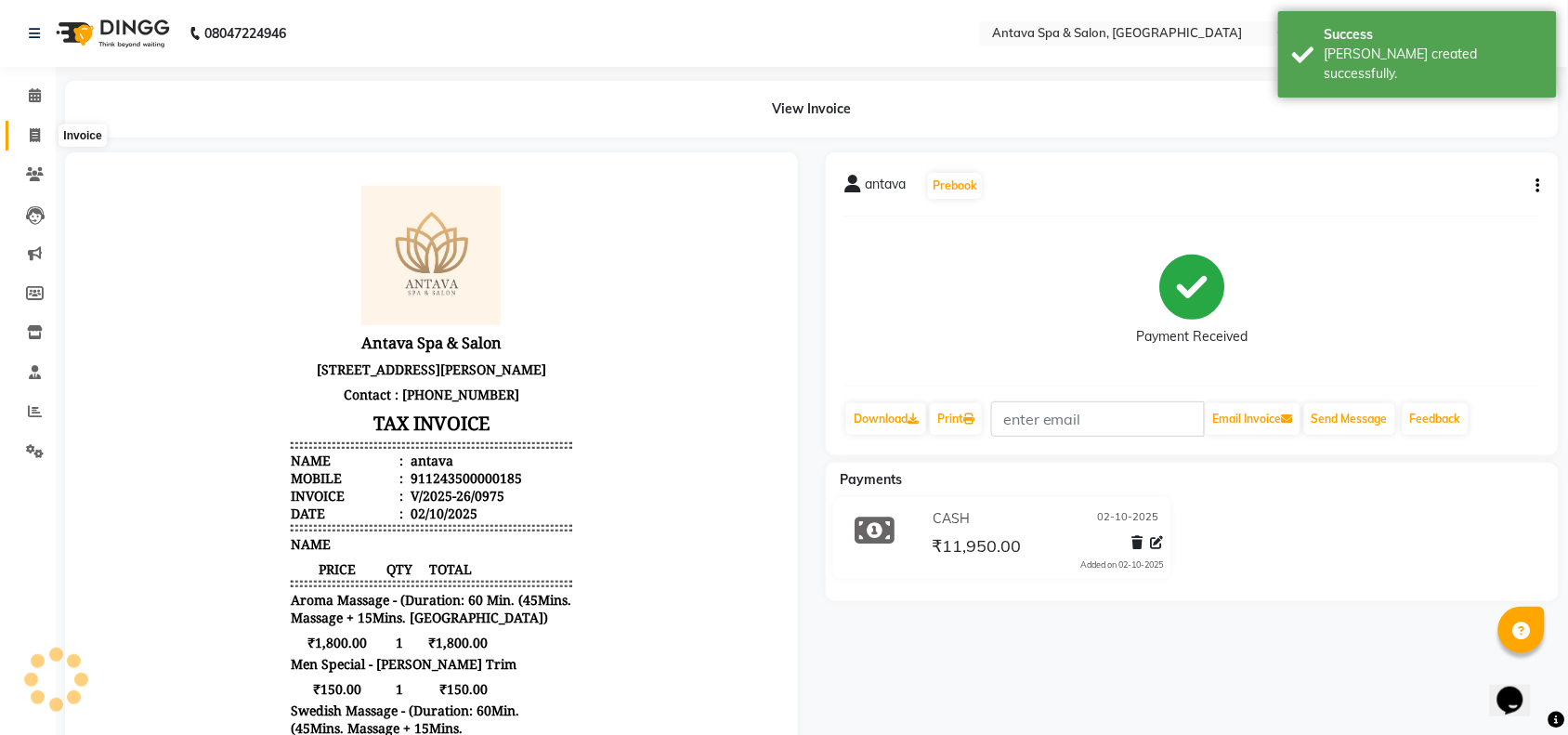
click at [38, 132] on icon at bounding box center [35, 135] width 10 height 14
select select "service"
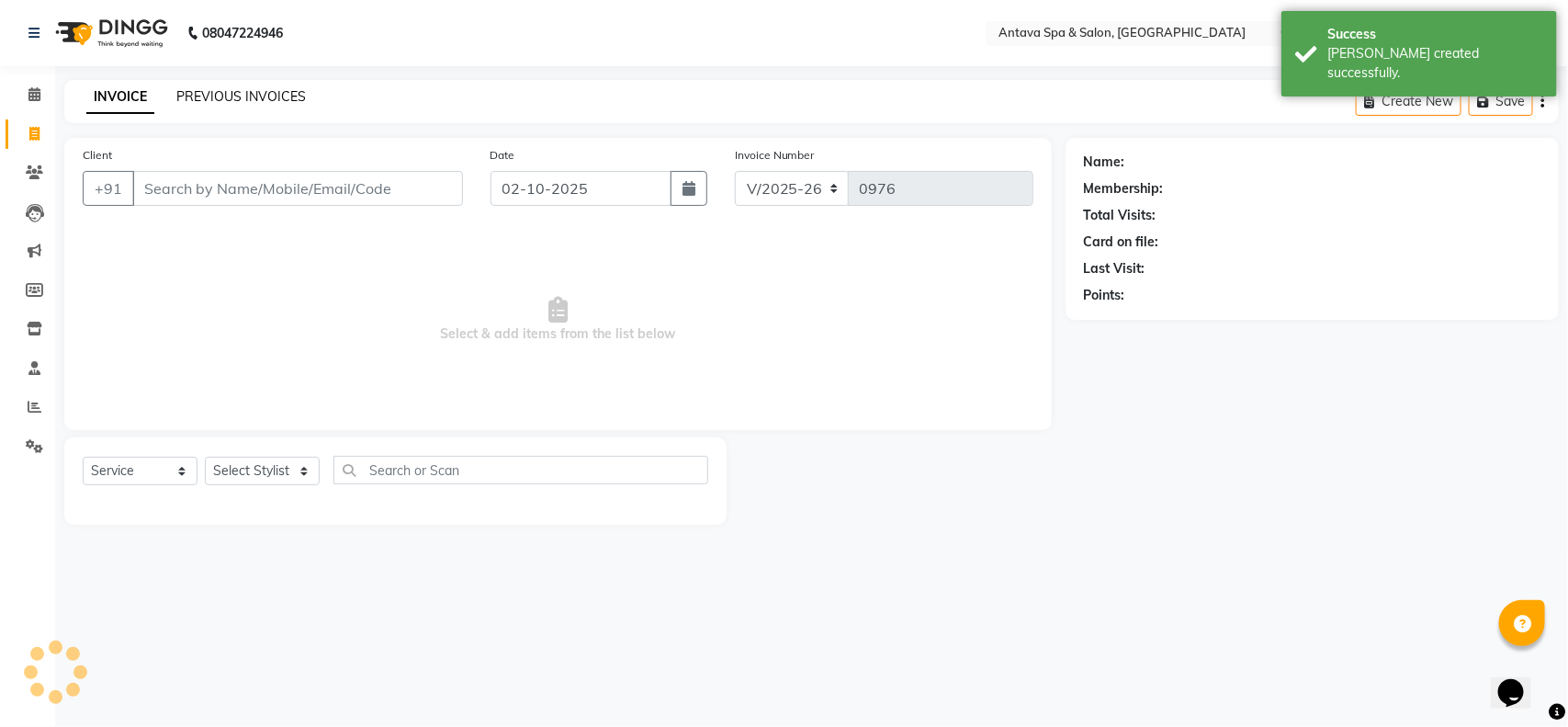
click at [268, 102] on link "PREVIOUS INVOICES" at bounding box center [241, 96] width 129 height 17
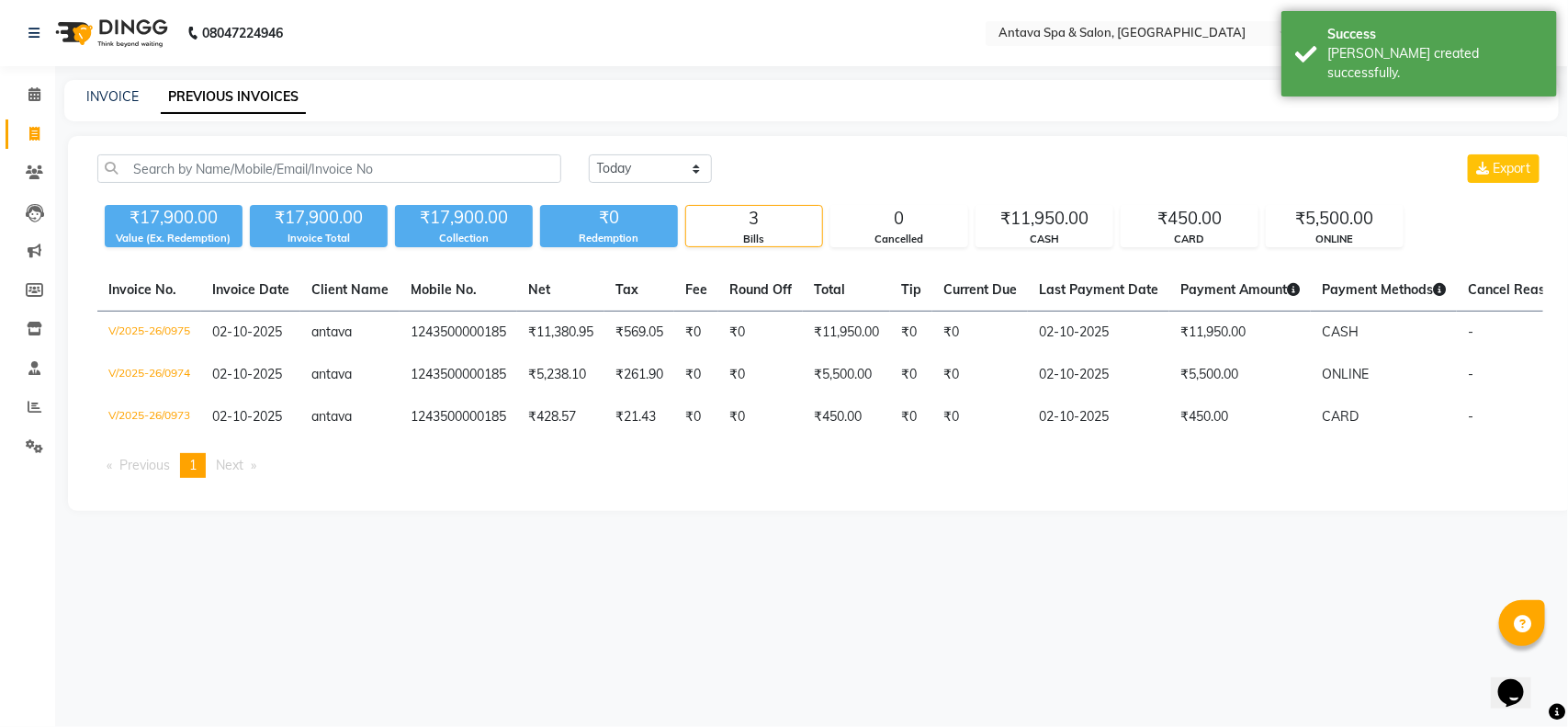
click at [117, 87] on div "INVOICE" at bounding box center [112, 97] width 52 height 20
drag, startPoint x: 145, startPoint y: 101, endPoint x: 138, endPoint y: 94, distance: 9.9
click at [147, 101] on div "INVOICE PREVIOUS INVOICES" at bounding box center [800, 97] width 1472 height 20
click at [113, 94] on link "INVOICE" at bounding box center [112, 96] width 52 height 17
select select "5663"
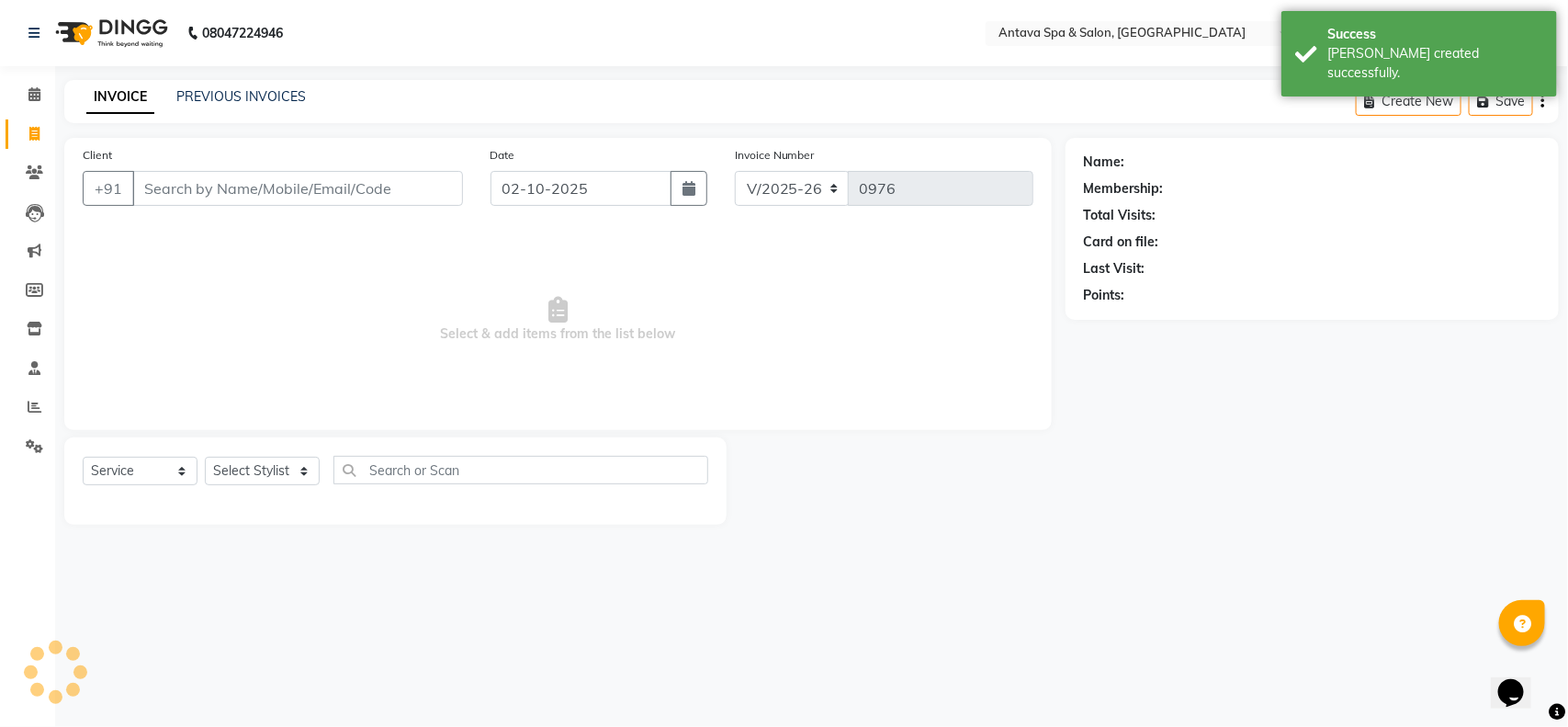
select select "package"
select select "41525"
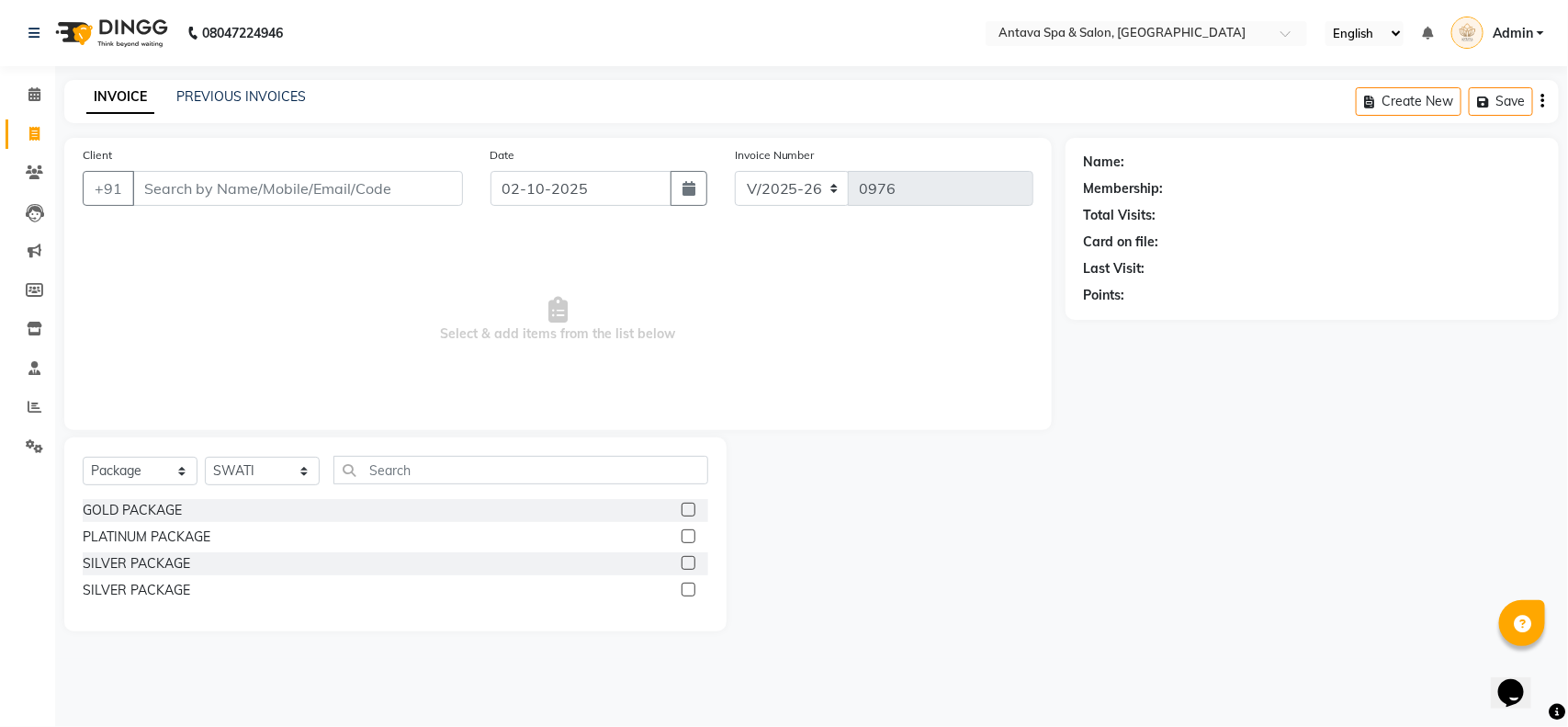
click at [265, 111] on div "INVOICE PREVIOUS INVOICES Create New Save" at bounding box center [811, 102] width 1494 height 43
click at [262, 107] on div "INVOICE PREVIOUS INVOICES" at bounding box center [196, 97] width 264 height 21
click at [186, 99] on link "PREVIOUS INVOICES" at bounding box center [241, 96] width 129 height 17
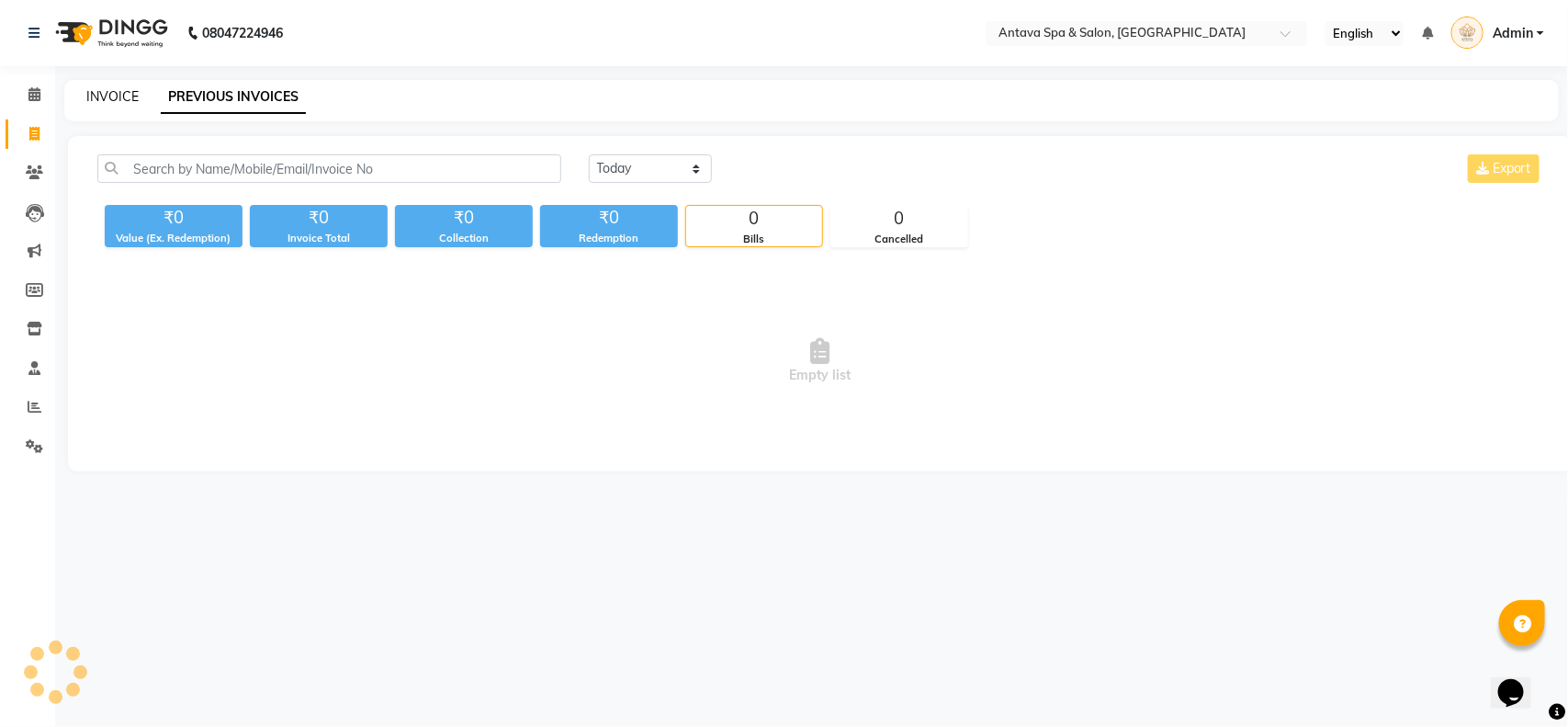
click at [115, 93] on link "INVOICE" at bounding box center [112, 96] width 52 height 17
select select "service"
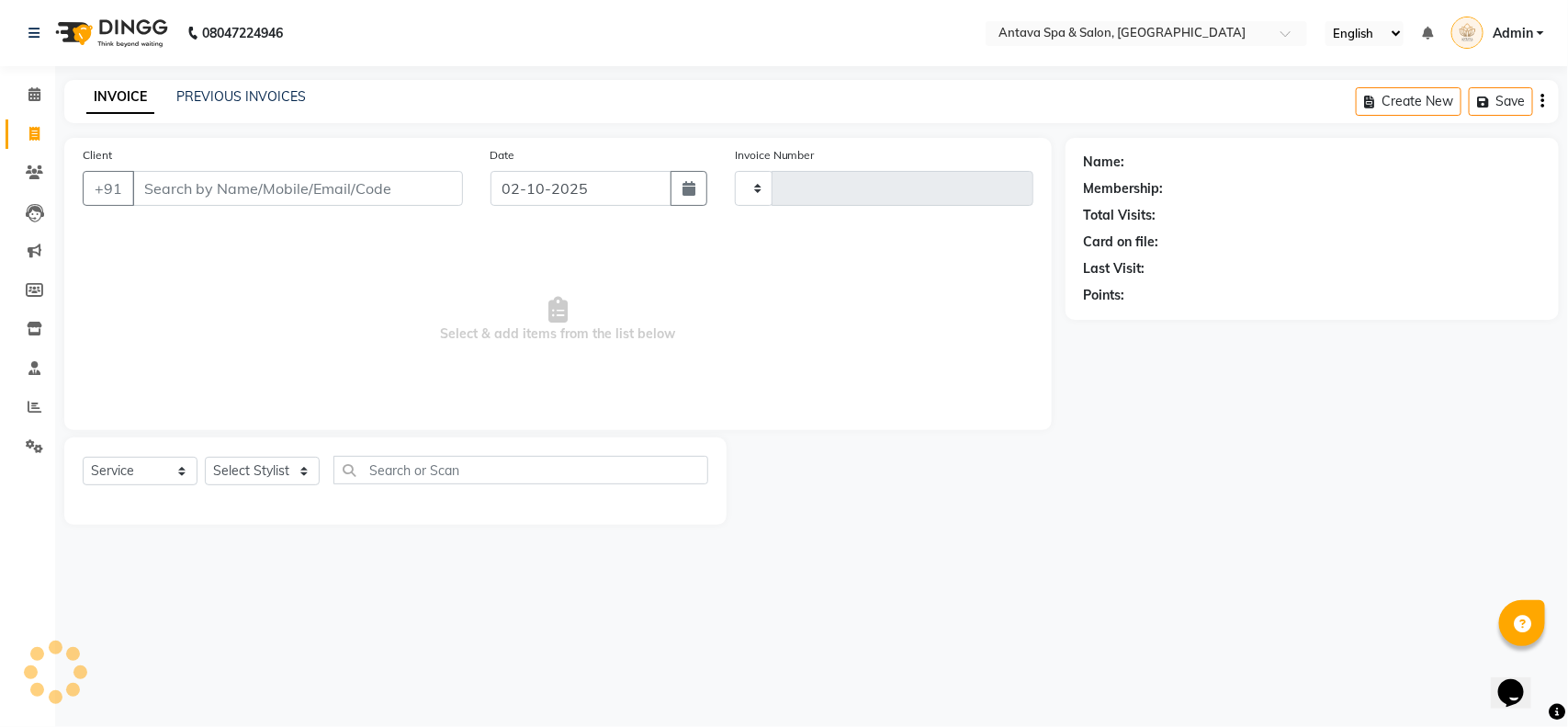
click at [243, 194] on input "Client" at bounding box center [297, 188] width 331 height 35
type input "0976"
select select "5663"
select select "package"
select select "41525"
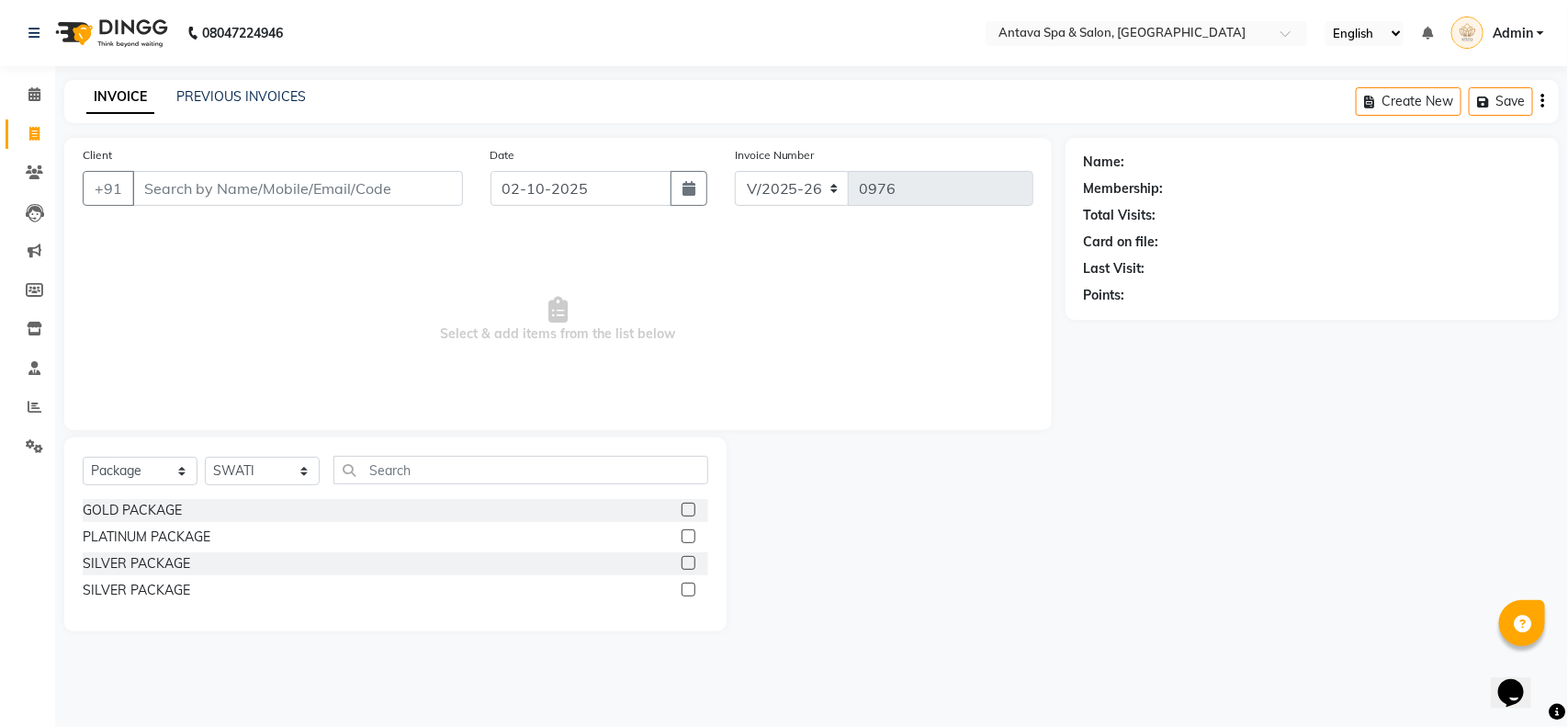
click at [191, 87] on div "PREVIOUS INVOICES" at bounding box center [241, 97] width 129 height 20
click at [195, 89] on link "PREVIOUS INVOICES" at bounding box center [241, 96] width 129 height 17
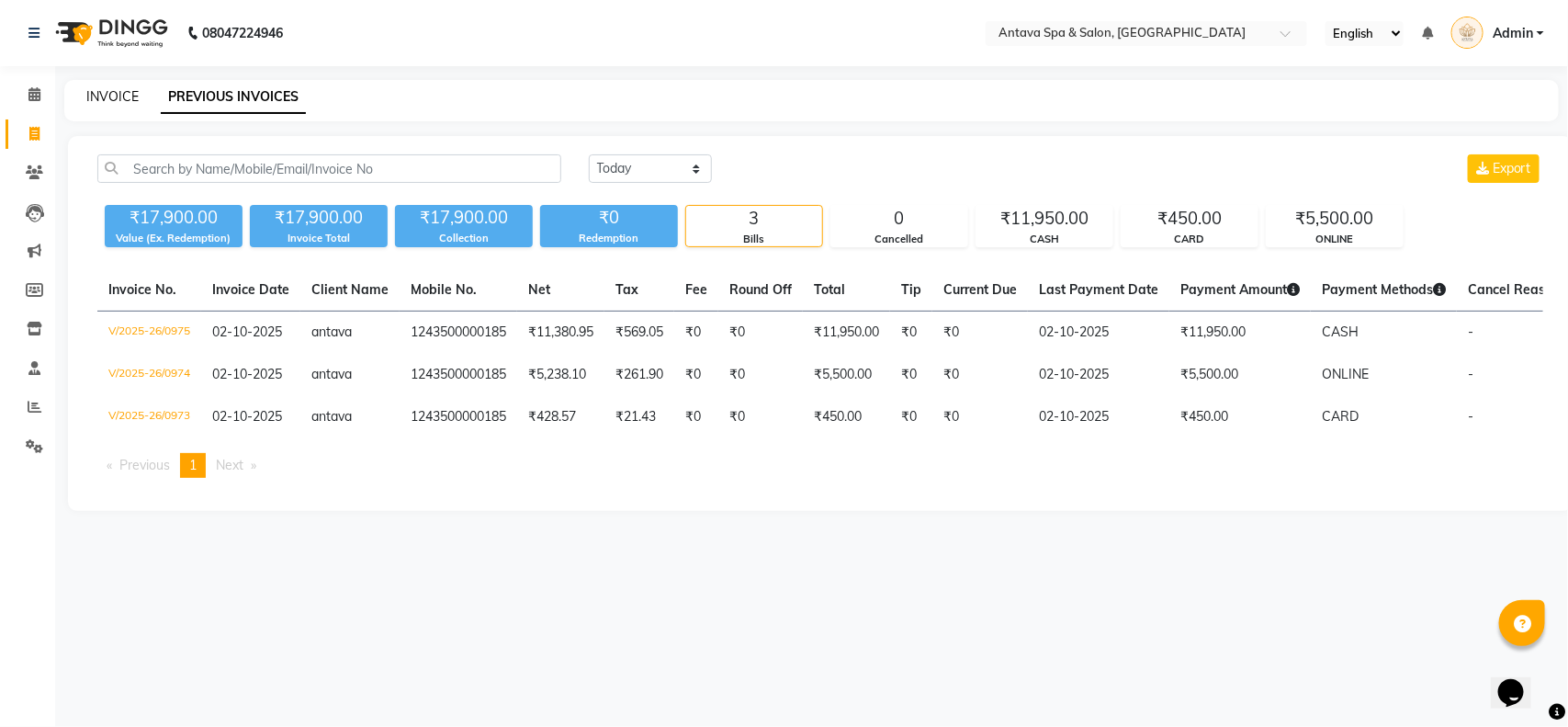
click at [134, 101] on link "INVOICE" at bounding box center [112, 96] width 52 height 17
select select "service"
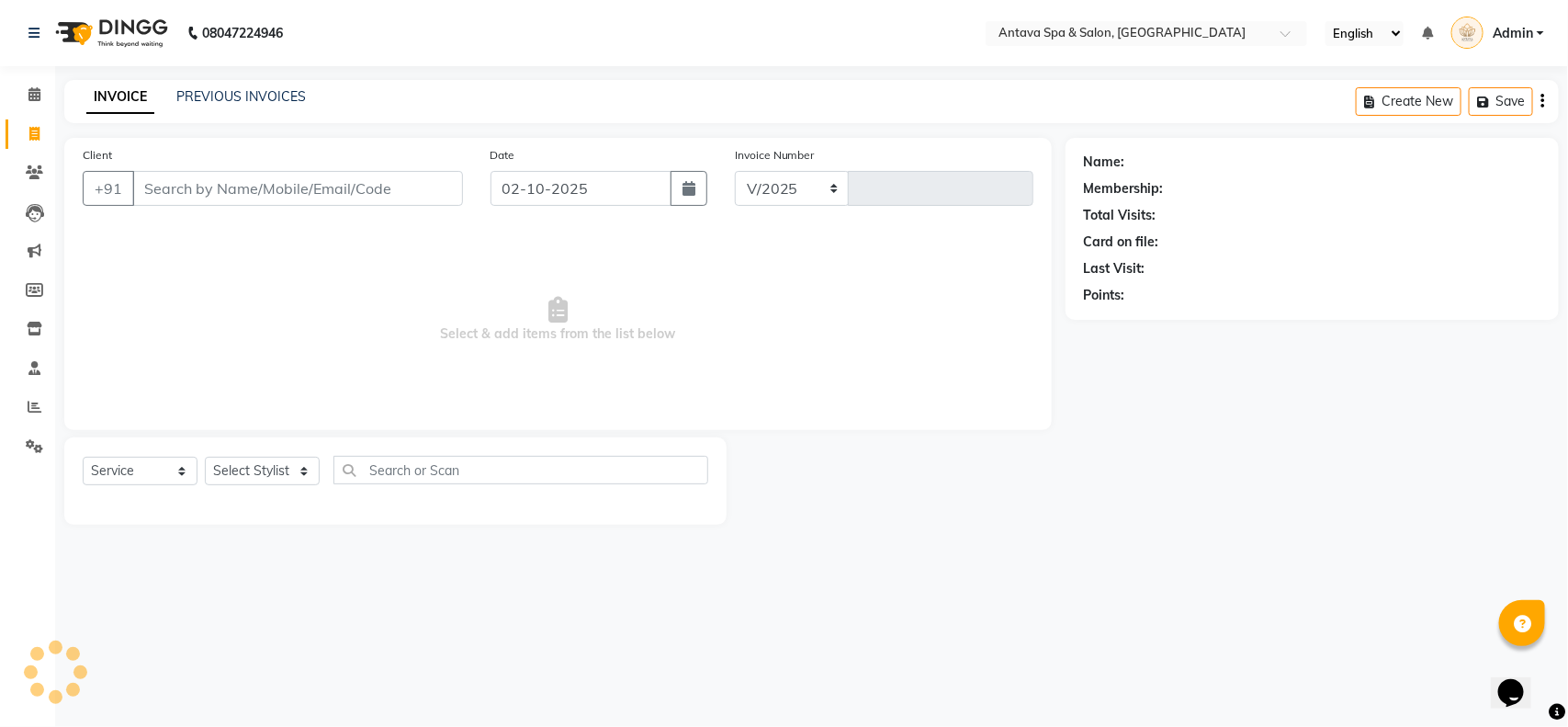
select select "5663"
type input "0976"
select select "package"
select select "41525"
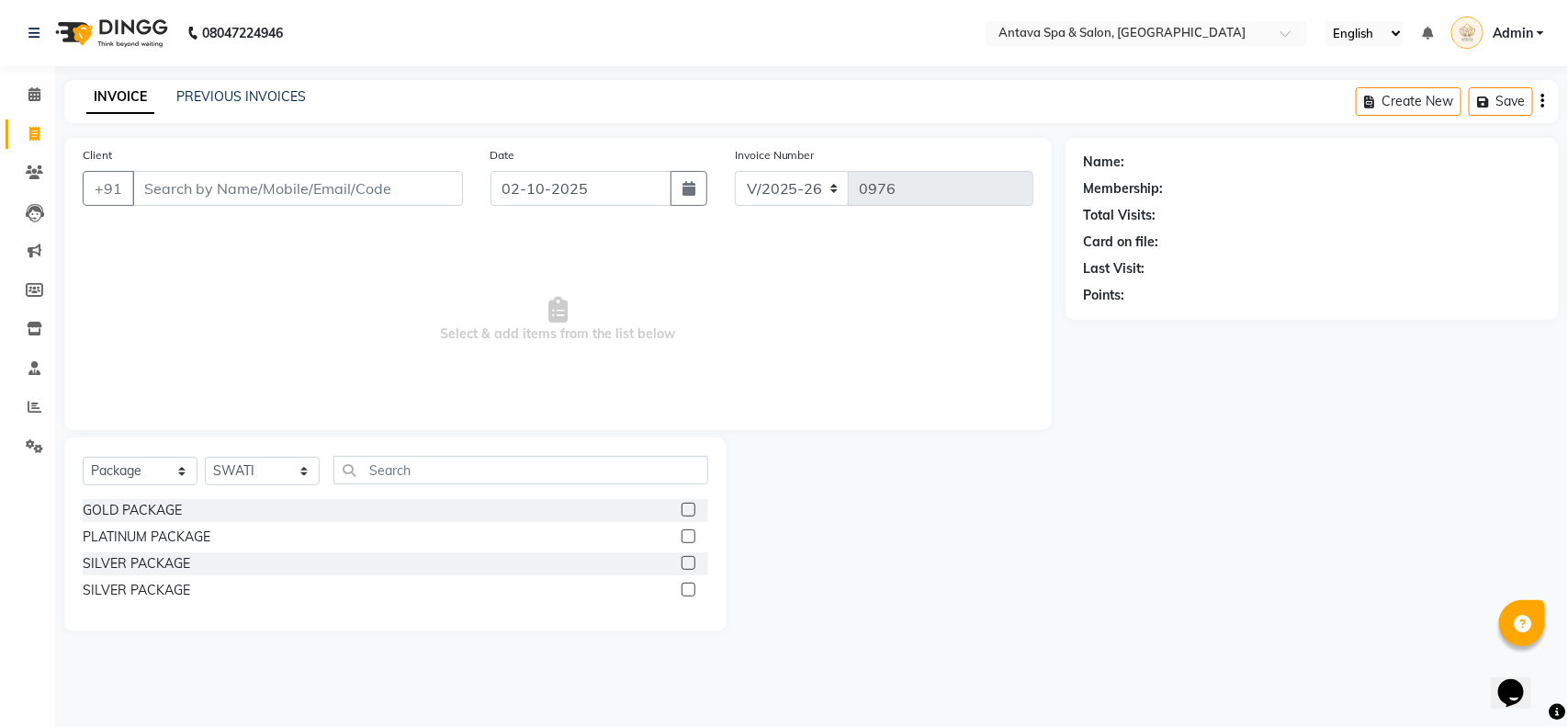
click at [243, 204] on div "+91" at bounding box center [273, 188] width 380 height 35
click at [239, 201] on input "Client" at bounding box center [297, 188] width 331 height 35
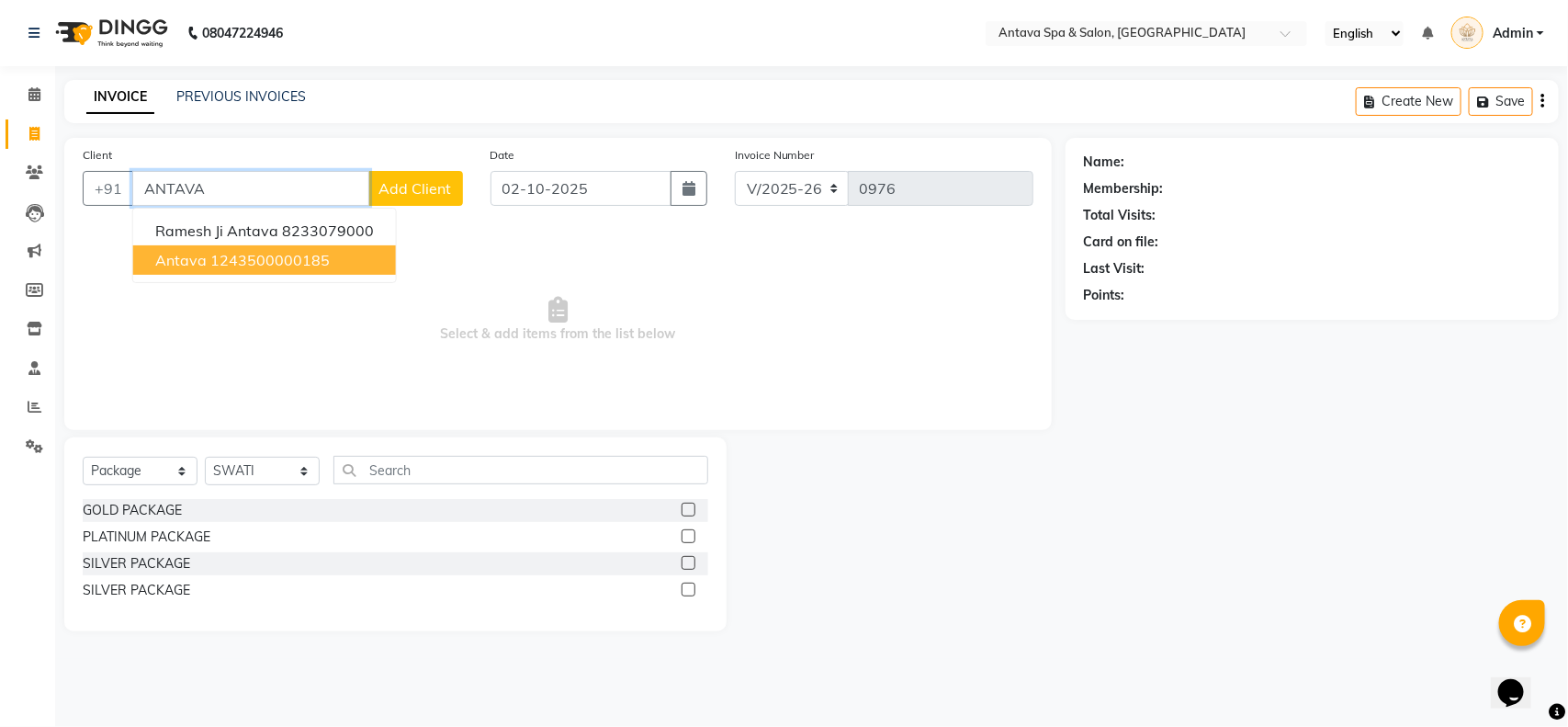
click at [245, 251] on ngb-highlight "1243500000185" at bounding box center [270, 260] width 119 height 19
type input "1243500000185"
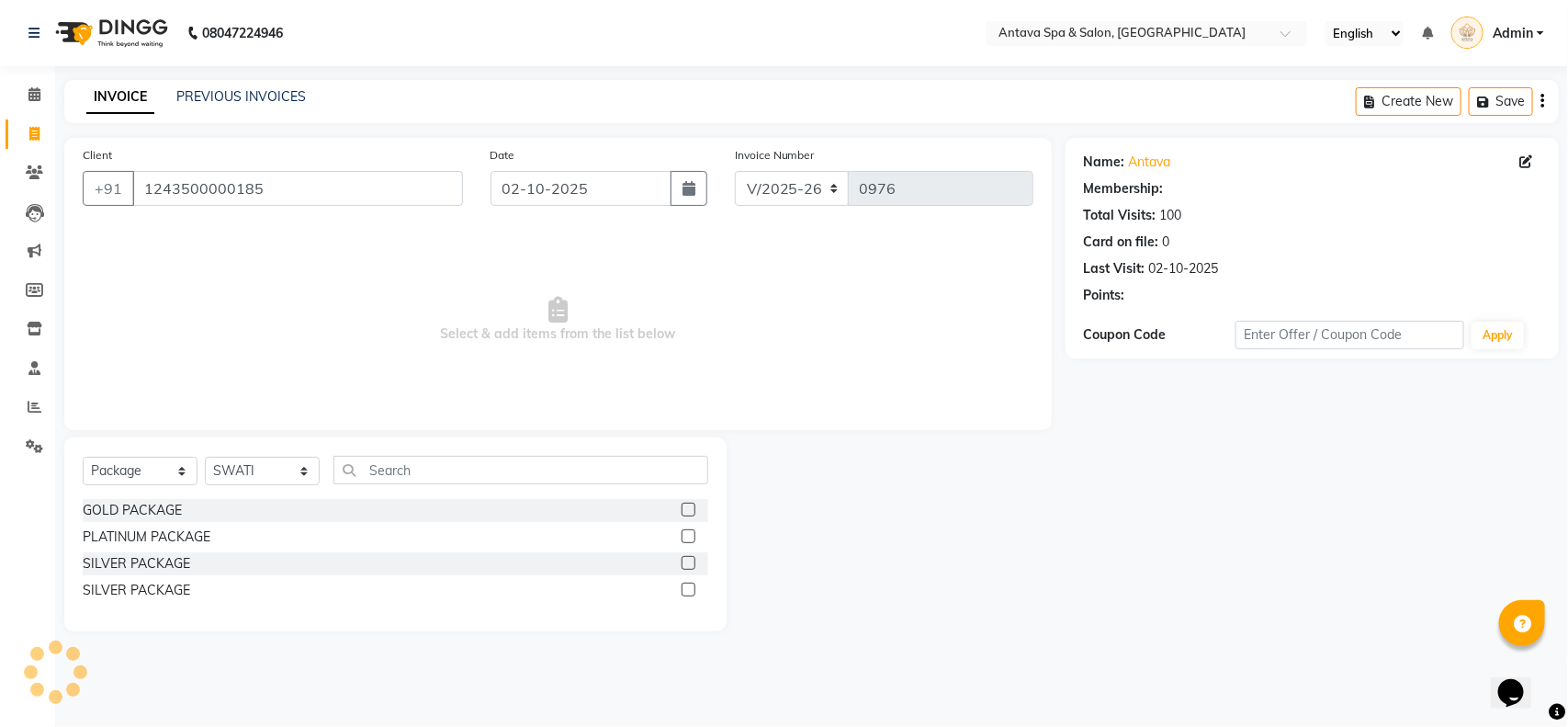
drag, startPoint x: 164, startPoint y: 446, endPoint x: 154, endPoint y: 493, distance: 48.1
click at [164, 454] on div "Select Service Product Membership Package Voucher Prepaid Gift Card Select Styl…" at bounding box center [395, 534] width 663 height 194
click at [154, 493] on div "Select Service Product Membership Package Voucher Prepaid Gift Card Select Styl…" at bounding box center [395, 477] width 625 height 43
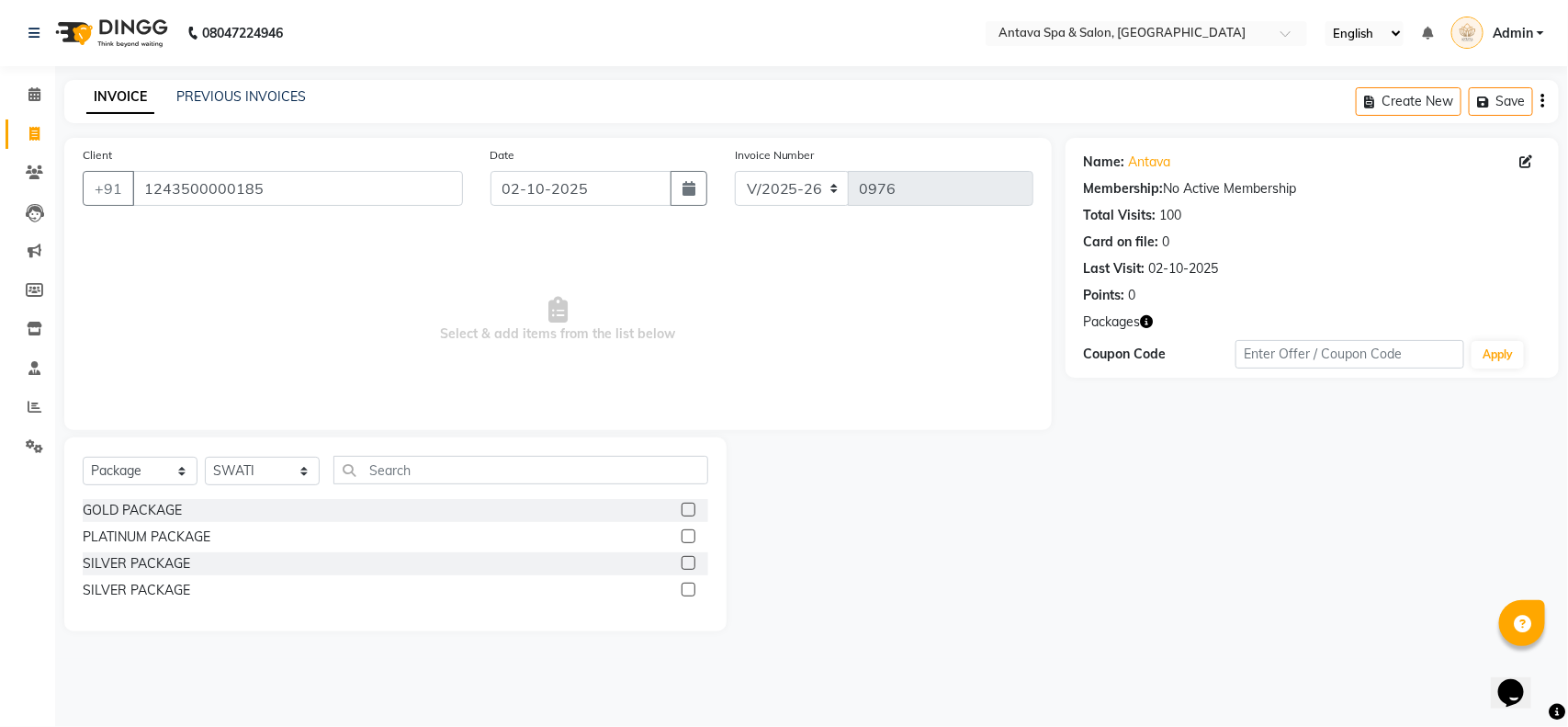
drag, startPoint x: 151, startPoint y: 485, endPoint x: 164, endPoint y: 493, distance: 15.3
click at [151, 484] on div "Select Service Product Membership Package Voucher Prepaid Gift Card Select Styl…" at bounding box center [395, 477] width 625 height 43
click at [164, 473] on select "Select Service Product Membership Package Voucher Prepaid Gift Card" at bounding box center [140, 470] width 115 height 29
select select "service"
click at [83, 456] on select "Select Service Product Membership Package Voucher Prepaid Gift Card" at bounding box center [140, 470] width 115 height 29
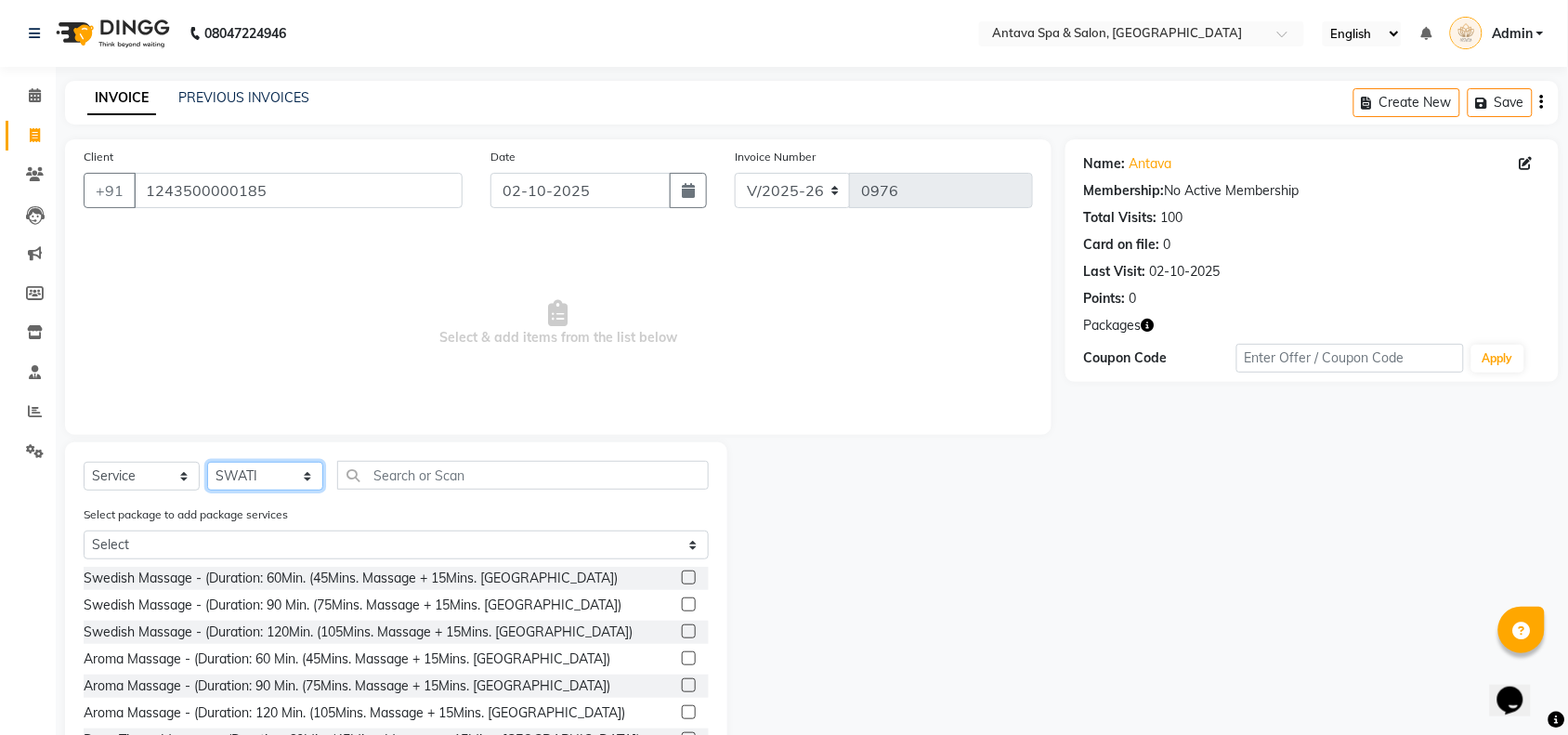
click at [260, 472] on select "Select Stylist ACHENO [PERSON_NAME] NUNU POOJA [PERSON_NAME]" at bounding box center [265, 475] width 116 height 29
click at [207, 461] on select "Select Stylist ACHENO [PERSON_NAME] NUNU POOJA [PERSON_NAME]" at bounding box center [265, 475] width 116 height 29
click at [383, 480] on input "text" at bounding box center [523, 474] width 372 height 29
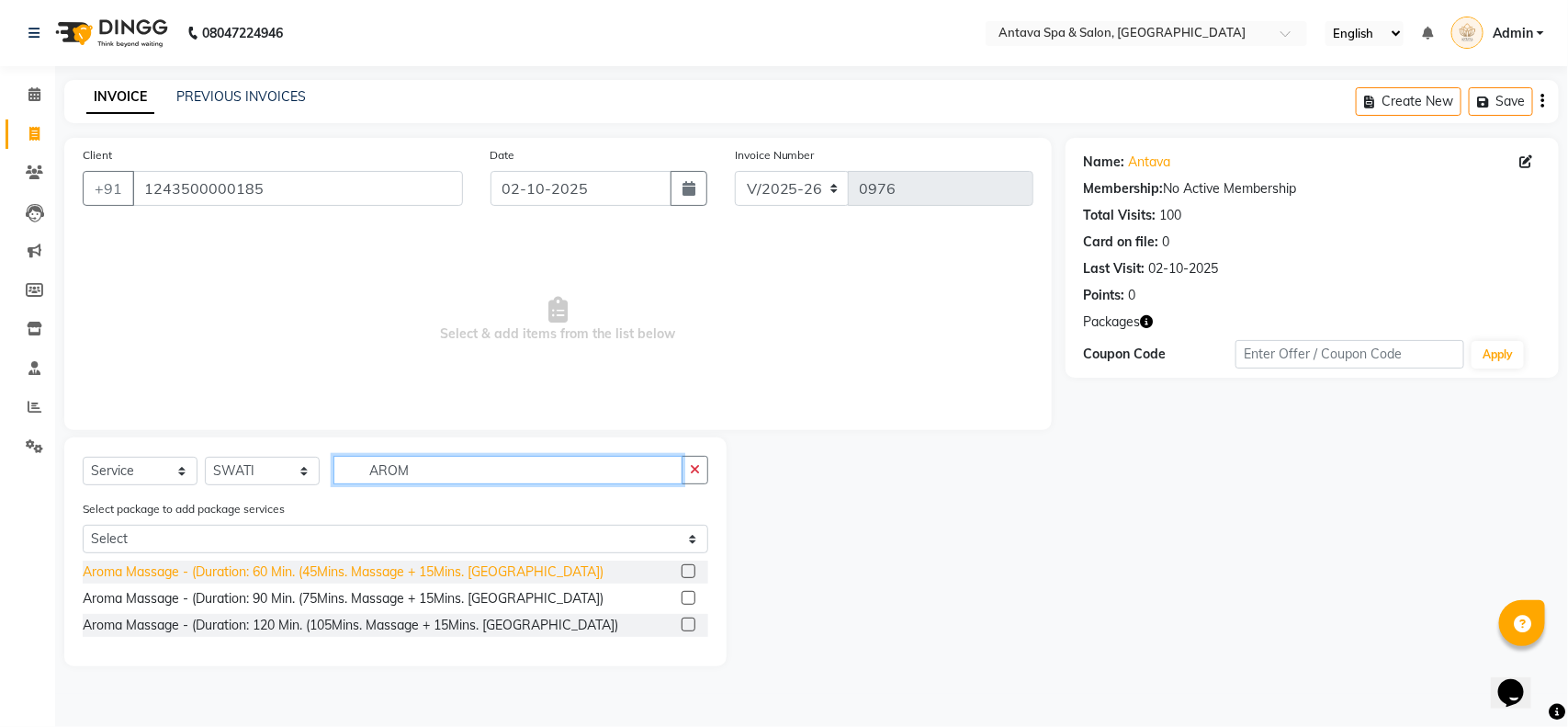
type input "AROM"
click at [315, 579] on div "Aroma Massage - (Duration: 60 Min. (45Mins. Massage + 15Mins. [GEOGRAPHIC_DATA])" at bounding box center [343, 572] width 520 height 20
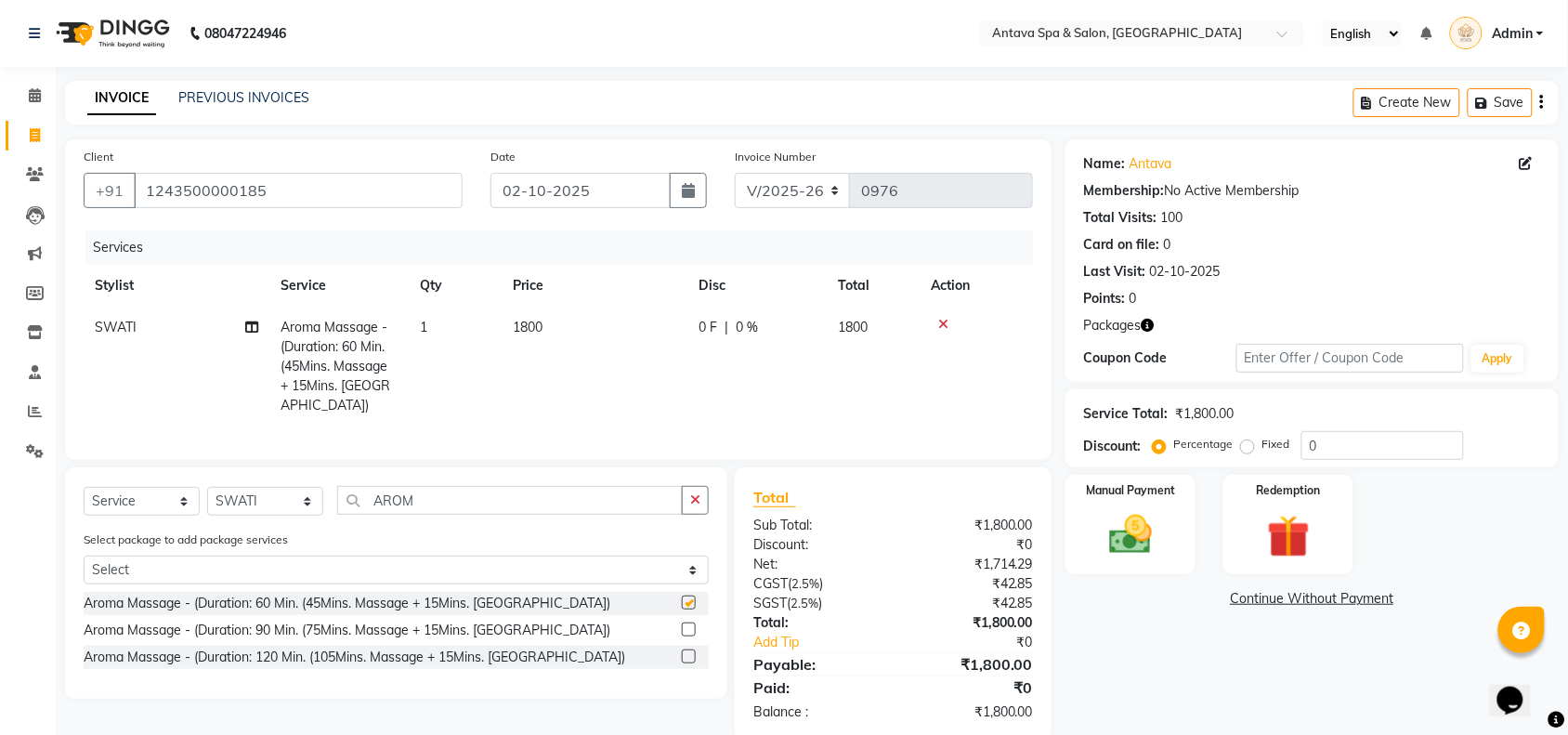
checkbox input "false"
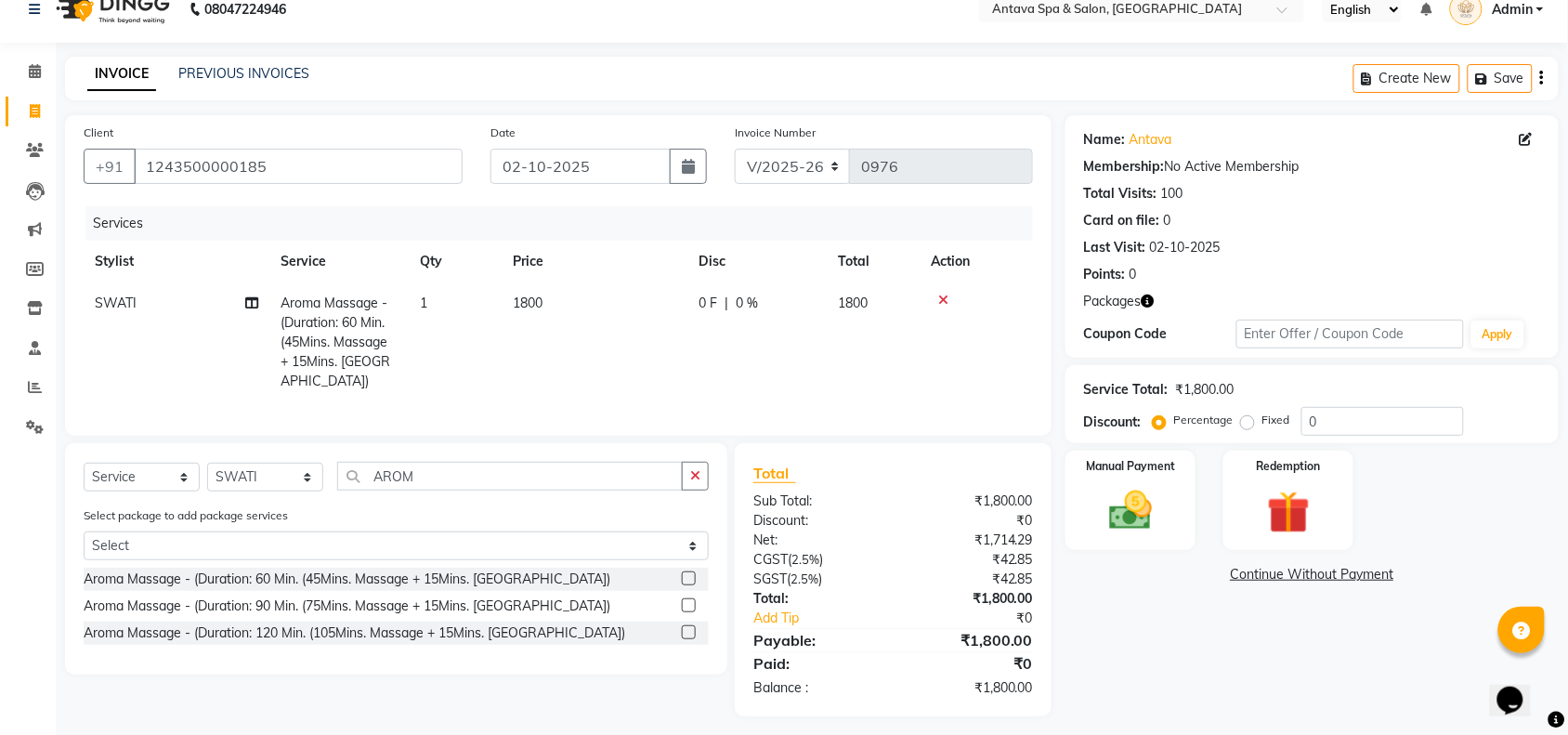
scroll to position [31, 0]
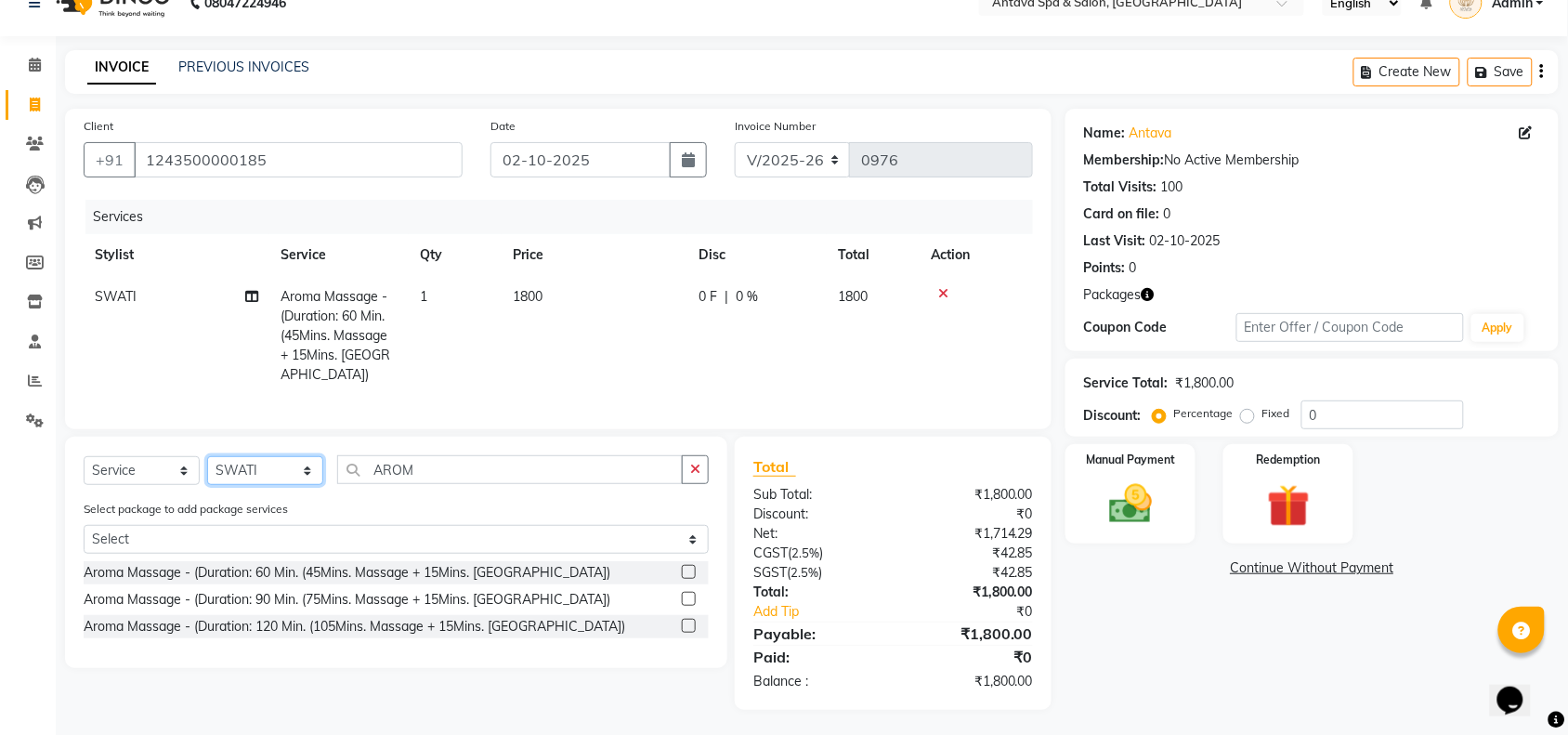
click at [294, 474] on select "Select Stylist ACHENO [PERSON_NAME] NUNU POOJA [PERSON_NAME]" at bounding box center [265, 470] width 116 height 29
select select "38644"
click at [207, 456] on select "Select Stylist ACHENO [PERSON_NAME] NUNU POOJA [PERSON_NAME]" at bounding box center [265, 470] width 116 height 29
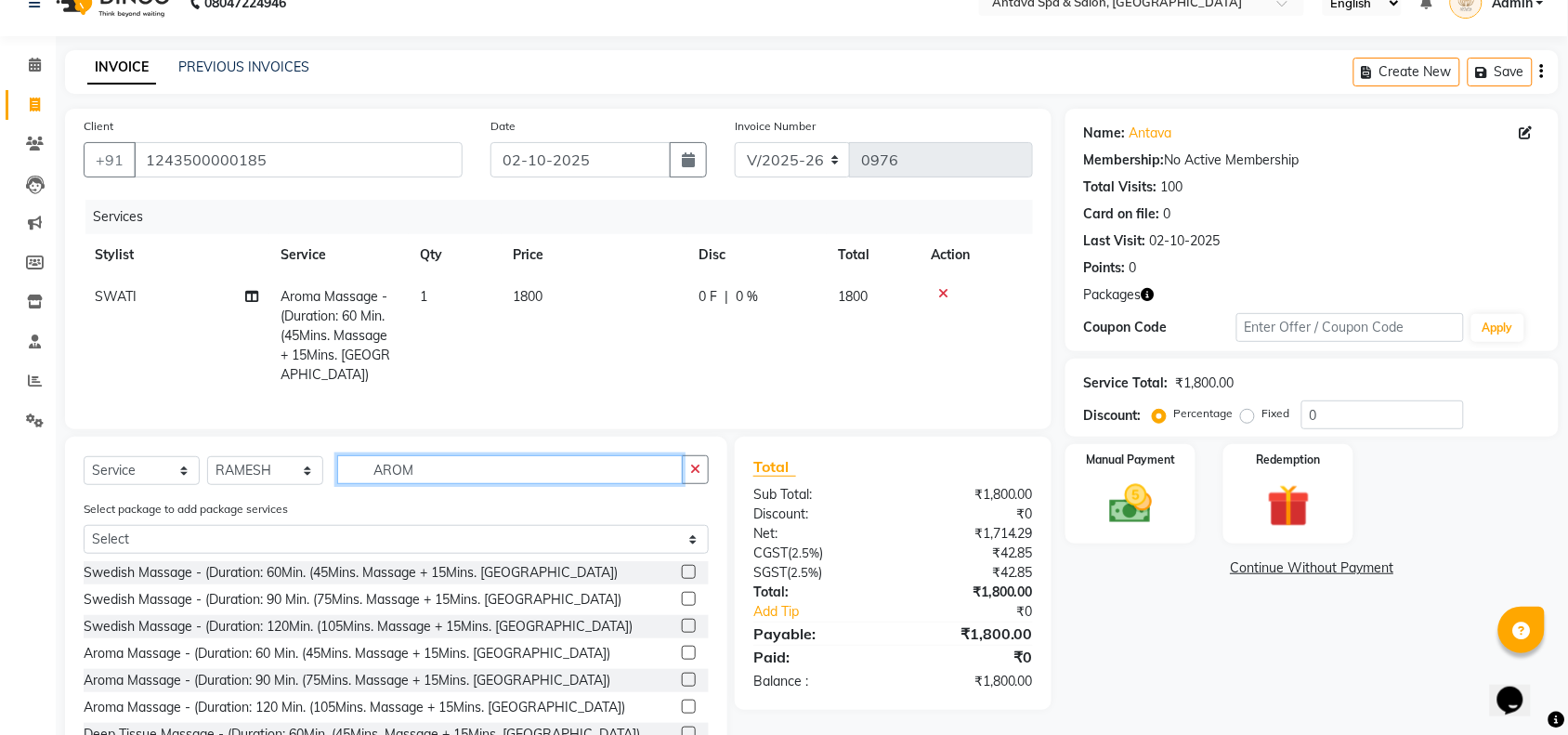
drag, startPoint x: 272, startPoint y: 472, endPoint x: 233, endPoint y: 480, distance: 39.8
click at [233, 480] on div "Select Service Product Membership Package Voucher Prepaid Gift Card Select Styl…" at bounding box center [396, 477] width 625 height 44
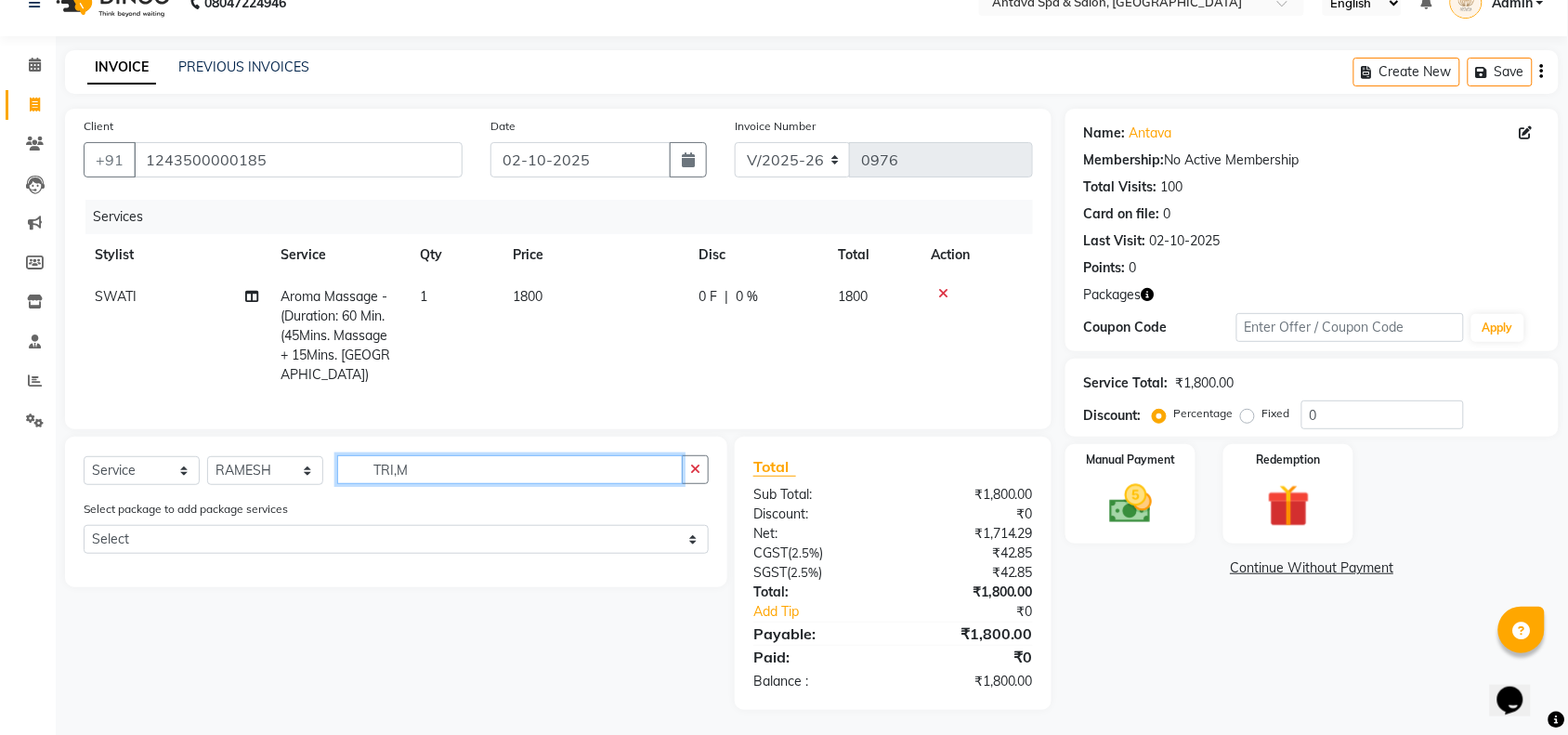
drag, startPoint x: 457, startPoint y: 466, endPoint x: 270, endPoint y: 467, distance: 187.0
click at [313, 466] on div "Select Service Product Membership Package Voucher Prepaid Gift Card Select Styl…" at bounding box center [396, 477] width 625 height 44
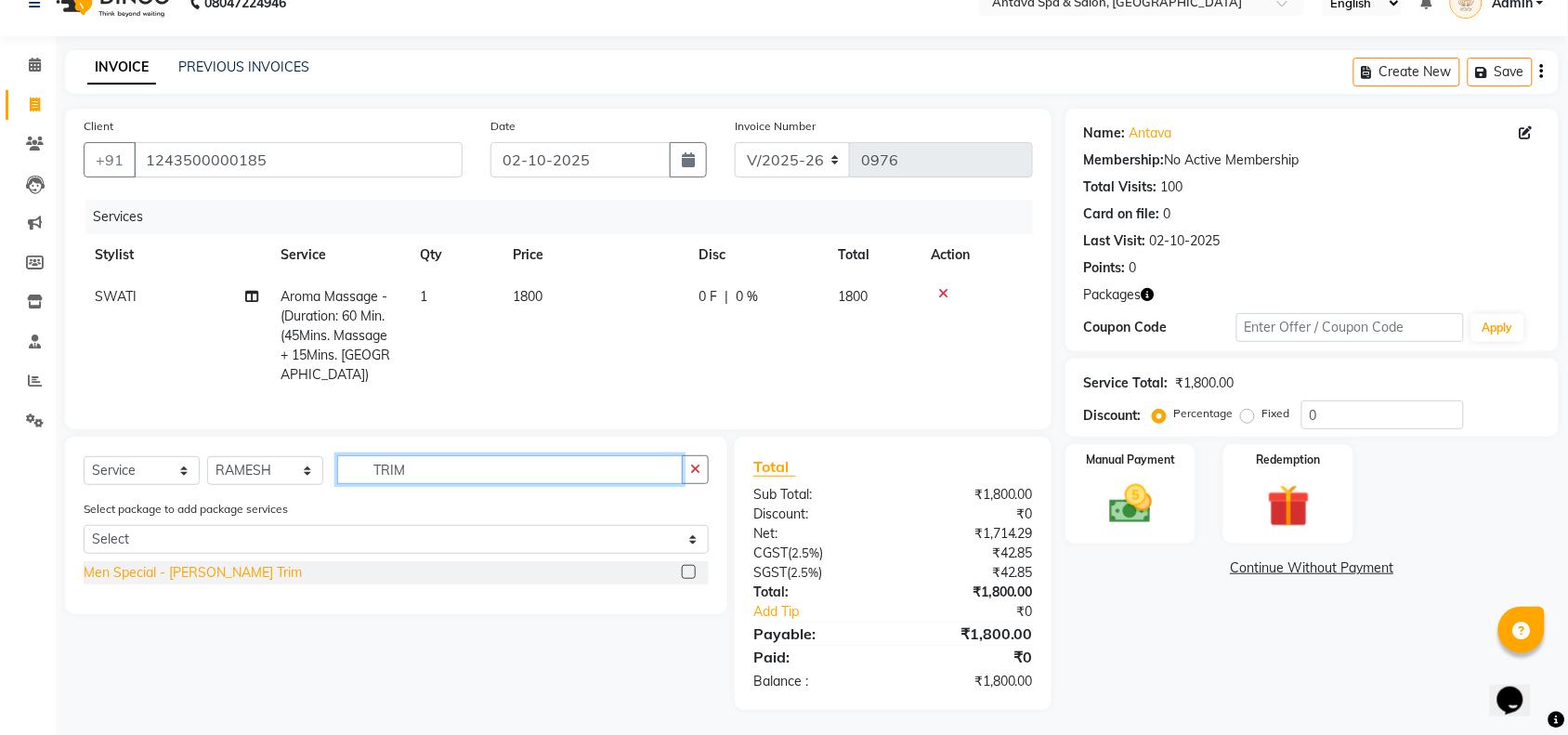
type input "TRIM"
click at [169, 565] on div "Men Special - [PERSON_NAME] Trim" at bounding box center [193, 573] width 219 height 20
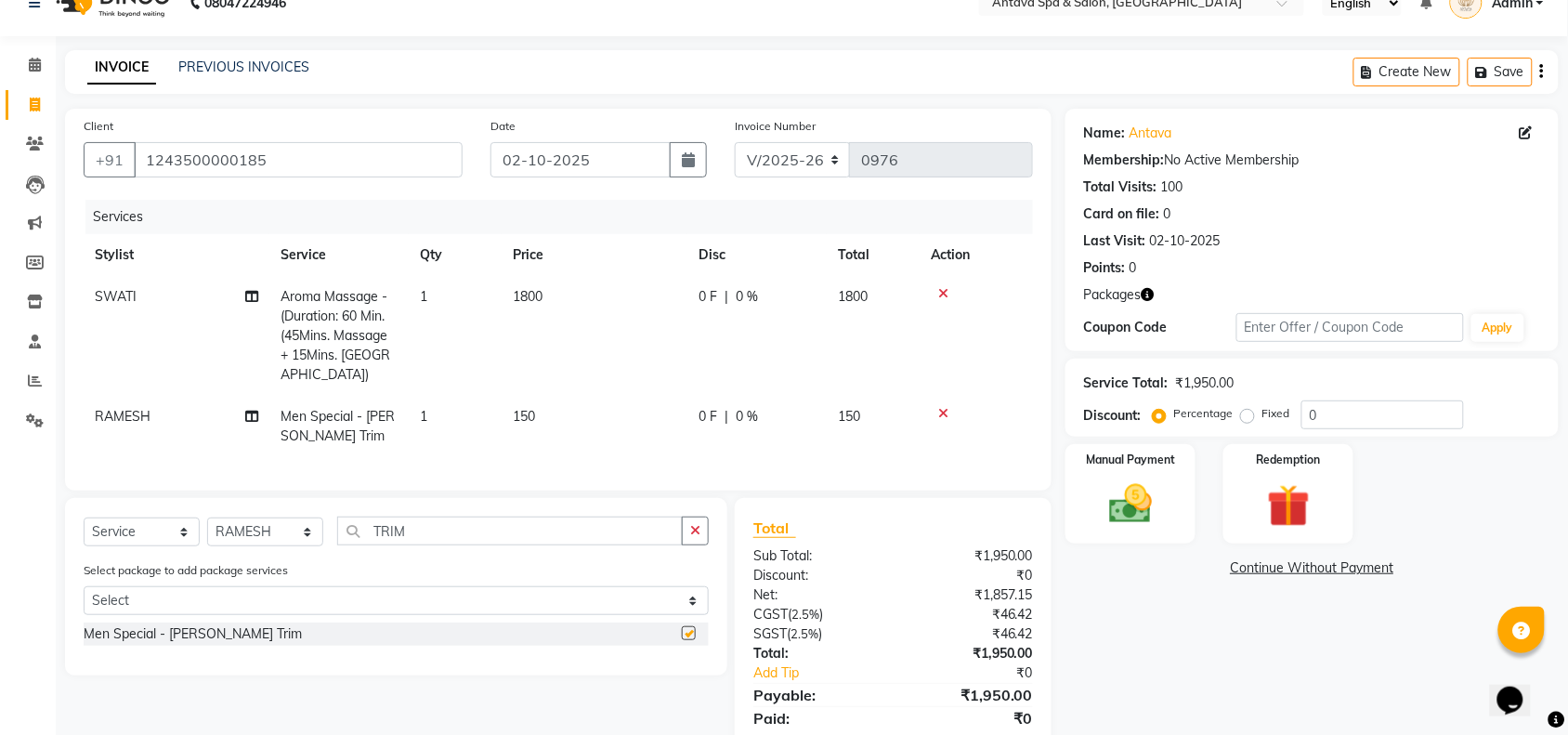
checkbox input "false"
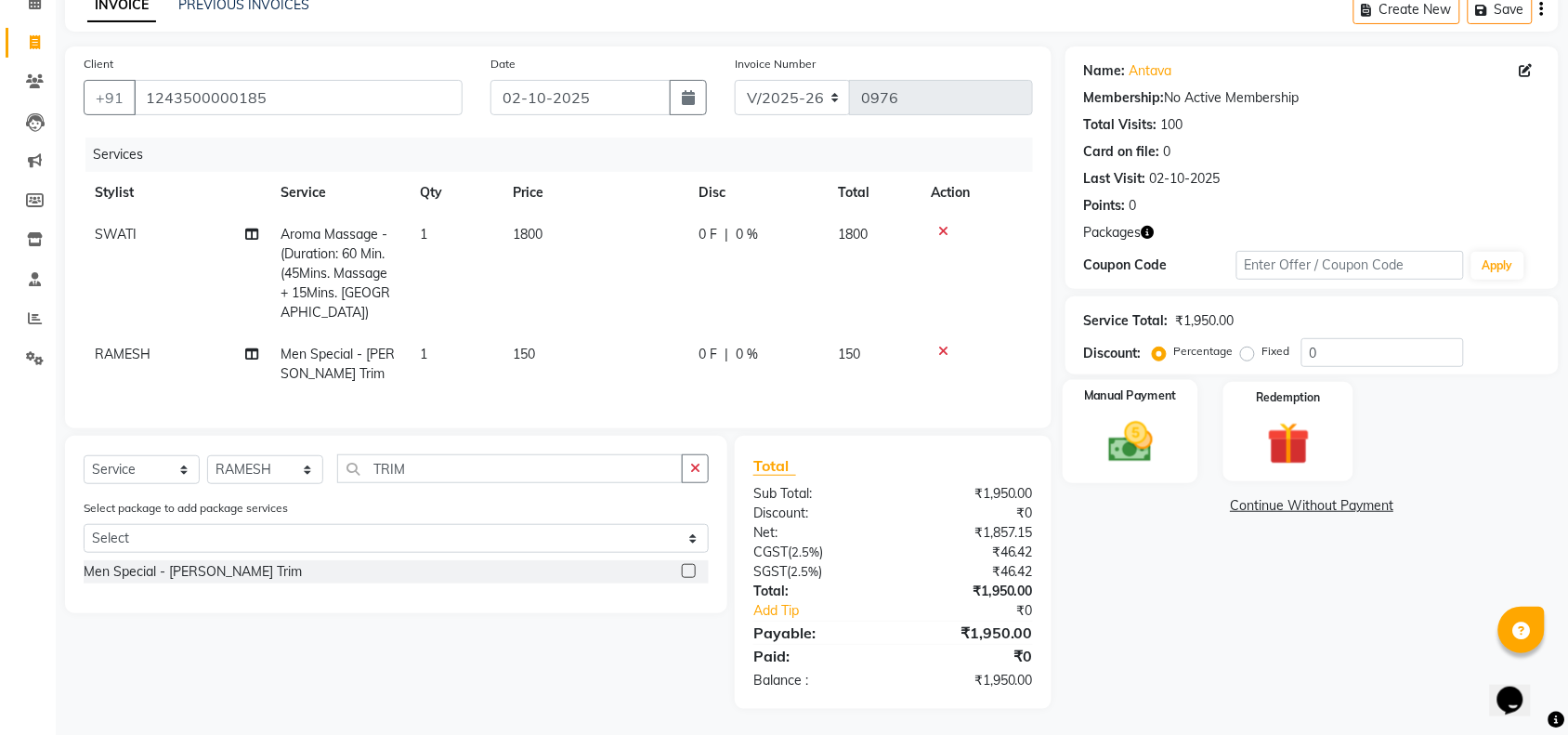
click at [1160, 410] on div "Manual Payment" at bounding box center [1131, 431] width 136 height 104
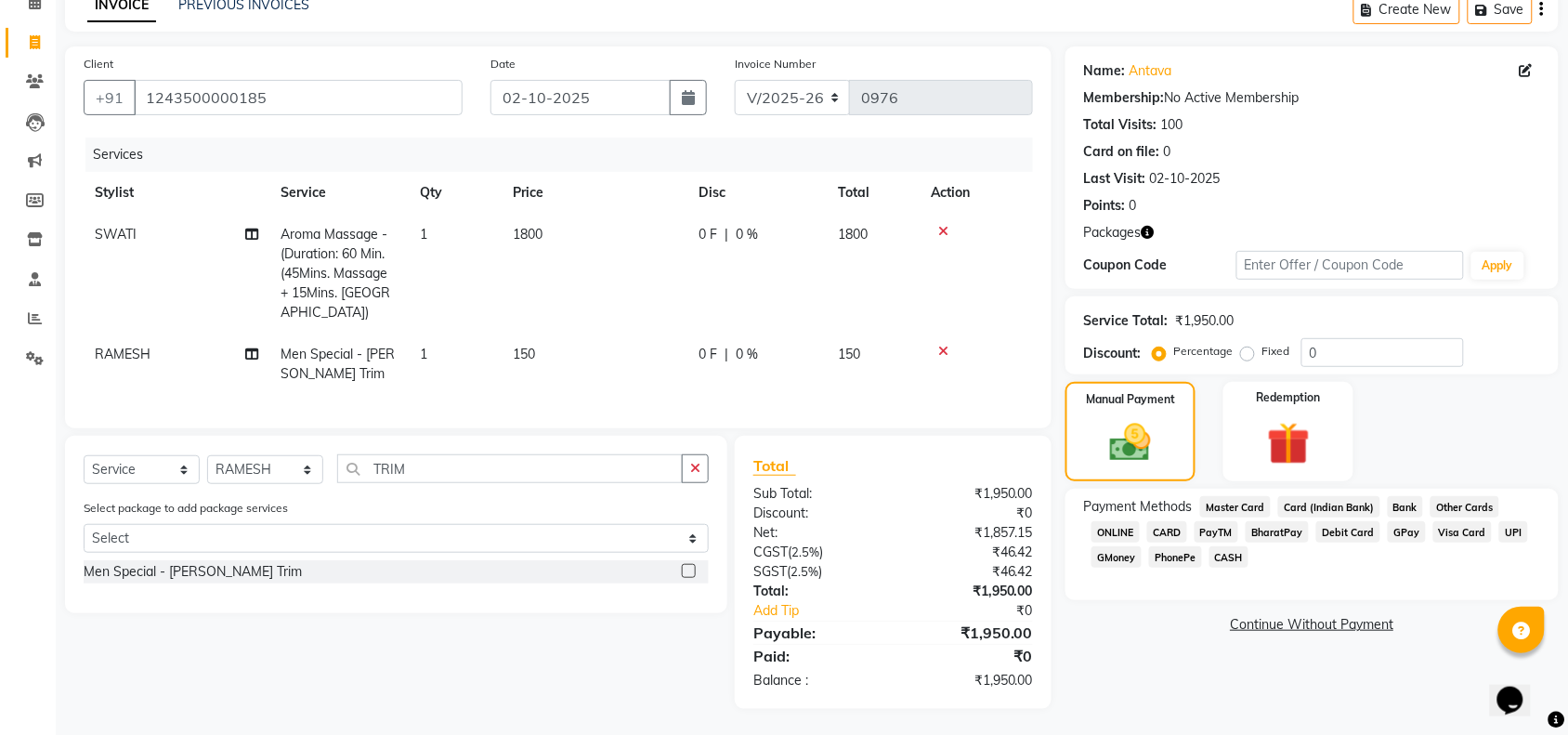
click at [1246, 552] on span "CASH" at bounding box center [1229, 556] width 40 height 21
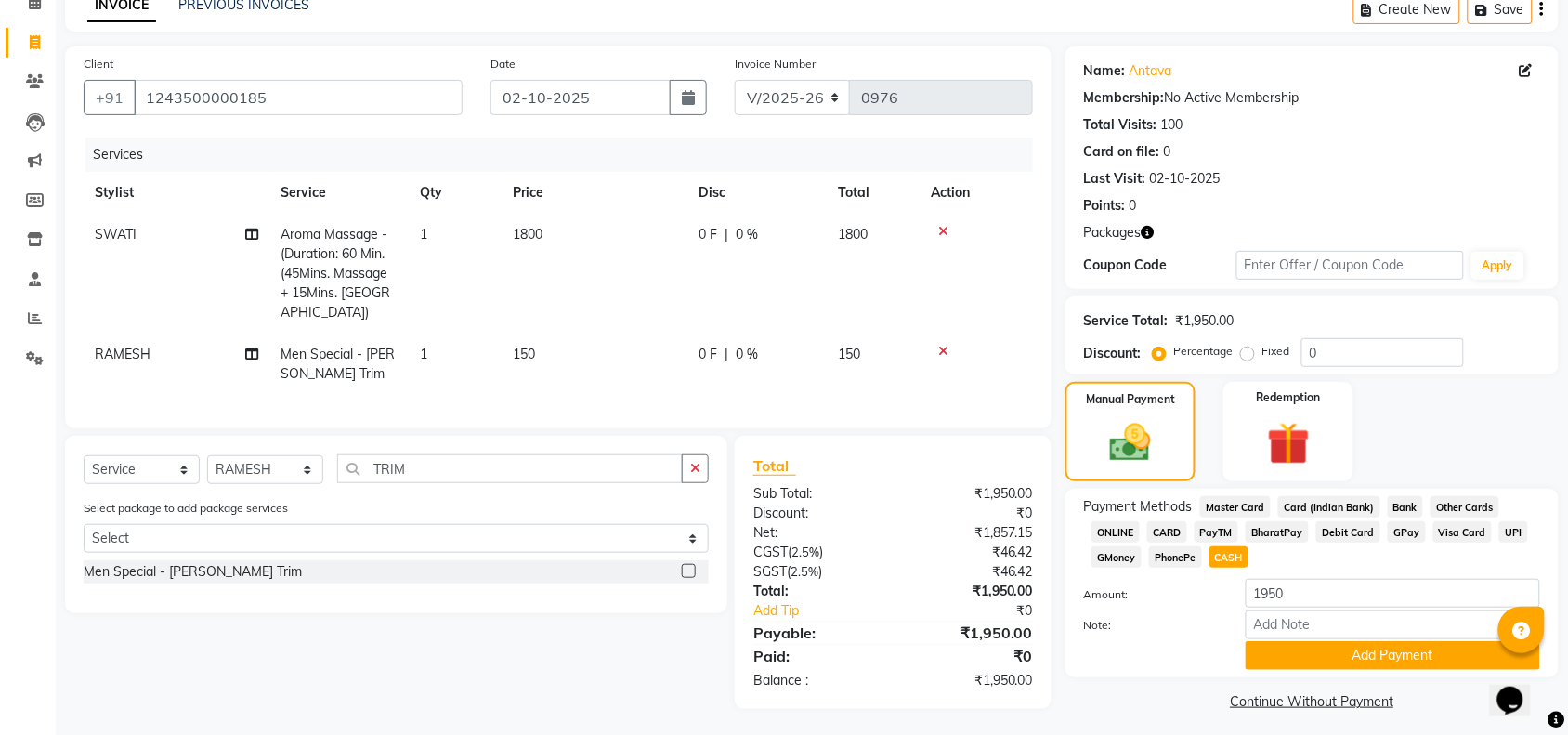
scroll to position [100, 0]
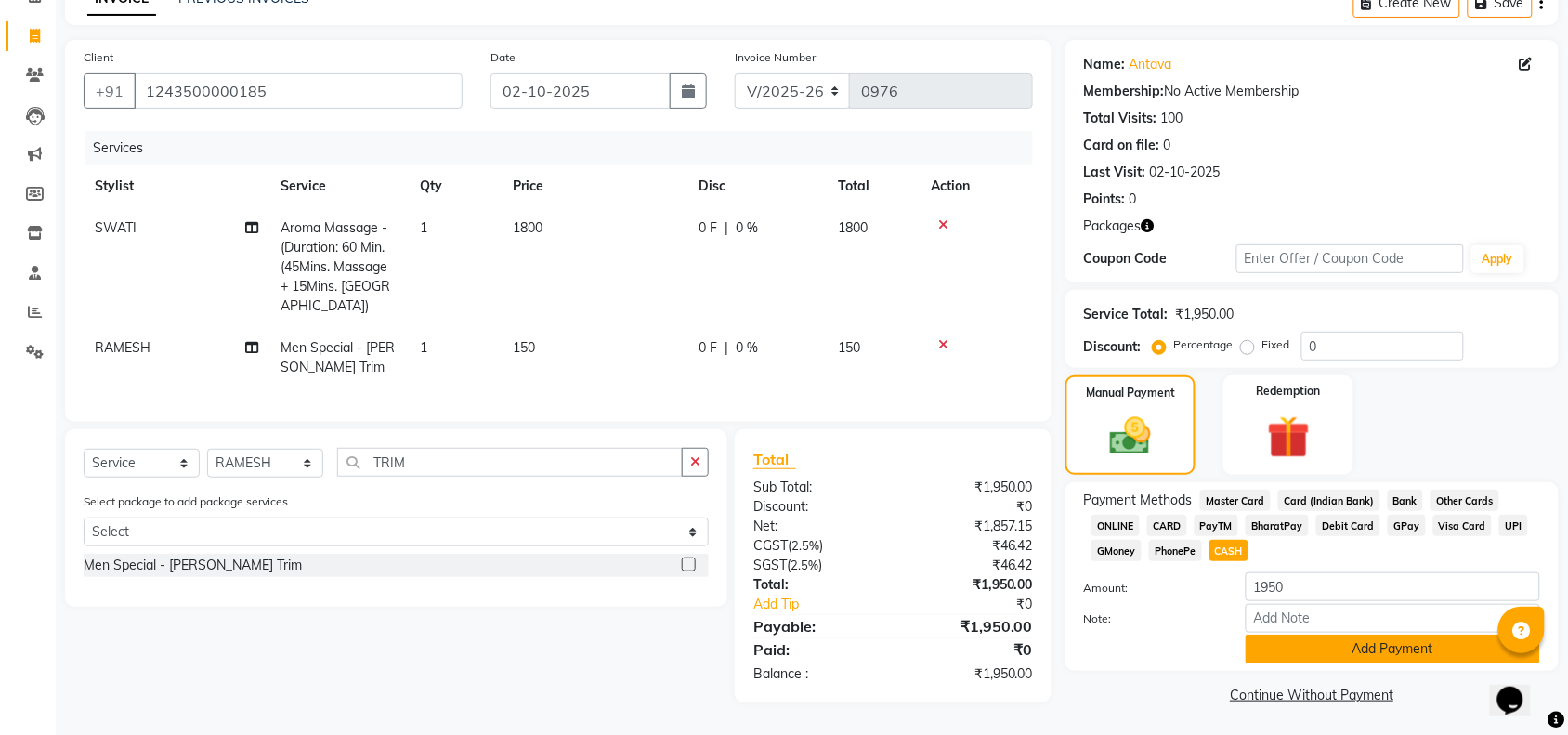
click at [1291, 647] on button "Add Payment" at bounding box center [1392, 648] width 295 height 29
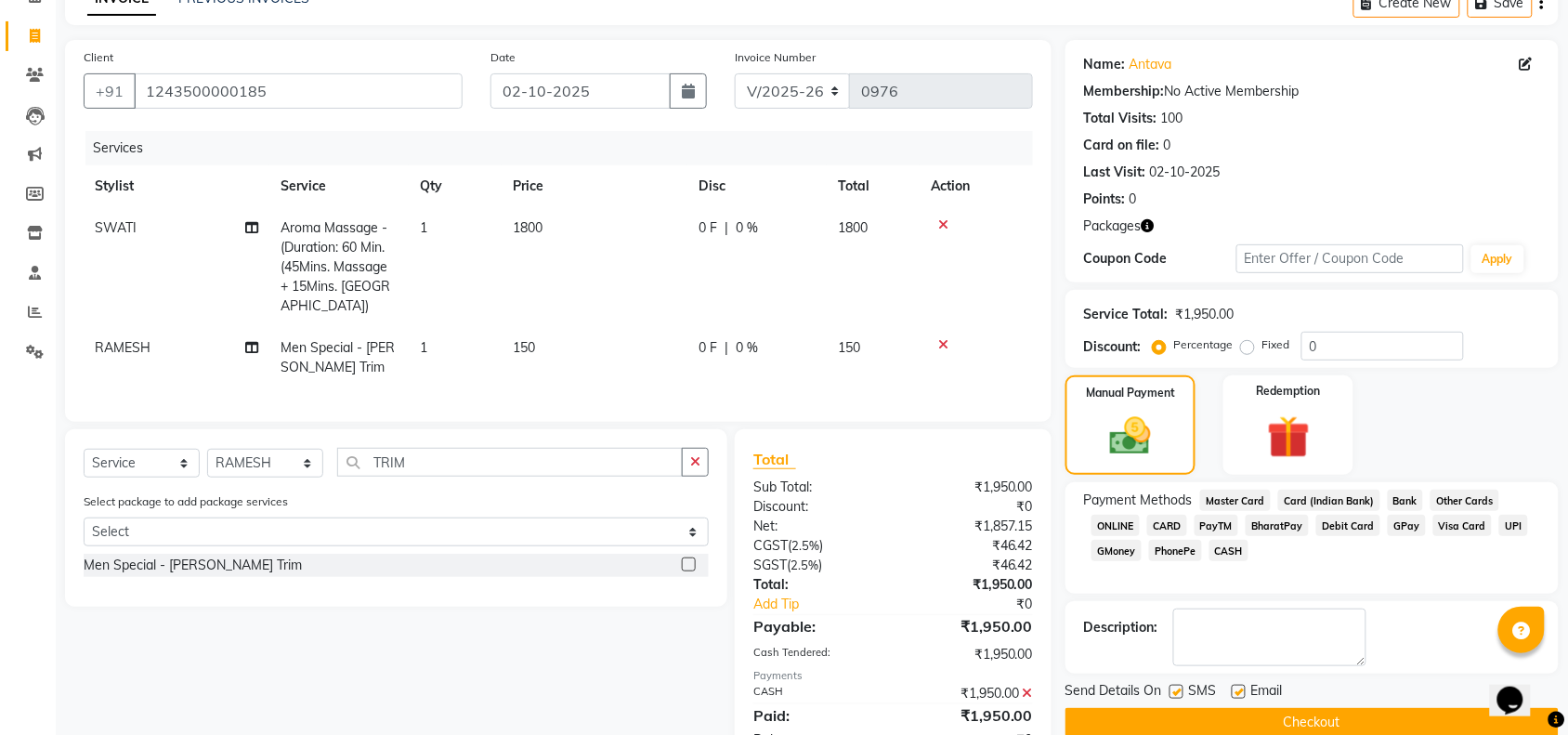
click at [1240, 689] on label at bounding box center [1238, 692] width 14 height 14
click at [1240, 689] on input "checkbox" at bounding box center [1237, 692] width 12 height 12
checkbox input "false"
click at [1173, 692] on label at bounding box center [1176, 692] width 14 height 14
click at [1173, 692] on input "checkbox" at bounding box center [1176, 692] width 12 height 12
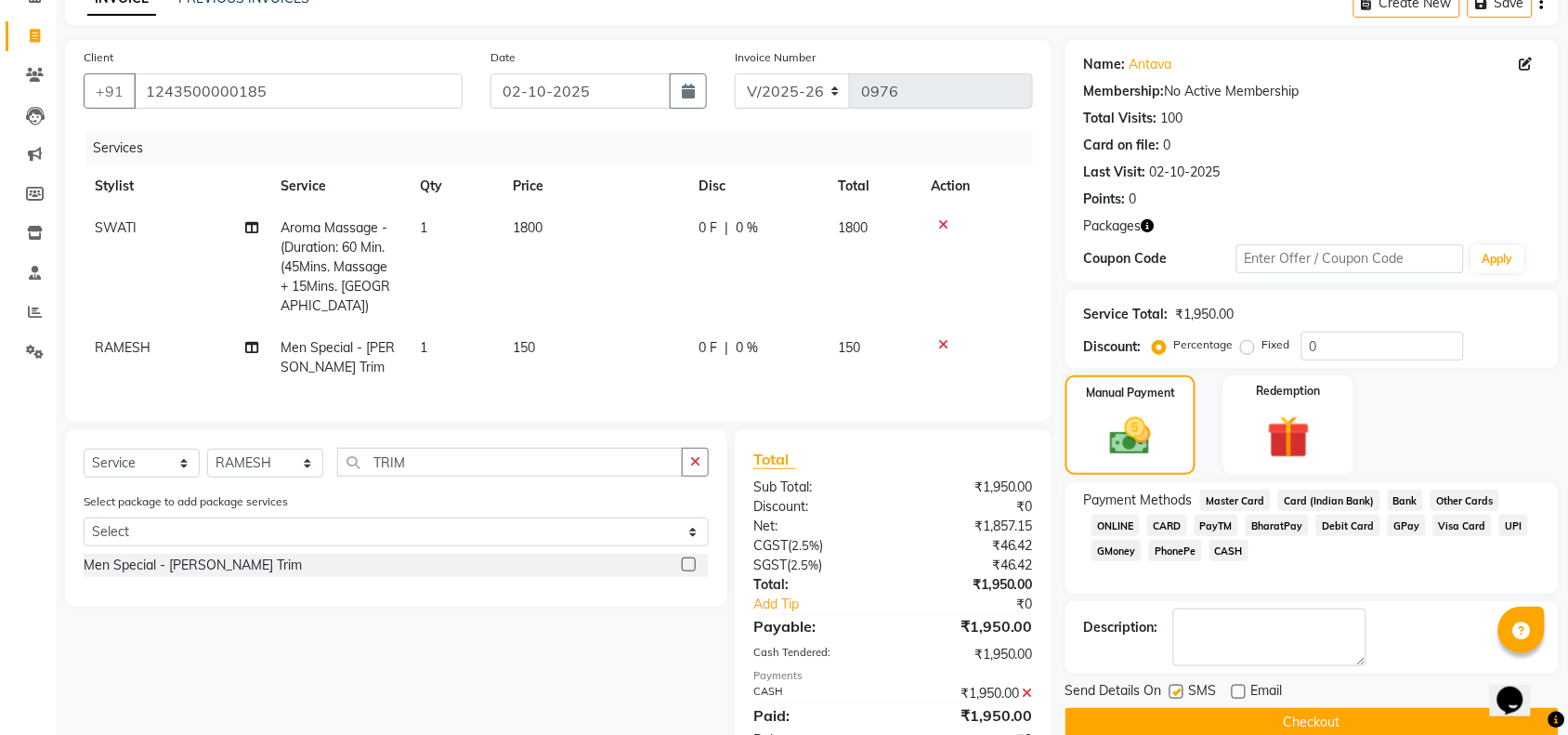
checkbox input "false"
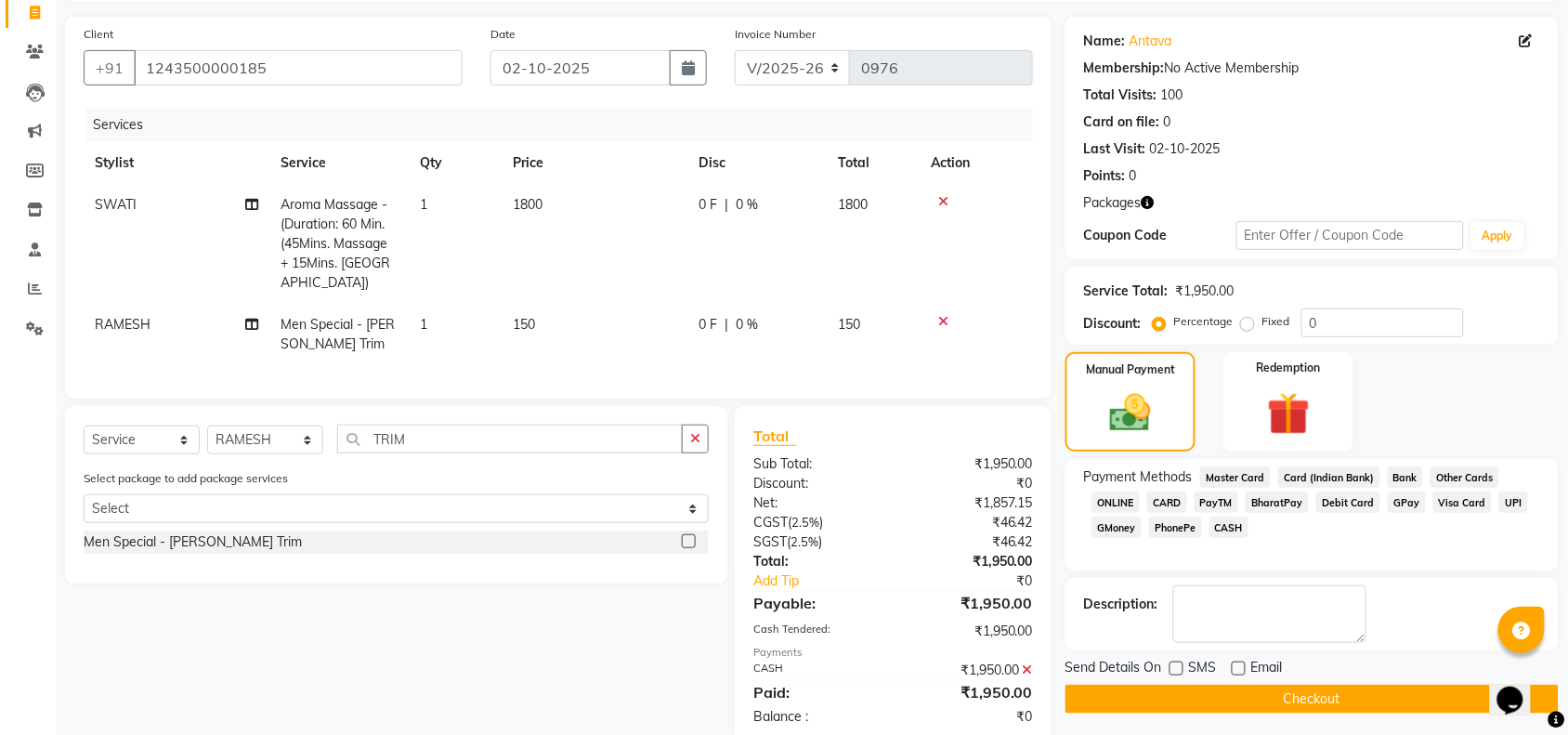
scroll to position [158, 0]
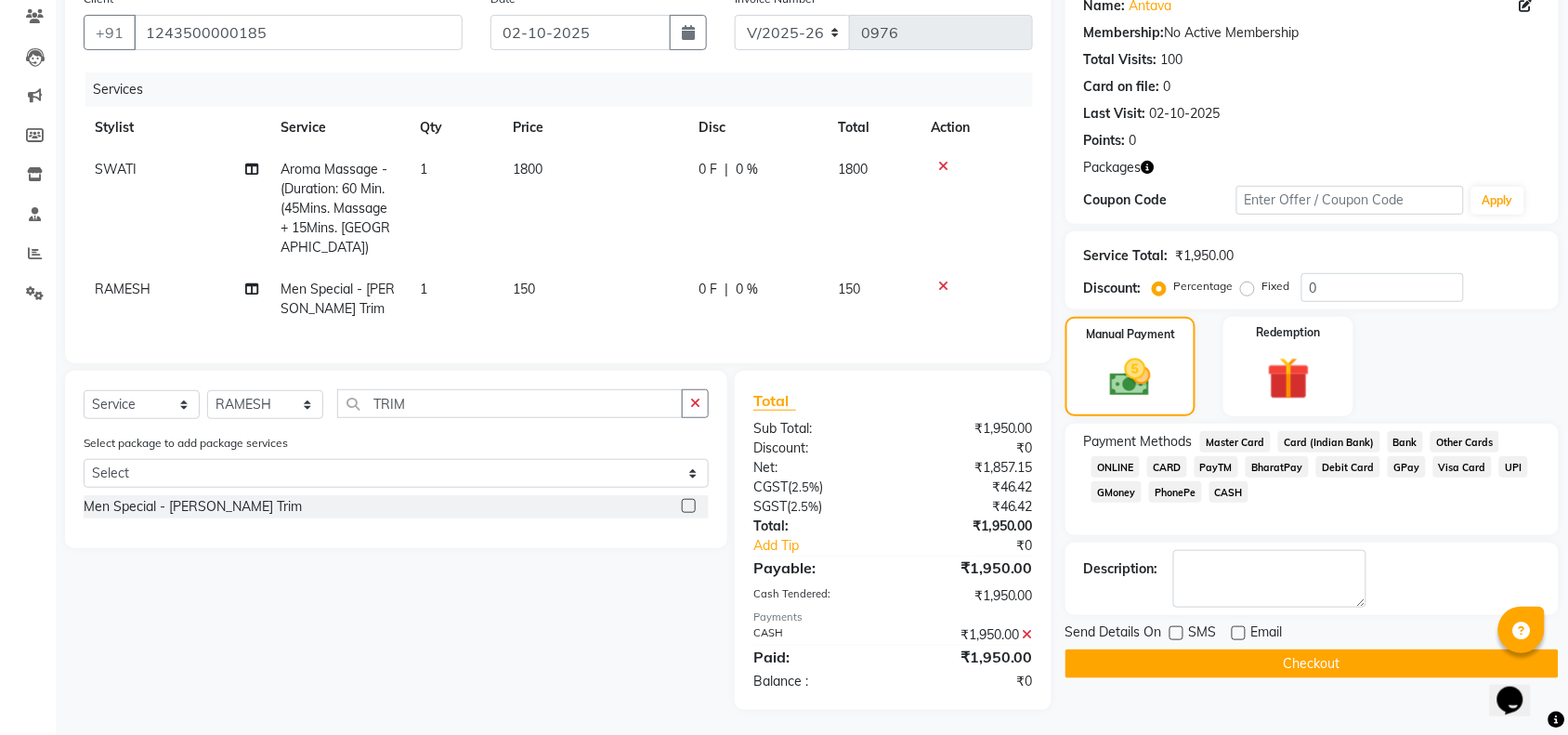
click at [1185, 662] on button "Checkout" at bounding box center [1312, 663] width 493 height 29
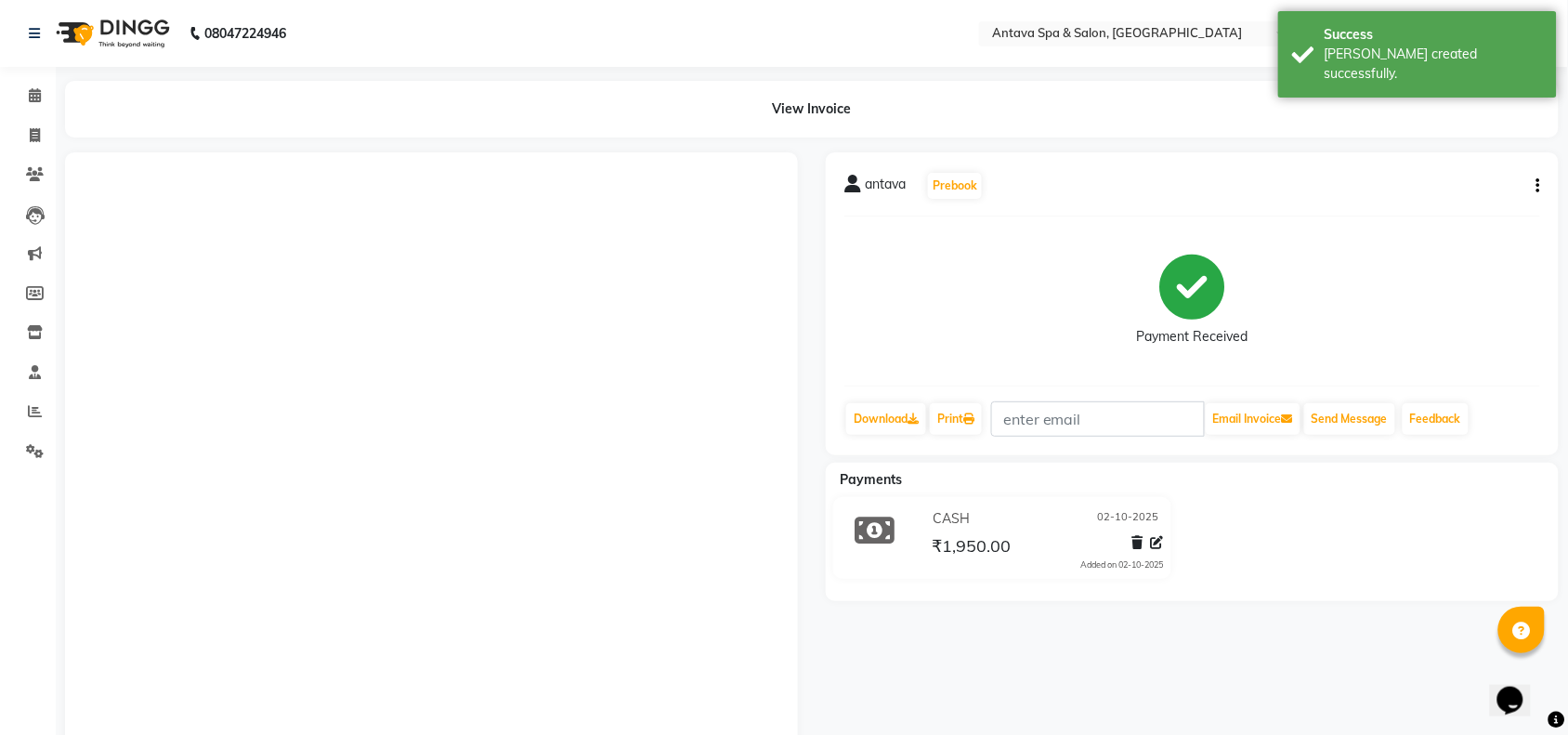
click at [57, 140] on main "View Invoice antava Prebook Payment Received Download Print Email Invoice Send …" at bounding box center [812, 489] width 1512 height 818
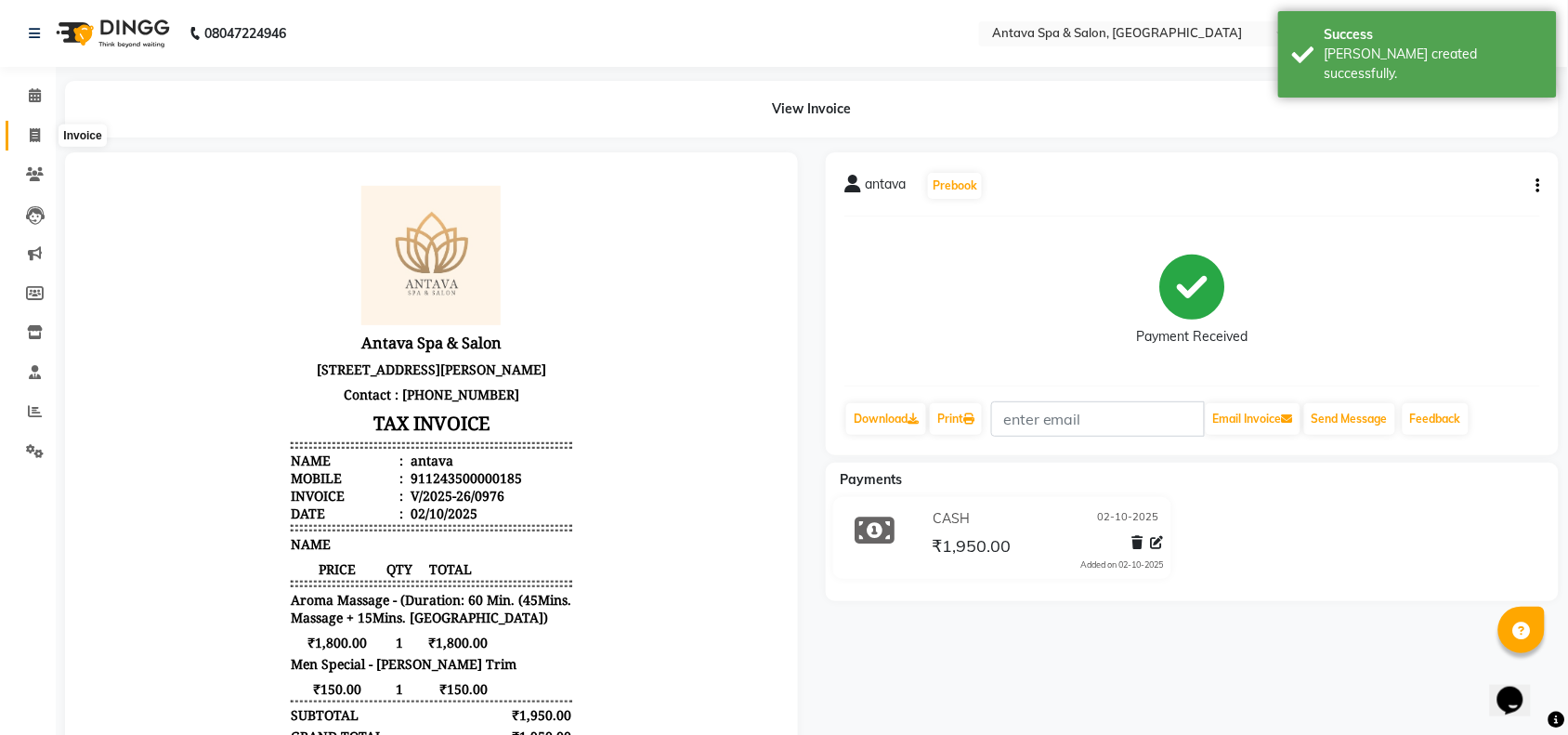
click at [40, 141] on span at bounding box center [35, 136] width 33 height 21
select select "service"
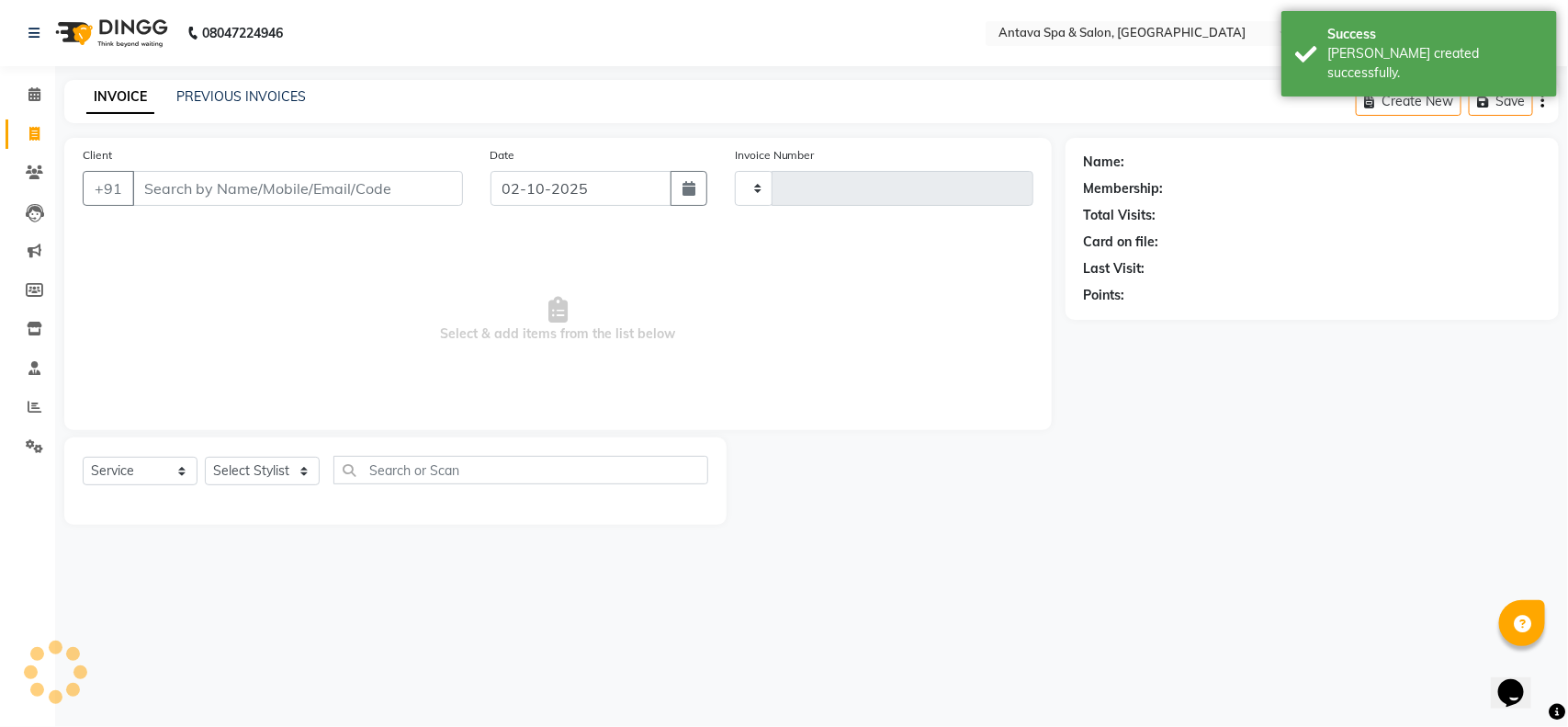
type input "0977"
select select "5663"
click at [232, 85] on div "INVOICE PREVIOUS INVOICES Create New Save" at bounding box center [811, 102] width 1494 height 43
click at [230, 94] on link "PREVIOUS INVOICES" at bounding box center [241, 96] width 129 height 17
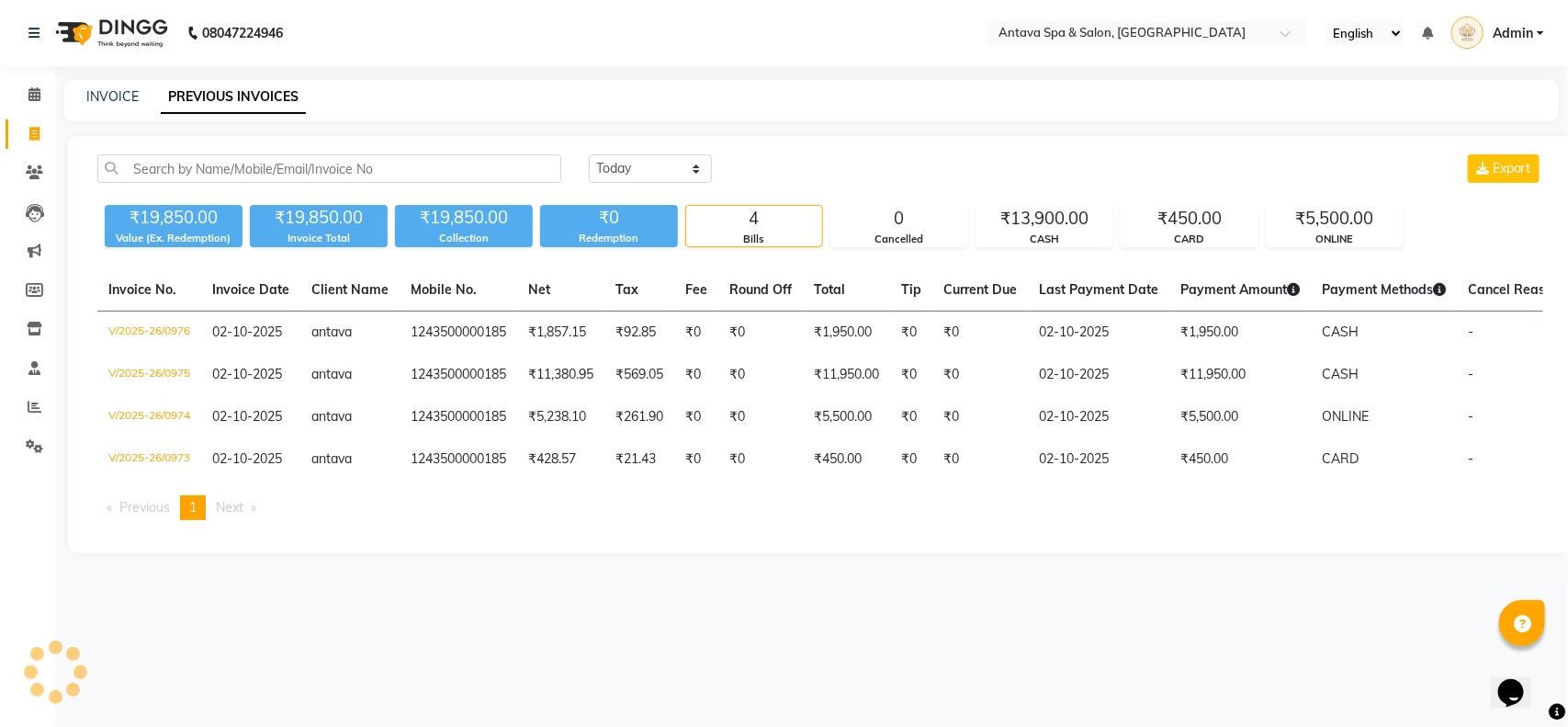
click at [139, 99] on div "INVOICE PREVIOUS INVOICES" at bounding box center [800, 97] width 1472 height 20
click at [124, 101] on link "INVOICE" at bounding box center [112, 96] width 52 height 17
select select "service"
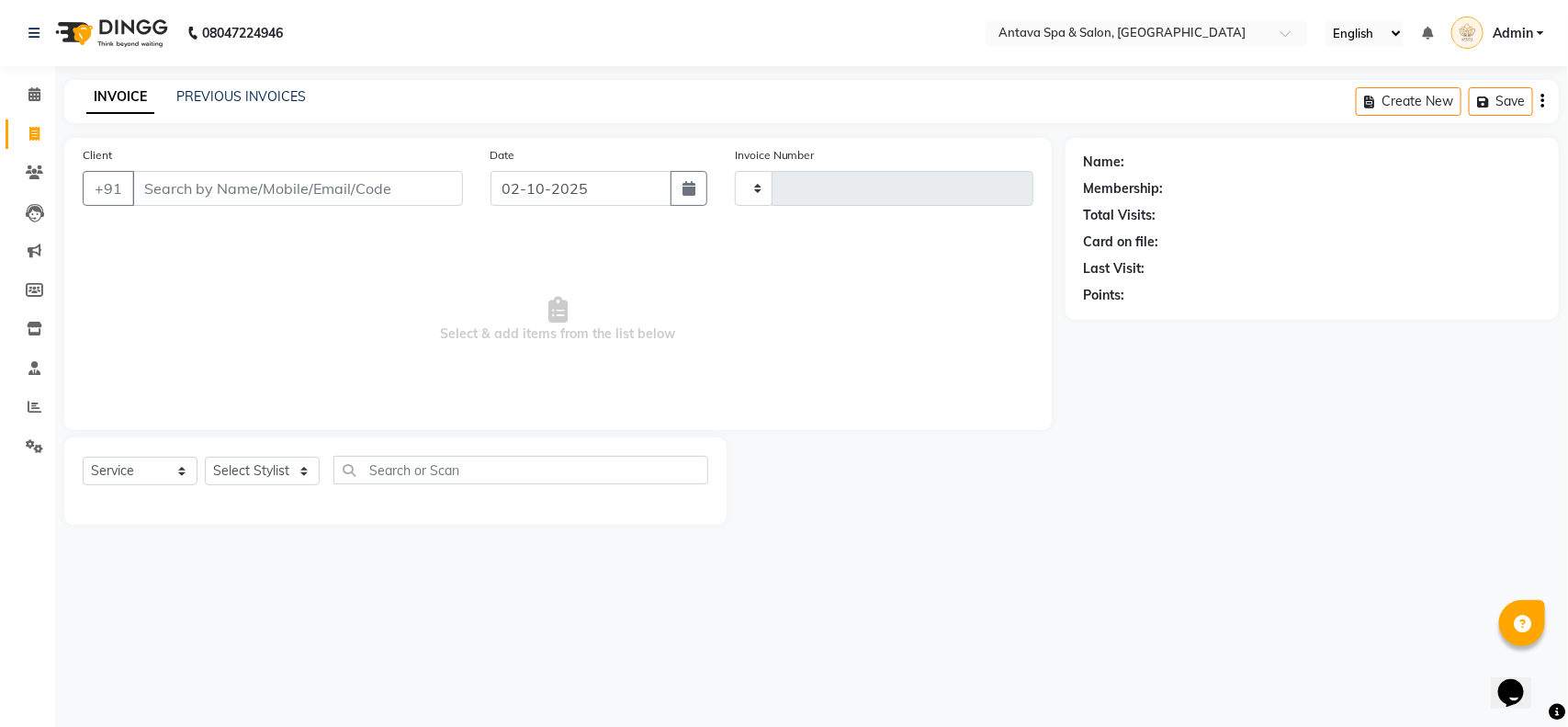
type input "0977"
select select "5663"
click at [37, 133] on icon at bounding box center [35, 133] width 10 height 14
select select "service"
click at [234, 85] on div "INVOICE PREVIOUS INVOICES Create New Save" at bounding box center [811, 102] width 1494 height 43
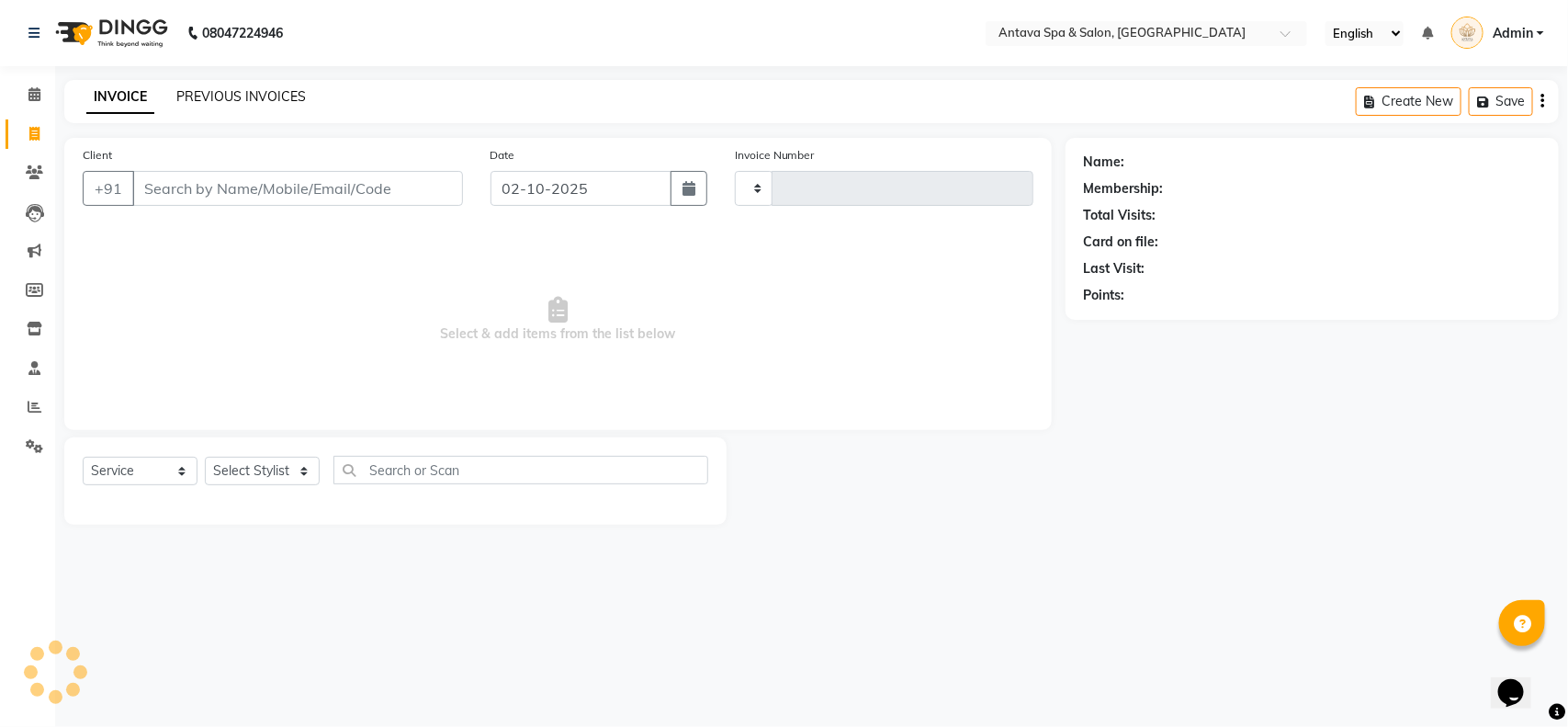
type input "0977"
select select "5663"
click at [144, 101] on link "INVOICE" at bounding box center [119, 97] width 68 height 33
select select "package"
select select "41525"
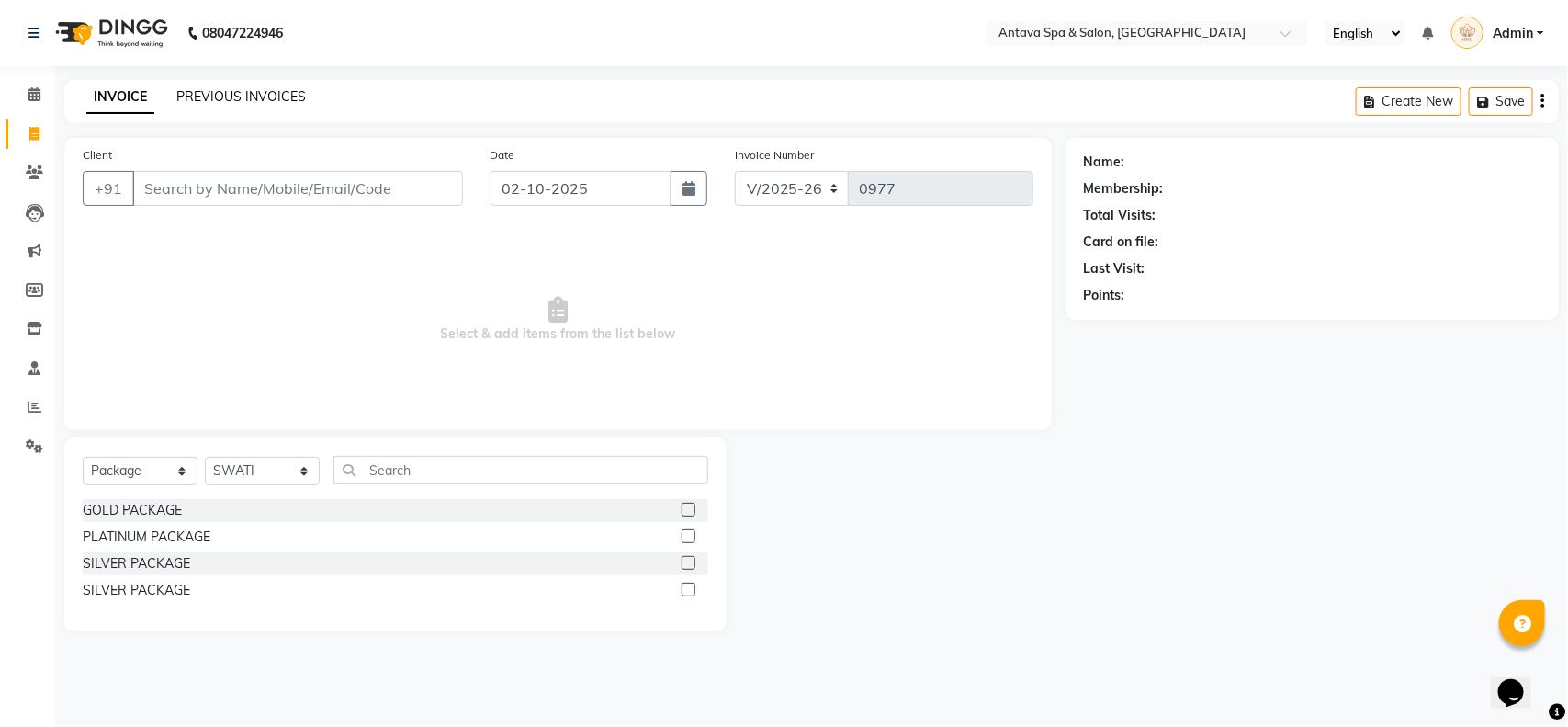
click at [226, 92] on link "PREVIOUS INVOICES" at bounding box center [241, 96] width 129 height 17
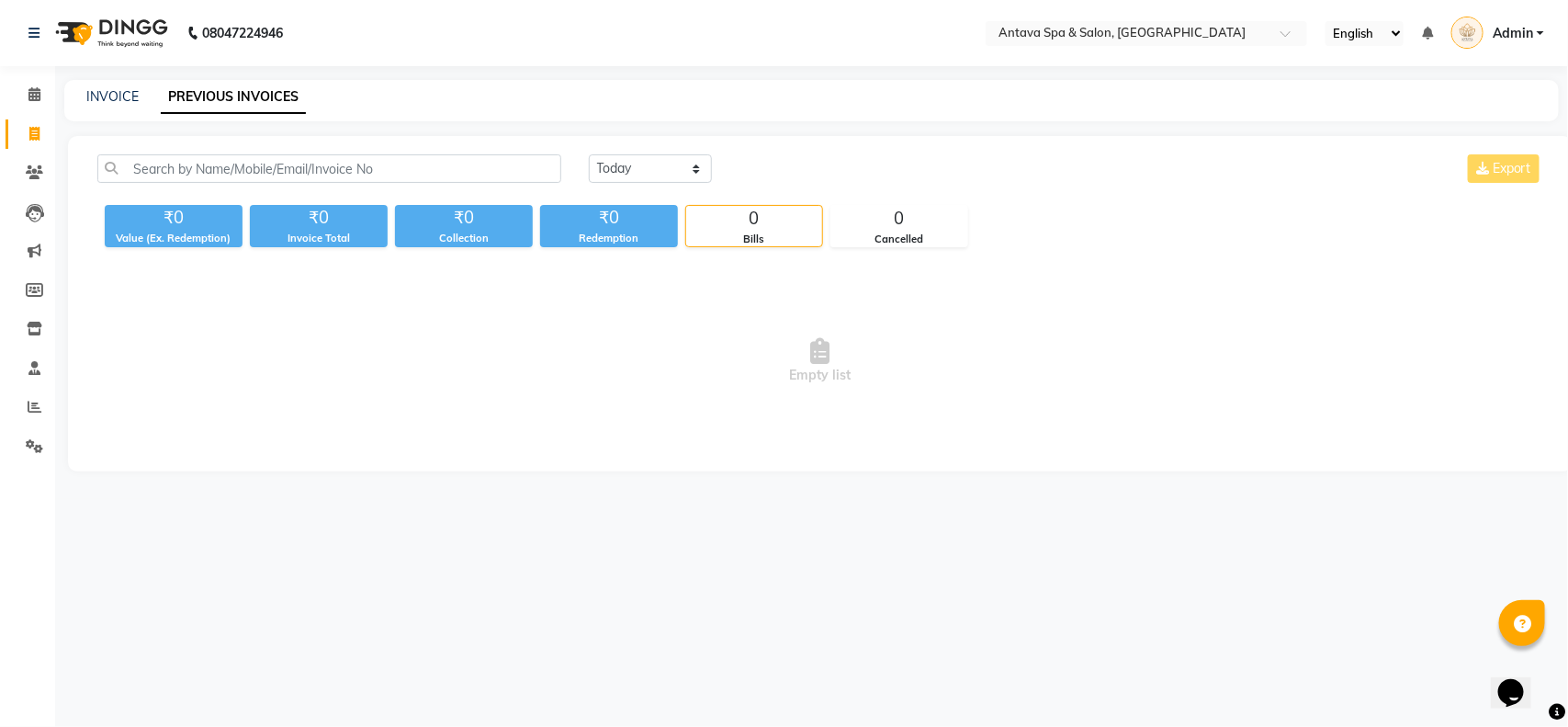
click at [134, 104] on div "INVOICE" at bounding box center [112, 97] width 52 height 20
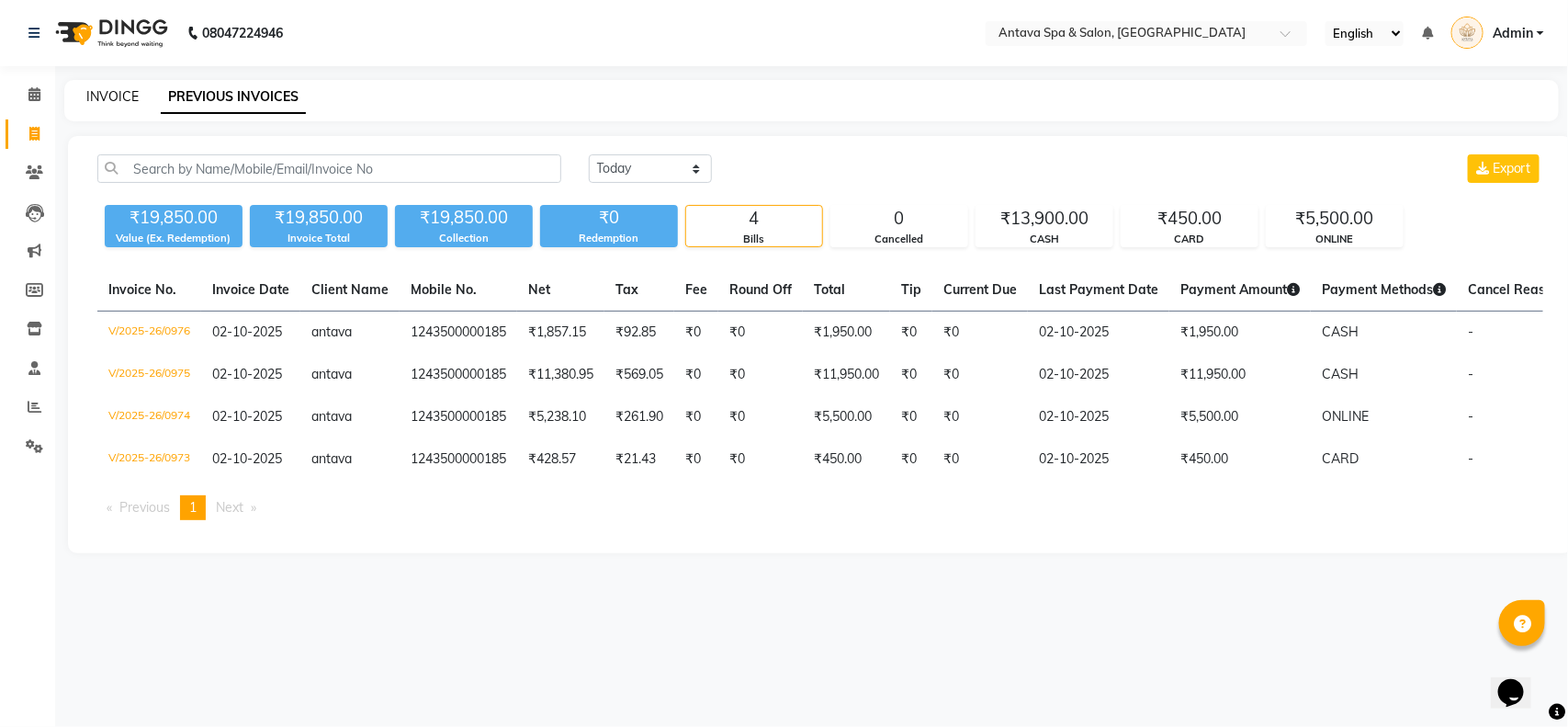
click at [98, 92] on link "INVOICE" at bounding box center [112, 96] width 52 height 17
select select "service"
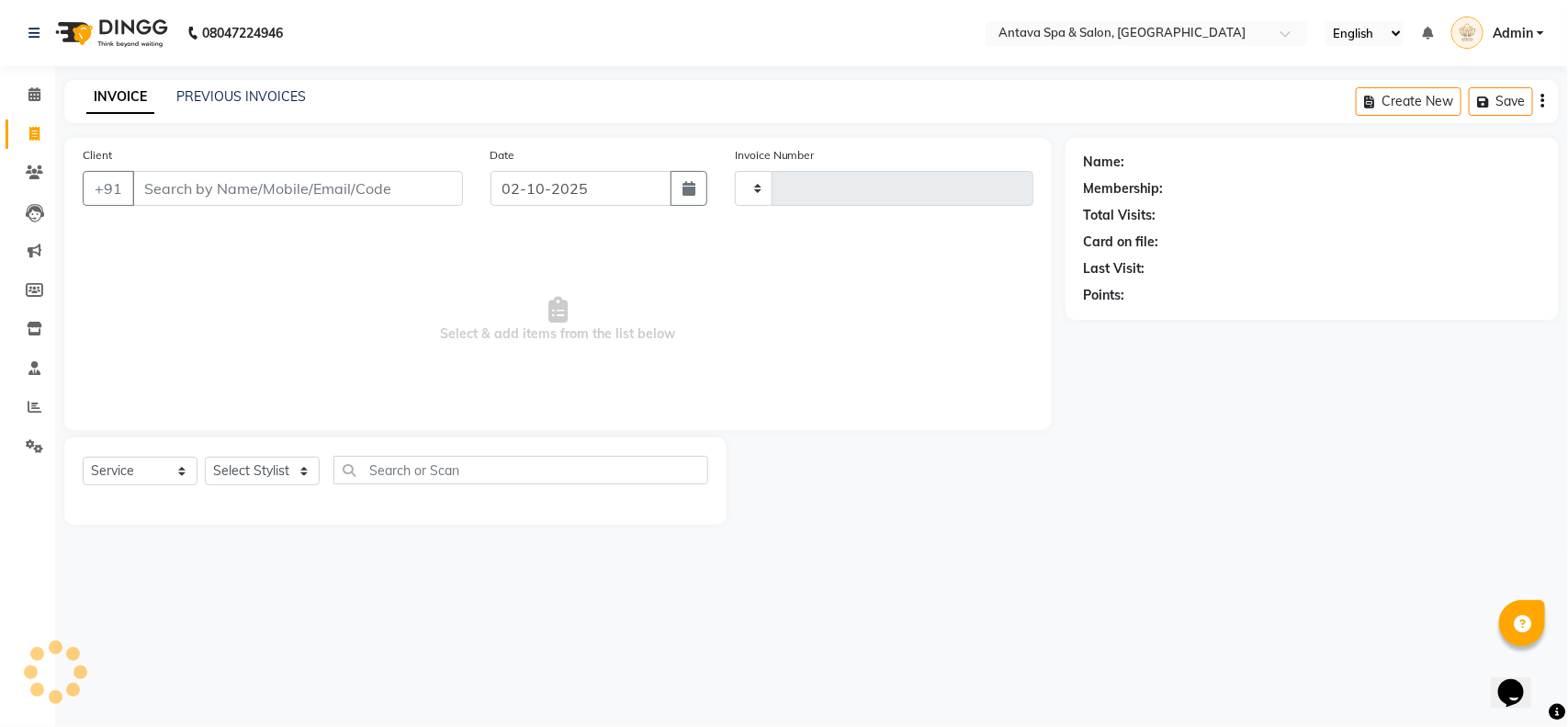
type input "0977"
select select "5663"
click at [175, 78] on div "08047224946 Select Location × Antava Spa & Salon, [GEOGRAPHIC_DATA] English ENG…" at bounding box center [784, 364] width 1568 height 727
select select "package"
select select "41525"
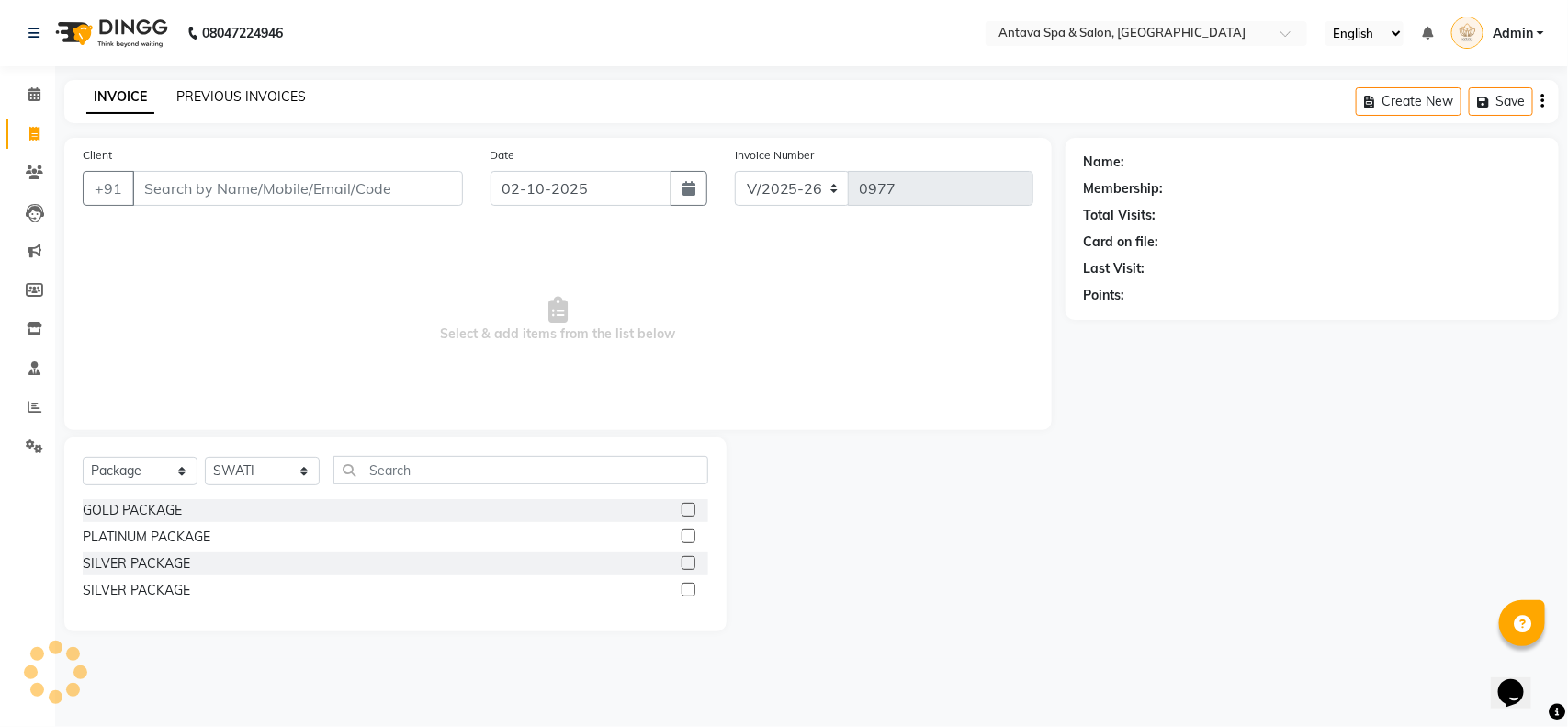
click at [189, 93] on link "PREVIOUS INVOICES" at bounding box center [241, 96] width 129 height 17
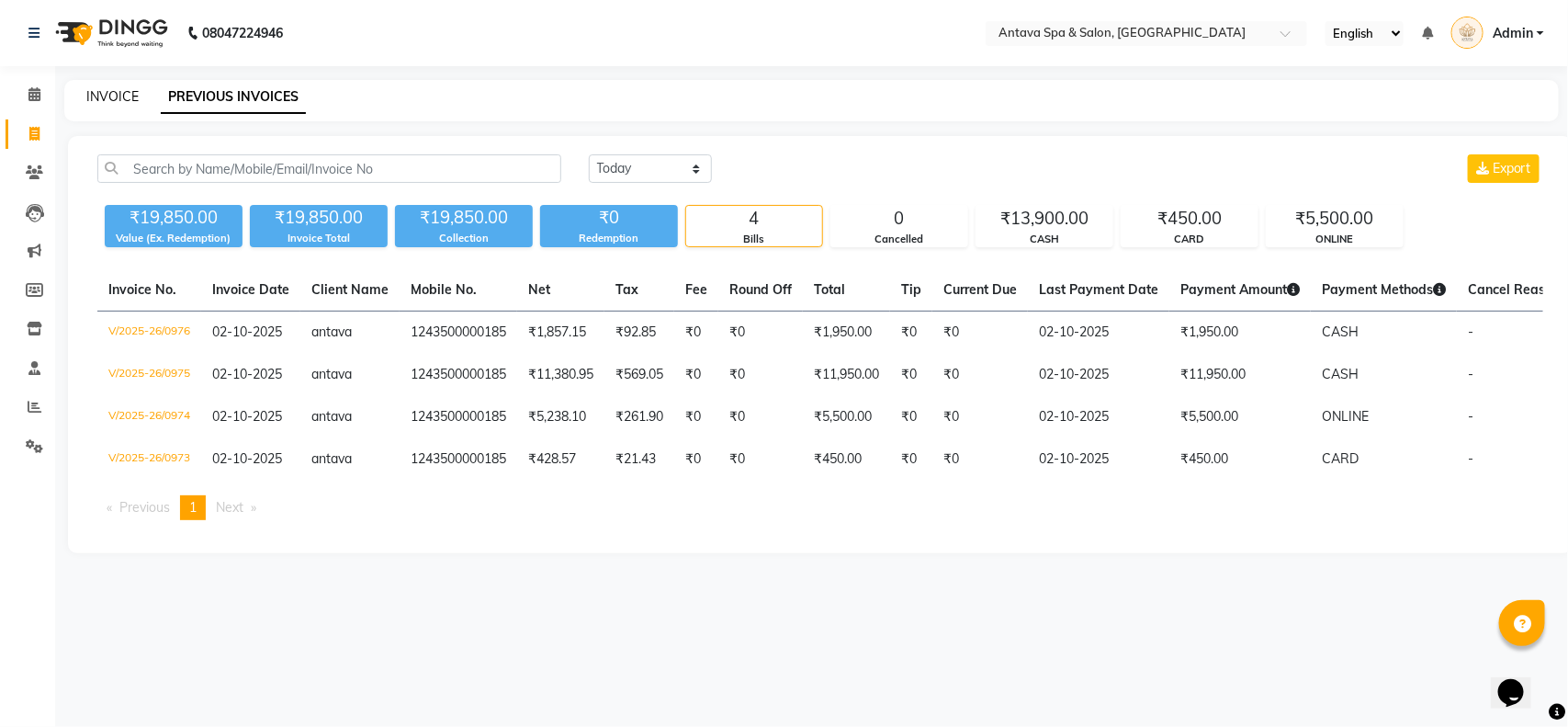
click at [99, 88] on link "INVOICE" at bounding box center [112, 96] width 52 height 17
select select "service"
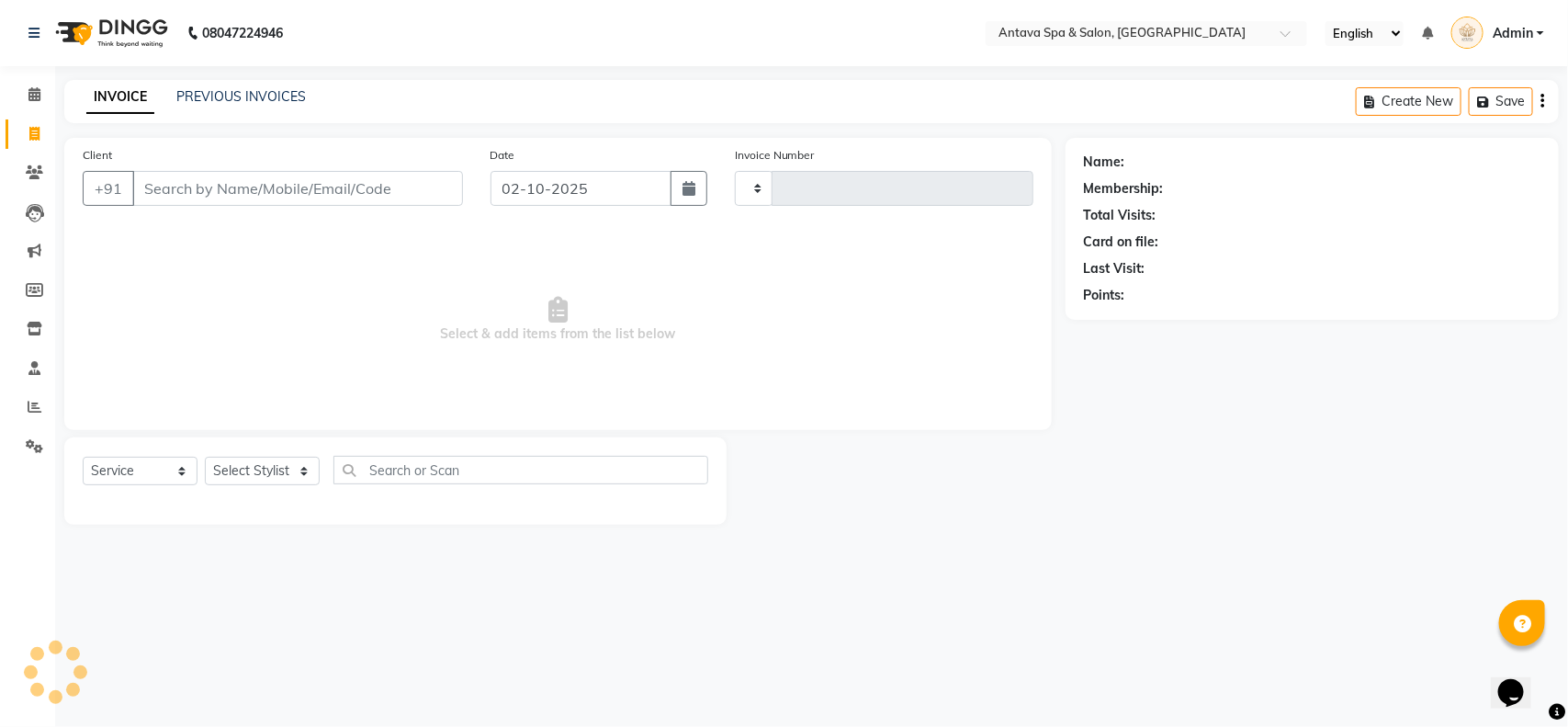
type input "0977"
select select "5663"
select select "package"
select select "41525"
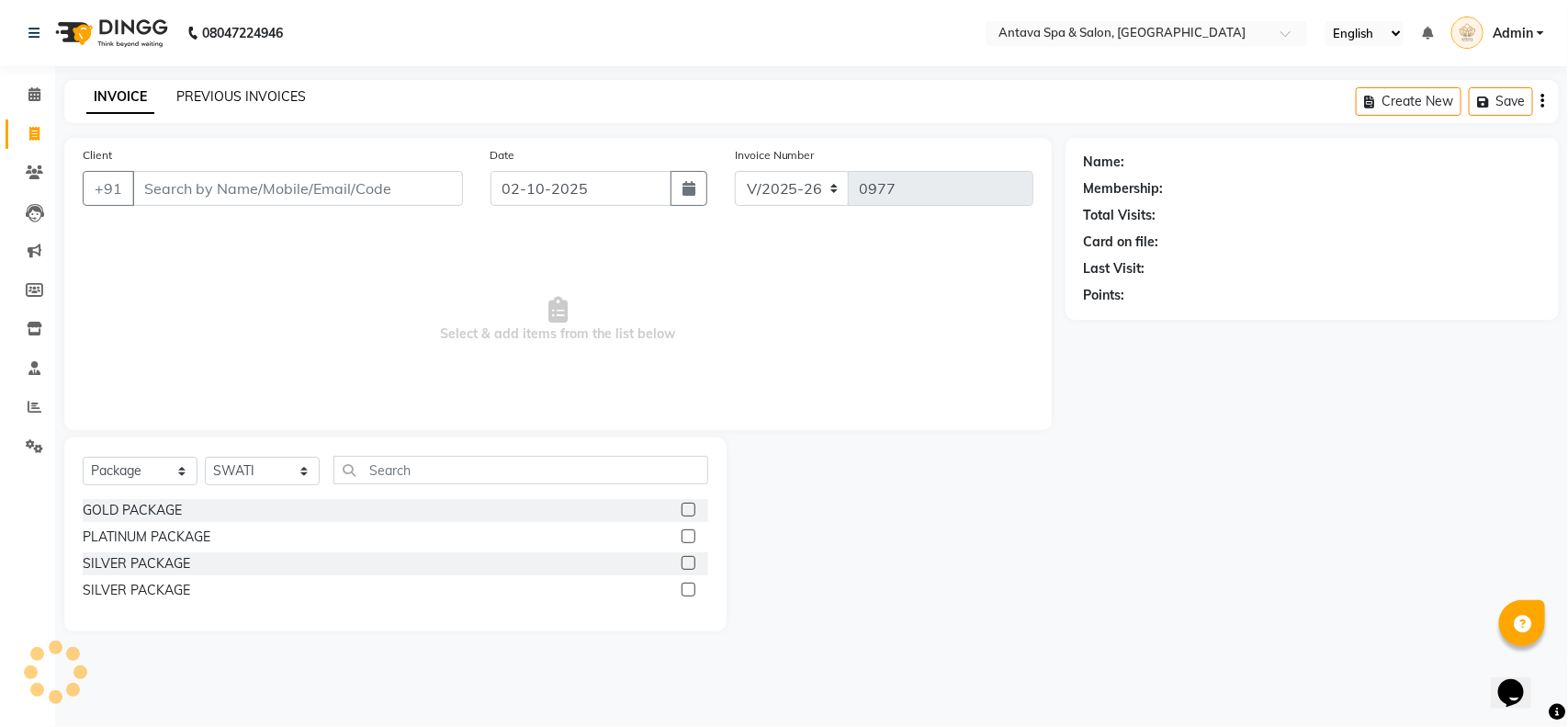
click at [249, 97] on link "PREVIOUS INVOICES" at bounding box center [241, 96] width 129 height 17
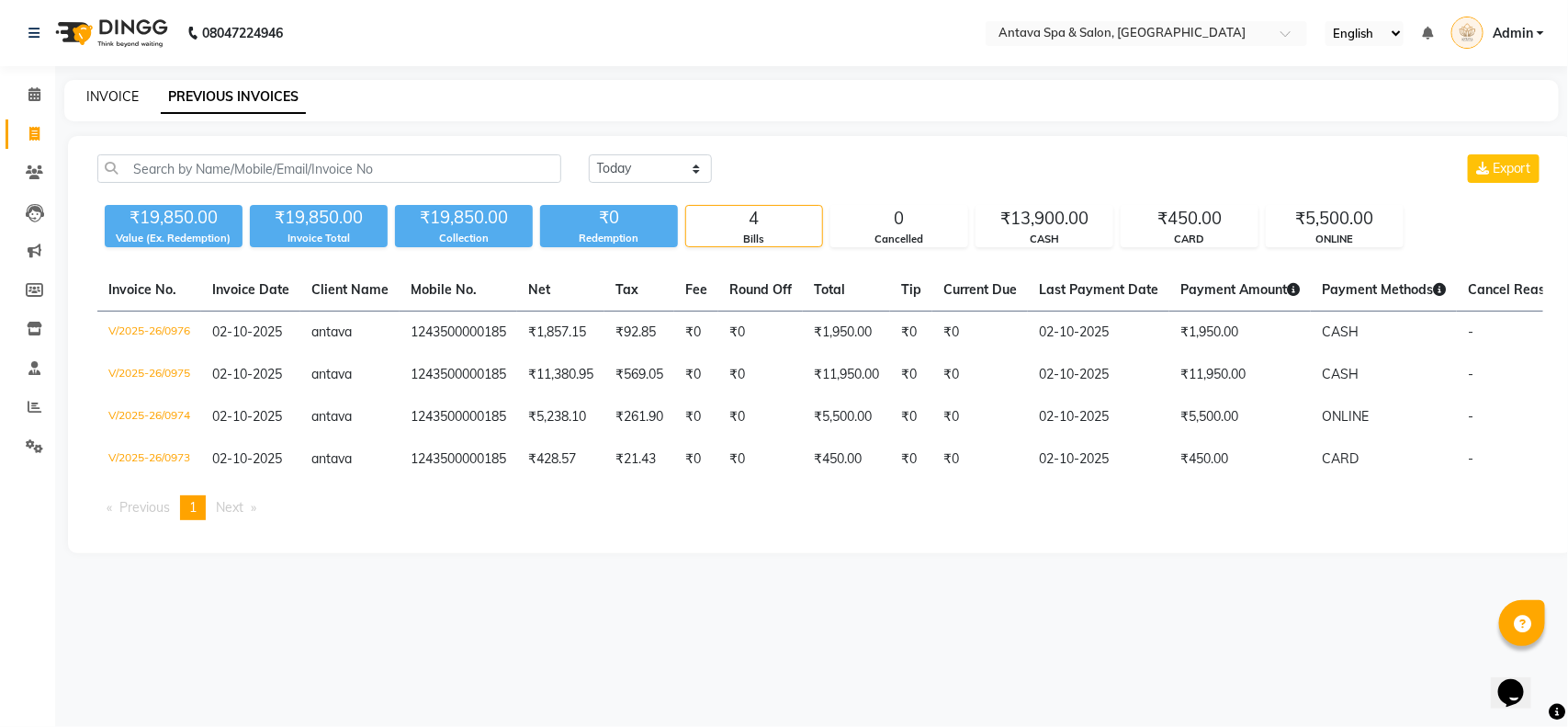
click at [115, 88] on link "INVOICE" at bounding box center [112, 96] width 52 height 17
select select "service"
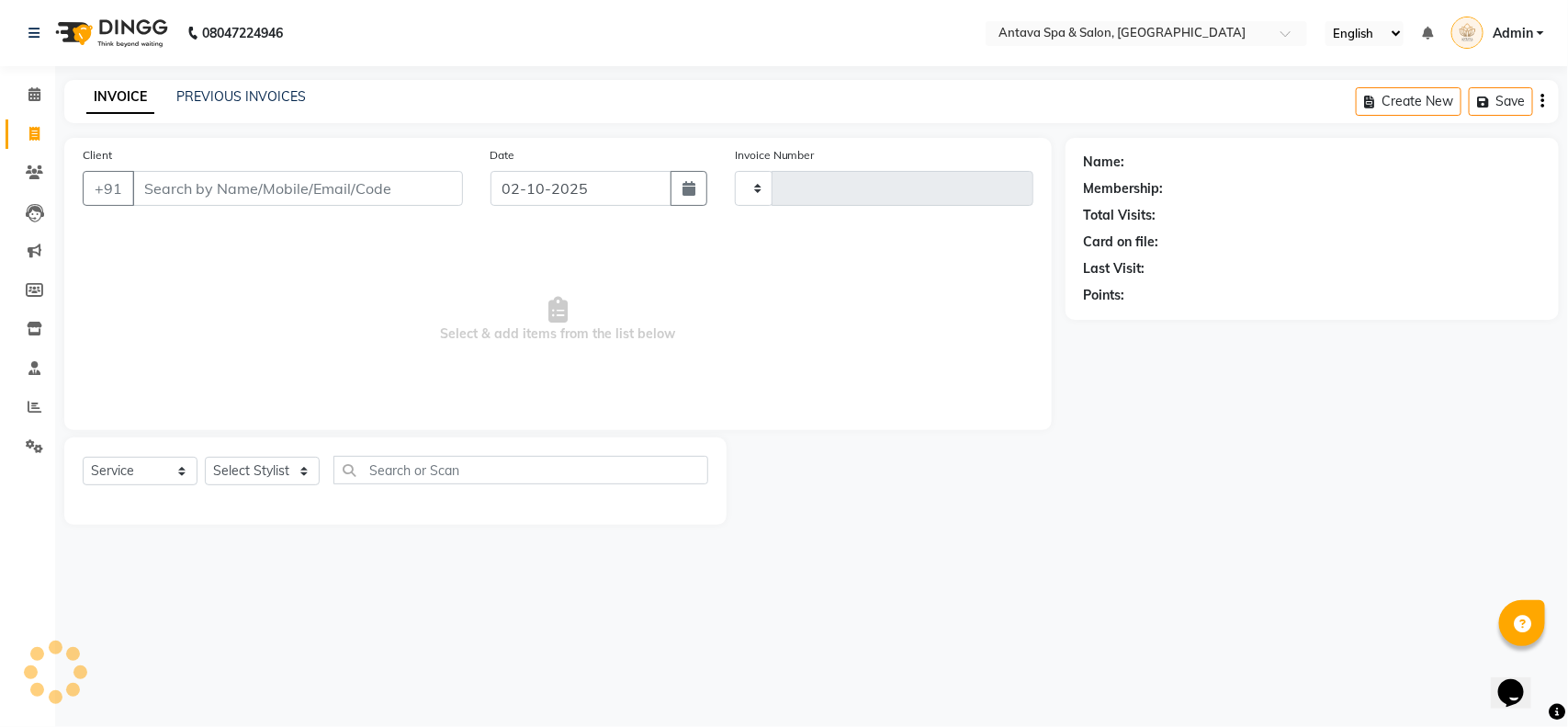
type input "0977"
select select "5663"
select select "package"
select select "41525"
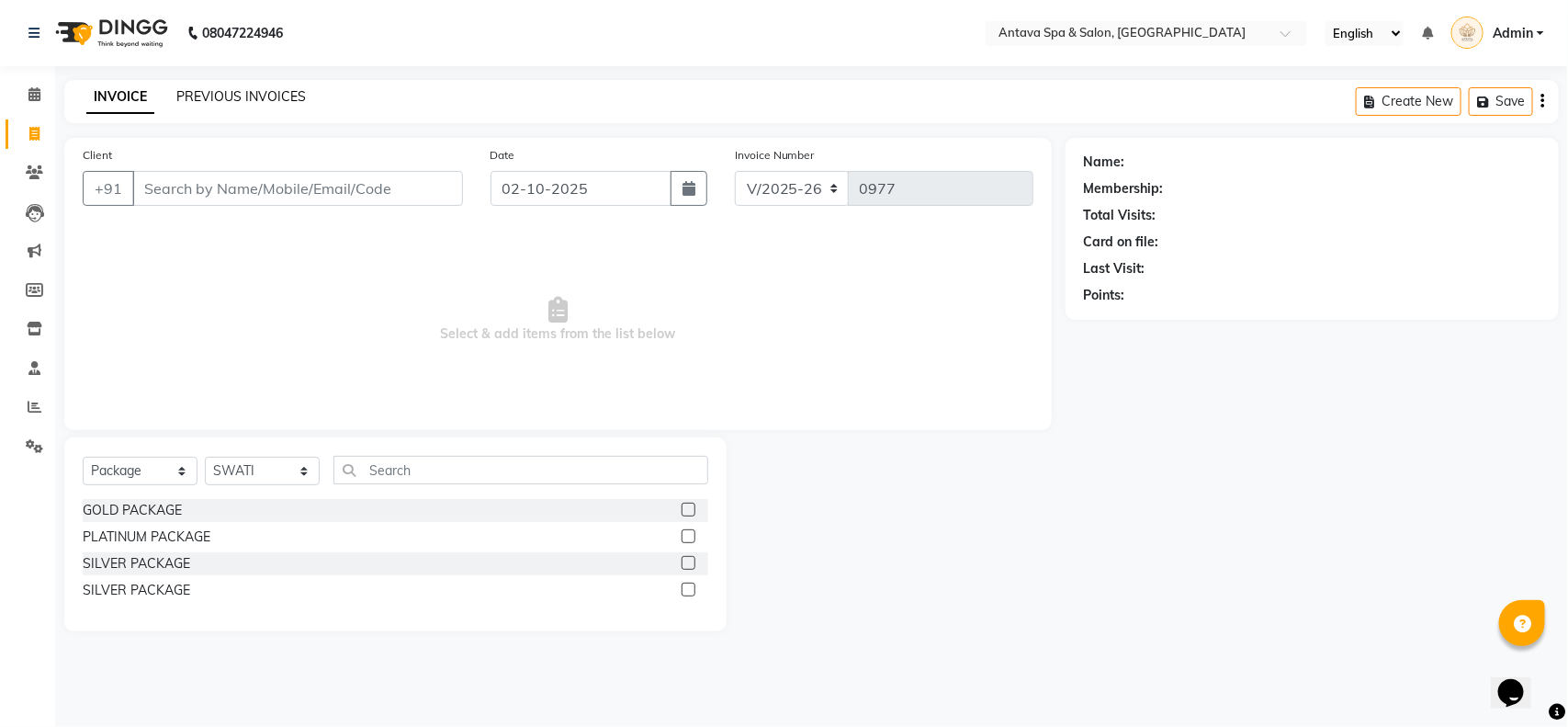
click at [232, 103] on link "PREVIOUS INVOICES" at bounding box center [241, 96] width 129 height 17
